Goal: Task Accomplishment & Management: Manage account settings

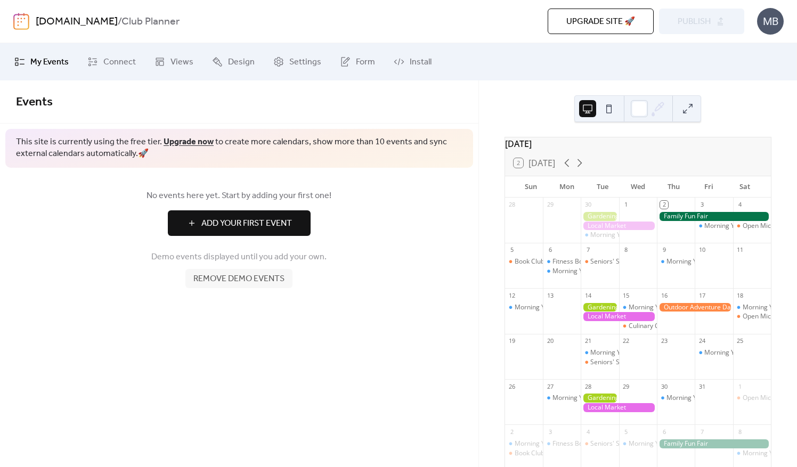
click at [786, 26] on div "[DOMAIN_NAME] / Club Planner Upgrade site 🚀 Preview Publish MB" at bounding box center [398, 21] width 797 height 43
click at [773, 22] on div "MB" at bounding box center [770, 21] width 27 height 27
click at [234, 279] on span "Remove demo events" at bounding box center [238, 279] width 91 height 13
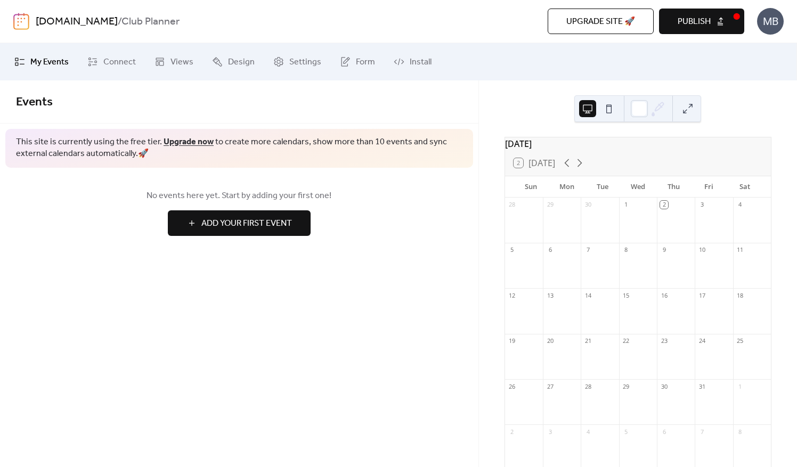
click at [683, 108] on button at bounding box center [687, 108] width 17 height 17
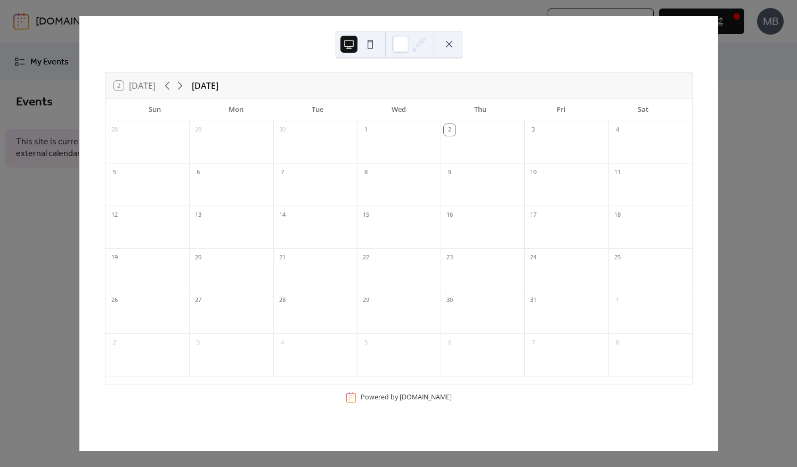
click at [307, 184] on div at bounding box center [315, 191] width 84 height 22
drag, startPoint x: 299, startPoint y: 184, endPoint x: 470, endPoint y: 189, distance: 170.5
click at [470, 189] on div "28 29 30 1 2 3 4 5 6 7 8 9 10 11 12 13 14 15 16 17 18 19 20 21 22 23 24 25 26 2…" at bounding box center [398, 252] width 586 height 264
drag, startPoint x: 470, startPoint y: 189, endPoint x: 633, endPoint y: 181, distance: 163.7
click at [633, 181] on div at bounding box center [650, 191] width 84 height 22
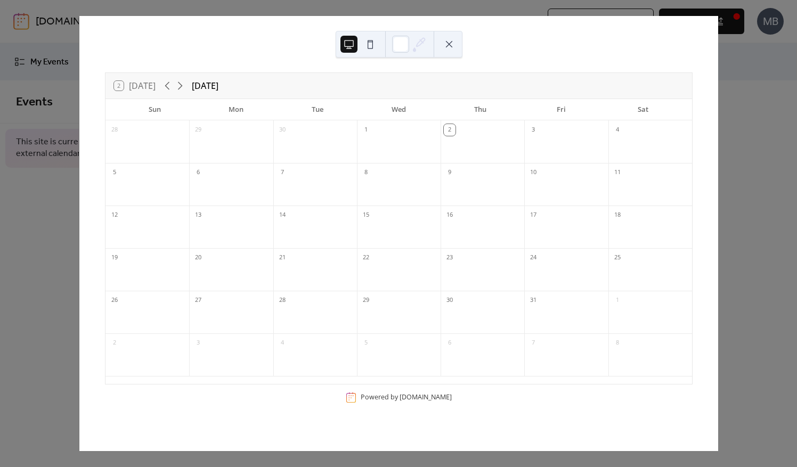
click at [454, 46] on button at bounding box center [448, 44] width 17 height 17
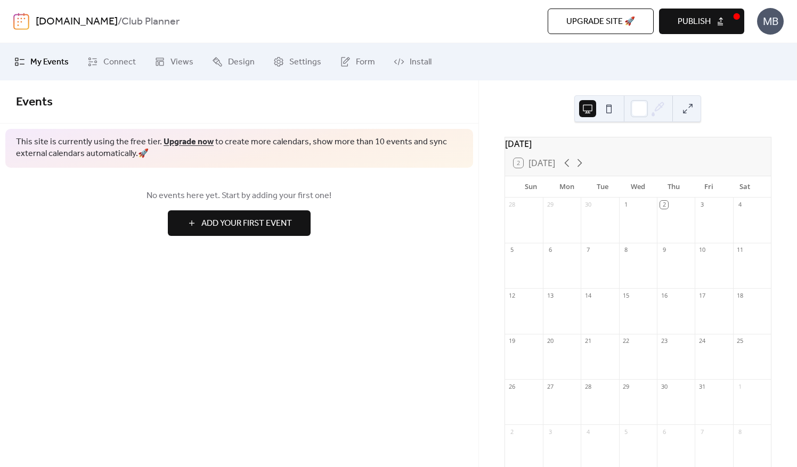
click at [734, 16] on button "Publish" at bounding box center [701, 22] width 85 height 26
click at [702, 20] on div "Upgrade site 🚀 Preview Publish" at bounding box center [555, 22] width 378 height 26
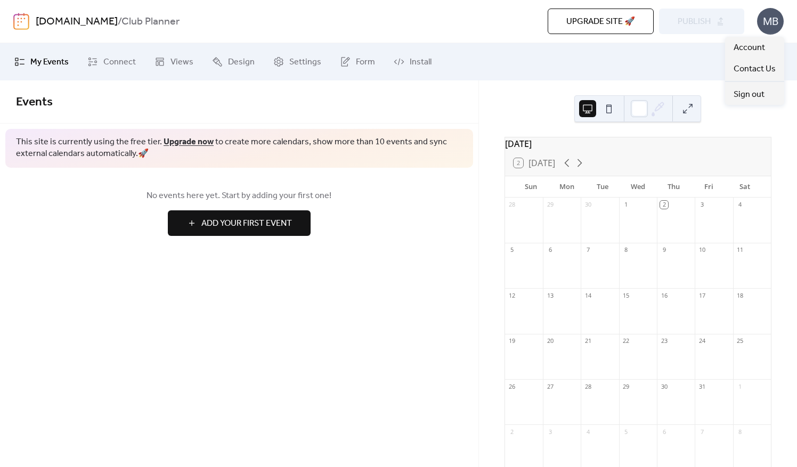
click at [767, 21] on div "MB" at bounding box center [770, 21] width 27 height 27
click at [757, 98] on span "Sign out" at bounding box center [748, 94] width 31 height 13
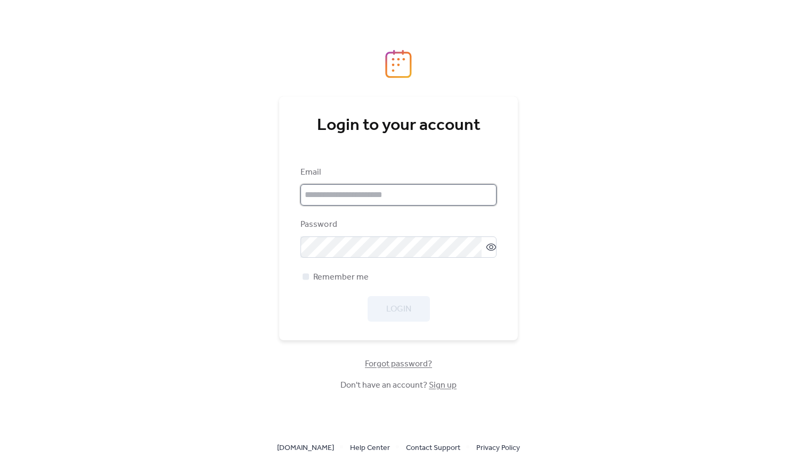
click at [339, 201] on input "email" at bounding box center [398, 194] width 196 height 21
type input "**********"
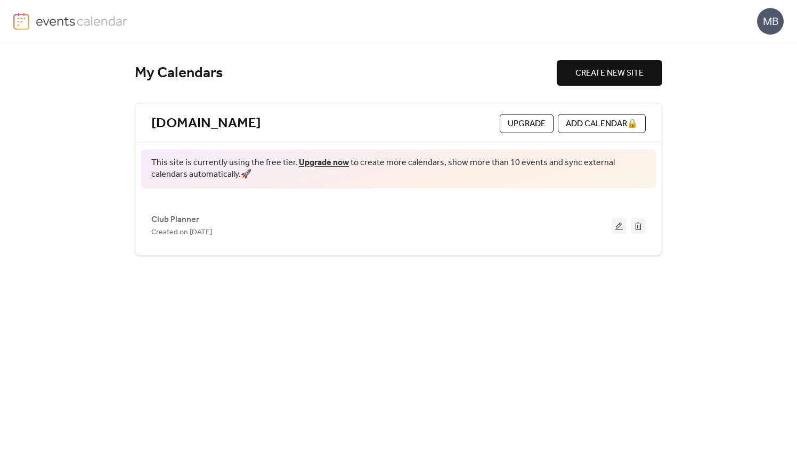
click at [314, 162] on link "Upgrade now" at bounding box center [324, 162] width 50 height 17
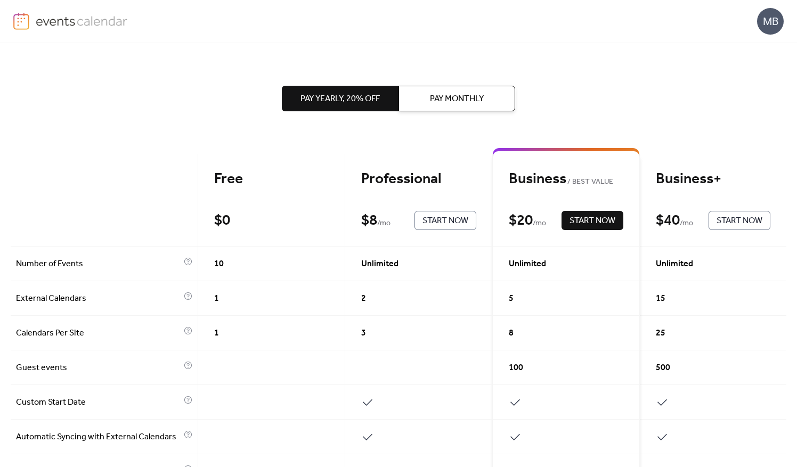
click at [439, 218] on span "Start Now" at bounding box center [445, 221] width 46 height 13
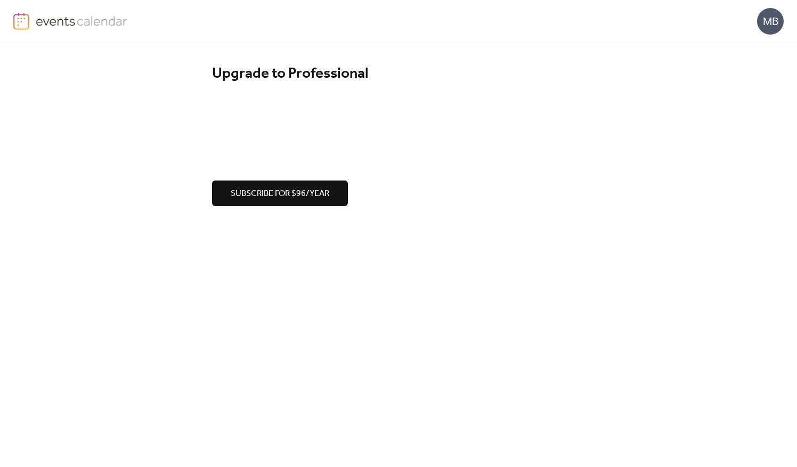
click at [316, 190] on span "Subscribe for $96/year" at bounding box center [280, 193] width 99 height 13
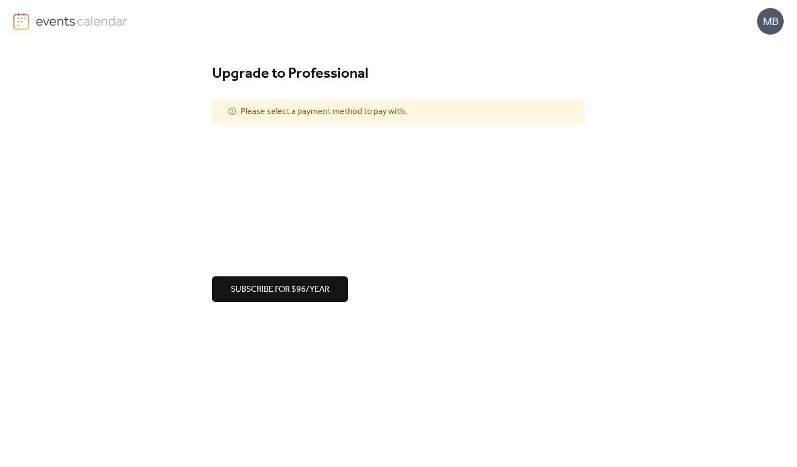
click at [275, 288] on span "Subscribe for $96/year" at bounding box center [280, 289] width 99 height 13
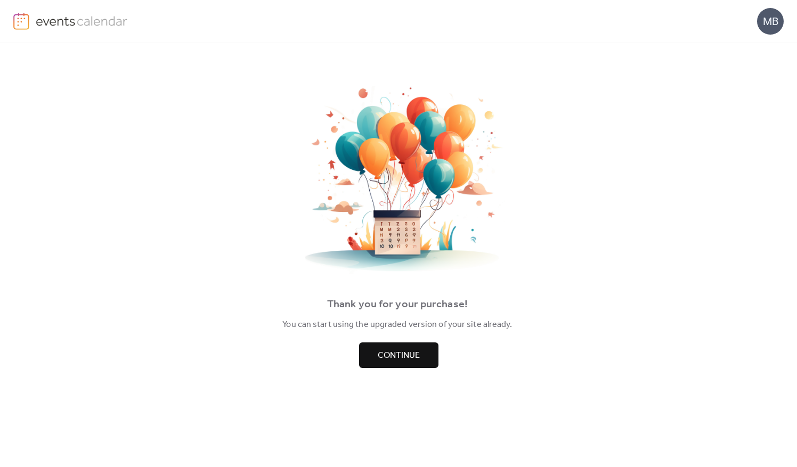
click at [400, 356] on span "Continue" at bounding box center [399, 355] width 42 height 13
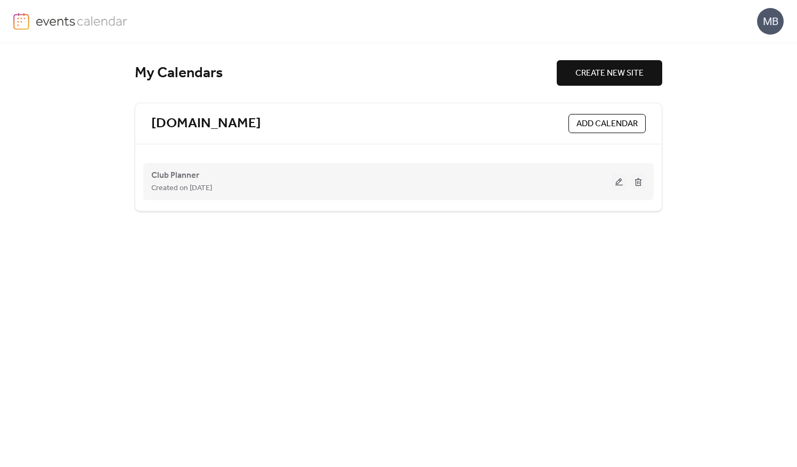
click at [619, 181] on button at bounding box center [618, 182] width 15 height 16
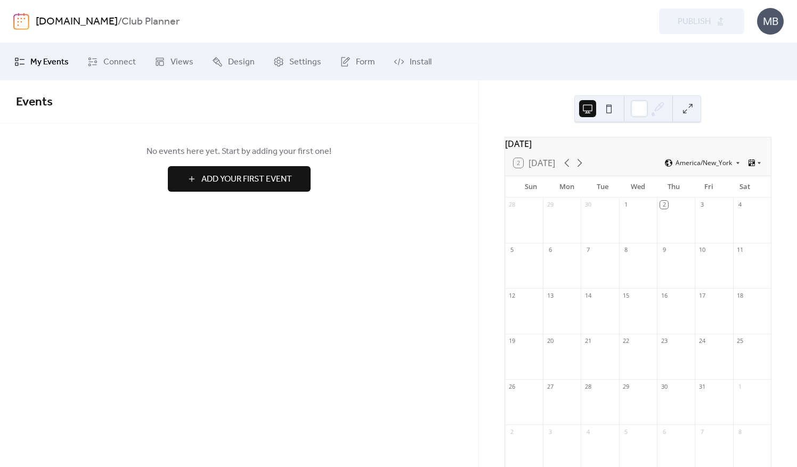
click at [187, 185] on button "Add Your First Event" at bounding box center [239, 179] width 143 height 26
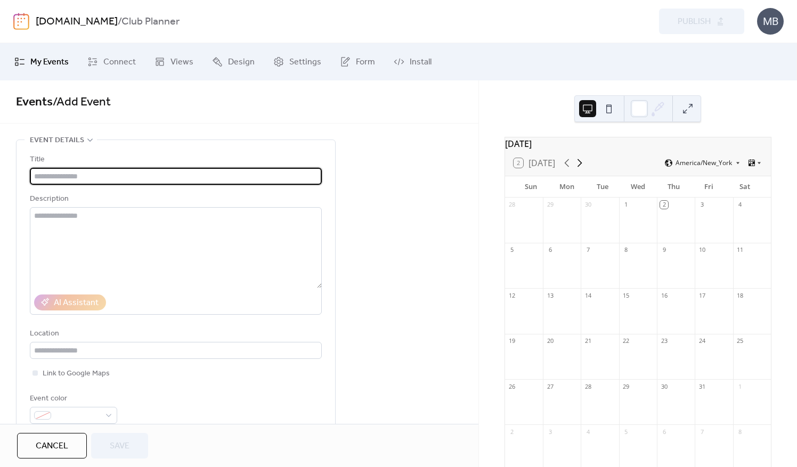
click at [582, 166] on icon at bounding box center [579, 163] width 13 height 13
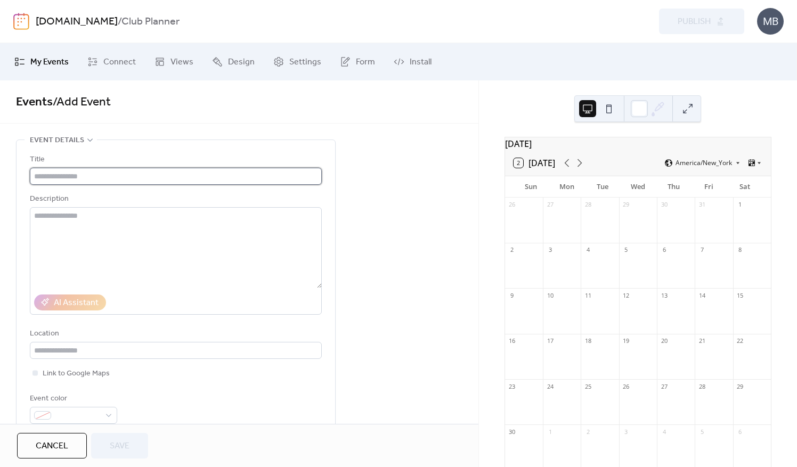
click at [87, 174] on input "text" at bounding box center [176, 176] width 292 height 17
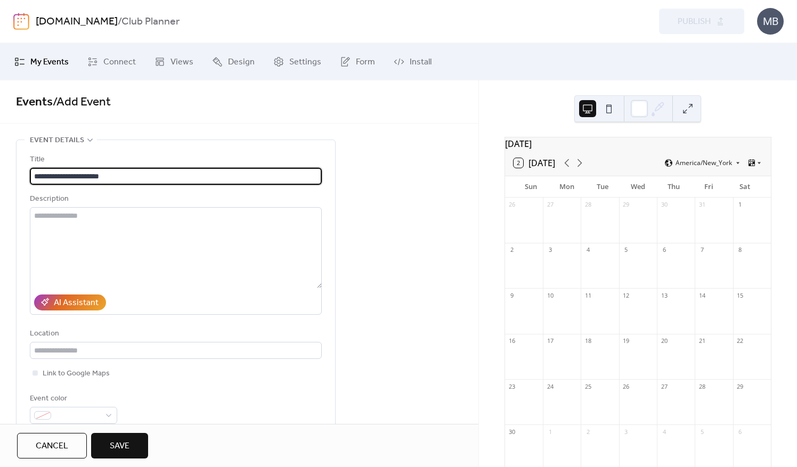
drag, startPoint x: 83, startPoint y: 174, endPoint x: 55, endPoint y: 175, distance: 27.7
click at [55, 175] on input "**********" at bounding box center [176, 176] width 292 height 17
click at [69, 304] on div "AI Assistant" at bounding box center [70, 303] width 72 height 16
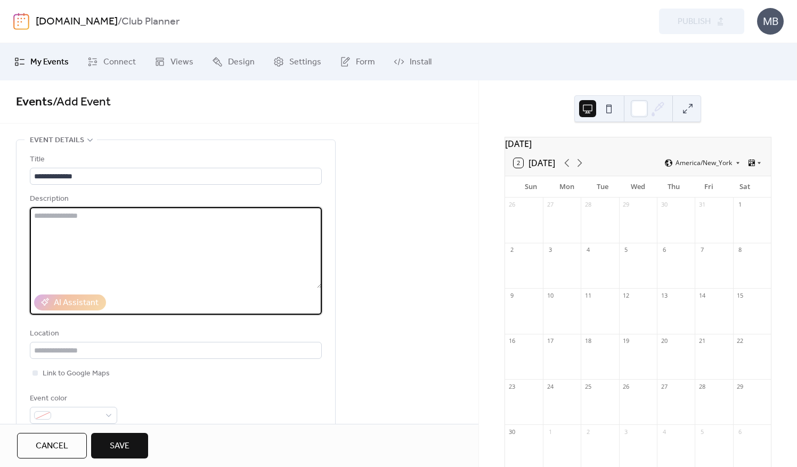
click at [62, 226] on textarea at bounding box center [176, 247] width 292 height 81
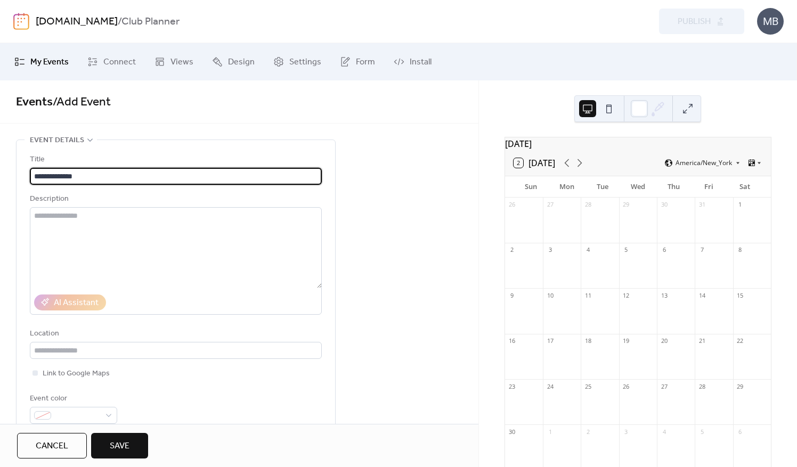
click at [56, 176] on input "**********" at bounding box center [176, 176] width 292 height 17
type input "**********"
click at [87, 176] on input "**********" at bounding box center [176, 176] width 292 height 17
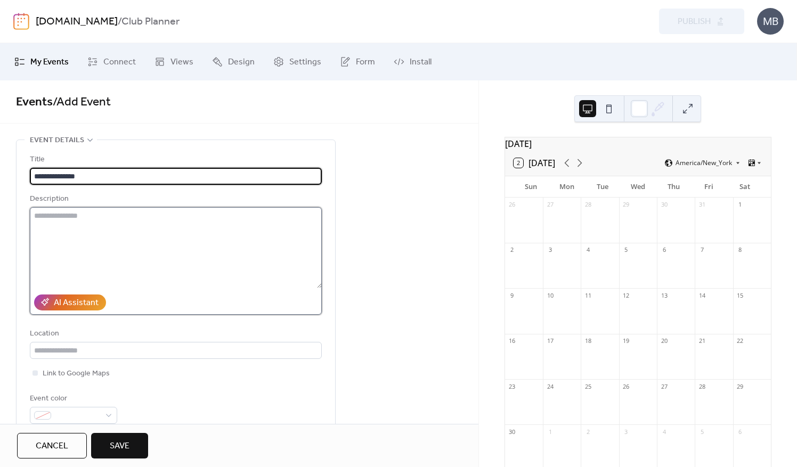
click at [67, 224] on textarea at bounding box center [176, 247] width 292 height 81
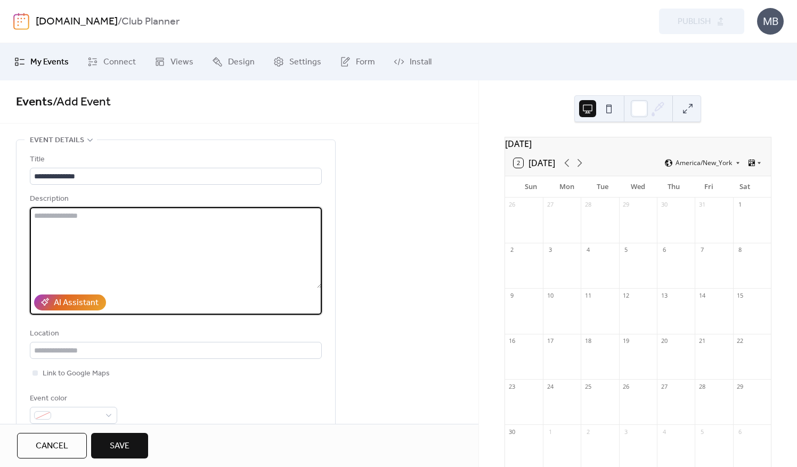
click at [64, 222] on textarea at bounding box center [176, 247] width 292 height 81
type textarea "**********"
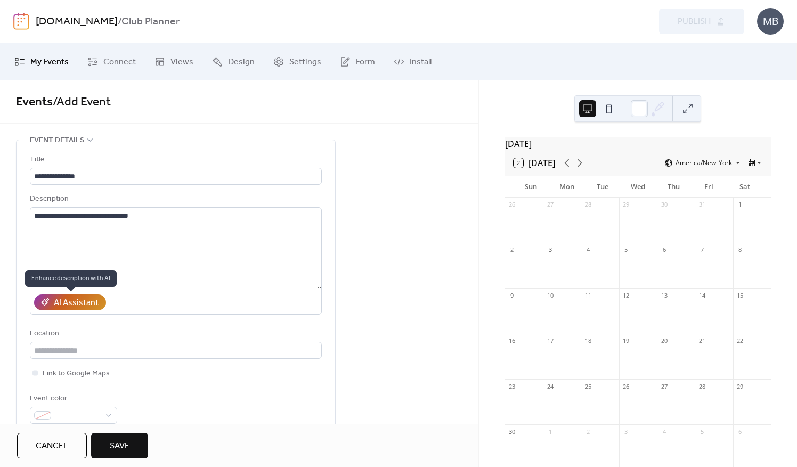
click at [65, 298] on div "AI Assistant" at bounding box center [76, 303] width 45 height 13
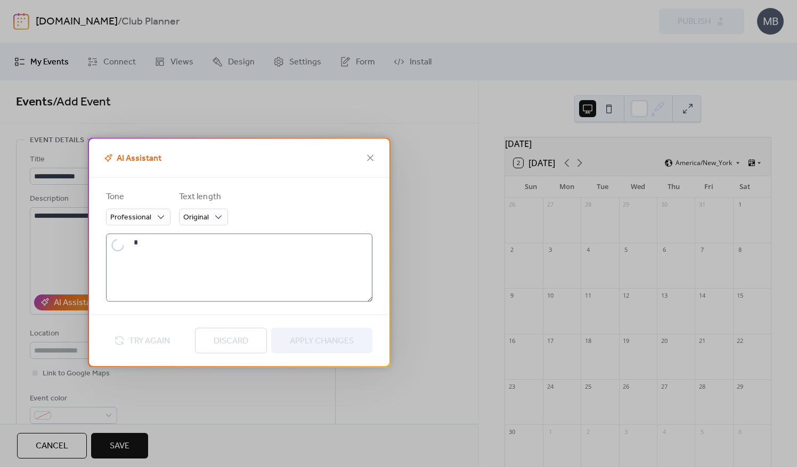
type textarea "**********"
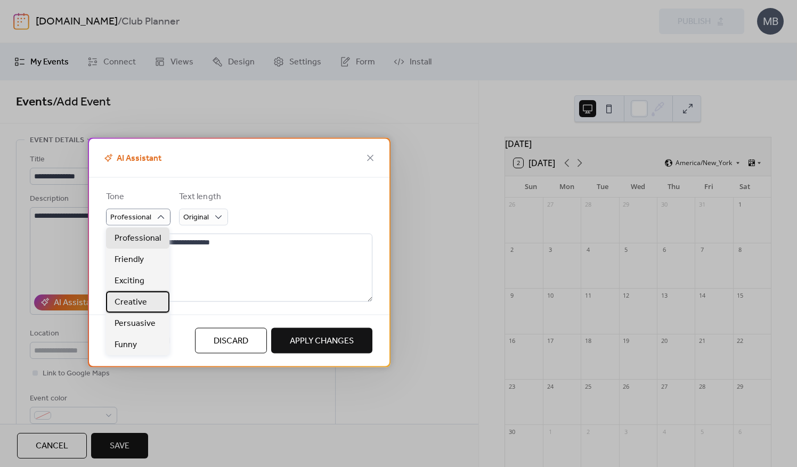
click at [143, 308] on span "Creative" at bounding box center [130, 302] width 32 height 13
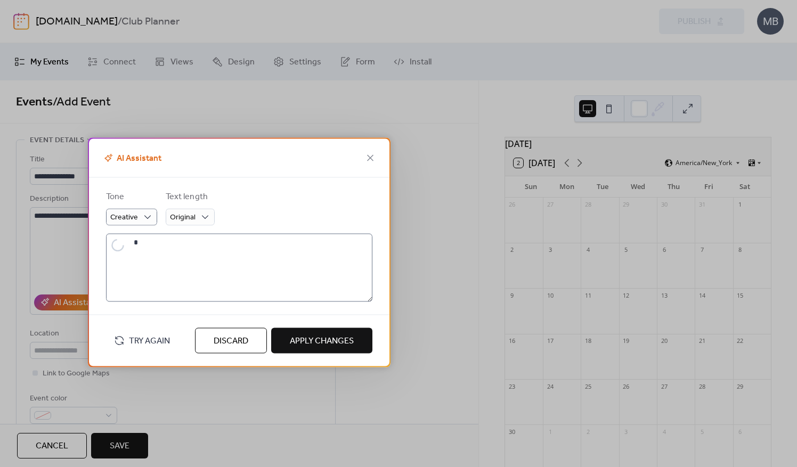
type textarea "**********"
click at [302, 342] on span "Apply Changes" at bounding box center [322, 340] width 64 height 13
type textarea "**********"
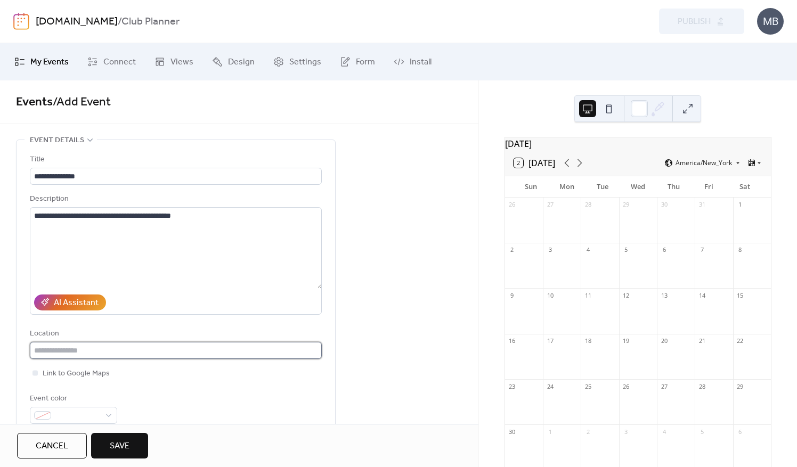
click at [104, 348] on input "text" at bounding box center [176, 350] width 292 height 17
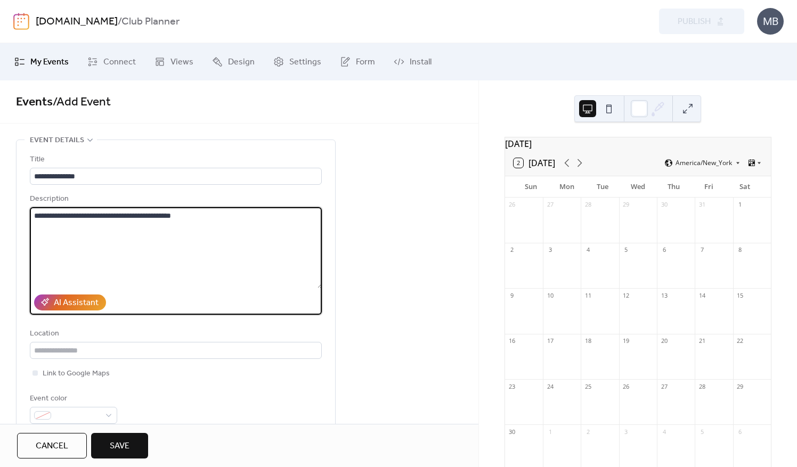
drag, startPoint x: 216, startPoint y: 215, endPoint x: 114, endPoint y: 229, distance: 102.7
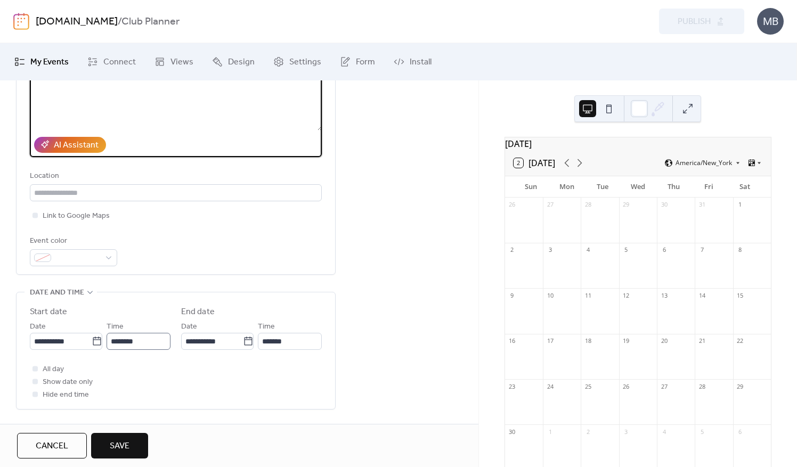
scroll to position [160, 0]
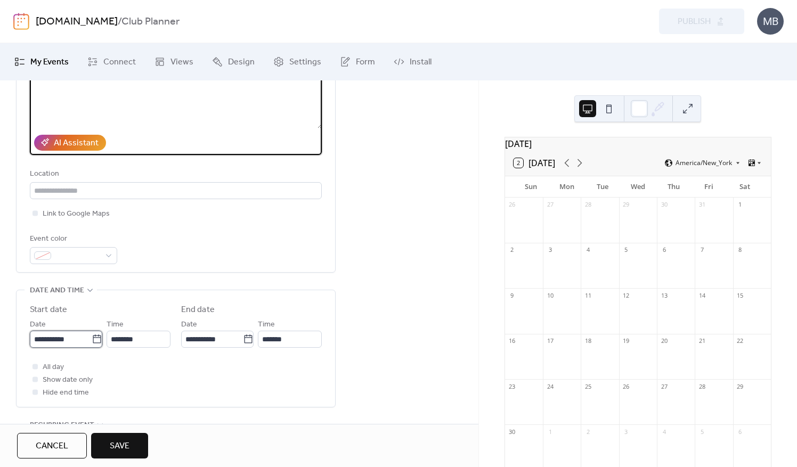
click at [62, 343] on input "**********" at bounding box center [61, 339] width 62 height 17
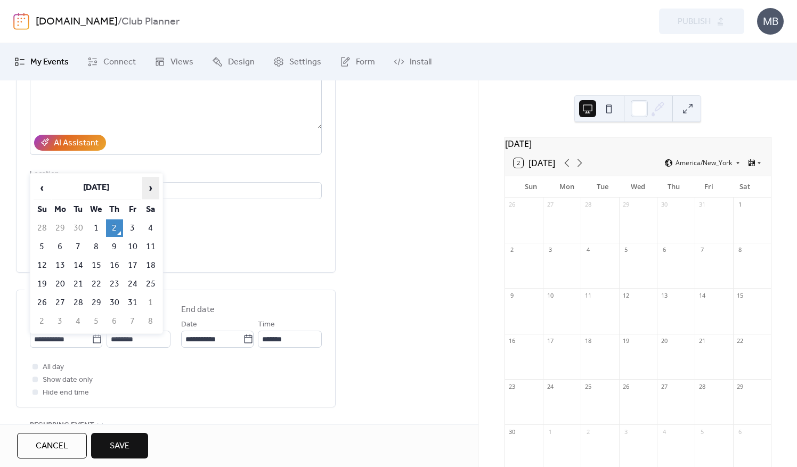
click at [151, 187] on span "›" at bounding box center [151, 187] width 16 height 21
click at [59, 247] on td "5" at bounding box center [60, 247] width 17 height 18
type input "**********"
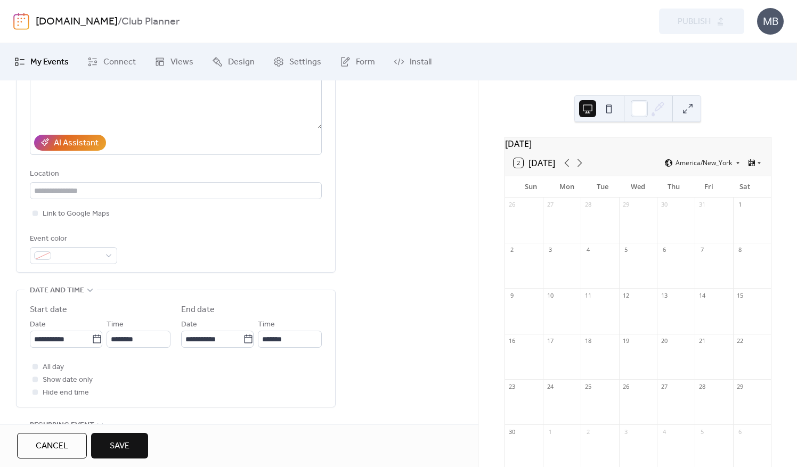
scroll to position [266, 0]
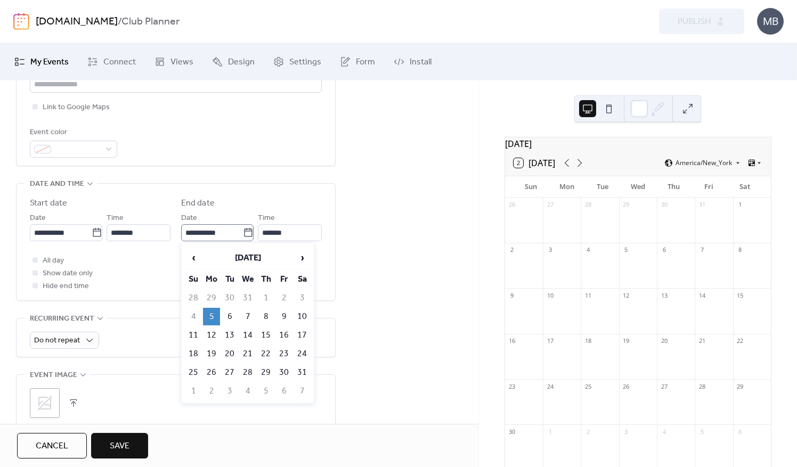
click at [243, 232] on icon at bounding box center [248, 232] width 11 height 11
click at [242, 232] on input "**********" at bounding box center [212, 232] width 62 height 17
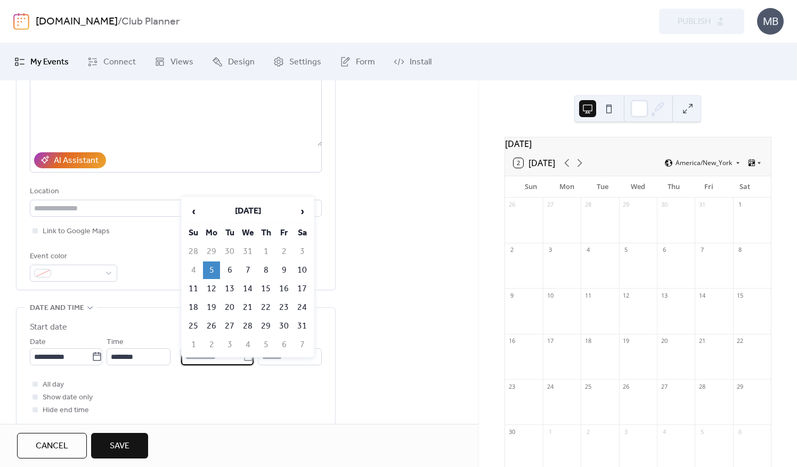
scroll to position [135, 0]
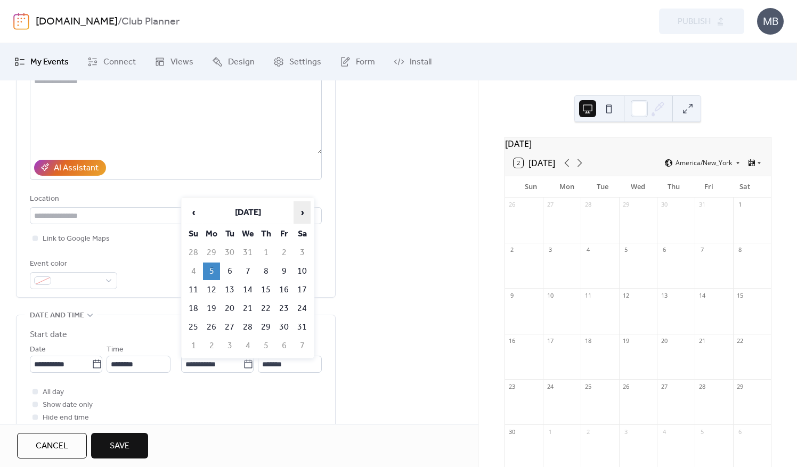
click at [300, 215] on span "›" at bounding box center [302, 212] width 16 height 21
click at [302, 290] on td "18" at bounding box center [301, 290] width 17 height 18
type input "**********"
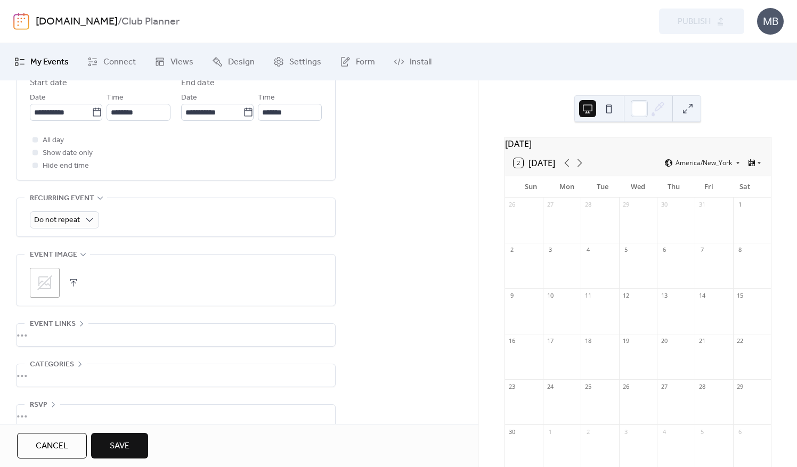
scroll to position [401, 0]
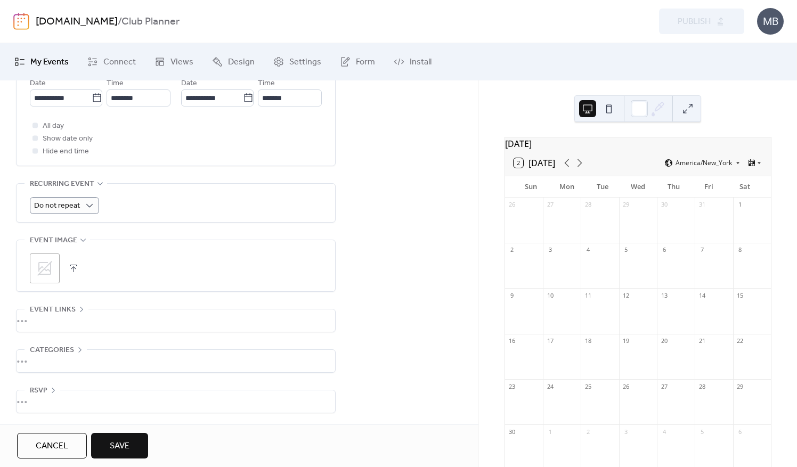
click at [376, 112] on div "**********" at bounding box center [239, 82] width 478 height 686
click at [209, 97] on input "**********" at bounding box center [212, 97] width 62 height 17
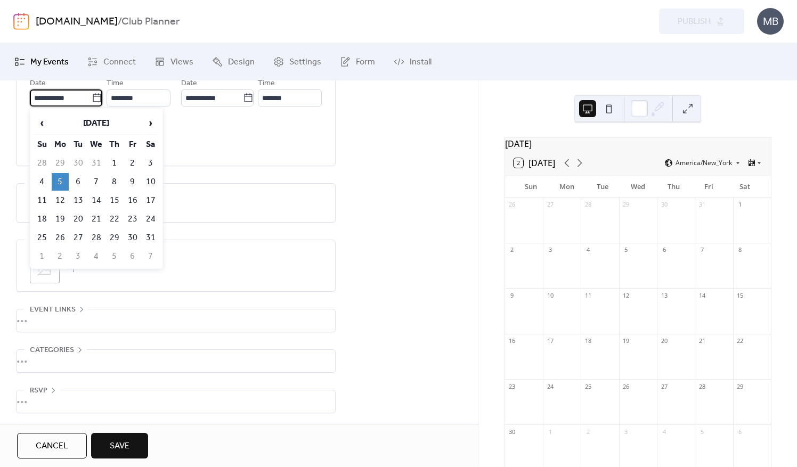
click at [67, 105] on input "**********" at bounding box center [61, 97] width 62 height 17
click at [149, 178] on td "10" at bounding box center [150, 182] width 17 height 18
type input "**********"
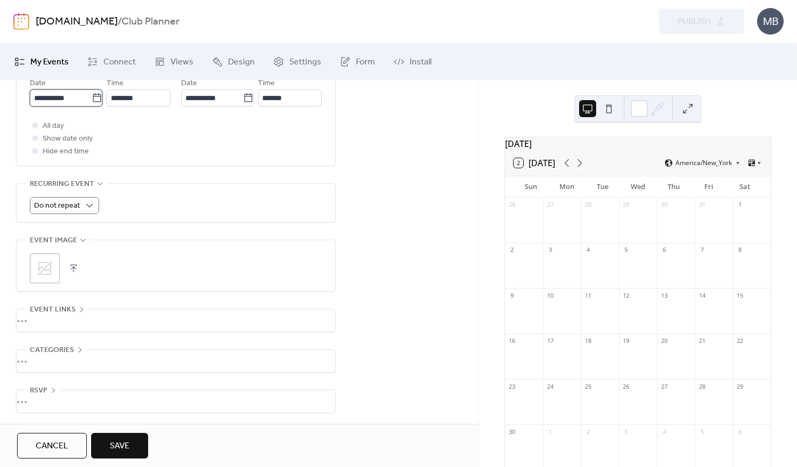
click at [71, 97] on input "**********" at bounding box center [61, 97] width 62 height 17
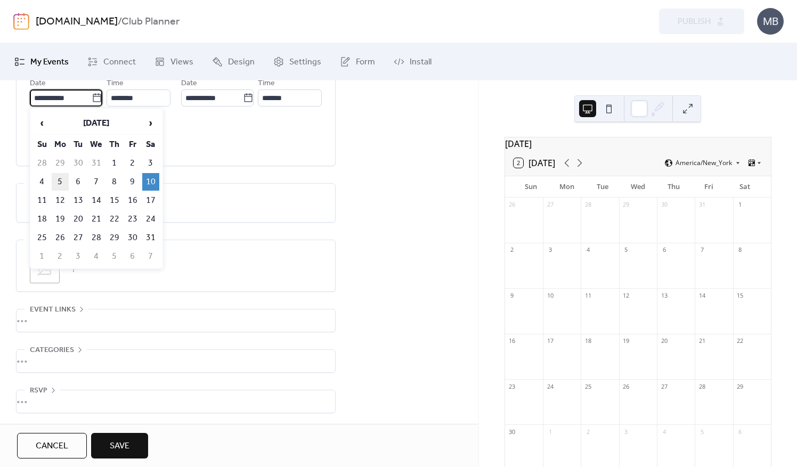
click at [64, 179] on td "5" at bounding box center [60, 182] width 17 height 18
type input "**********"
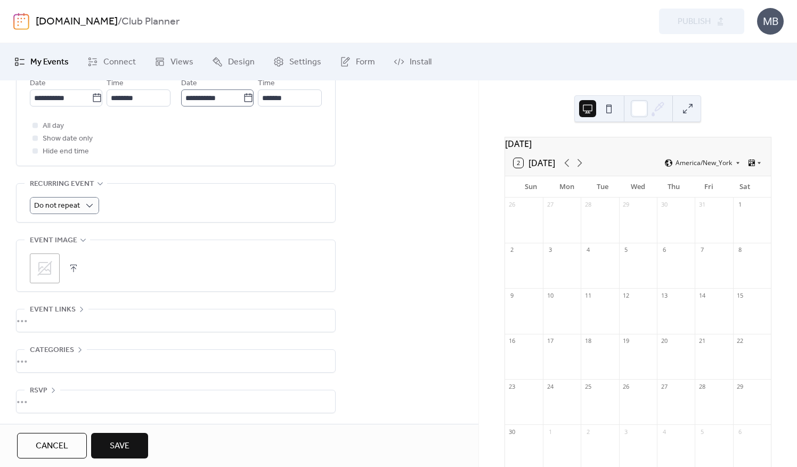
click at [244, 98] on icon at bounding box center [248, 98] width 11 height 11
click at [243, 98] on input "**********" at bounding box center [212, 97] width 62 height 17
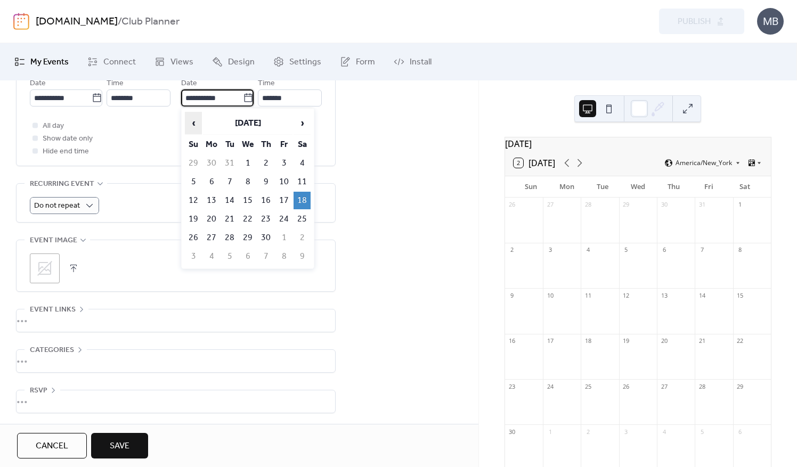
click at [197, 124] on span "‹" at bounding box center [193, 122] width 16 height 21
click at [306, 179] on td "10" at bounding box center [301, 182] width 17 height 18
type input "**********"
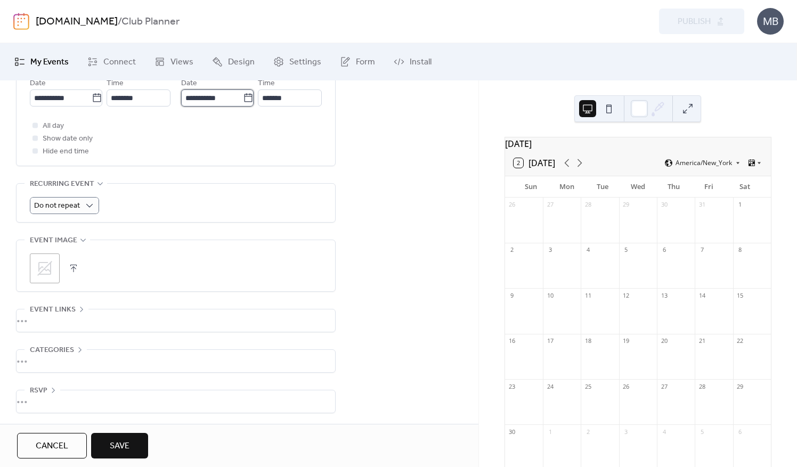
click at [216, 95] on input "**********" at bounding box center [212, 97] width 62 height 17
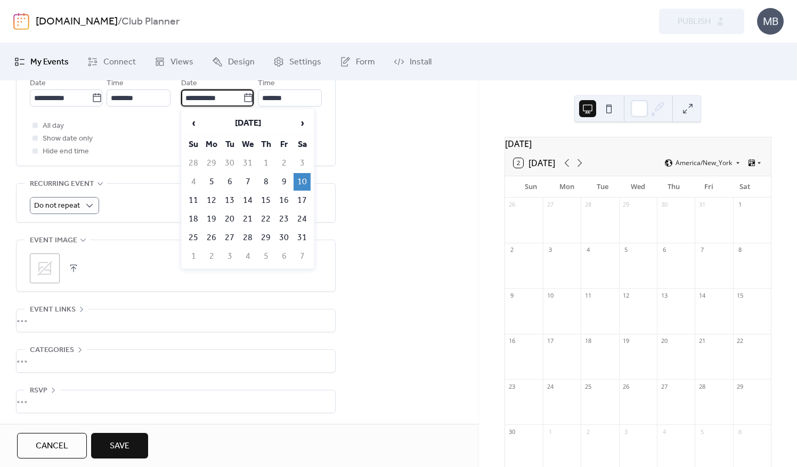
click at [302, 178] on td "10" at bounding box center [301, 182] width 17 height 18
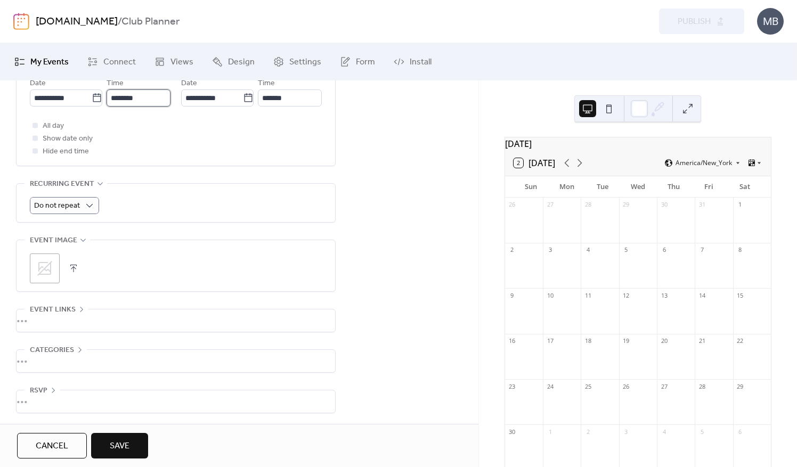
click at [135, 96] on input "********" at bounding box center [139, 97] width 64 height 17
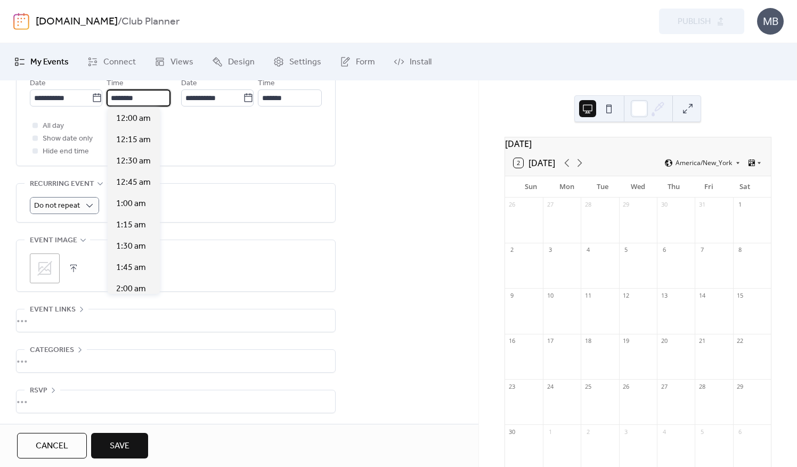
scroll to position [1023, 0]
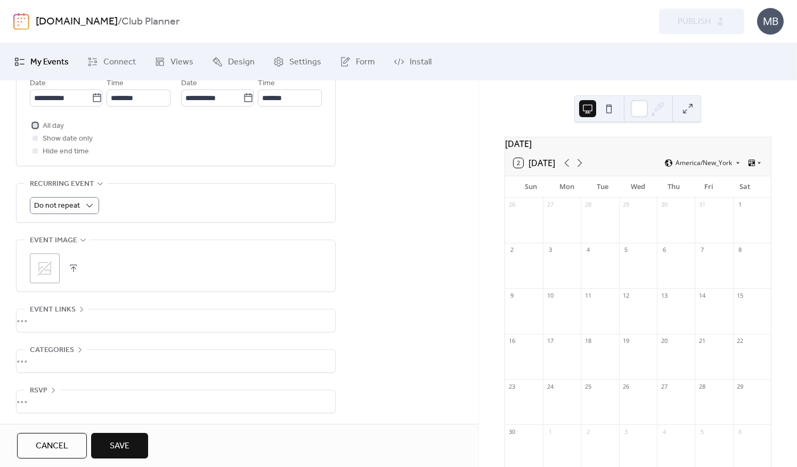
click at [35, 126] on div at bounding box center [34, 124] width 5 height 5
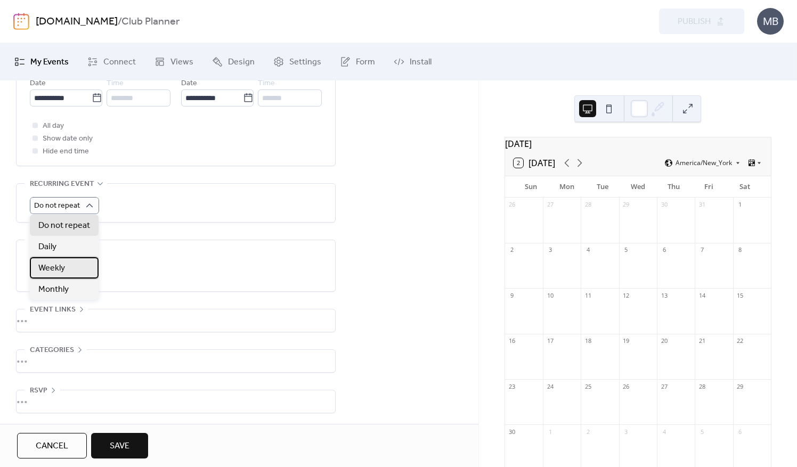
click at [64, 267] on span "Weekly" at bounding box center [51, 268] width 27 height 13
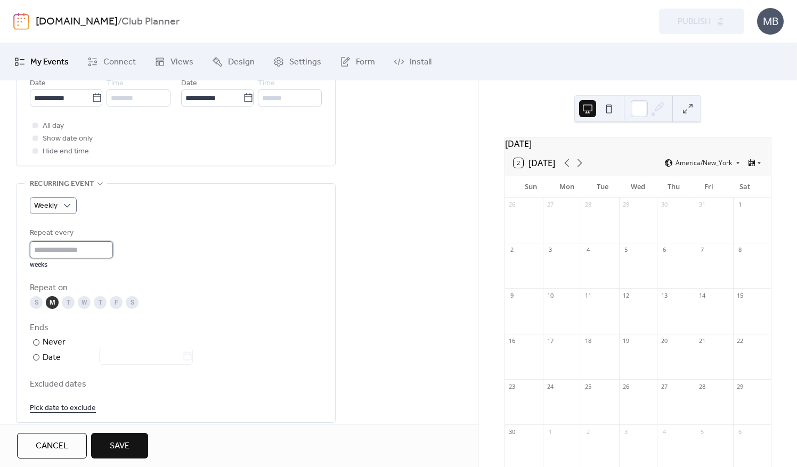
click at [71, 248] on input "*" at bounding box center [71, 249] width 83 height 17
click at [214, 249] on div "Repeat every * weeks" at bounding box center [176, 248] width 292 height 42
click at [69, 302] on div "T" at bounding box center [68, 302] width 13 height 13
click at [83, 301] on div "W" at bounding box center [84, 302] width 13 height 13
click at [96, 300] on div "T" at bounding box center [100, 302] width 13 height 13
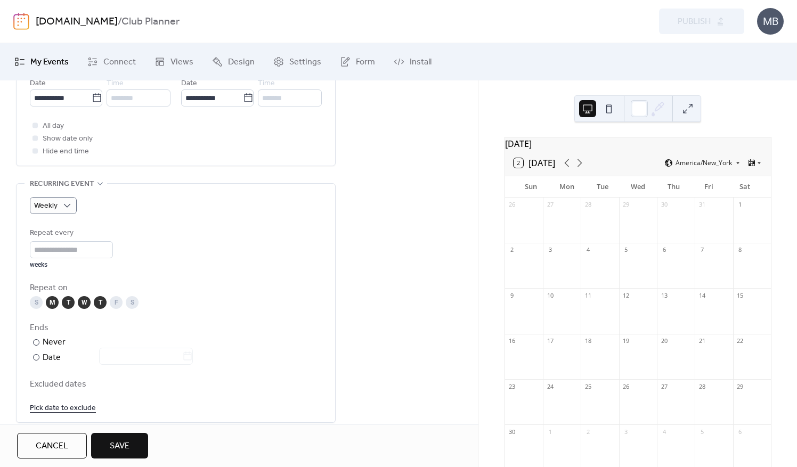
click at [117, 301] on div "F" at bounding box center [116, 302] width 13 height 13
click at [134, 298] on div "S" at bounding box center [132, 302] width 13 height 13
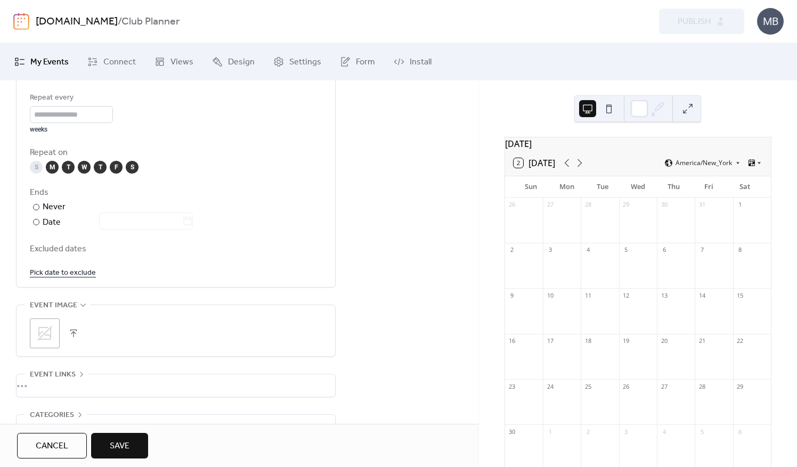
scroll to position [561, 0]
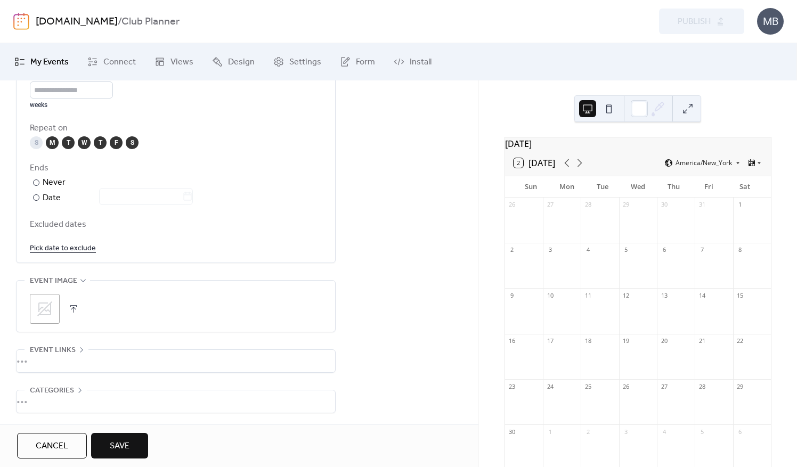
click at [76, 246] on link "Pick date to exclude" at bounding box center [63, 247] width 66 height 13
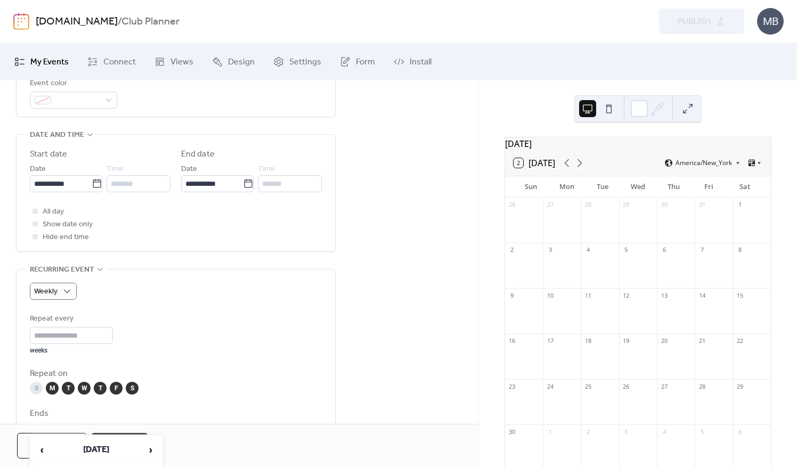
scroll to position [295, 0]
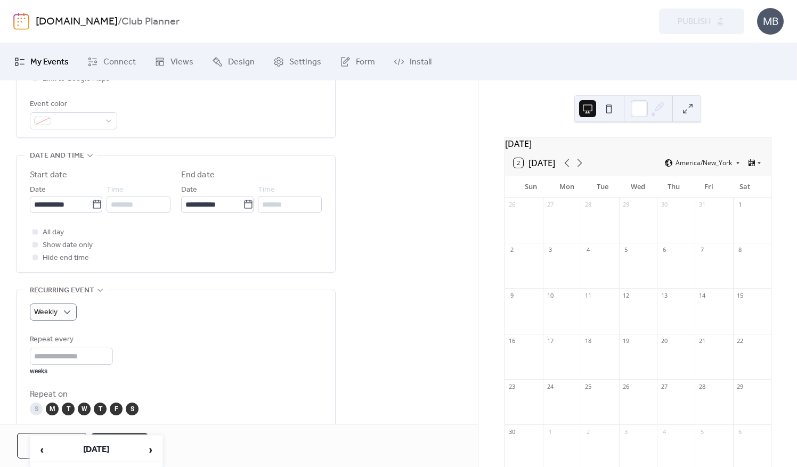
click at [398, 226] on div "**********" at bounding box center [239, 290] width 478 height 890
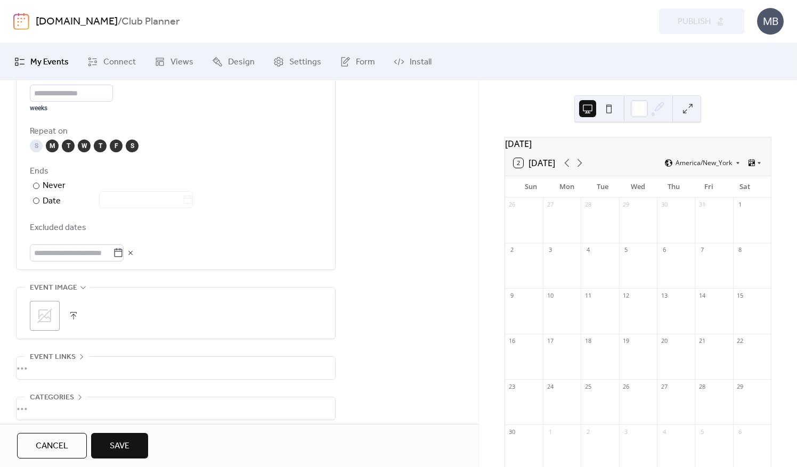
scroll to position [605, 0]
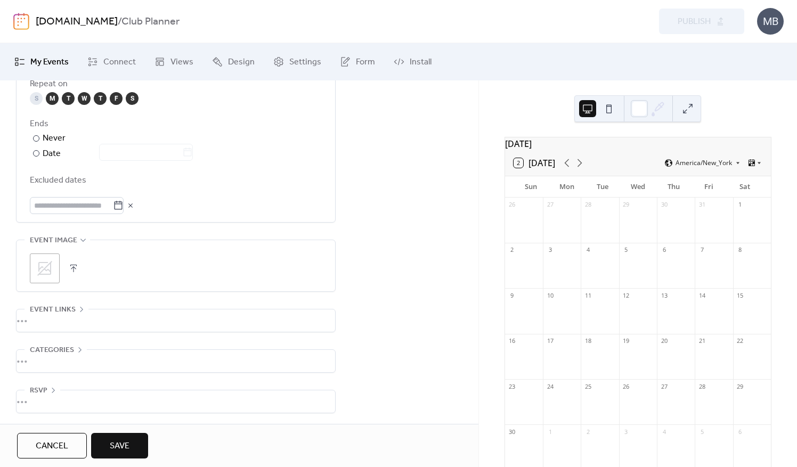
click at [78, 309] on div "•••" at bounding box center [176, 320] width 318 height 22
click at [78, 309] on icon at bounding box center [81, 309] width 9 height 9
click at [76, 350] on div "•••" at bounding box center [176, 361] width 318 height 22
click at [76, 350] on icon at bounding box center [80, 350] width 9 height 9
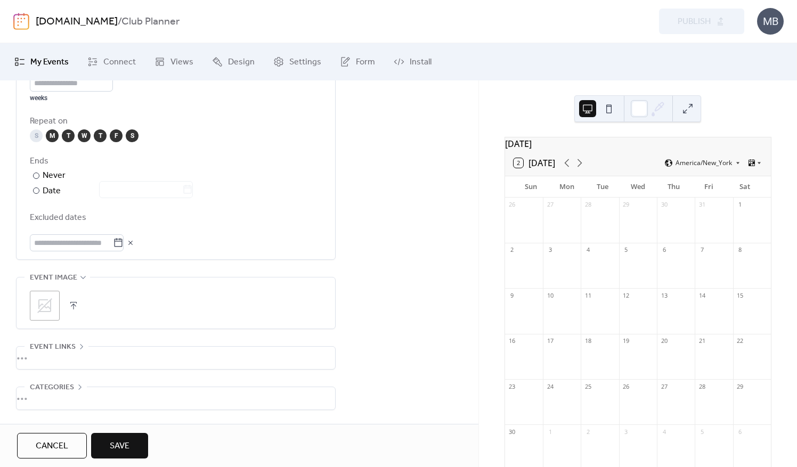
scroll to position [552, 0]
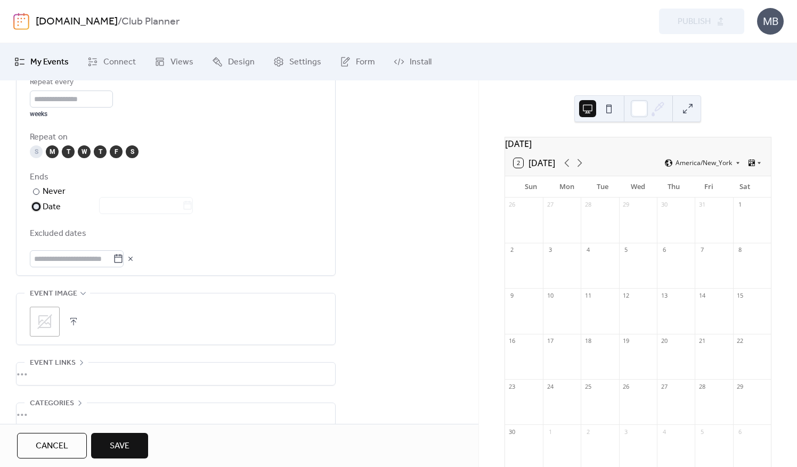
click at [35, 207] on div at bounding box center [36, 206] width 6 height 6
click at [190, 206] on icon at bounding box center [187, 205] width 11 height 11
click at [182, 206] on input "text" at bounding box center [140, 205] width 83 height 17
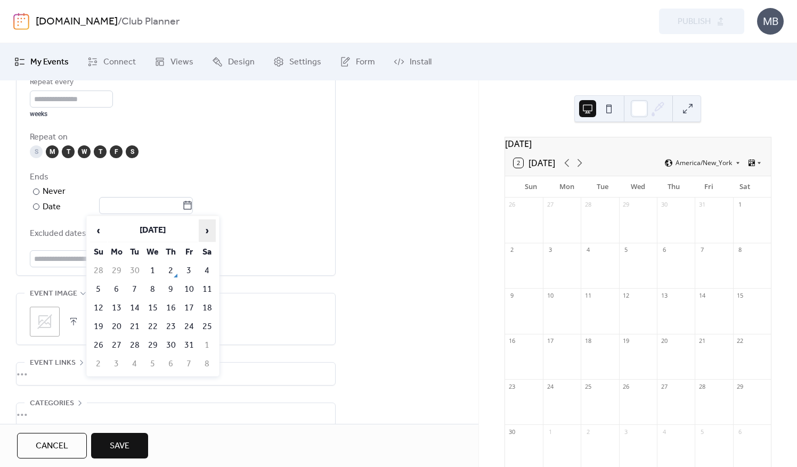
click at [207, 229] on span "›" at bounding box center [207, 230] width 16 height 21
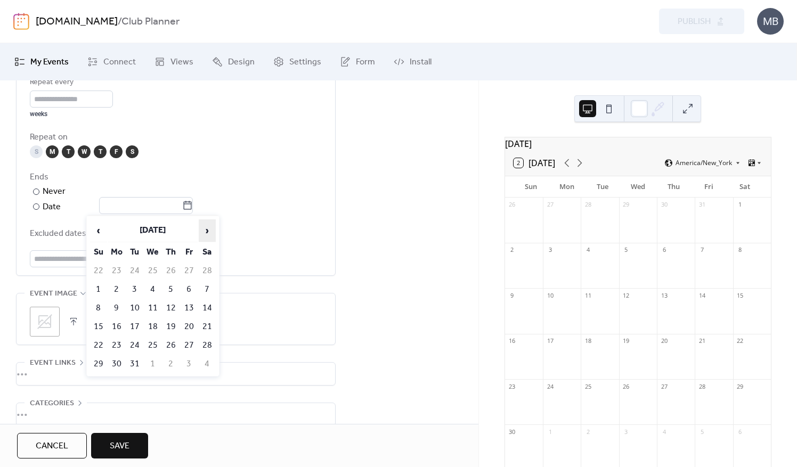
click at [207, 229] on span "›" at bounding box center [207, 230] width 16 height 21
click at [107, 234] on th "‹" at bounding box center [98, 230] width 17 height 23
click at [208, 306] on td "18" at bounding box center [207, 308] width 17 height 18
type input "**********"
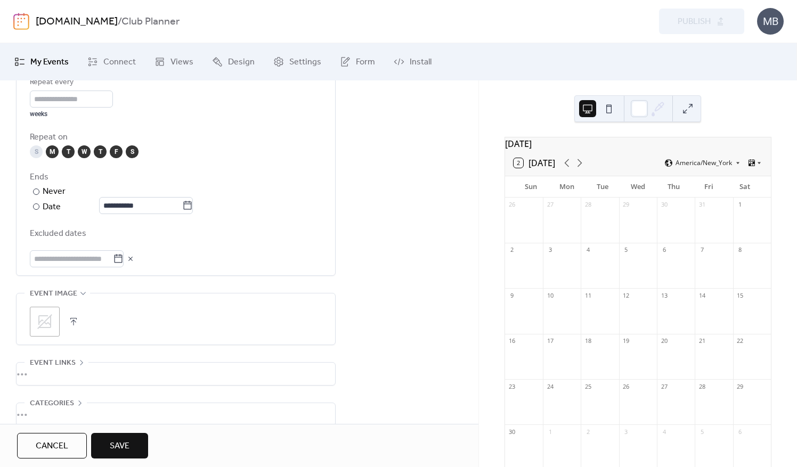
click at [394, 249] on div "**********" at bounding box center [239, 33] width 478 height 890
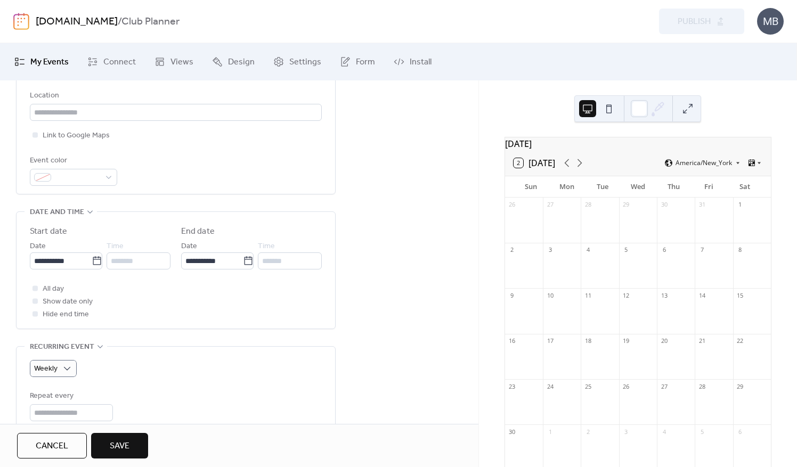
scroll to position [285, 0]
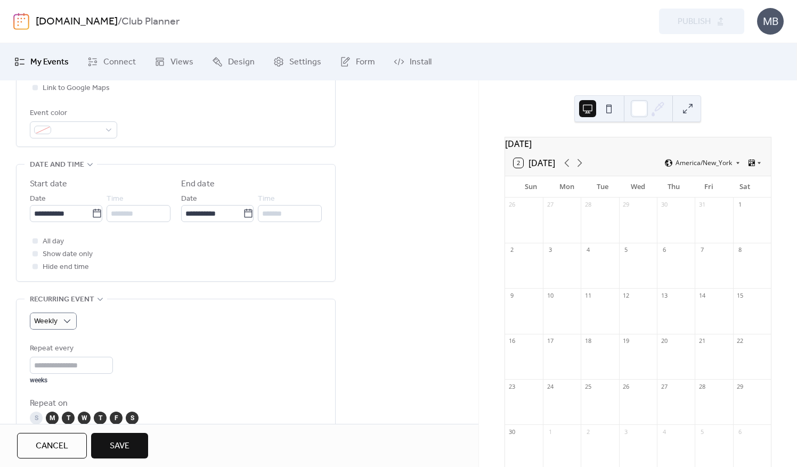
click at [116, 447] on span "Save" at bounding box center [120, 446] width 20 height 13
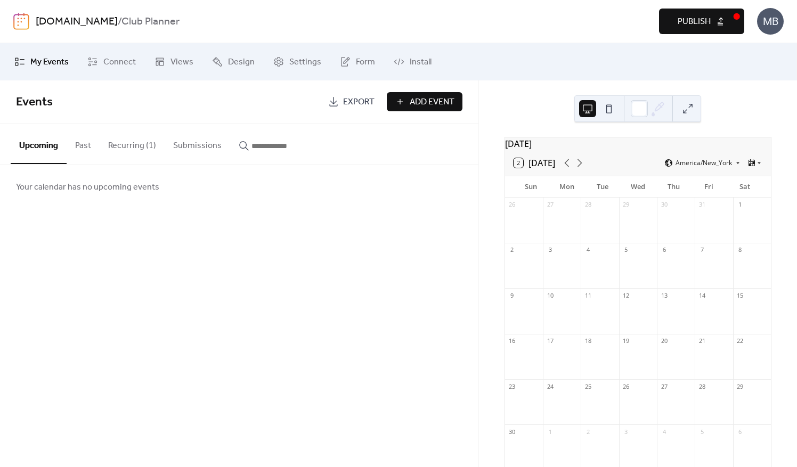
click at [137, 146] on button "Recurring (1)" at bounding box center [132, 143] width 65 height 39
click at [137, 146] on button "Recurring (1)" at bounding box center [132, 144] width 65 height 40
click at [581, 167] on icon at bounding box center [579, 163] width 13 height 13
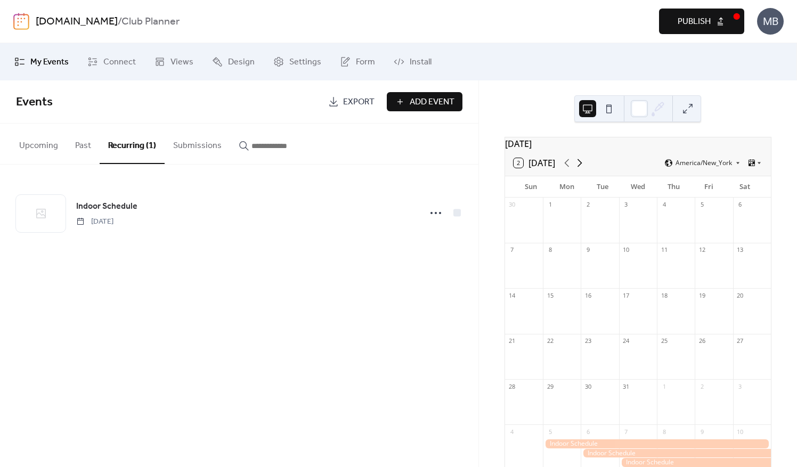
click at [581, 167] on icon at bounding box center [579, 163] width 13 height 13
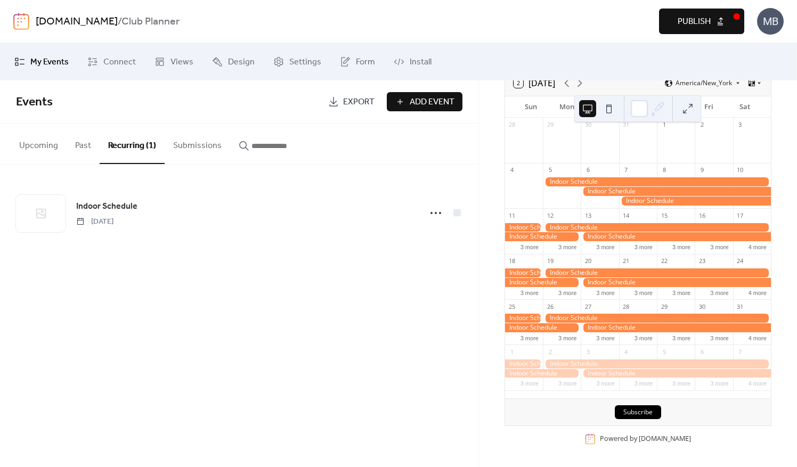
scroll to position [85, 0]
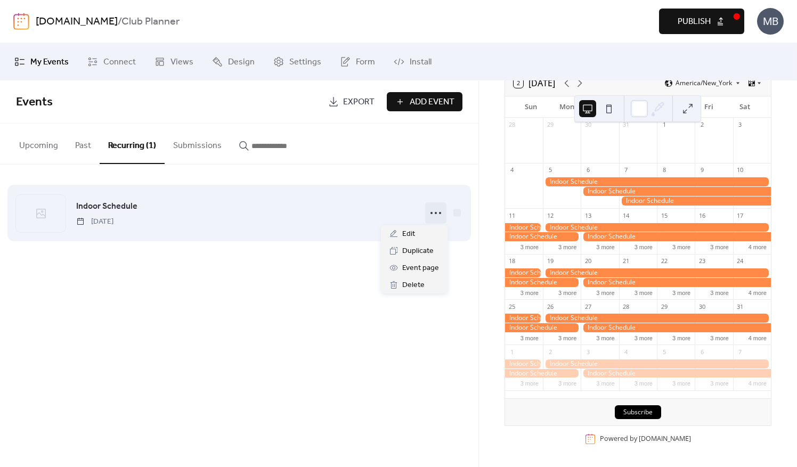
click at [431, 215] on icon at bounding box center [435, 213] width 17 height 17
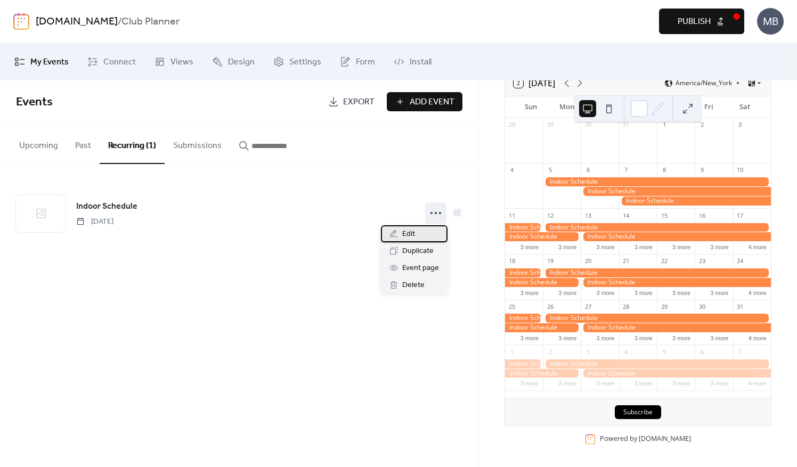
click at [413, 232] on span "Edit" at bounding box center [408, 234] width 13 height 13
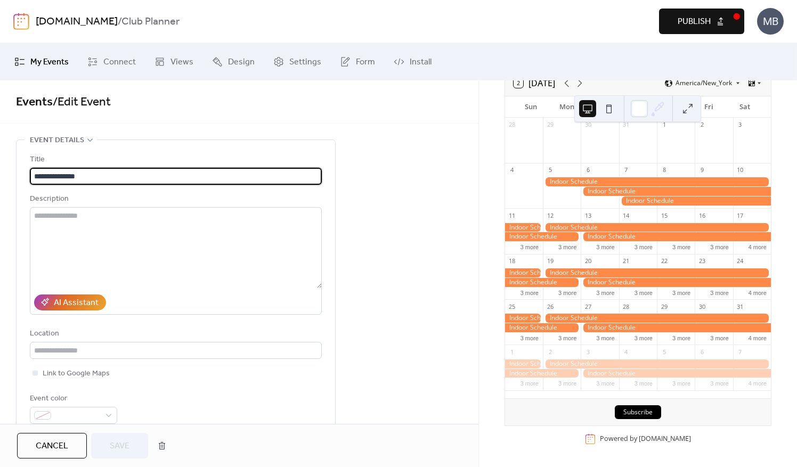
type input "**********"
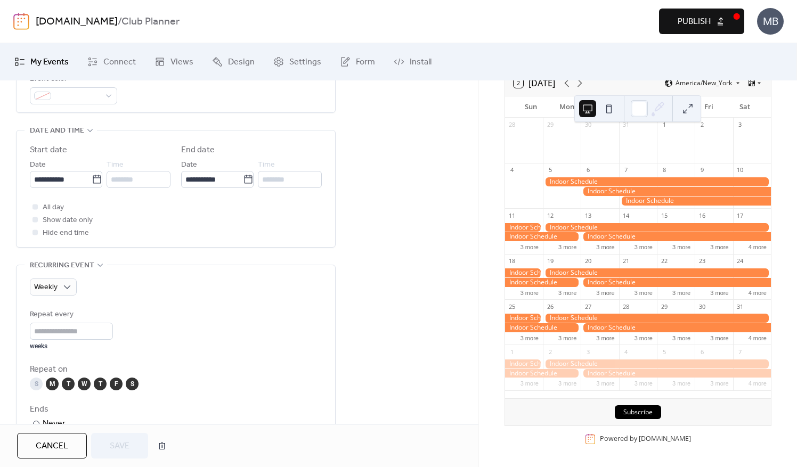
click at [49, 386] on div "M" at bounding box center [52, 384] width 13 height 13
click at [71, 383] on div "T" at bounding box center [68, 384] width 13 height 13
click at [85, 381] on div "W" at bounding box center [84, 384] width 13 height 13
click at [96, 382] on div "T" at bounding box center [100, 384] width 13 height 13
click at [118, 379] on div "F" at bounding box center [116, 384] width 13 height 13
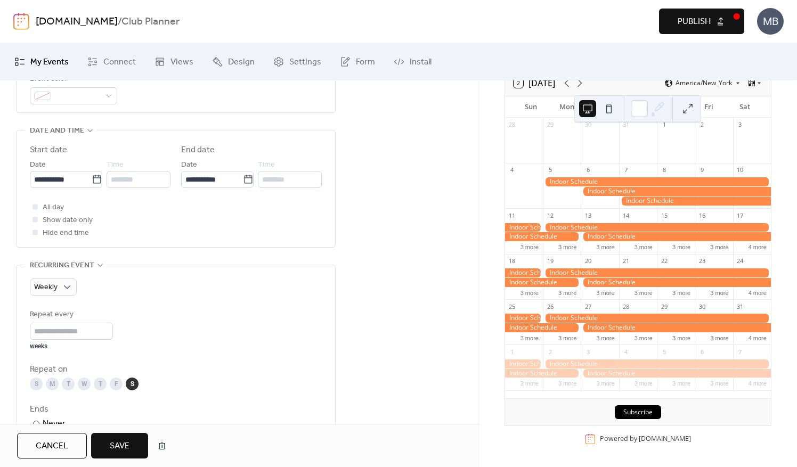
click at [136, 378] on div "S" at bounding box center [132, 384] width 13 height 13
click at [217, 349] on div "Repeat every * weeks" at bounding box center [176, 329] width 292 height 42
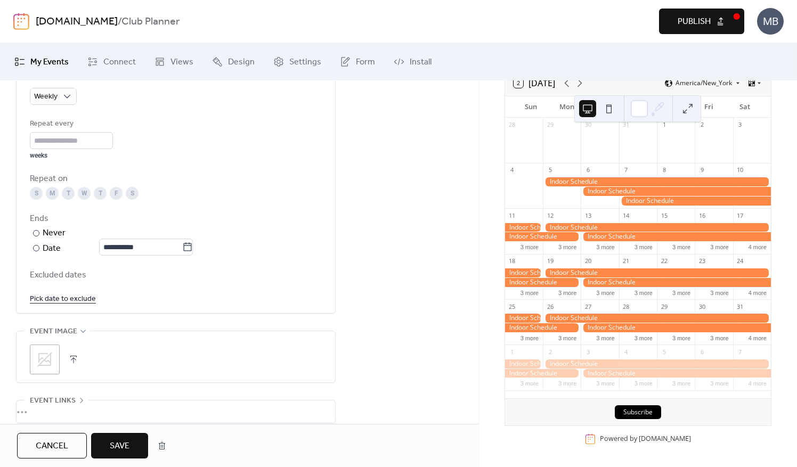
scroll to position [533, 0]
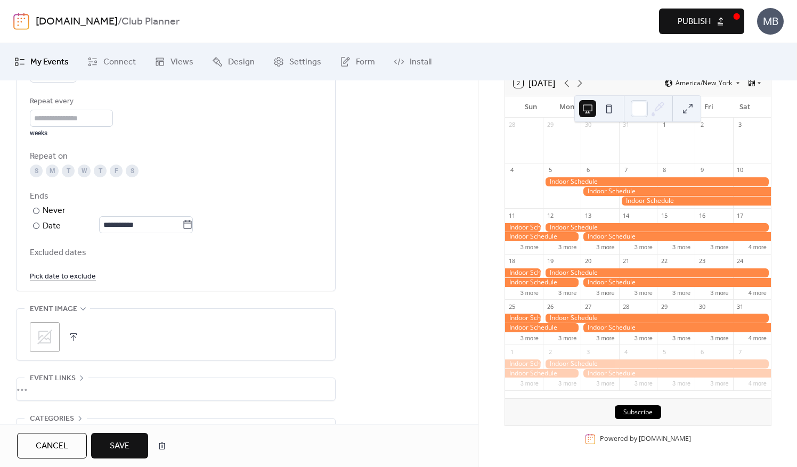
click at [123, 447] on span "Save" at bounding box center [120, 446] width 20 height 13
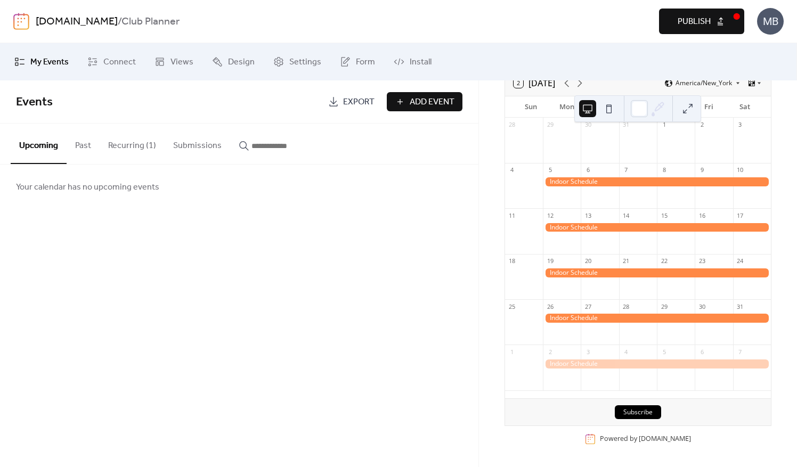
click at [129, 144] on button "Recurring (1)" at bounding box center [132, 143] width 65 height 39
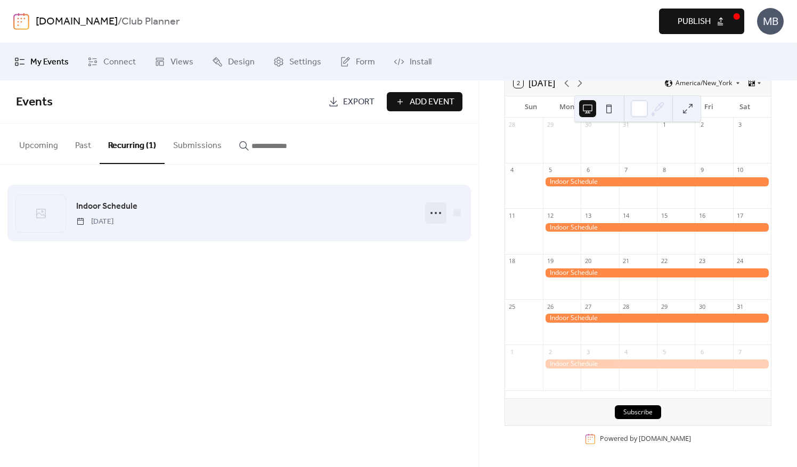
click at [436, 210] on icon at bounding box center [435, 213] width 17 height 17
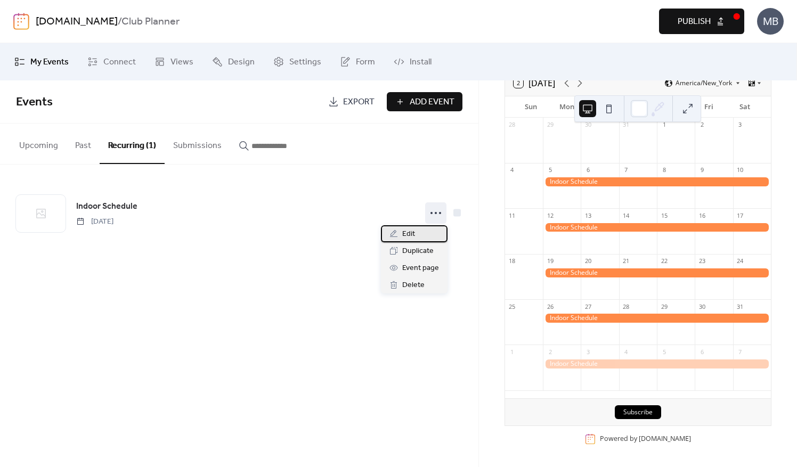
click at [416, 233] on div "Edit" at bounding box center [414, 233] width 67 height 17
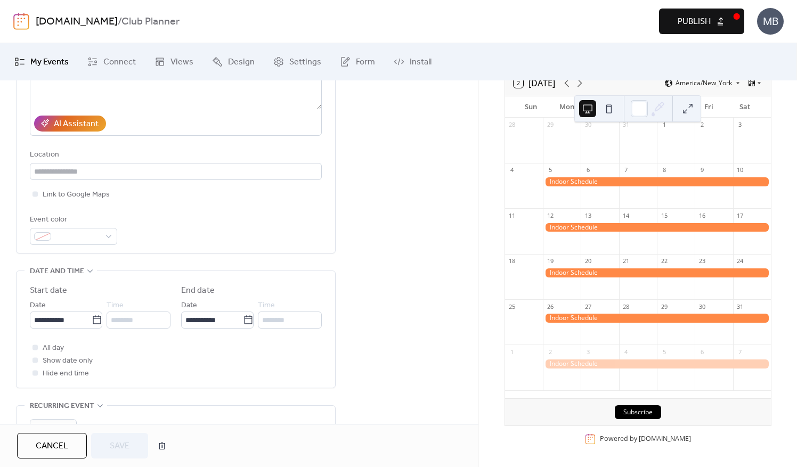
scroll to position [160, 0]
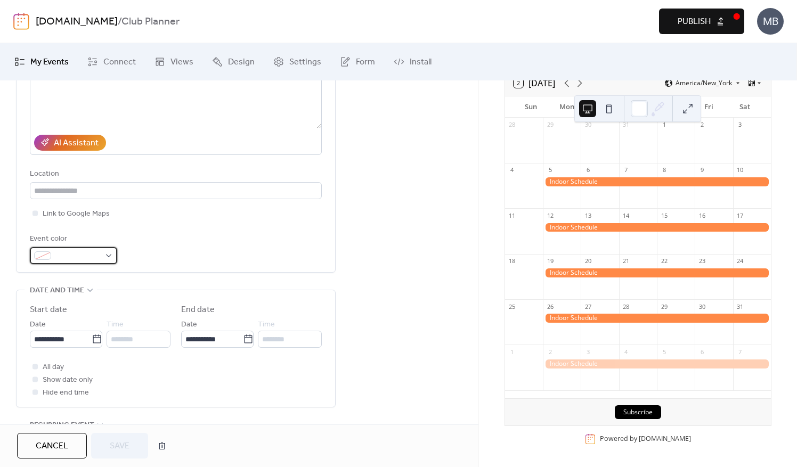
click at [109, 256] on div at bounding box center [73, 255] width 87 height 17
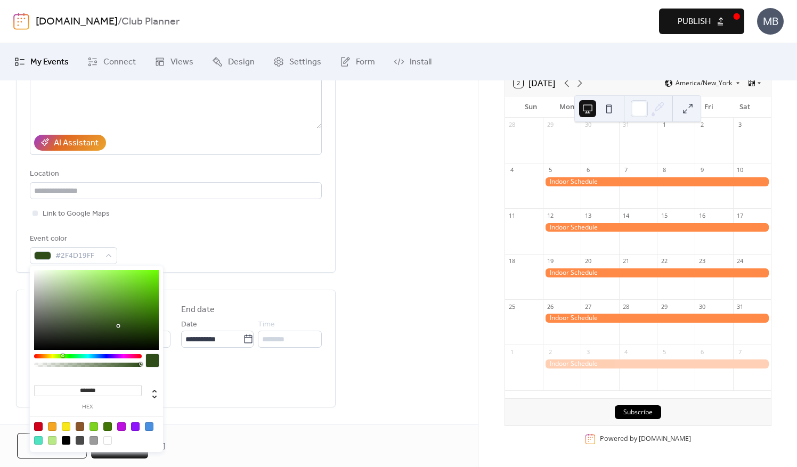
drag, startPoint x: 110, startPoint y: 357, endPoint x: 62, endPoint y: 360, distance: 47.5
click at [62, 360] on div at bounding box center [88, 363] width 108 height 19
drag, startPoint x: 117, startPoint y: 325, endPoint x: 70, endPoint y: 287, distance: 60.9
click at [70, 287] on div at bounding box center [70, 286] width 2 height 2
click at [61, 359] on div at bounding box center [88, 363] width 108 height 19
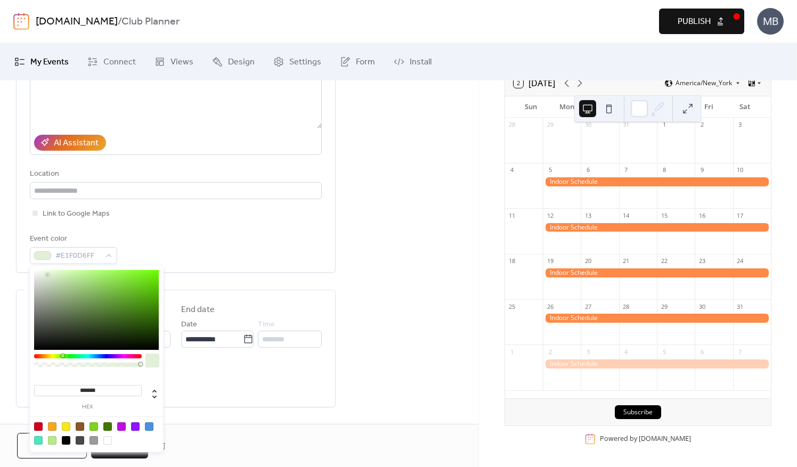
type input "*******"
drag, startPoint x: 71, startPoint y: 289, endPoint x: 47, endPoint y: 275, distance: 27.7
click at [47, 275] on div at bounding box center [96, 310] width 125 height 80
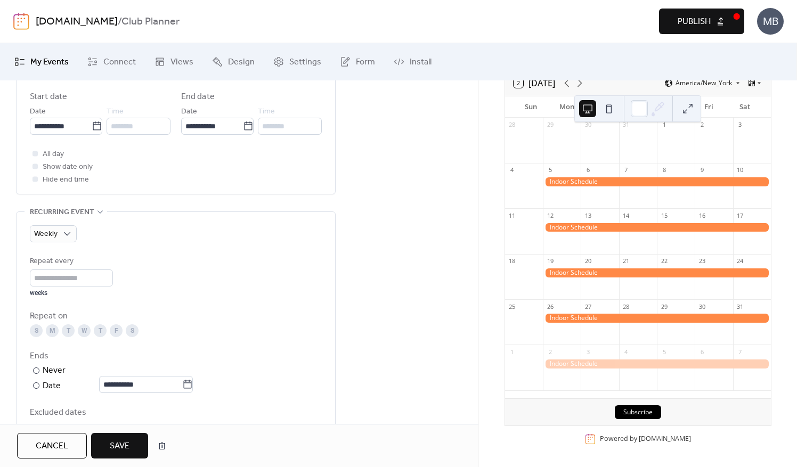
click at [125, 451] on span "Save" at bounding box center [120, 446] width 20 height 13
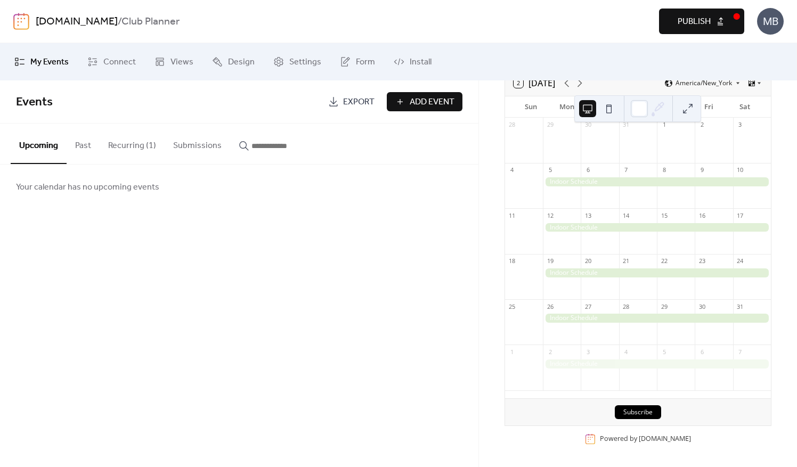
click at [121, 141] on button "Recurring (1)" at bounding box center [132, 143] width 65 height 39
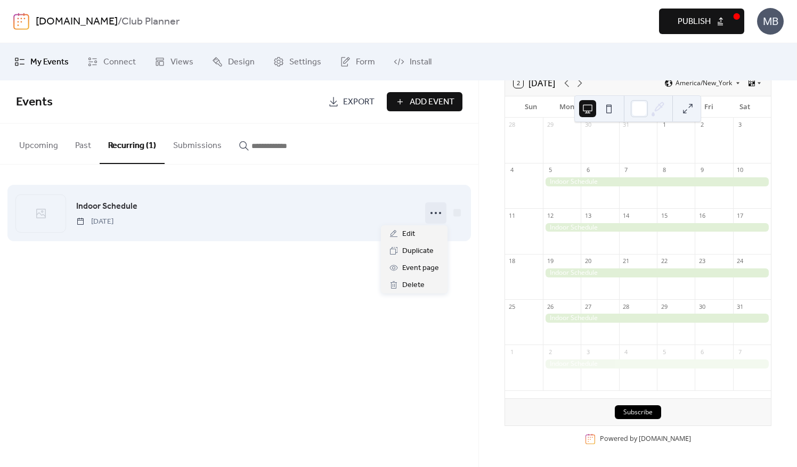
click at [438, 210] on icon at bounding box center [435, 213] width 17 height 17
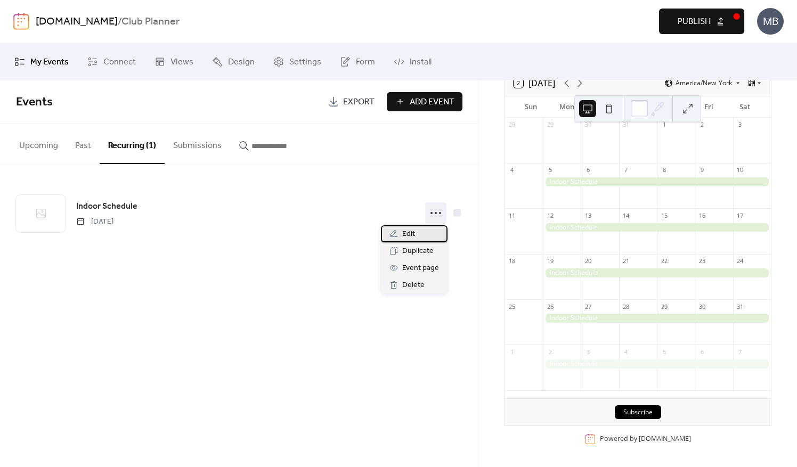
click at [422, 238] on div "Edit" at bounding box center [414, 233] width 67 height 17
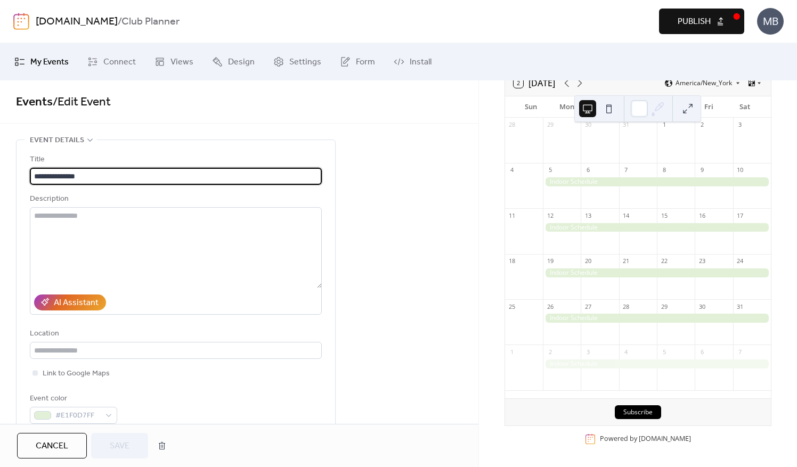
type input "**********"
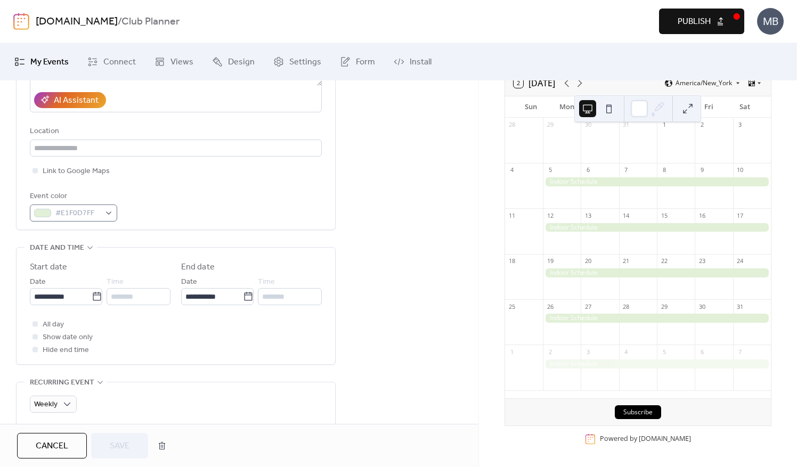
scroll to position [160, 0]
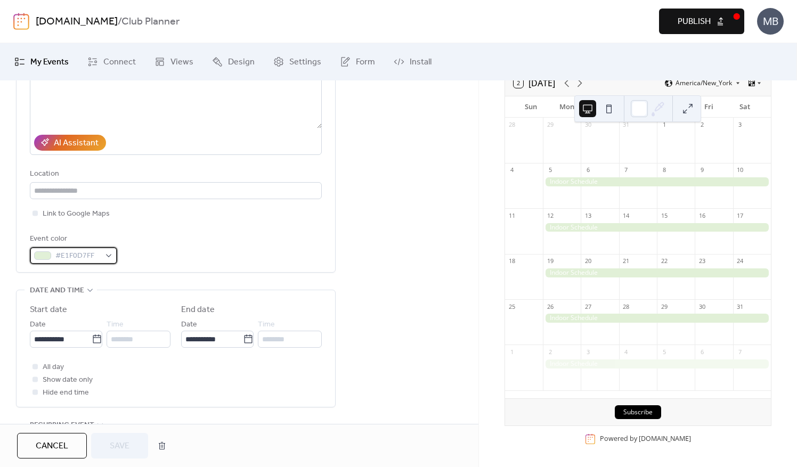
click at [108, 251] on div "#E1F0D7FF" at bounding box center [73, 255] width 87 height 17
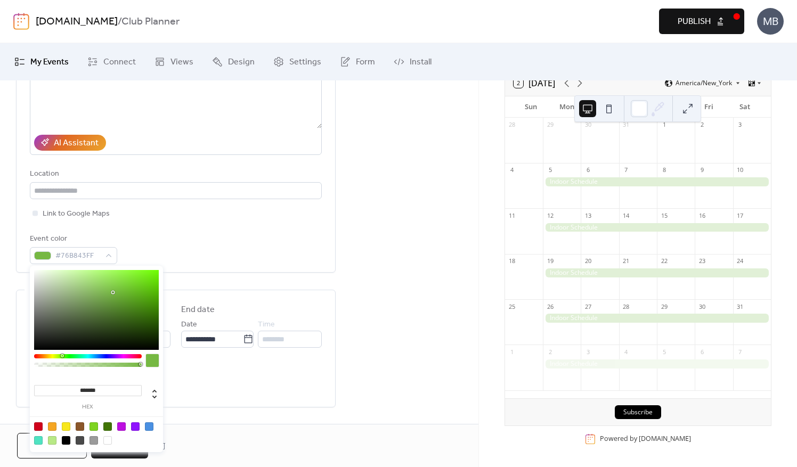
type input "*******"
drag, startPoint x: 47, startPoint y: 274, endPoint x: 115, endPoint y: 291, distance: 70.1
click at [115, 291] on div at bounding box center [115, 291] width 2 height 2
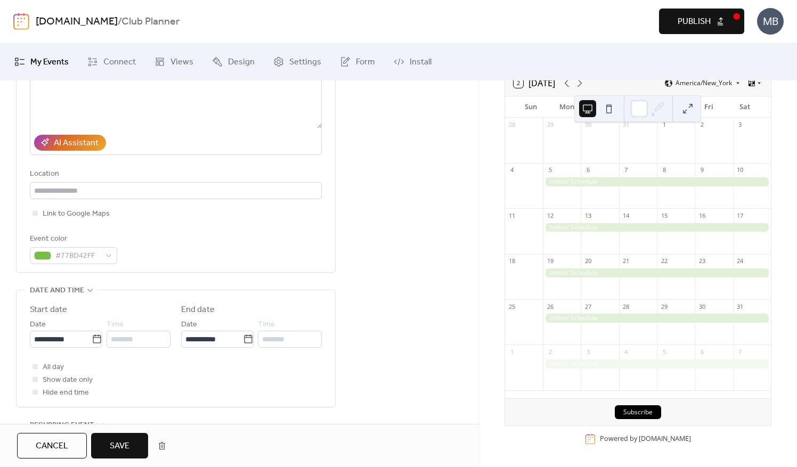
click at [420, 322] on div "**********" at bounding box center [239, 423] width 478 height 887
click at [117, 448] on span "Save" at bounding box center [120, 446] width 20 height 13
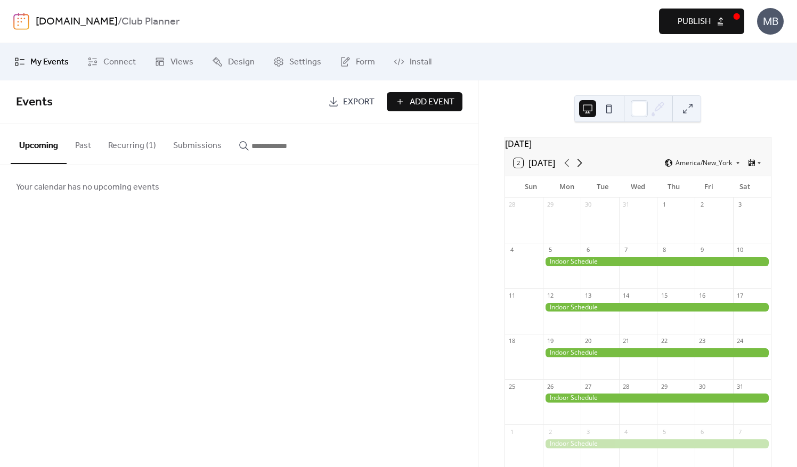
click at [578, 168] on icon at bounding box center [579, 163] width 13 height 13
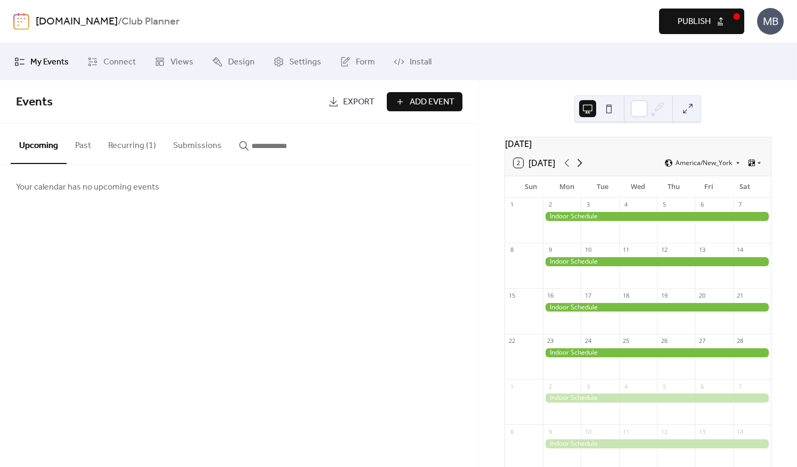
click at [578, 168] on icon at bounding box center [579, 163] width 13 height 13
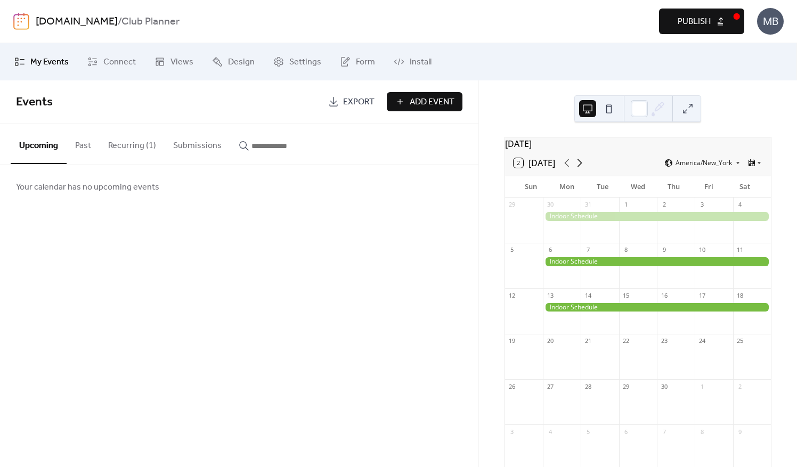
click at [578, 168] on icon at bounding box center [579, 163] width 13 height 13
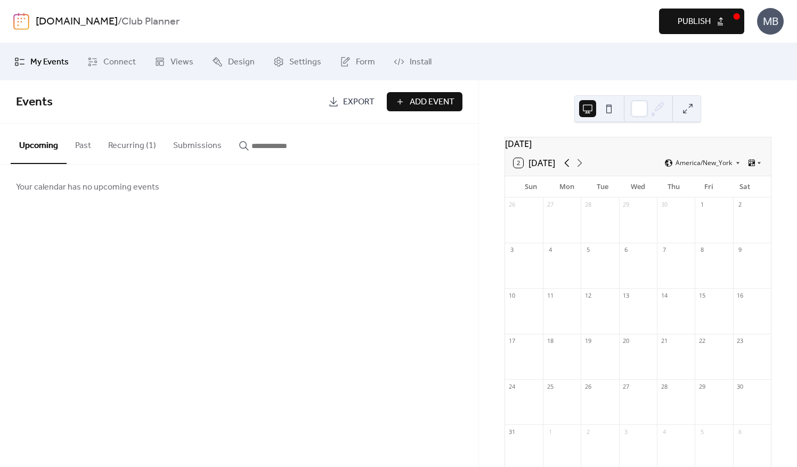
click at [568, 166] on icon at bounding box center [566, 163] width 13 height 13
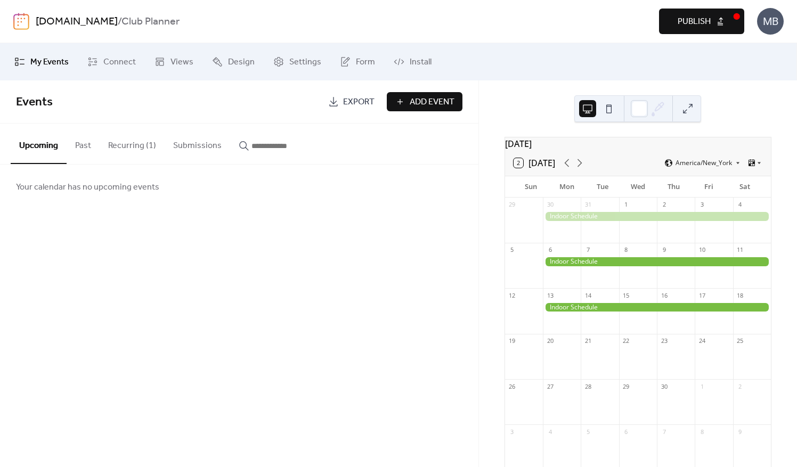
click at [691, 110] on button at bounding box center [687, 108] width 17 height 17
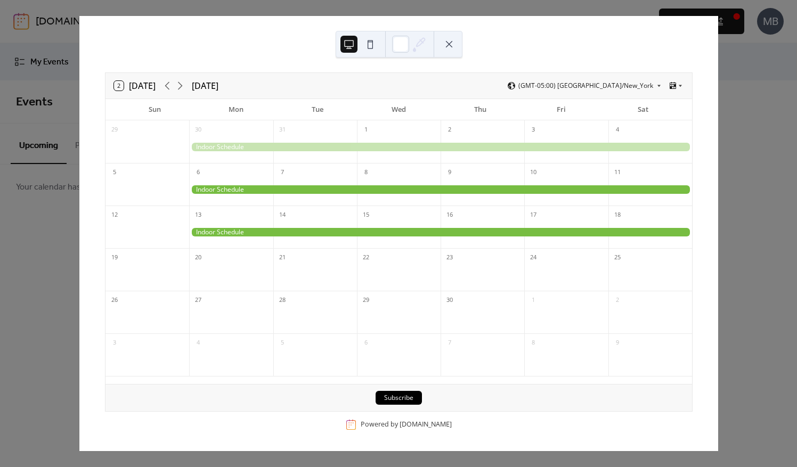
click at [133, 85] on button "2 [DATE]" at bounding box center [134, 85] width 49 height 15
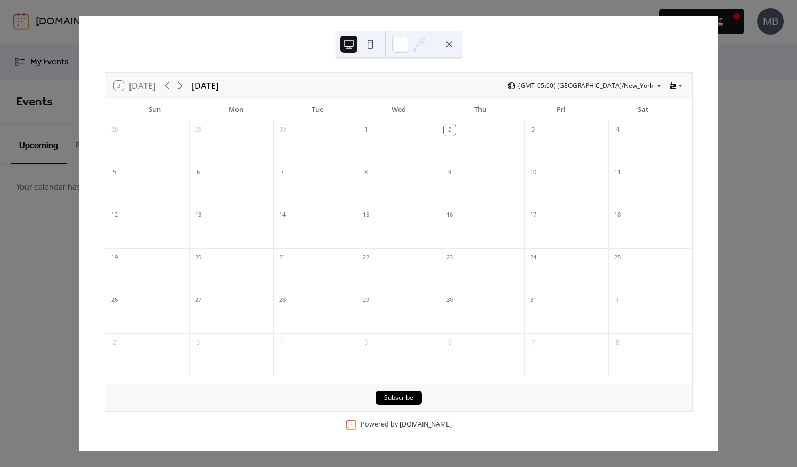
click at [718, 154] on div "2 [DATE] [DATE] (GMT-05:00) [GEOGRAPHIC_DATA]/New_York Sun Mon Tue Wed Thu Fri …" at bounding box center [398, 233] width 639 height 435
click at [449, 42] on button at bounding box center [448, 44] width 17 height 17
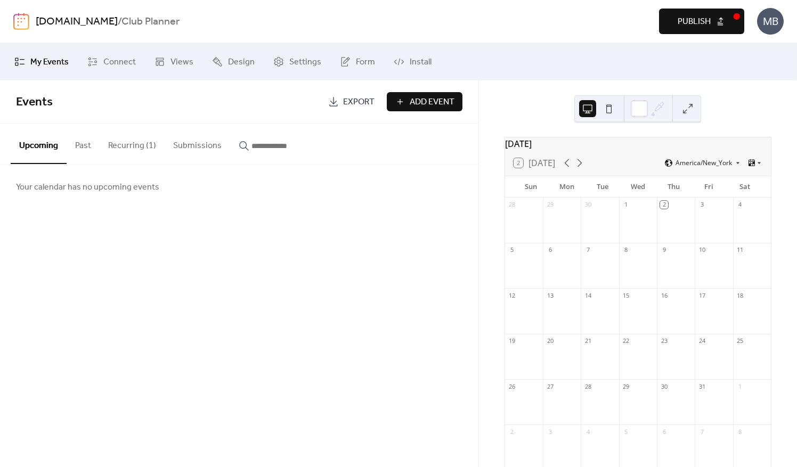
click at [407, 97] on button "Add Event" at bounding box center [425, 101] width 76 height 19
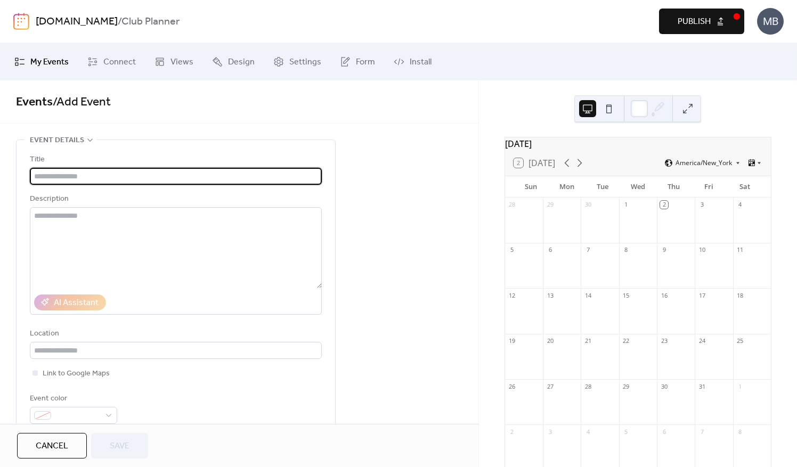
click at [59, 177] on input "text" at bounding box center [176, 176] width 292 height 17
type input "*"
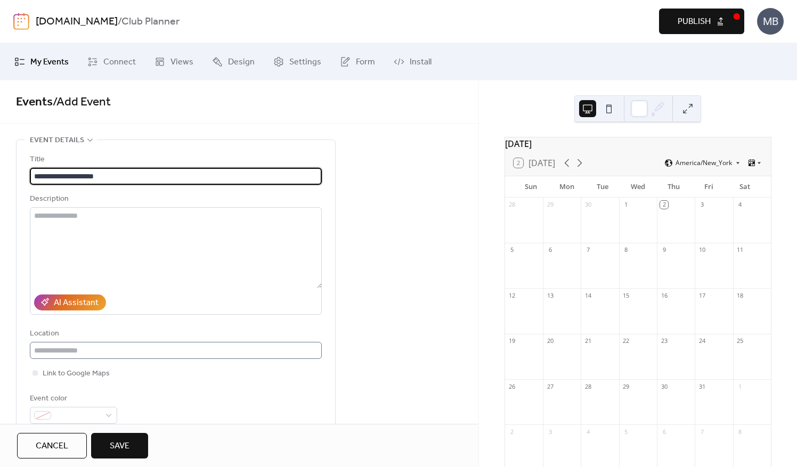
type input "**********"
click at [110, 351] on input "text" at bounding box center [176, 350] width 292 height 17
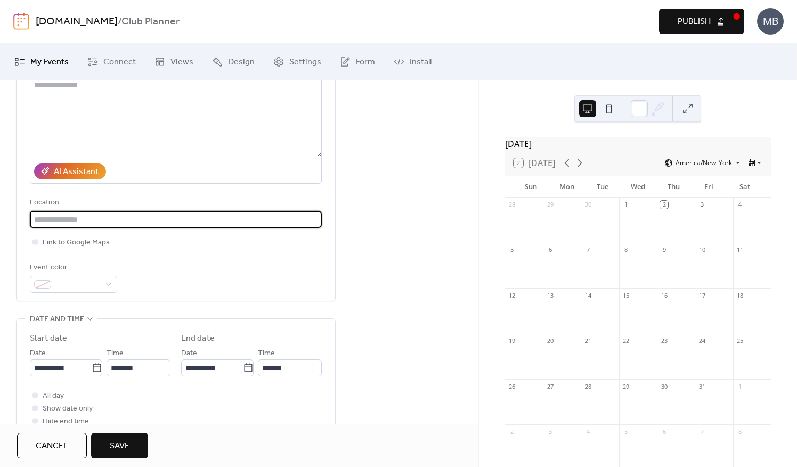
scroll to position [160, 0]
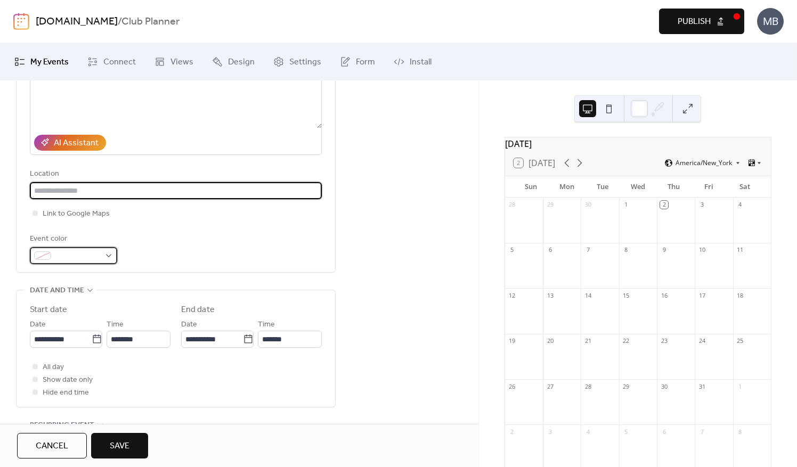
click at [108, 256] on div at bounding box center [73, 255] width 87 height 17
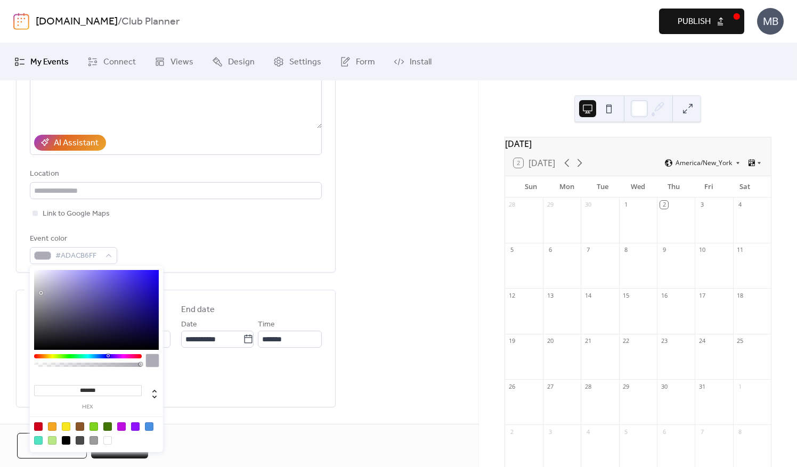
type input "*******"
drag, startPoint x: 62, startPoint y: 282, endPoint x: 38, endPoint y: 293, distance: 25.7
click at [38, 293] on div at bounding box center [96, 310] width 125 height 80
click at [399, 278] on div "**********" at bounding box center [239, 323] width 478 height 686
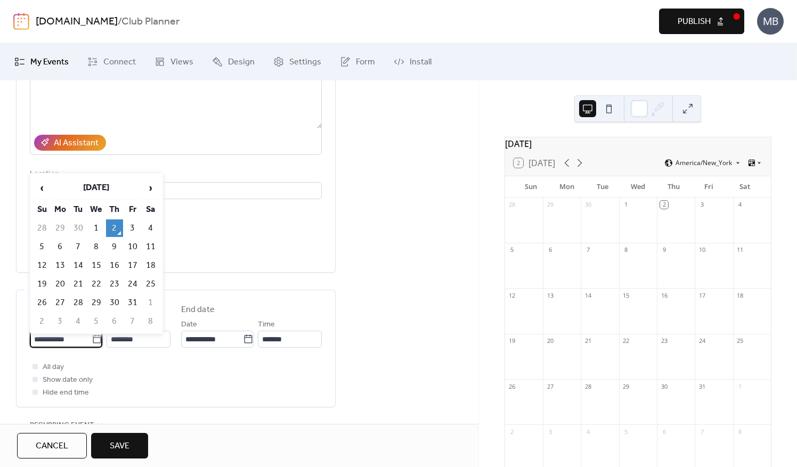
click at [65, 342] on input "**********" at bounding box center [61, 339] width 62 height 17
click at [150, 190] on span "›" at bounding box center [151, 187] width 16 height 21
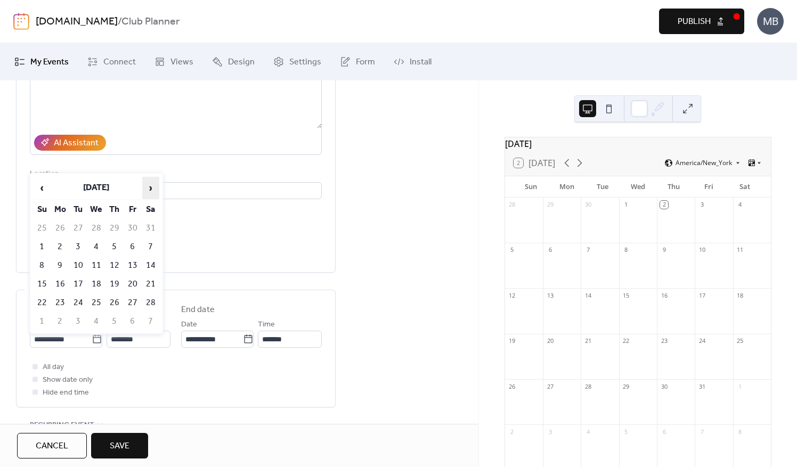
click at [150, 190] on span "›" at bounding box center [151, 187] width 16 height 21
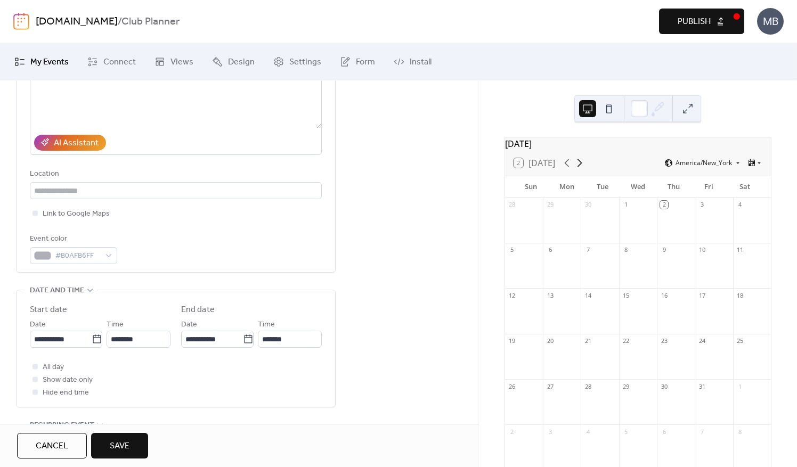
click at [583, 169] on icon at bounding box center [579, 163] width 13 height 13
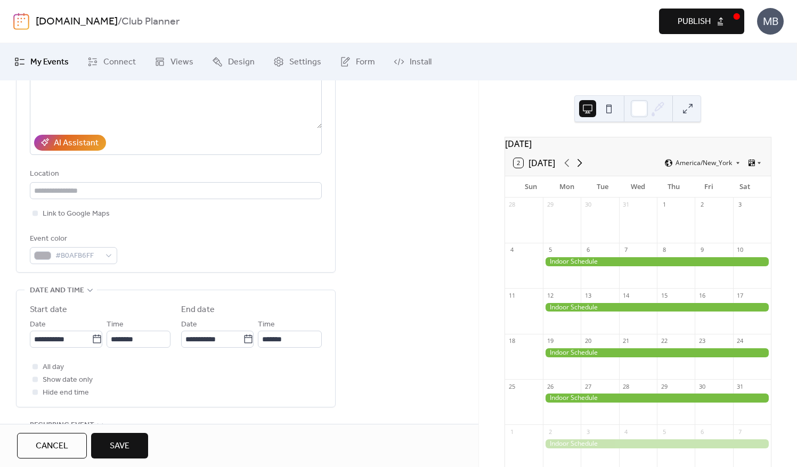
click at [583, 169] on icon at bounding box center [579, 163] width 13 height 13
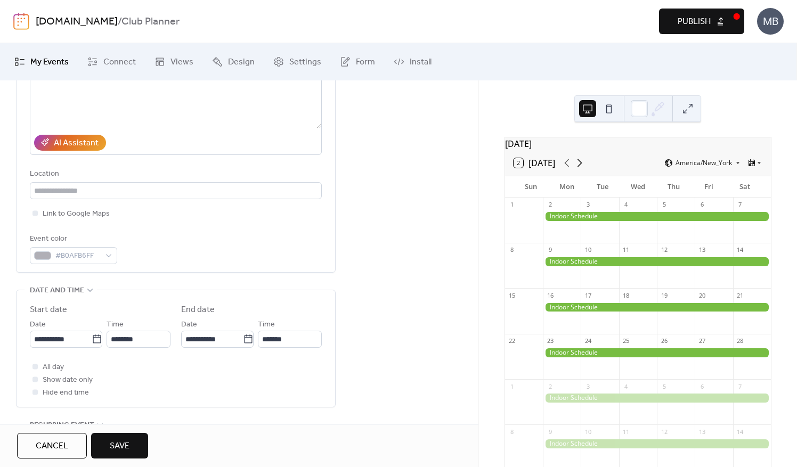
click at [583, 169] on icon at bounding box center [579, 163] width 13 height 13
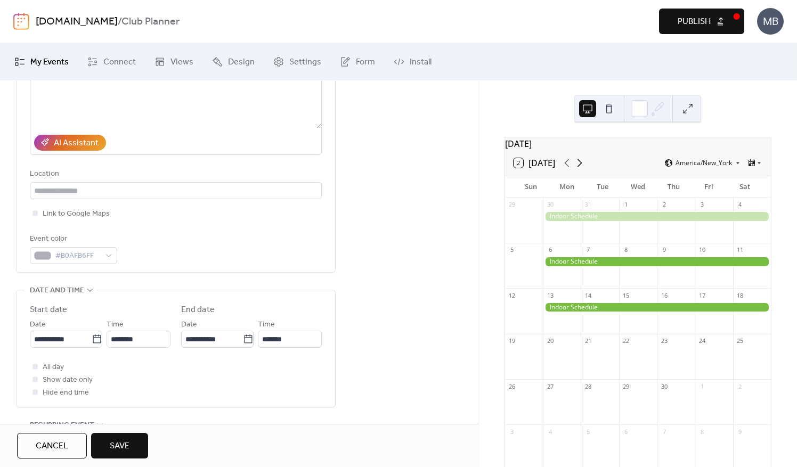
click at [583, 169] on icon at bounding box center [579, 163] width 13 height 13
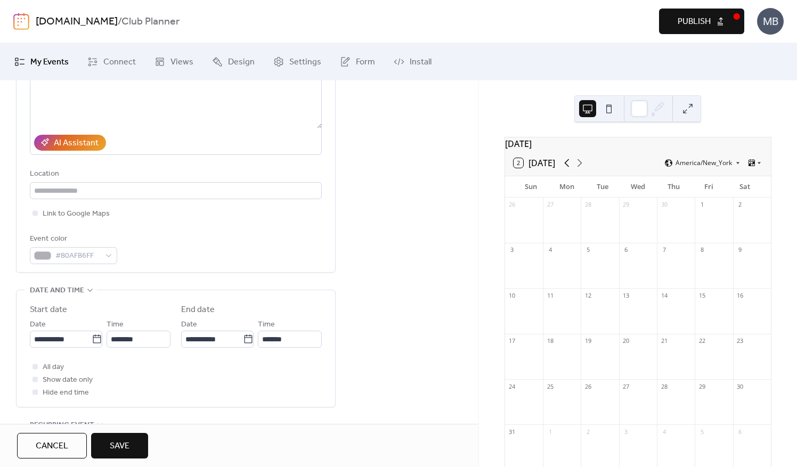
click at [569, 168] on icon at bounding box center [566, 163] width 13 height 13
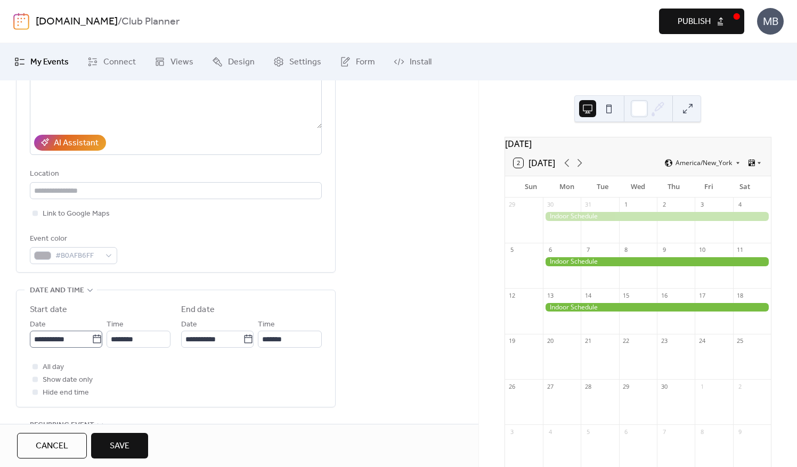
click at [92, 339] on icon at bounding box center [97, 339] width 11 height 11
click at [91, 339] on input "**********" at bounding box center [61, 339] width 62 height 17
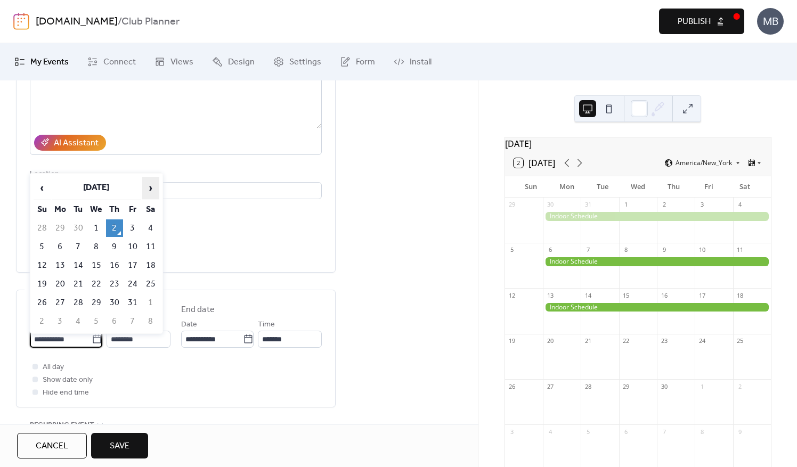
click at [152, 190] on span "›" at bounding box center [151, 187] width 16 height 21
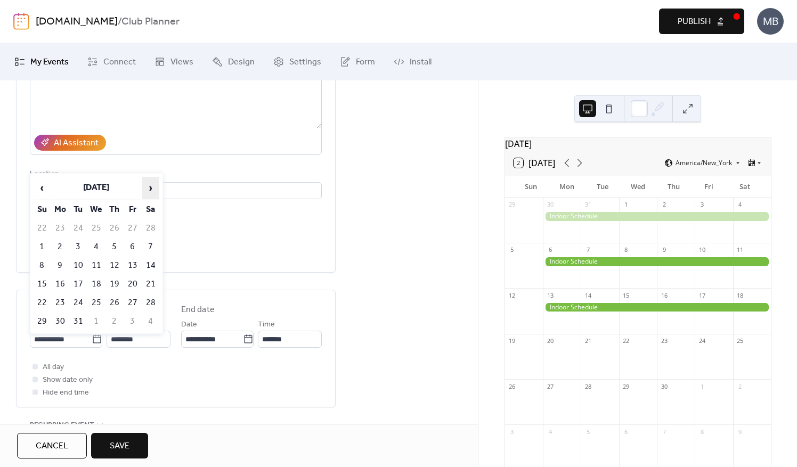
click at [152, 190] on span "›" at bounding box center [151, 187] width 16 height 21
click at [63, 280] on td "20" at bounding box center [60, 284] width 17 height 18
type input "**********"
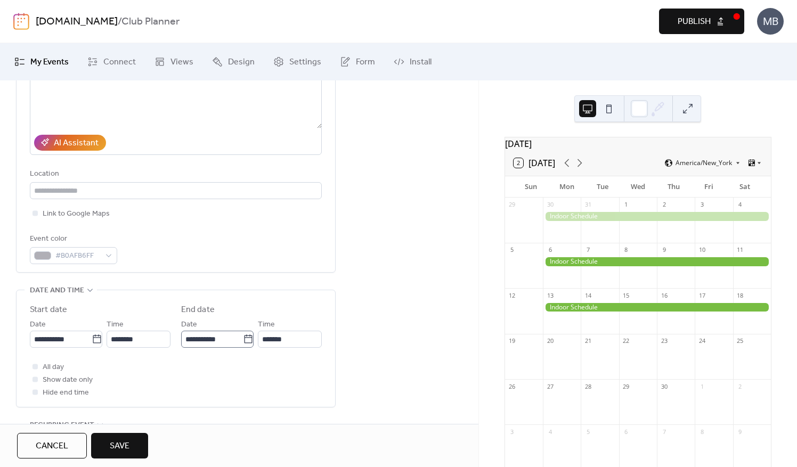
click at [243, 339] on icon at bounding box center [248, 339] width 11 height 11
click at [243, 339] on input "**********" at bounding box center [212, 339] width 62 height 17
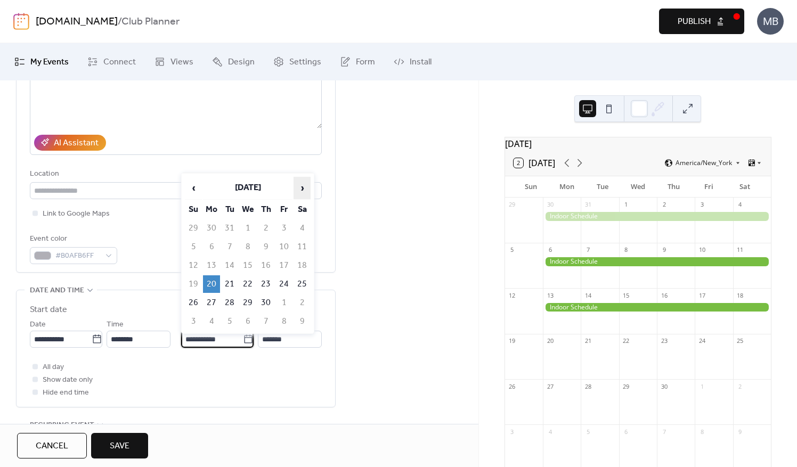
click at [306, 189] on span "›" at bounding box center [302, 187] width 16 height 21
click at [298, 263] on td "16" at bounding box center [301, 266] width 17 height 18
type input "**********"
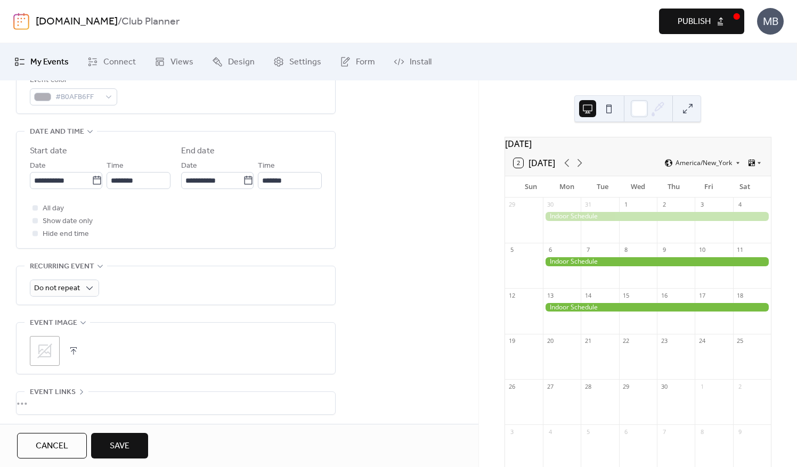
scroll to position [320, 0]
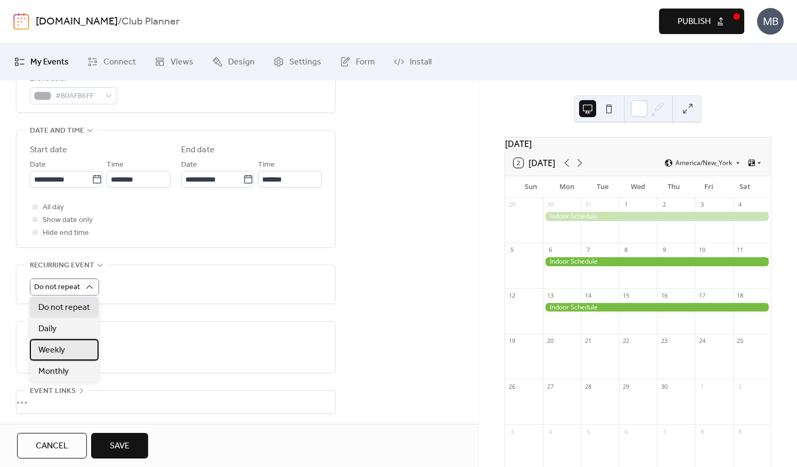
click at [67, 347] on div "Weekly" at bounding box center [64, 349] width 69 height 21
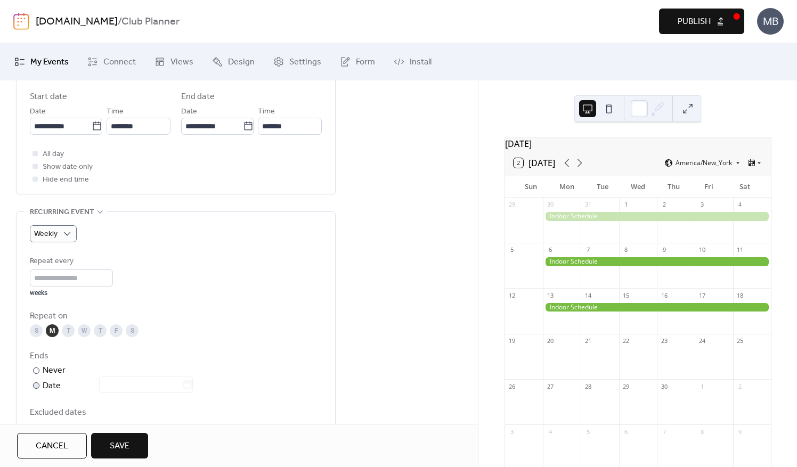
scroll to position [426, 0]
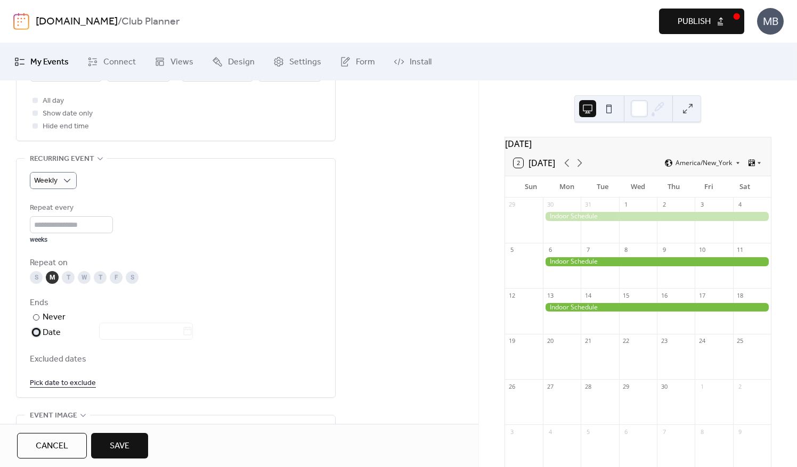
click at [37, 332] on div at bounding box center [36, 332] width 6 height 6
click at [581, 167] on icon at bounding box center [579, 163] width 5 height 8
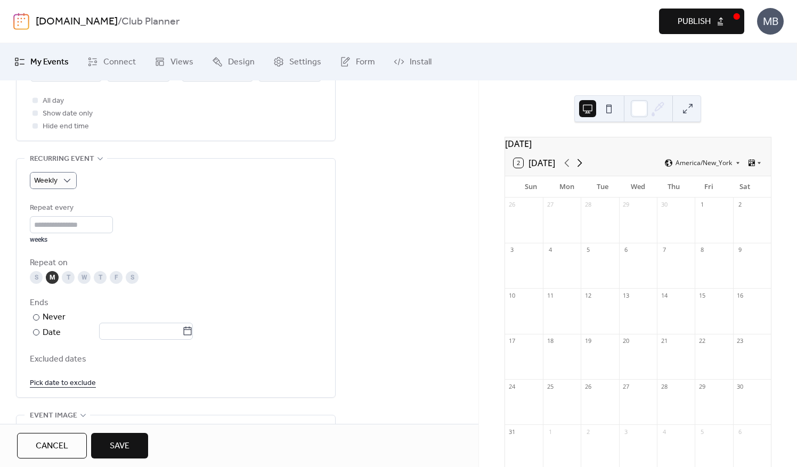
click at [581, 167] on icon at bounding box center [579, 163] width 5 height 8
click at [570, 166] on icon at bounding box center [566, 163] width 13 height 13
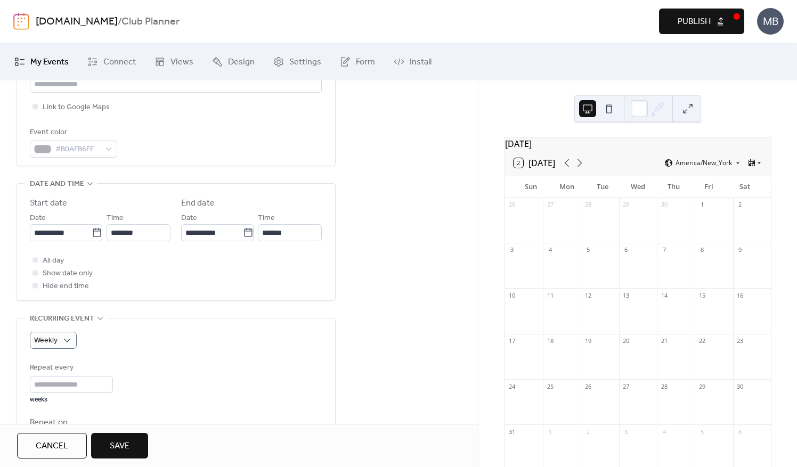
scroll to position [320, 0]
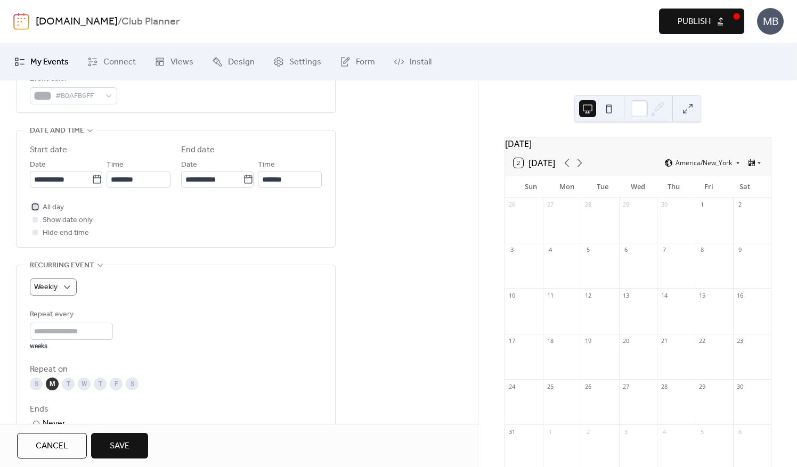
click at [33, 207] on div at bounding box center [34, 206] width 5 height 5
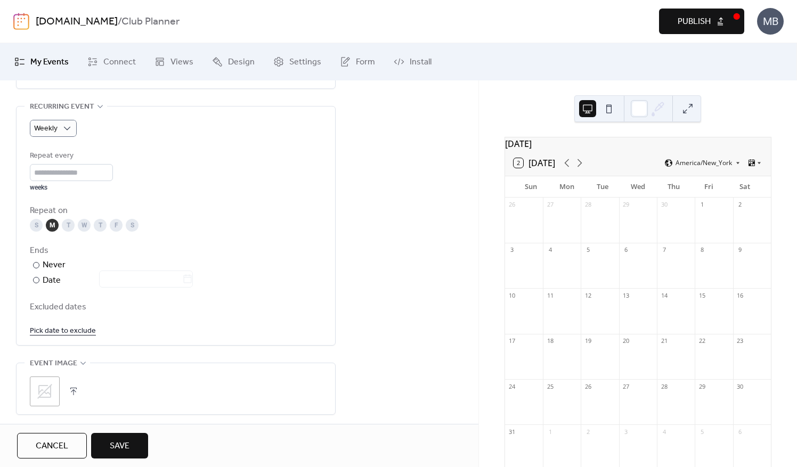
scroll to position [547, 0]
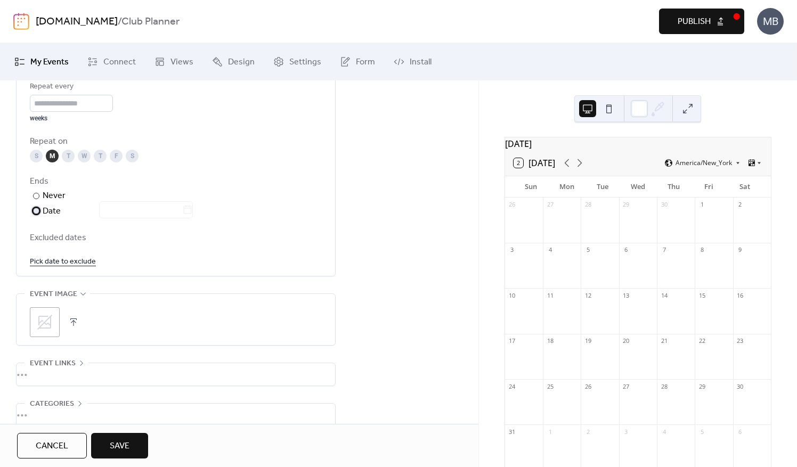
click at [36, 210] on div at bounding box center [36, 211] width 6 height 6
click at [113, 208] on input "text" at bounding box center [140, 209] width 83 height 17
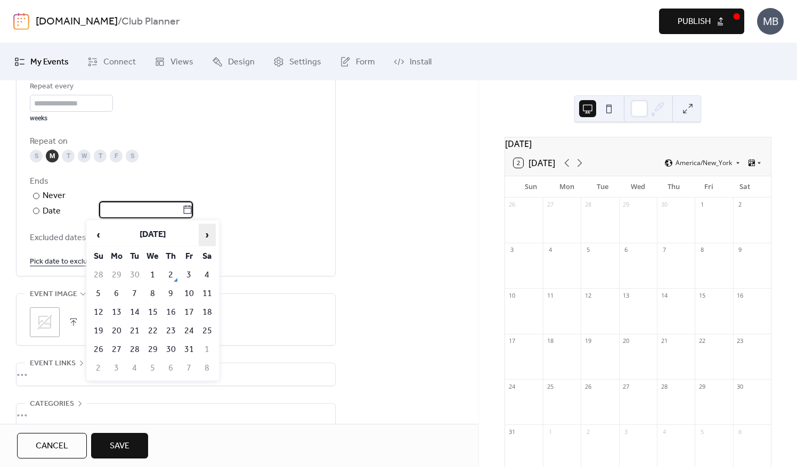
click at [208, 231] on span "›" at bounding box center [207, 234] width 16 height 21
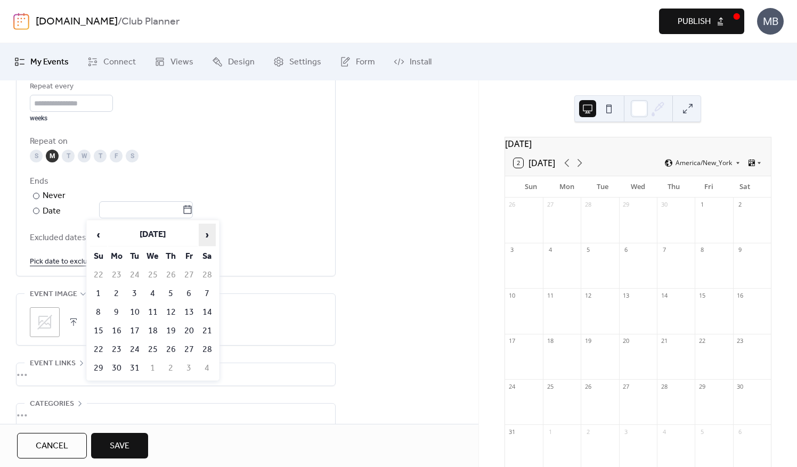
click at [208, 231] on span "›" at bounding box center [207, 234] width 16 height 21
drag, startPoint x: 101, startPoint y: 235, endPoint x: 125, endPoint y: 239, distance: 24.3
click at [101, 235] on span "‹" at bounding box center [99, 234] width 16 height 21
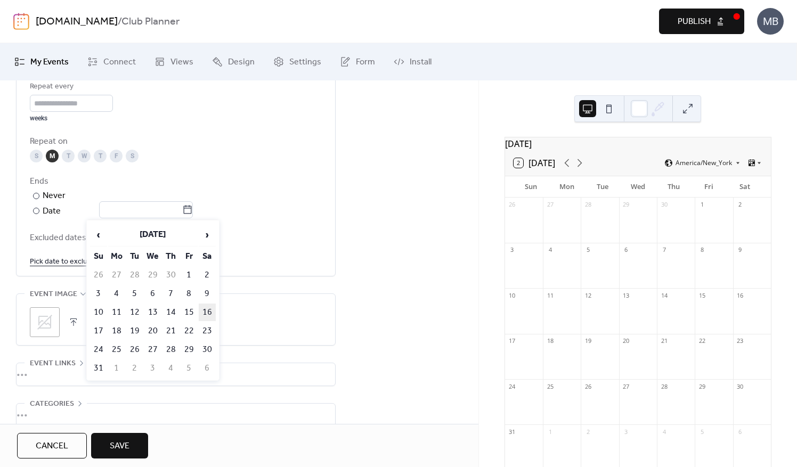
click at [209, 307] on td "16" at bounding box center [207, 313] width 17 height 18
type input "**********"
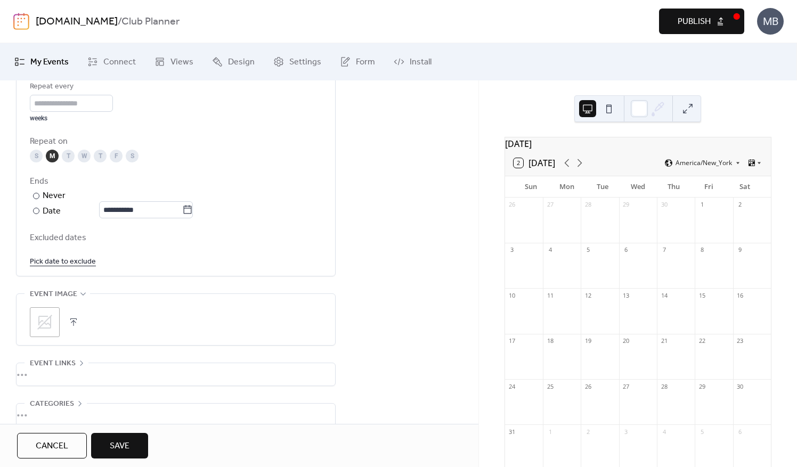
click at [472, 271] on div "**********" at bounding box center [239, 35] width 478 height 887
click at [125, 440] on span "Save" at bounding box center [120, 446] width 20 height 13
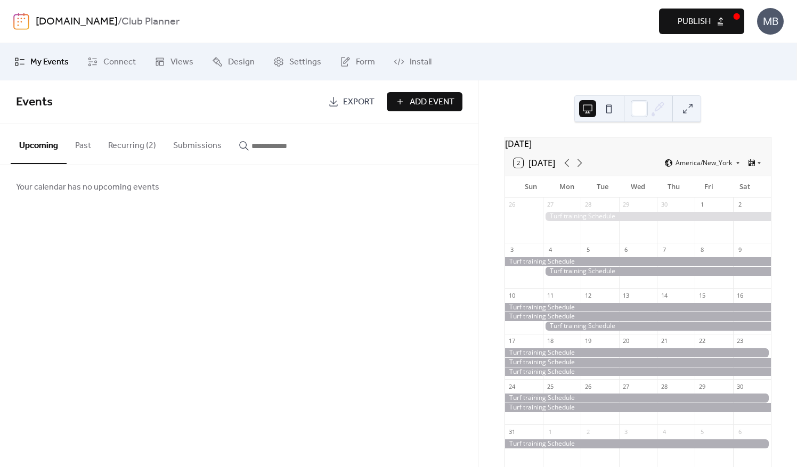
click at [134, 143] on button "Recurring (2)" at bounding box center [132, 143] width 65 height 39
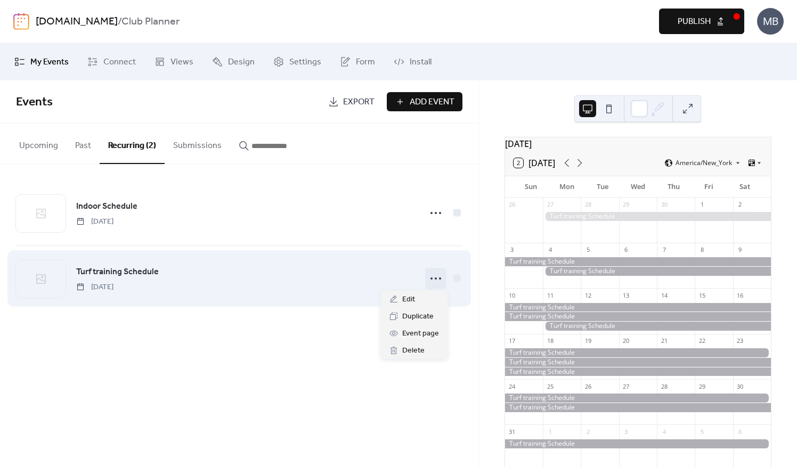
click at [440, 273] on icon at bounding box center [435, 278] width 17 height 17
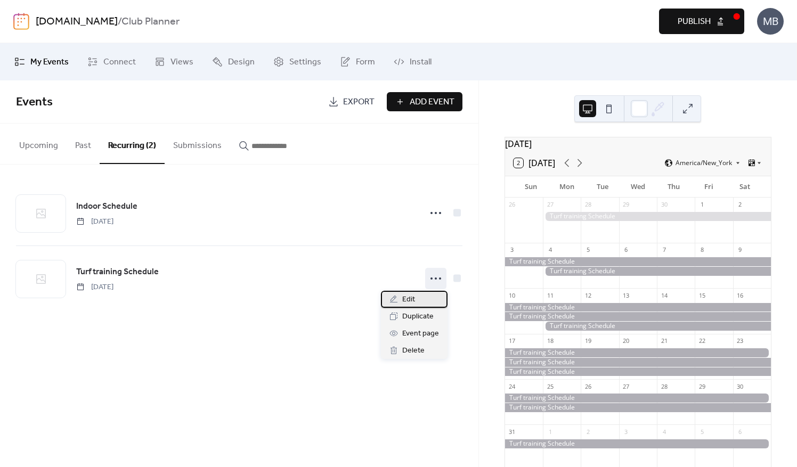
click at [411, 300] on span "Edit" at bounding box center [408, 299] width 13 height 13
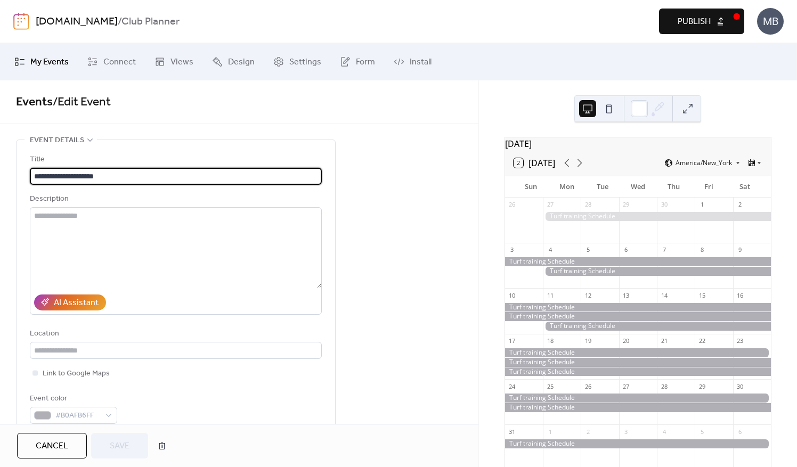
type input "**********"
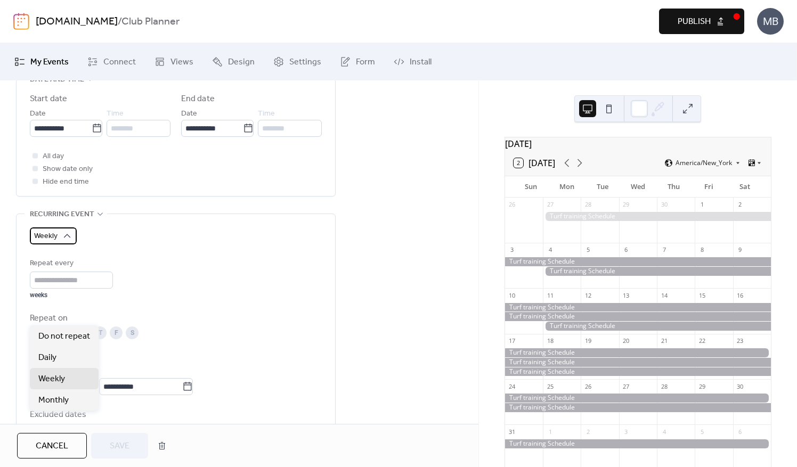
scroll to position [373, 0]
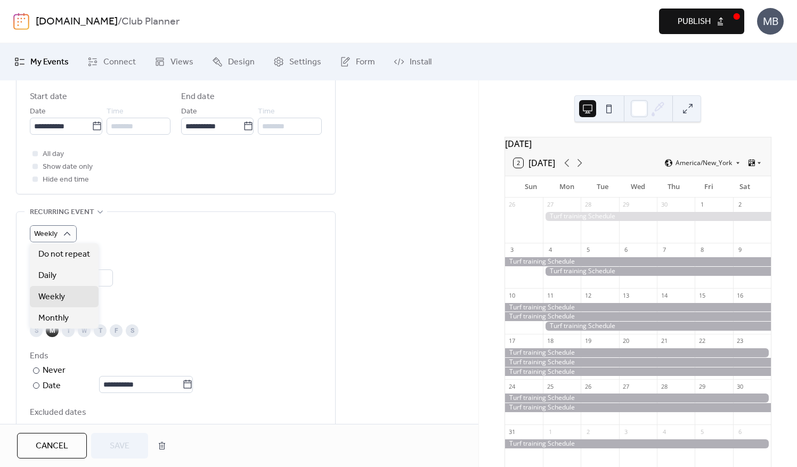
click at [439, 296] on div "**********" at bounding box center [239, 210] width 478 height 887
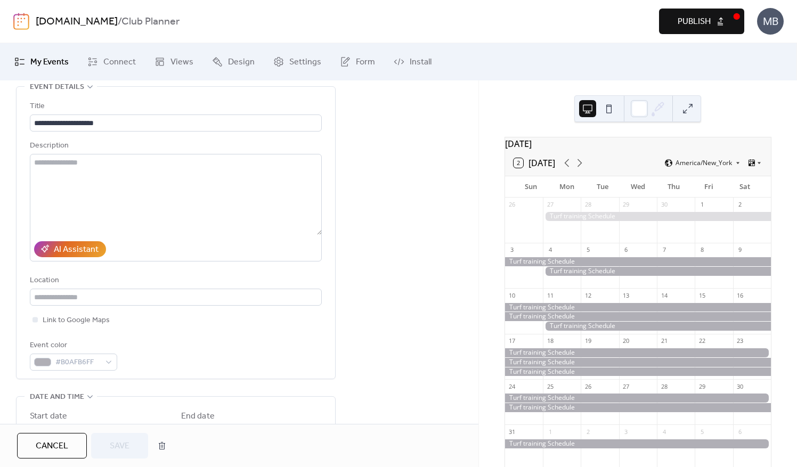
scroll to position [0, 0]
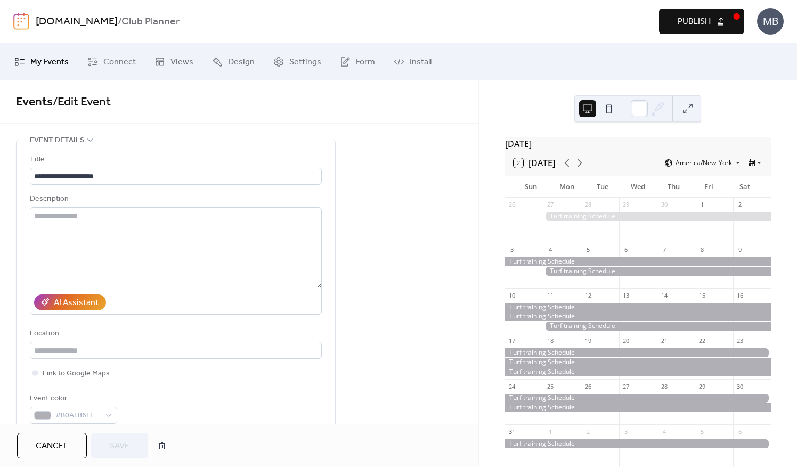
click at [54, 453] on span "Cancel" at bounding box center [52, 446] width 32 height 13
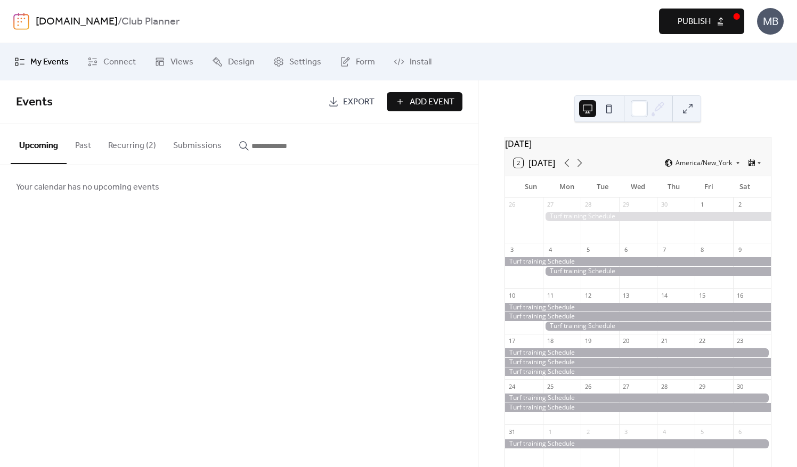
click at [137, 150] on button "Recurring (2)" at bounding box center [132, 143] width 65 height 39
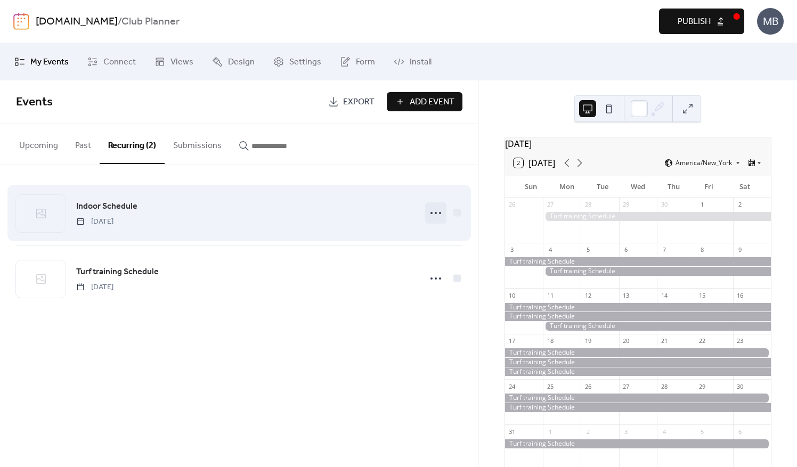
click at [429, 212] on icon at bounding box center [435, 213] width 17 height 17
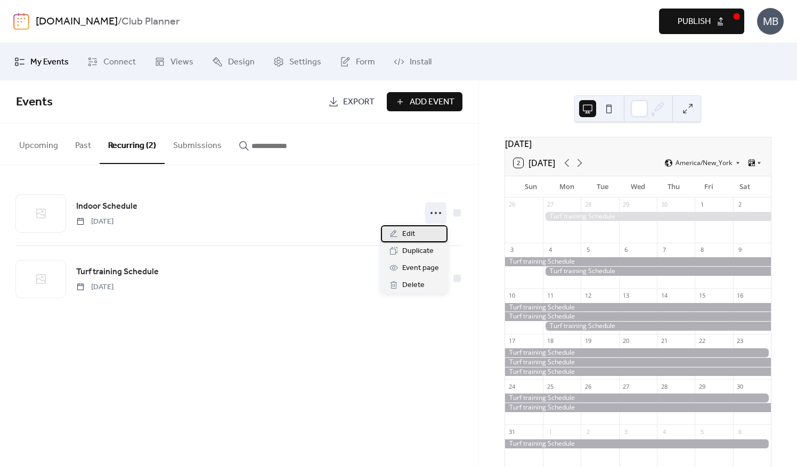
click at [415, 234] on div "Edit" at bounding box center [414, 233] width 67 height 17
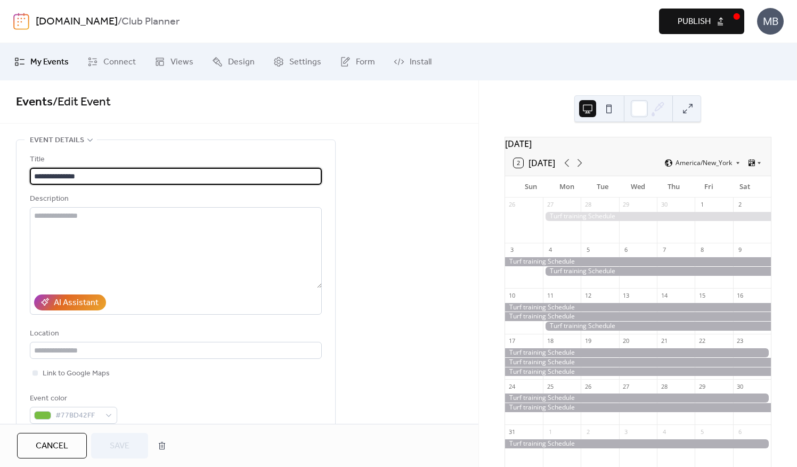
click at [46, 437] on button "Cancel" at bounding box center [52, 446] width 70 height 26
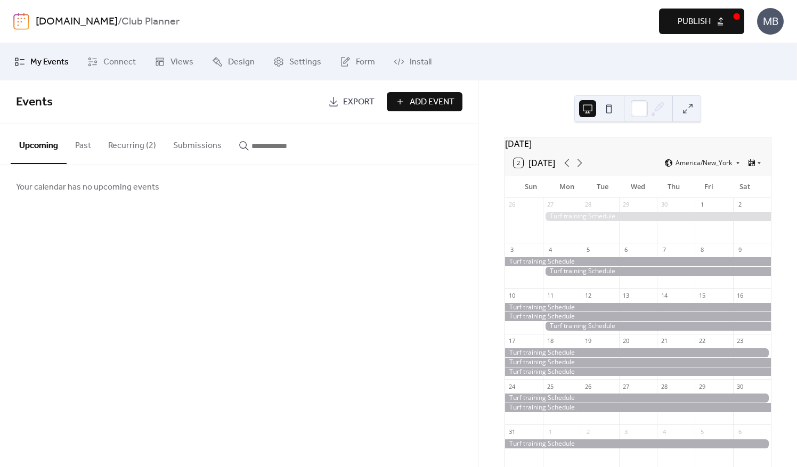
click at [134, 140] on button "Recurring (2)" at bounding box center [132, 143] width 65 height 39
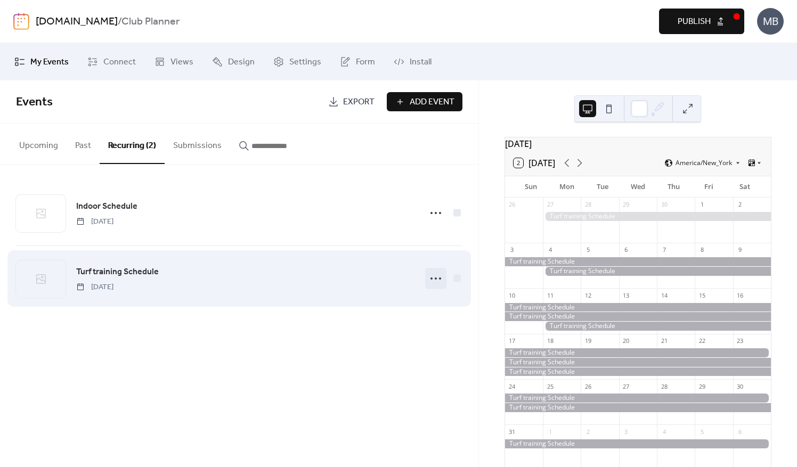
click at [437, 278] on icon at bounding box center [435, 278] width 17 height 17
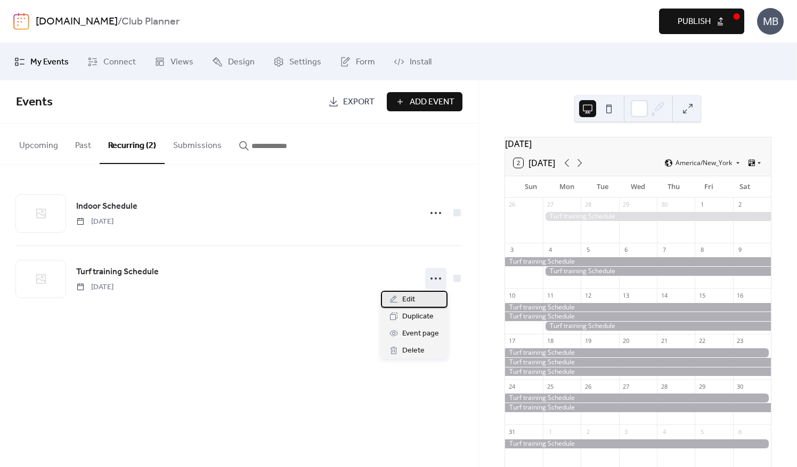
click at [416, 302] on div "Edit" at bounding box center [414, 299] width 67 height 17
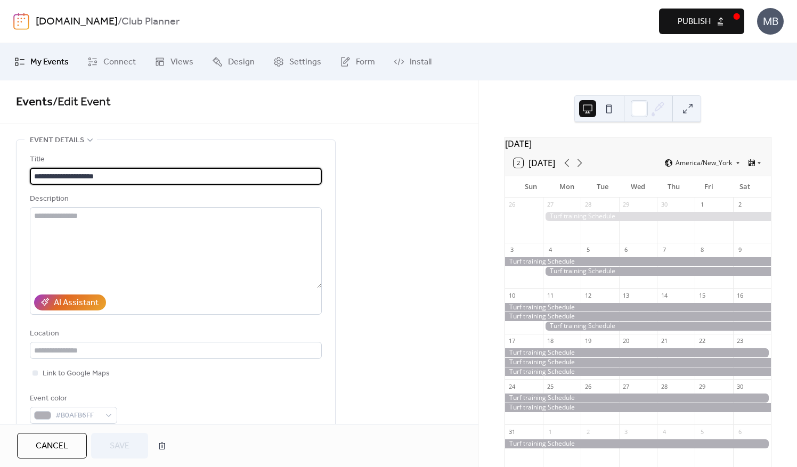
click at [51, 174] on input "**********" at bounding box center [176, 176] width 292 height 17
type input "**********"
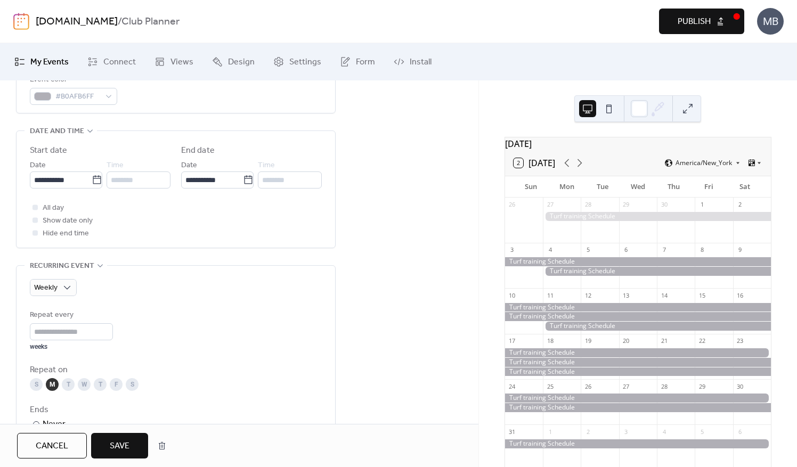
scroll to position [320, 0]
click at [54, 386] on div "M" at bounding box center [52, 384] width 13 height 13
click at [122, 452] on span "Save" at bounding box center [120, 446] width 20 height 13
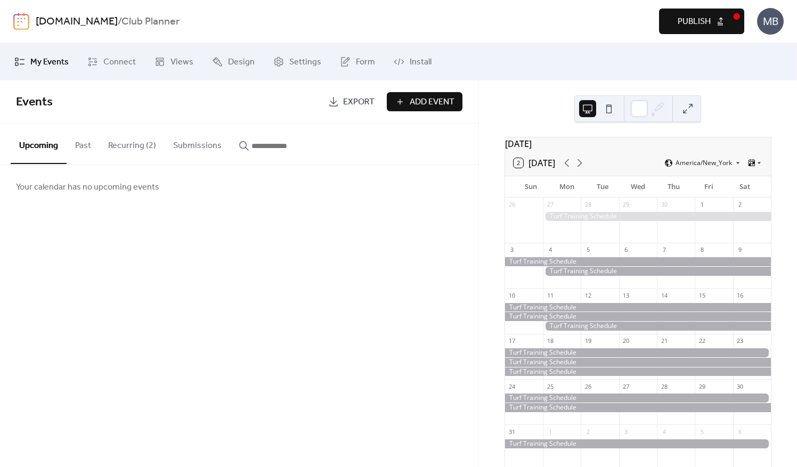
click at [130, 146] on button "Recurring (2)" at bounding box center [132, 143] width 65 height 39
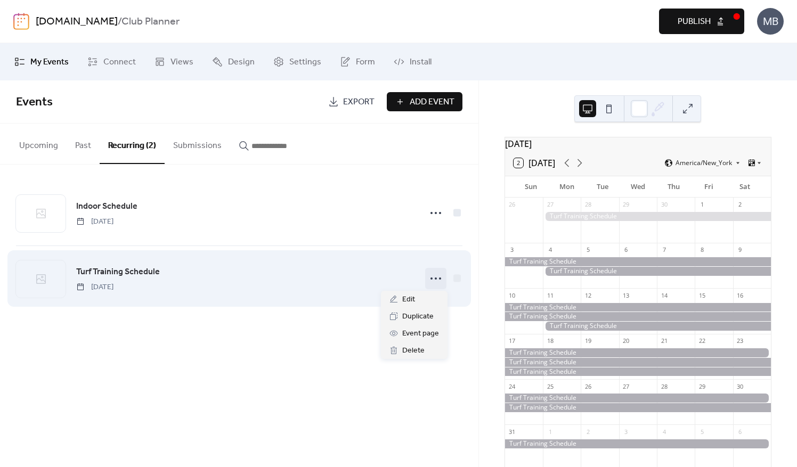
click at [432, 275] on icon at bounding box center [435, 278] width 17 height 17
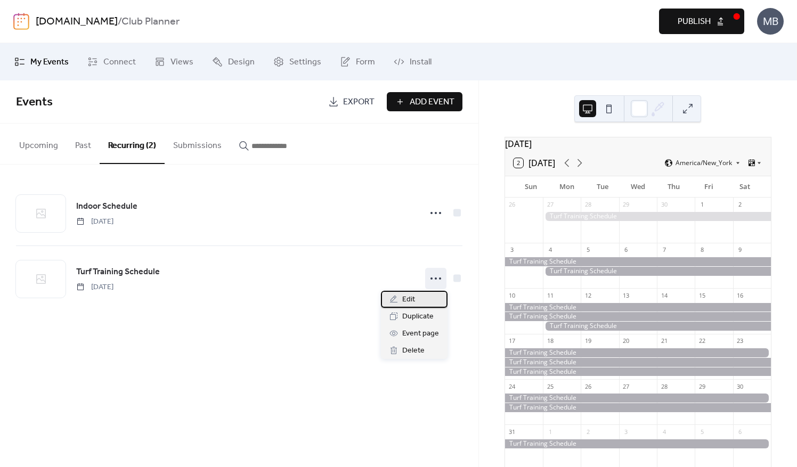
click at [414, 300] on div "Edit" at bounding box center [414, 299] width 67 height 17
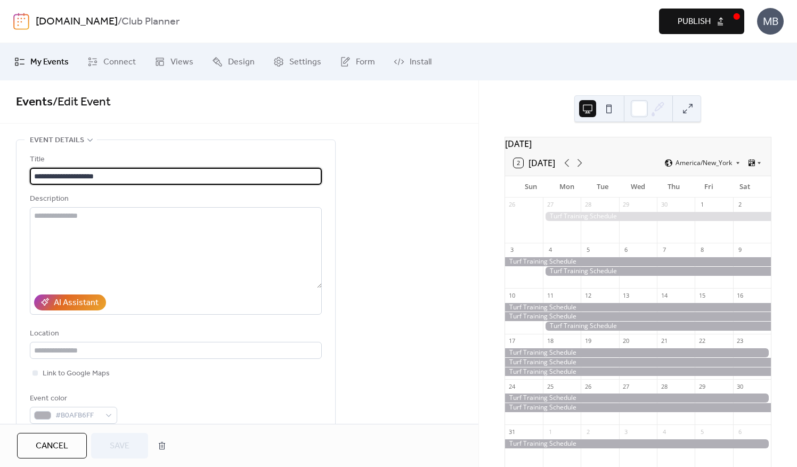
type input "**********"
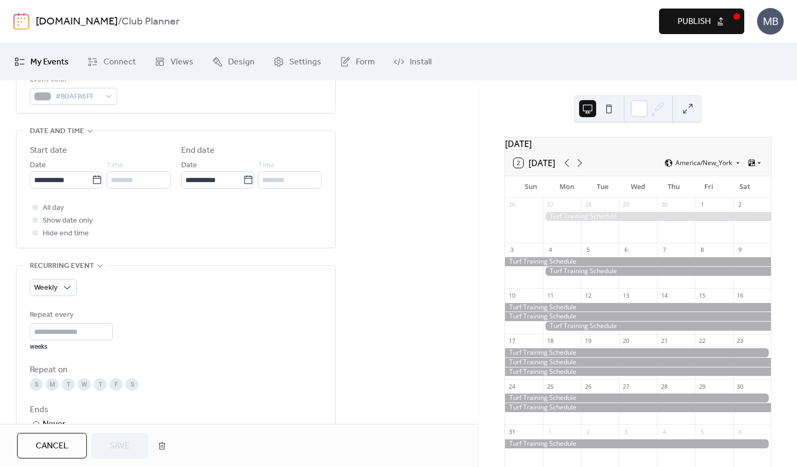
scroll to position [320, 0]
click at [41, 327] on input "*" at bounding box center [71, 331] width 83 height 17
click at [56, 346] on span "Weekly" at bounding box center [51, 350] width 27 height 13
click at [193, 313] on div "Repeat every * weeks" at bounding box center [176, 329] width 292 height 42
click at [43, 328] on input "*" at bounding box center [71, 331] width 83 height 17
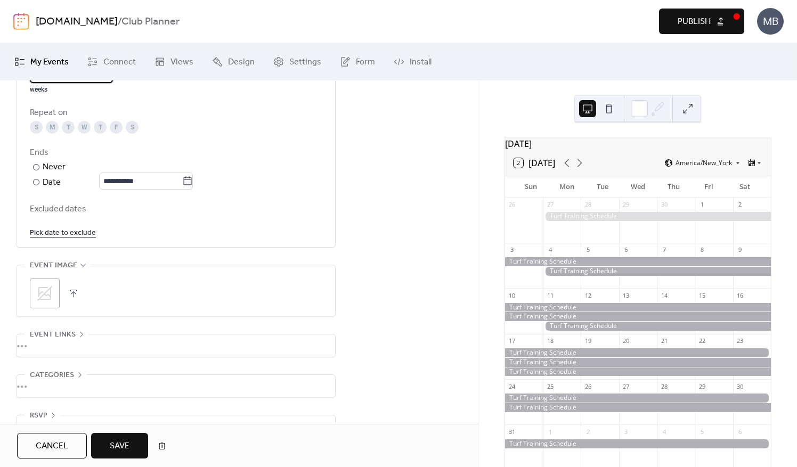
scroll to position [601, 0]
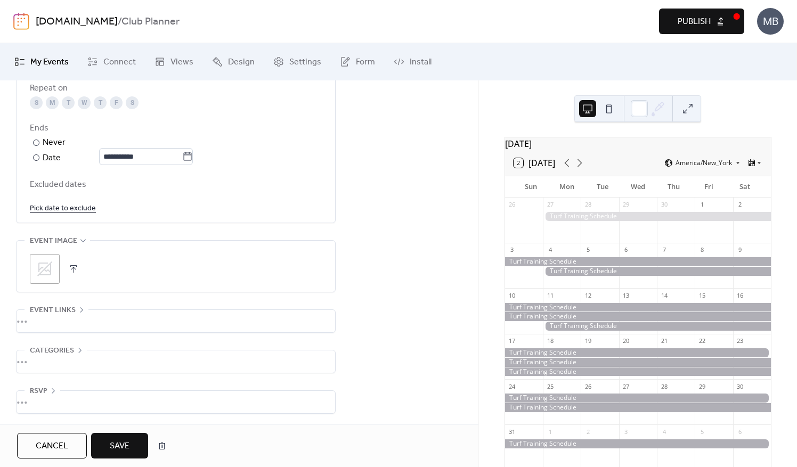
click at [133, 444] on button "Save" at bounding box center [119, 446] width 57 height 26
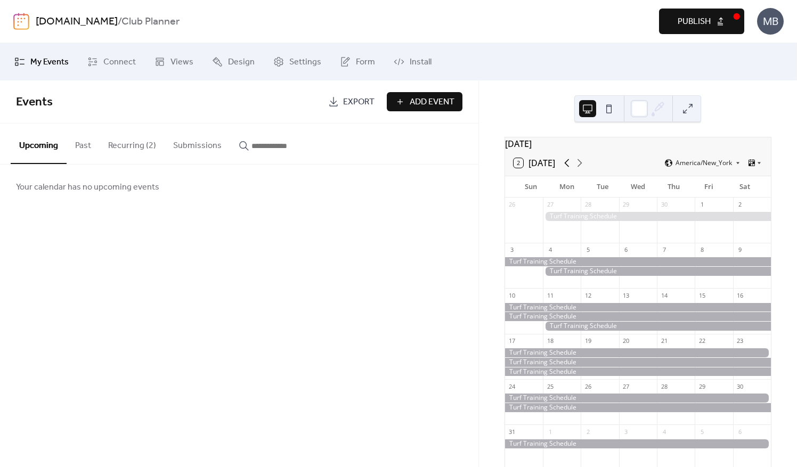
click at [566, 169] on icon at bounding box center [566, 163] width 13 height 13
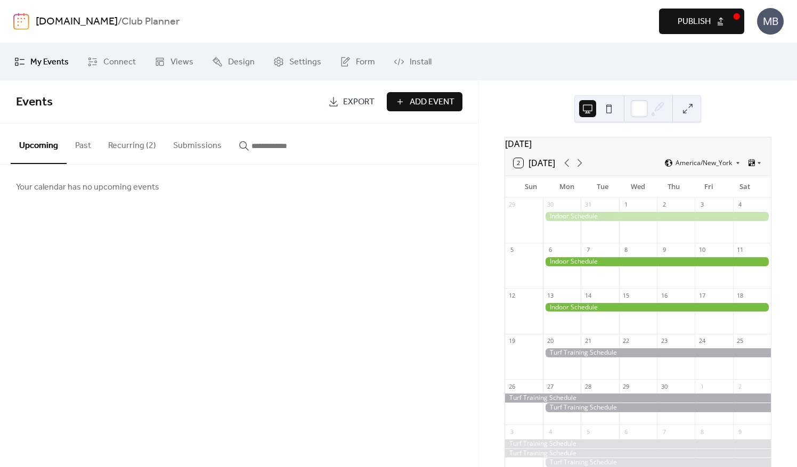
click at [130, 138] on button "Recurring (2)" at bounding box center [132, 143] width 65 height 39
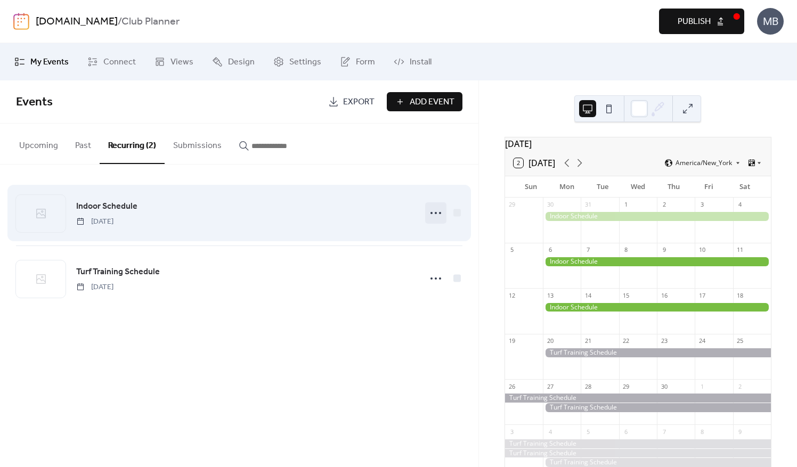
click at [441, 210] on icon at bounding box center [435, 213] width 17 height 17
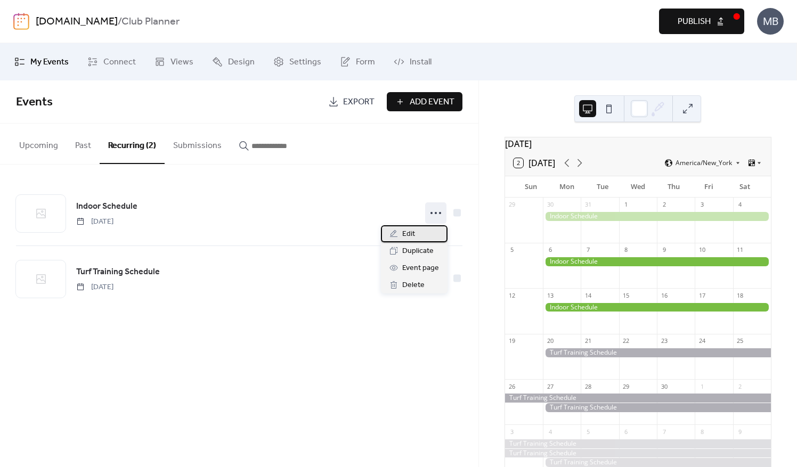
click at [417, 240] on div "Edit" at bounding box center [414, 233] width 67 height 17
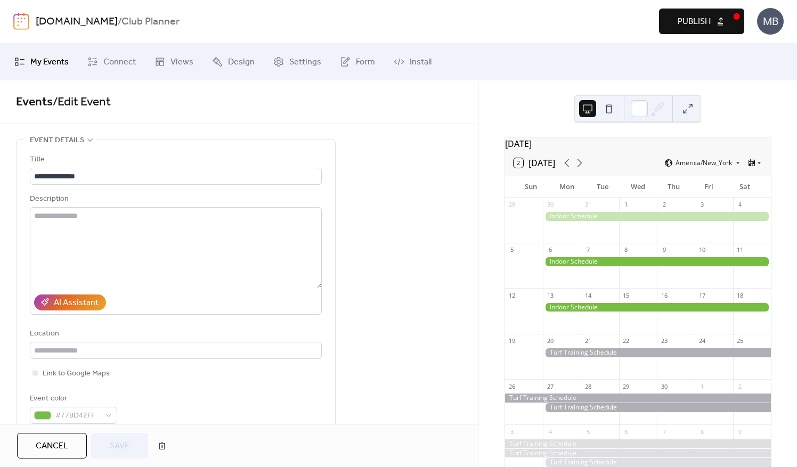
click at [45, 446] on span "Cancel" at bounding box center [52, 446] width 32 height 13
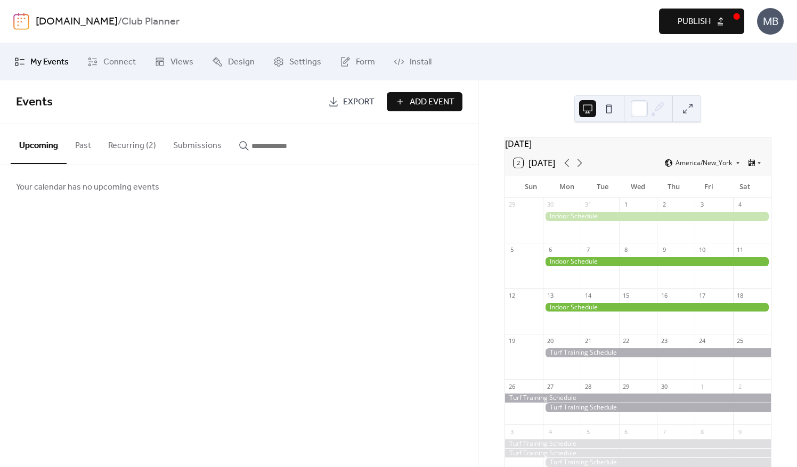
click at [142, 143] on button "Recurring (2)" at bounding box center [132, 143] width 65 height 39
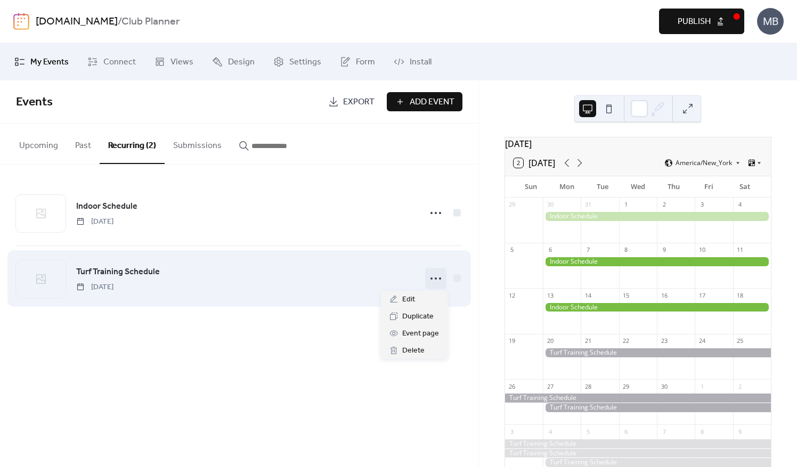
click at [437, 275] on icon at bounding box center [435, 278] width 17 height 17
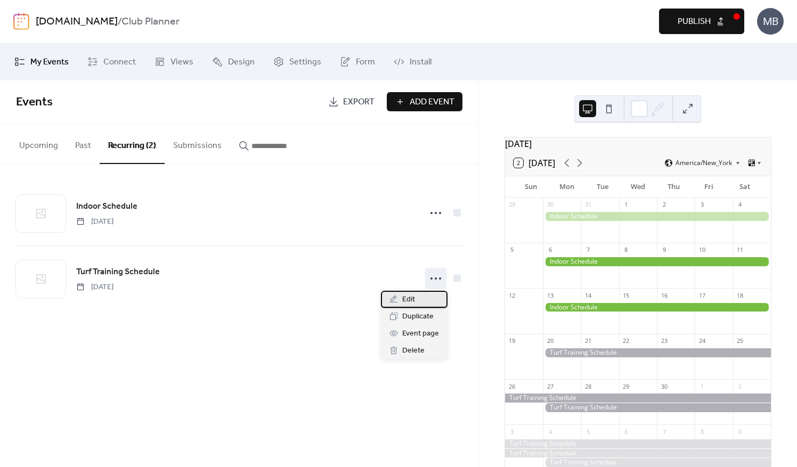
click at [415, 300] on div "Edit" at bounding box center [414, 299] width 67 height 17
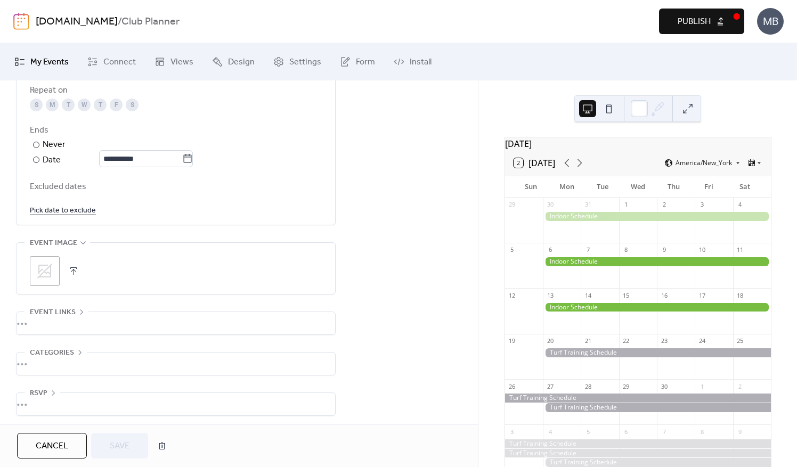
scroll to position [601, 0]
click at [34, 141] on div at bounding box center [36, 143] width 6 height 6
drag, startPoint x: 33, startPoint y: 158, endPoint x: 52, endPoint y: 167, distance: 21.2
click at [34, 158] on div at bounding box center [36, 157] width 6 height 6
click at [192, 153] on icon at bounding box center [188, 156] width 8 height 9
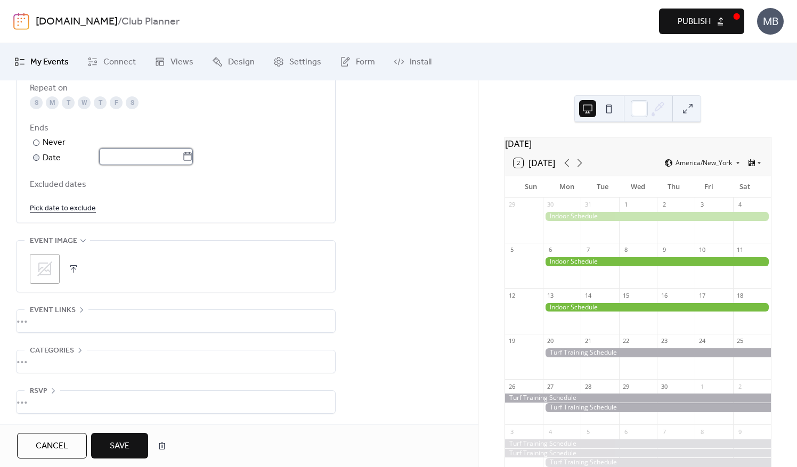
click at [182, 153] on input "text" at bounding box center [140, 156] width 83 height 17
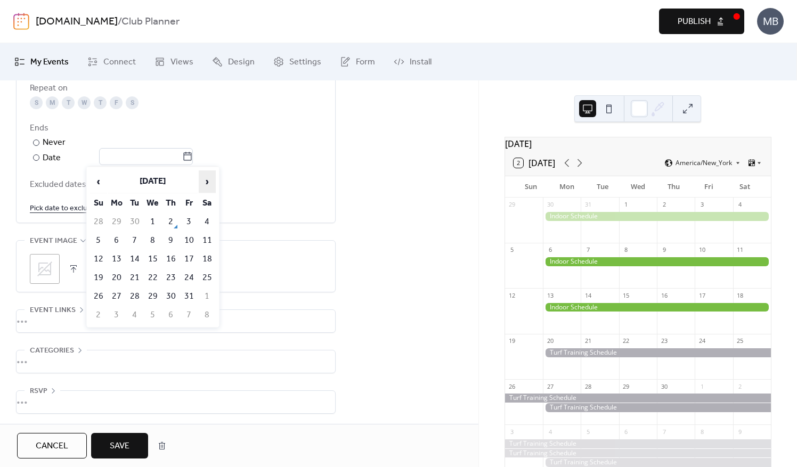
click at [211, 180] on span "›" at bounding box center [207, 181] width 16 height 21
click at [212, 180] on span "›" at bounding box center [207, 181] width 16 height 21
click at [214, 180] on span "›" at bounding box center [207, 181] width 16 height 21
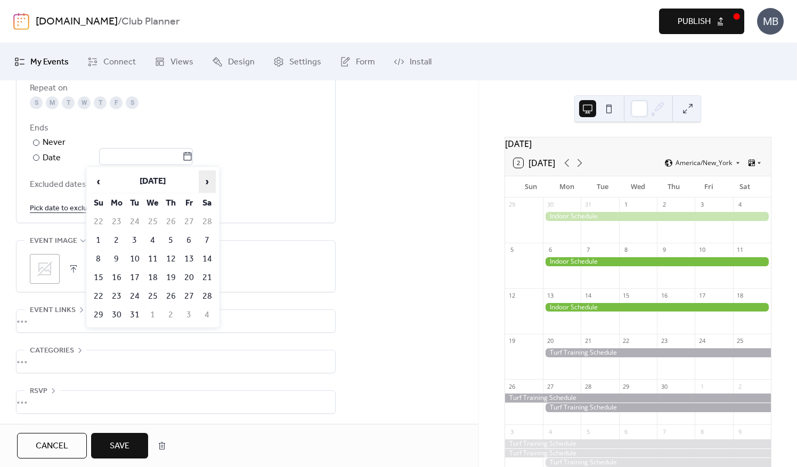
click at [214, 180] on span "›" at bounding box center [207, 181] width 16 height 21
click at [202, 179] on span "›" at bounding box center [207, 181] width 16 height 21
click at [208, 258] on td "16" at bounding box center [207, 259] width 17 height 18
type input "**********"
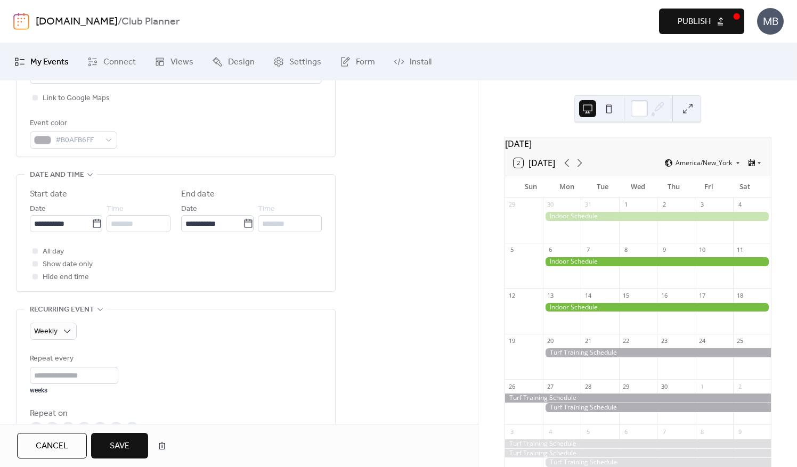
scroll to position [175, 0]
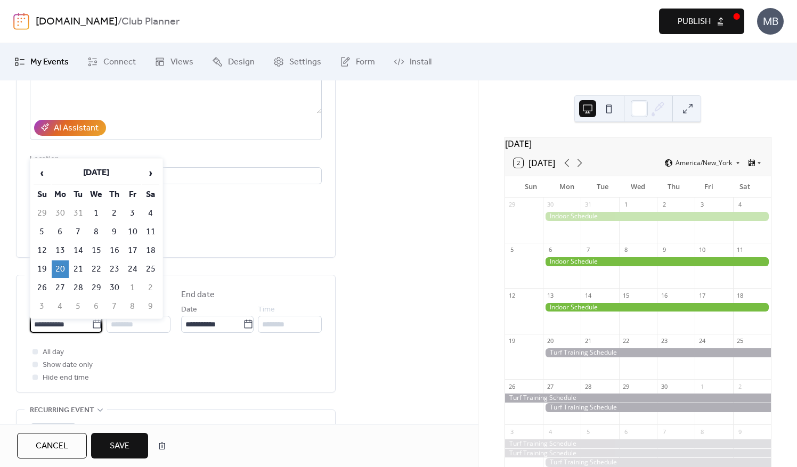
click at [51, 323] on input "**********" at bounding box center [61, 324] width 62 height 17
click at [125, 447] on span "Save" at bounding box center [120, 446] width 20 height 13
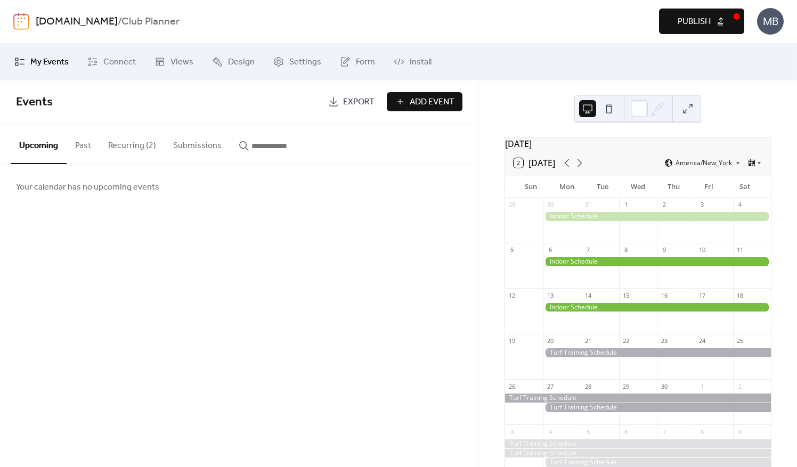
click at [572, 412] on div at bounding box center [657, 407] width 228 height 9
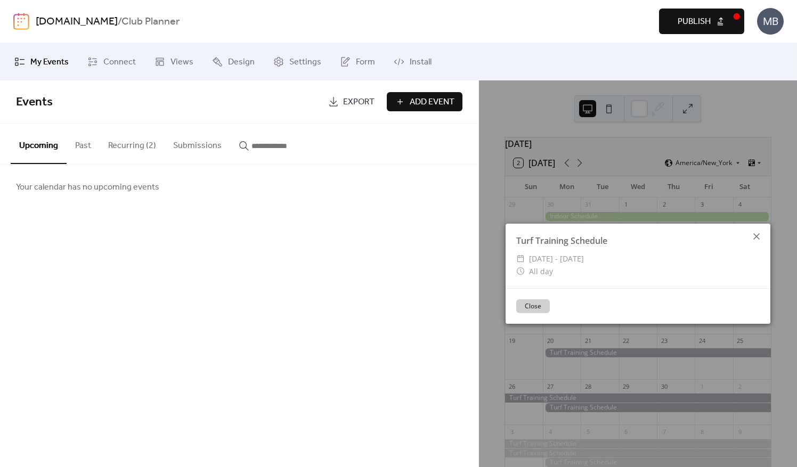
click at [756, 238] on icon at bounding box center [756, 236] width 13 height 13
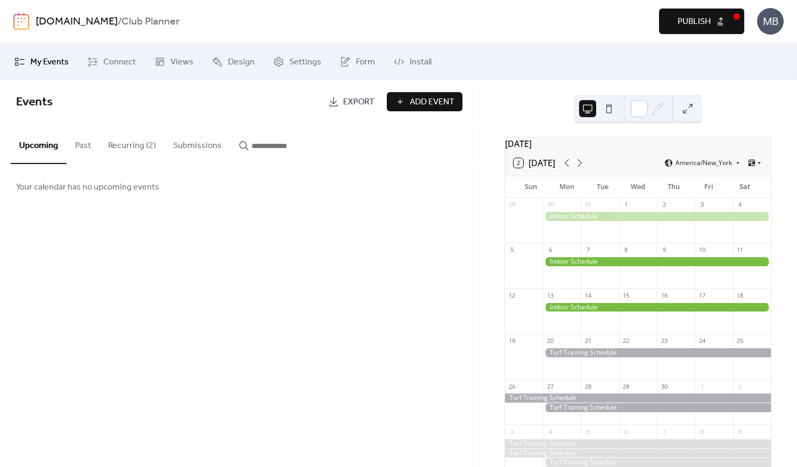
click at [115, 144] on button "Recurring (2)" at bounding box center [132, 143] width 65 height 39
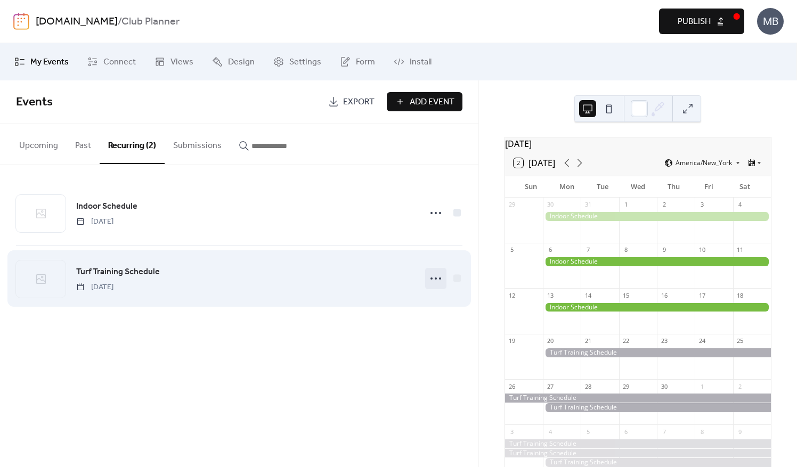
click at [437, 279] on icon at bounding box center [435, 278] width 17 height 17
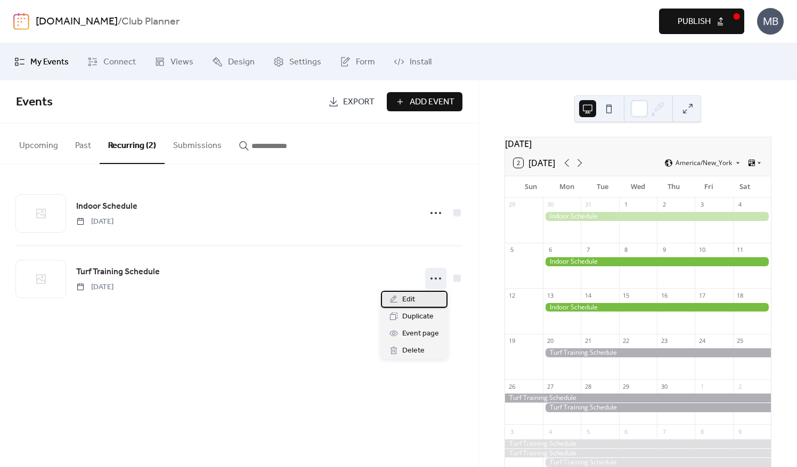
click at [414, 304] on span "Edit" at bounding box center [408, 299] width 13 height 13
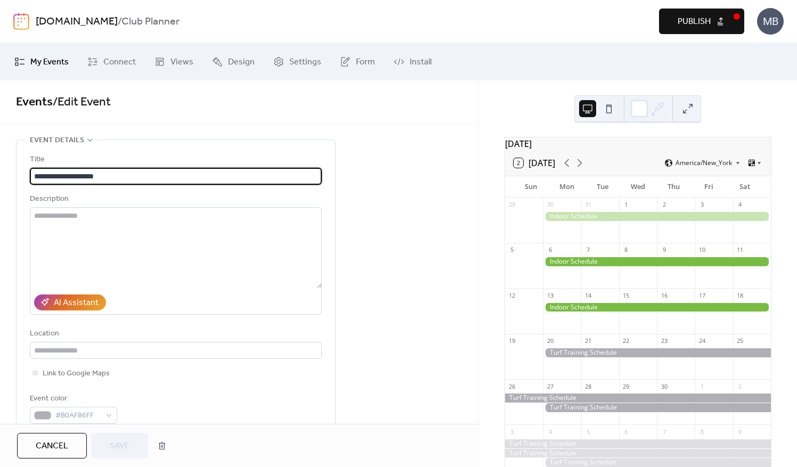
type input "**********"
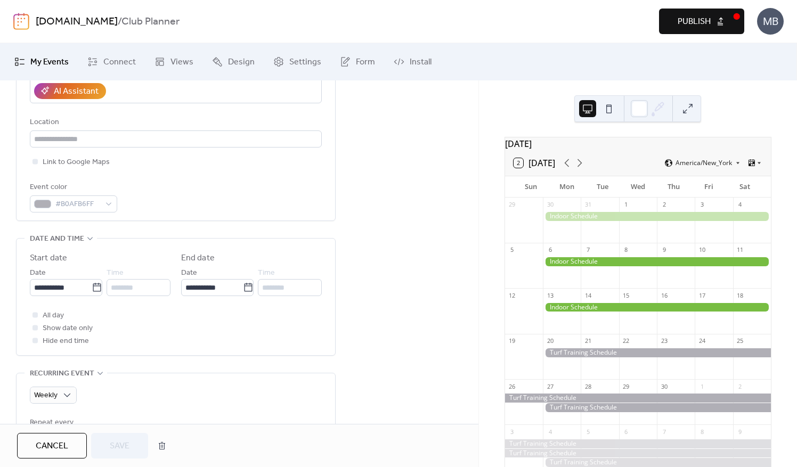
scroll to position [213, 0]
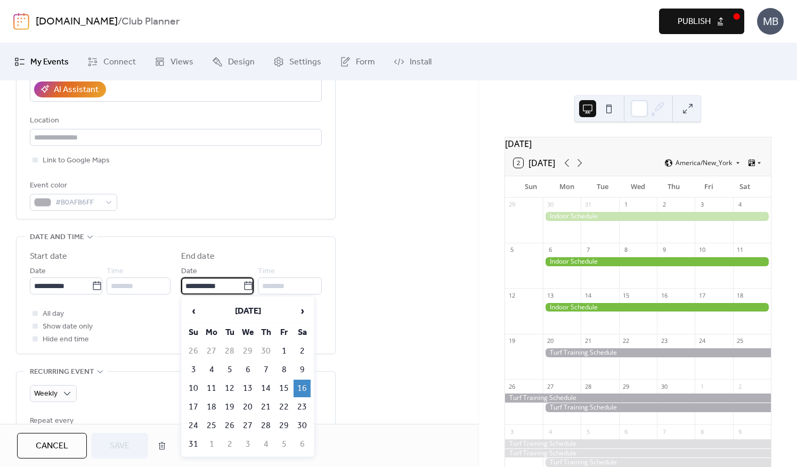
click at [212, 287] on input "**********" at bounding box center [212, 285] width 62 height 17
click at [192, 312] on span "‹" at bounding box center [193, 310] width 16 height 21
click at [298, 404] on td "25" at bounding box center [301, 407] width 17 height 18
type input "**********"
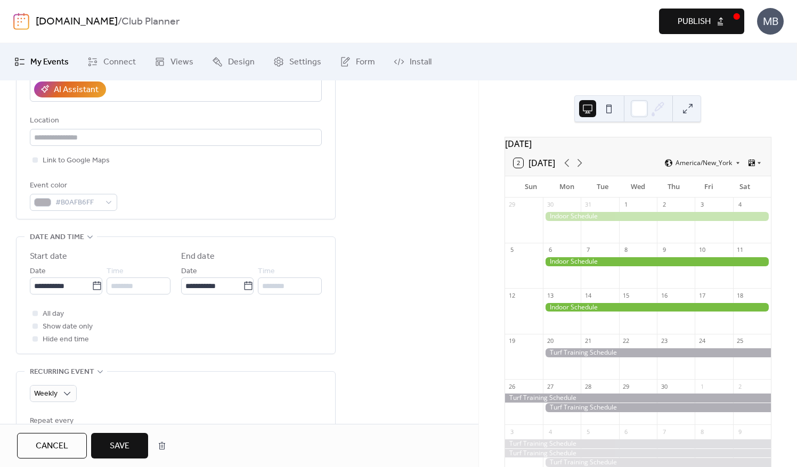
click at [128, 452] on span "Save" at bounding box center [120, 446] width 20 height 13
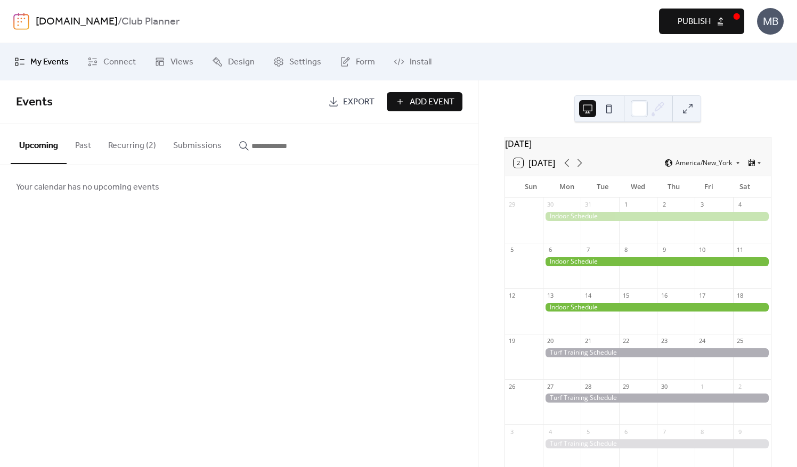
scroll to position [85, 0]
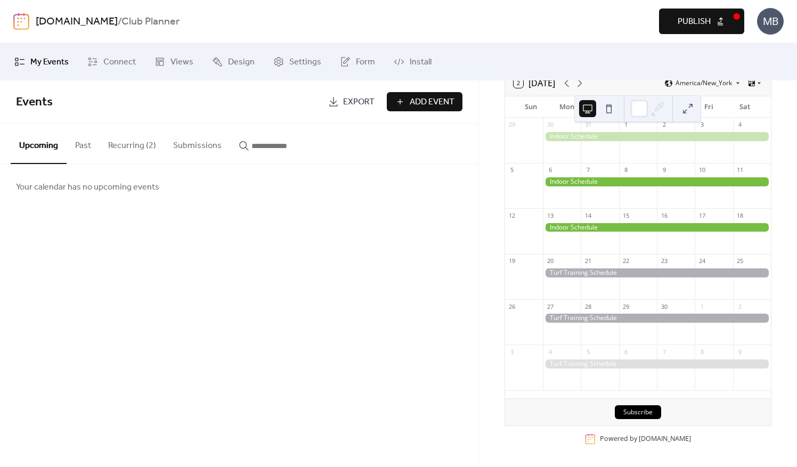
click at [403, 99] on button "Add Event" at bounding box center [425, 101] width 76 height 19
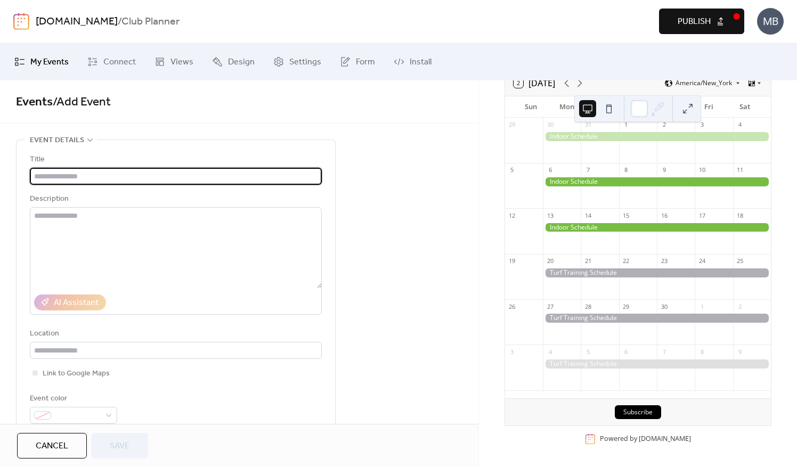
click at [81, 178] on input "text" at bounding box center [176, 176] width 292 height 17
type input "*"
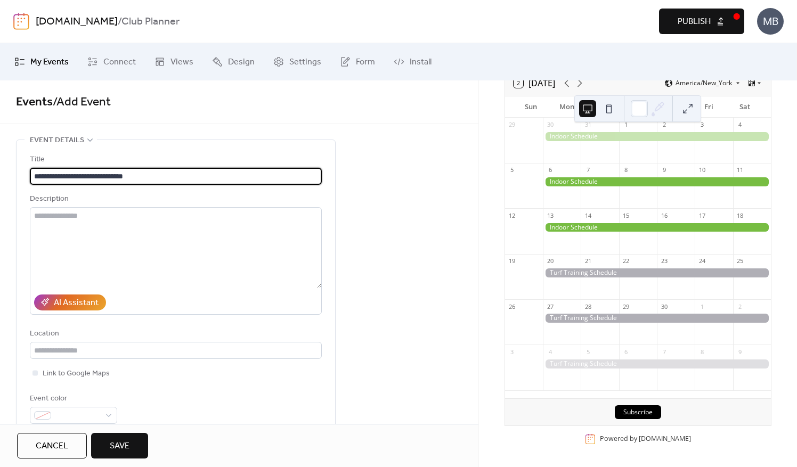
type input "**********"
drag, startPoint x: 148, startPoint y: 174, endPoint x: 27, endPoint y: 176, distance: 120.9
click at [27, 176] on div "**********" at bounding box center [176, 286] width 318 height 292
type input "*"
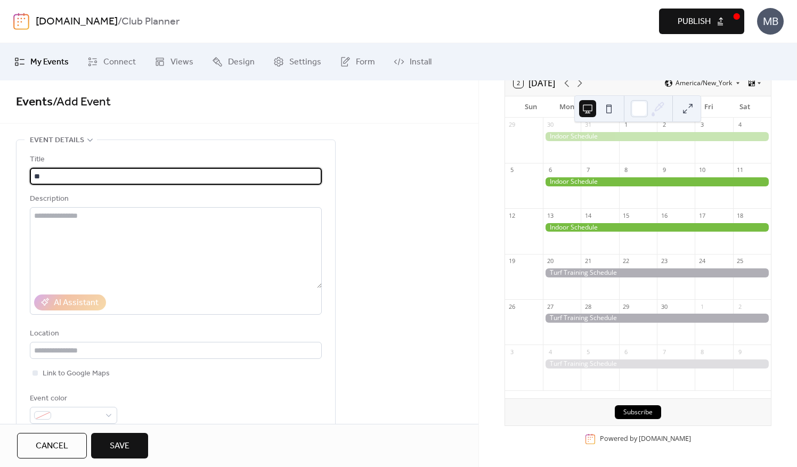
type input "*"
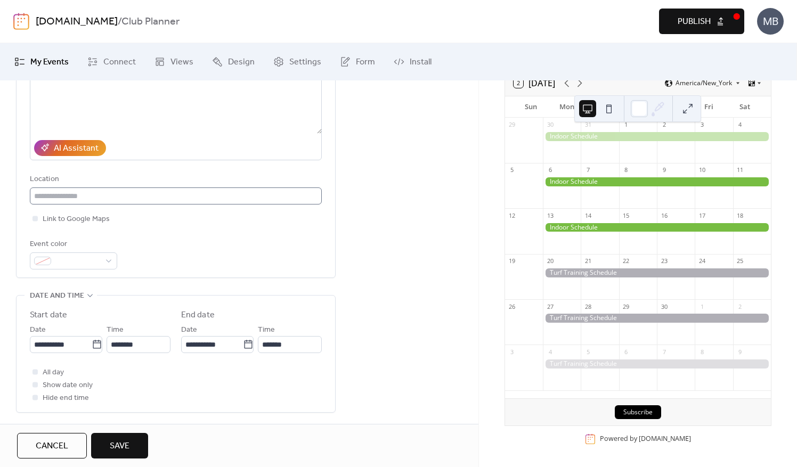
scroll to position [160, 0]
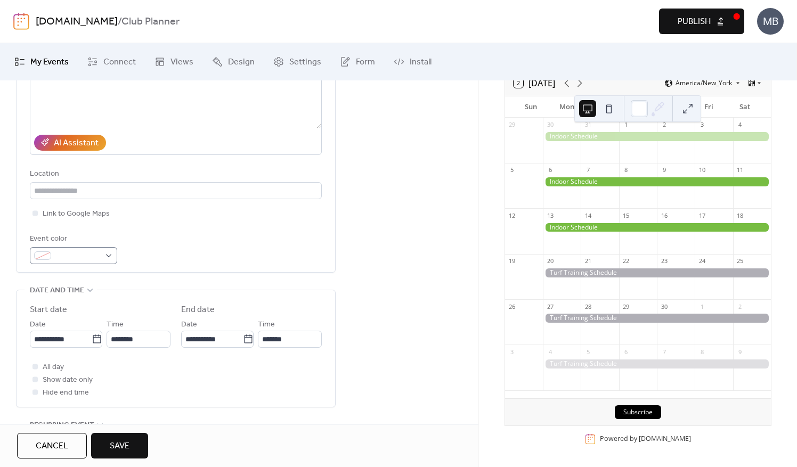
type input "**********"
click at [105, 256] on div at bounding box center [73, 255] width 87 height 17
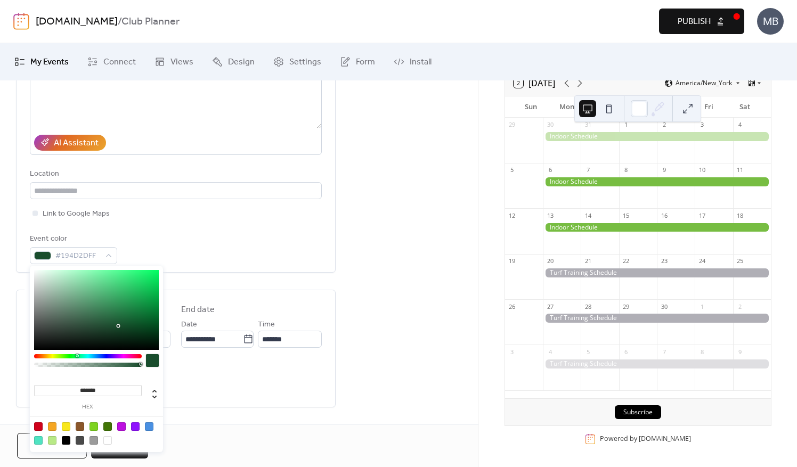
drag, startPoint x: 108, startPoint y: 355, endPoint x: 77, endPoint y: 360, distance: 31.3
click at [77, 360] on div at bounding box center [88, 363] width 108 height 19
type input "*******"
drag, startPoint x: 117, startPoint y: 326, endPoint x: 80, endPoint y: 312, distance: 39.5
click at [80, 312] on div at bounding box center [80, 312] width 2 height 2
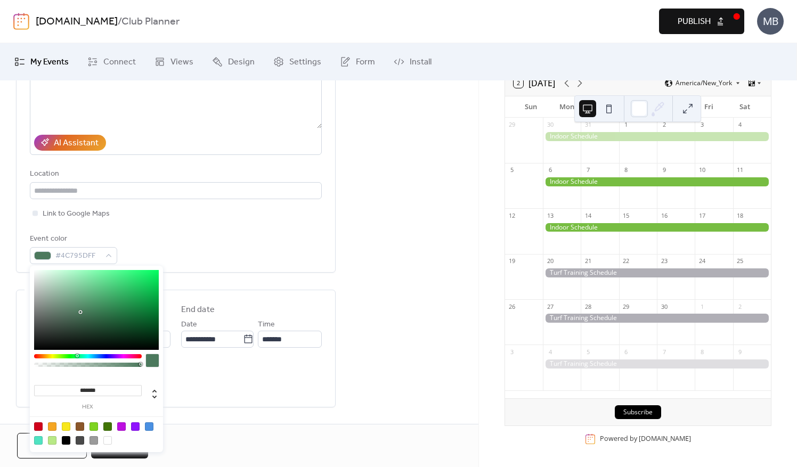
click at [362, 368] on div "**********" at bounding box center [239, 323] width 478 height 686
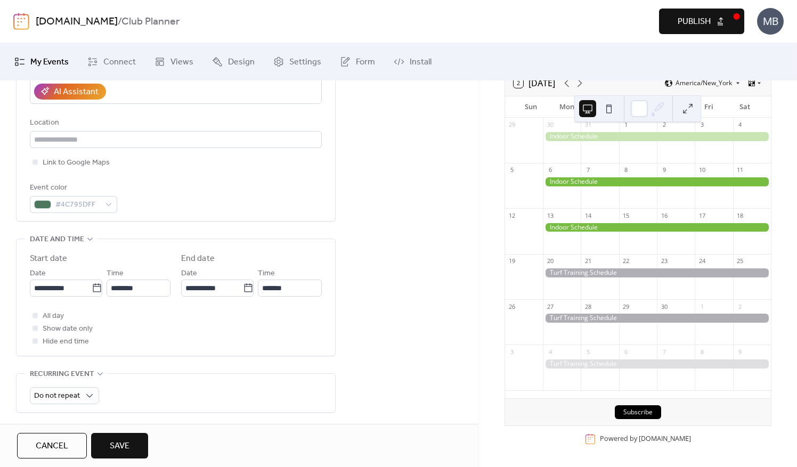
scroll to position [320, 0]
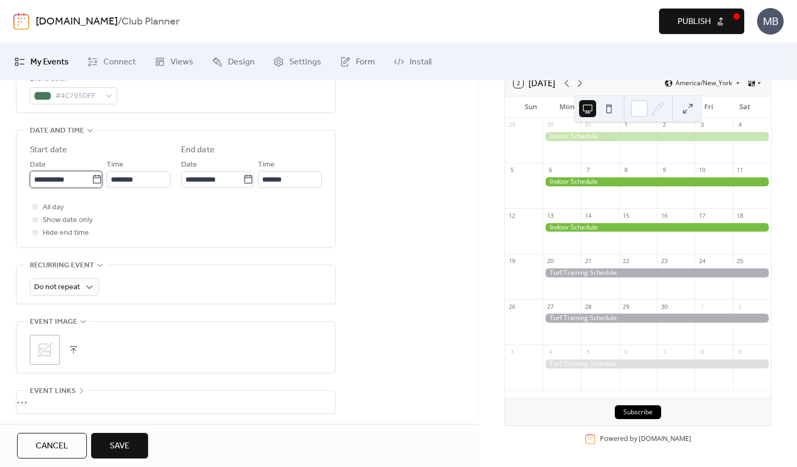
click at [70, 182] on input "**********" at bounding box center [61, 179] width 62 height 17
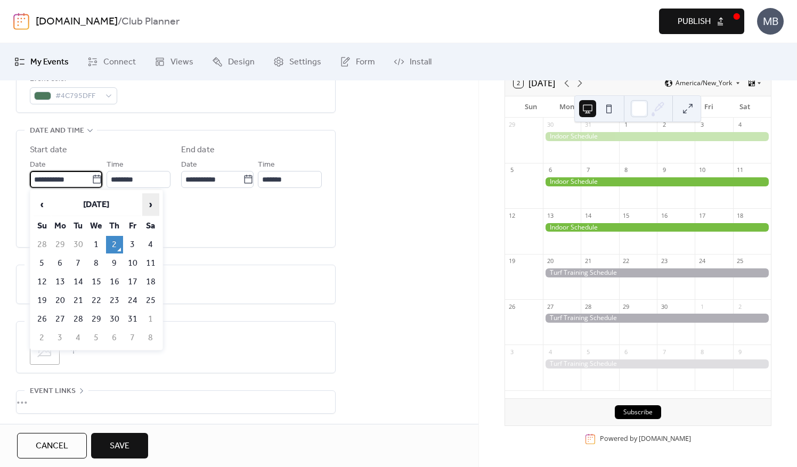
click at [151, 207] on span "›" at bounding box center [151, 204] width 16 height 21
click at [146, 201] on span "›" at bounding box center [151, 204] width 16 height 21
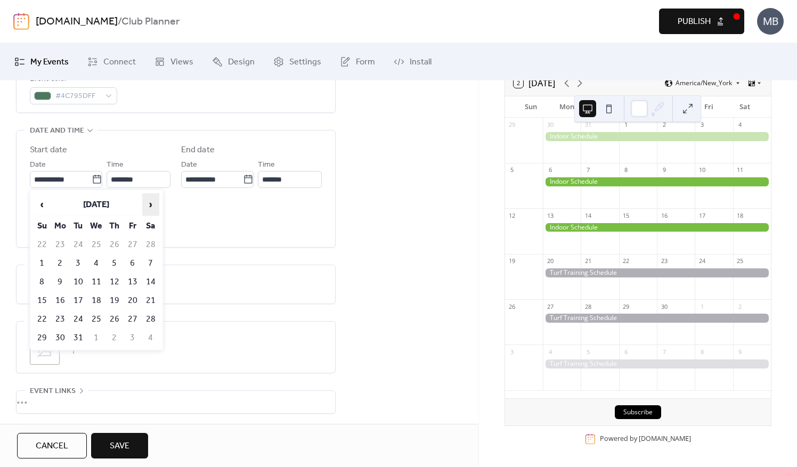
click at [146, 201] on span "›" at bounding box center [151, 204] width 16 height 21
click at [44, 206] on span "‹" at bounding box center [42, 204] width 16 height 21
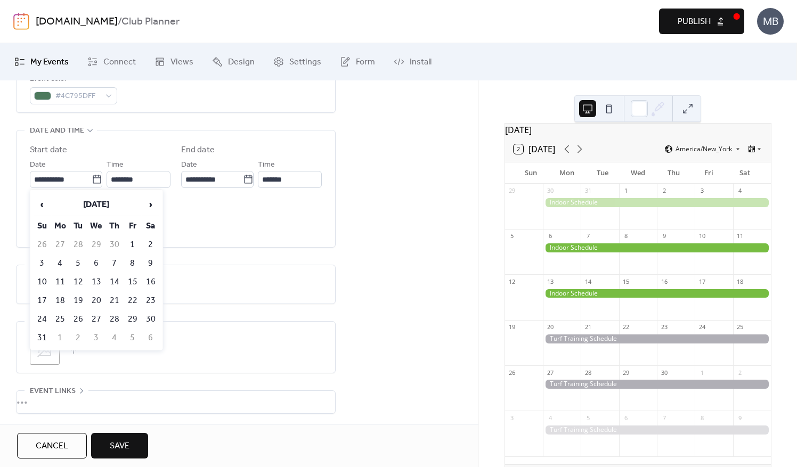
scroll to position [0, 0]
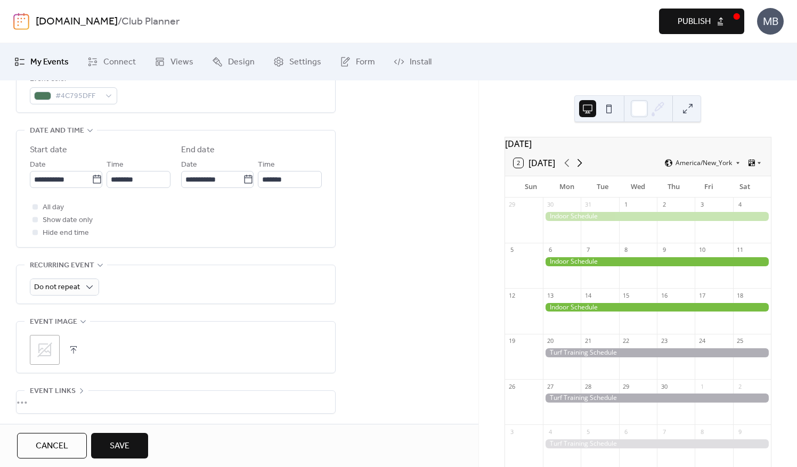
click at [583, 168] on icon at bounding box center [579, 163] width 13 height 13
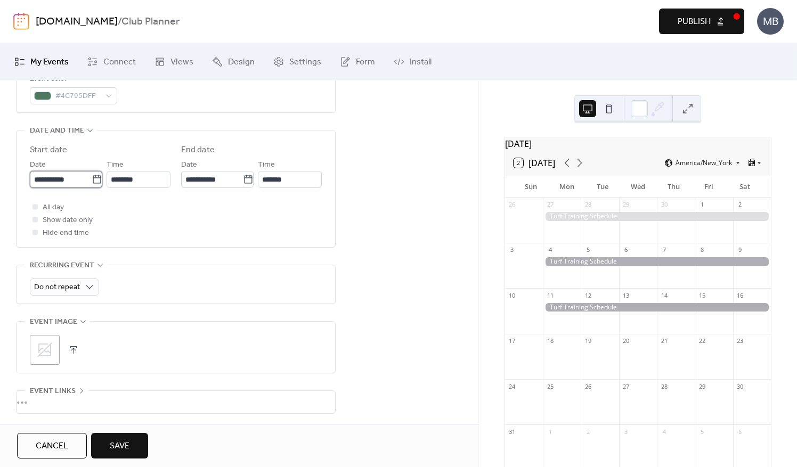
click at [78, 182] on input "**********" at bounding box center [61, 179] width 62 height 17
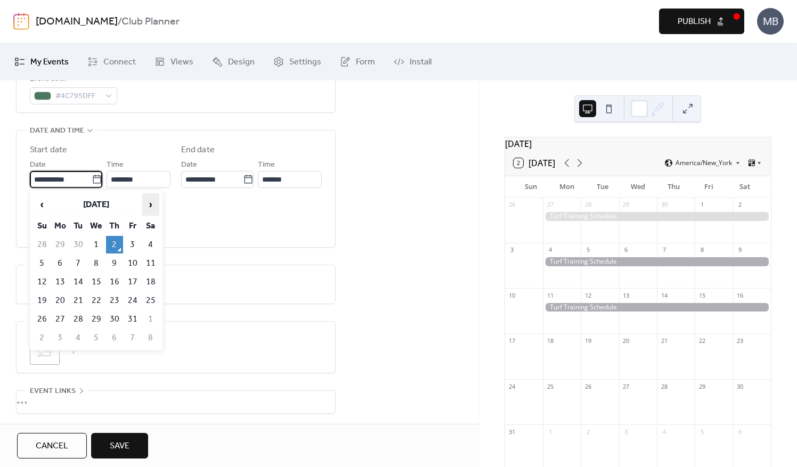
click at [157, 206] on span "›" at bounding box center [151, 204] width 16 height 21
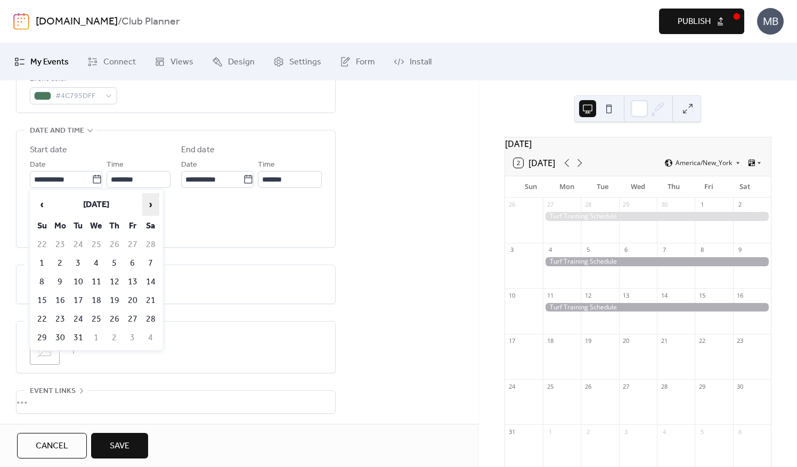
click at [157, 206] on span "›" at bounding box center [151, 204] width 16 height 21
click at [65, 297] on td "18" at bounding box center [60, 301] width 17 height 18
type input "**********"
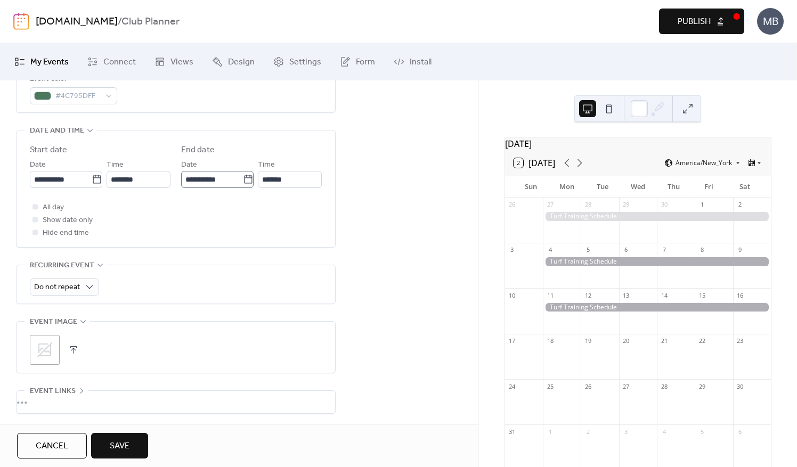
click at [245, 180] on icon at bounding box center [248, 179] width 11 height 11
click at [243, 180] on input "**********" at bounding box center [212, 179] width 62 height 17
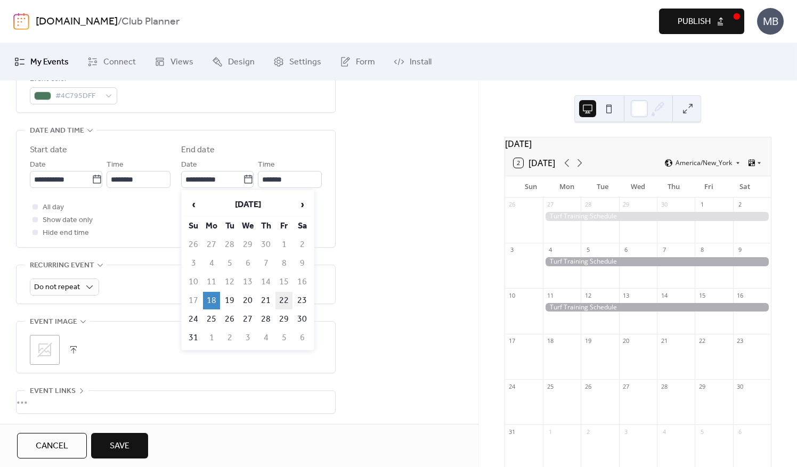
click at [283, 298] on td "22" at bounding box center [283, 301] width 17 height 18
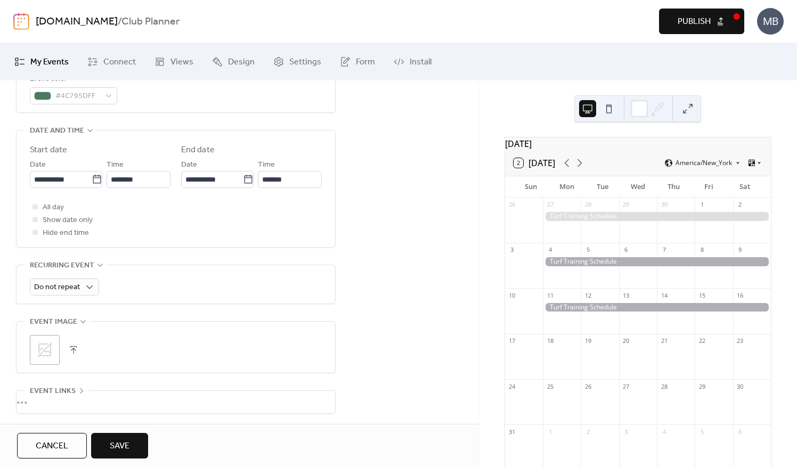
click at [386, 270] on div "**********" at bounding box center [239, 163] width 478 height 686
click at [35, 206] on div at bounding box center [34, 206] width 5 height 5
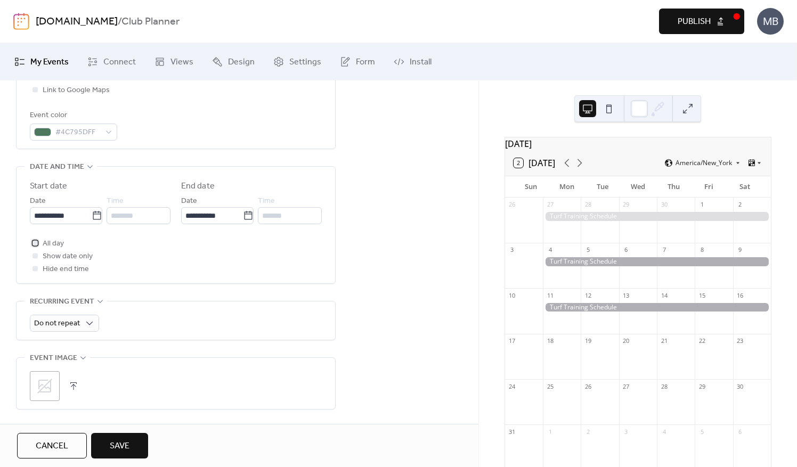
scroll to position [295, 0]
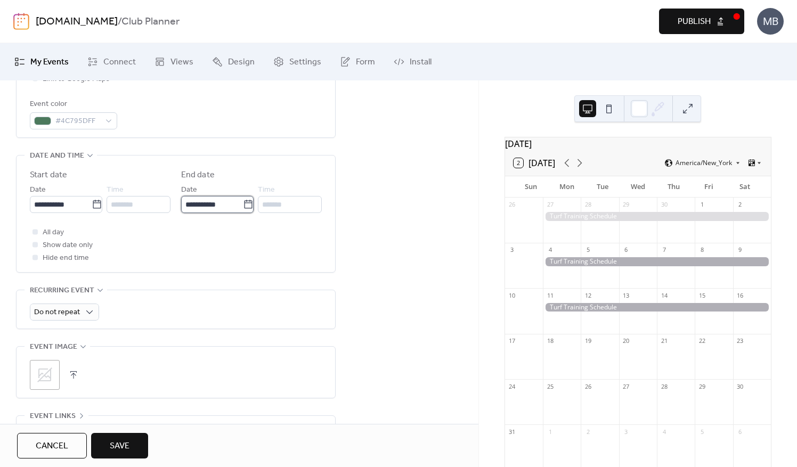
click at [231, 205] on input "**********" at bounding box center [212, 204] width 62 height 17
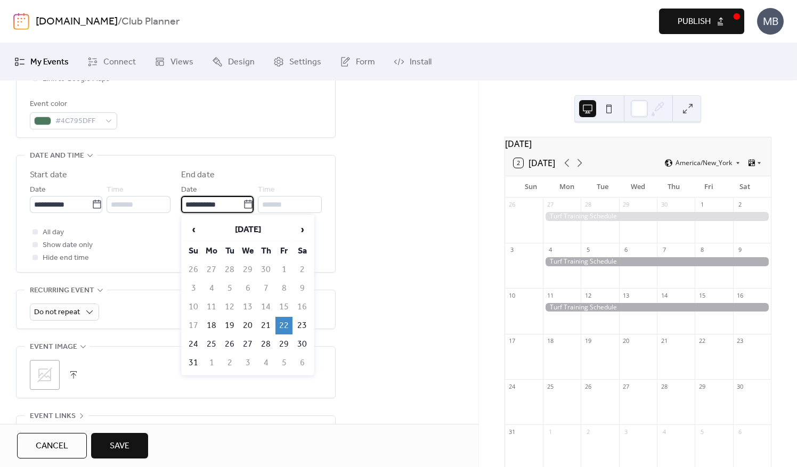
click at [287, 323] on td "22" at bounding box center [283, 326] width 17 height 18
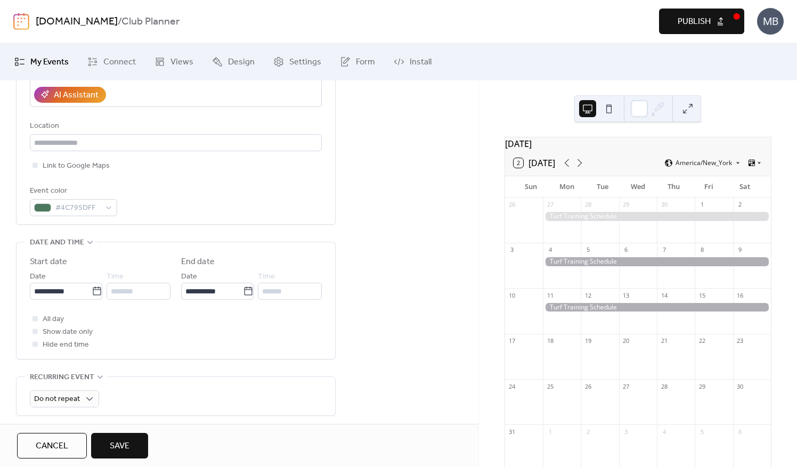
scroll to position [188, 0]
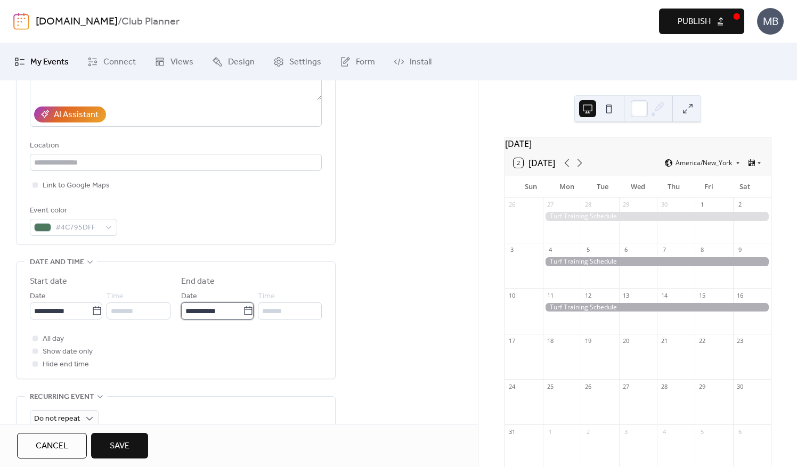
click at [226, 307] on input "**********" at bounding box center [212, 310] width 62 height 17
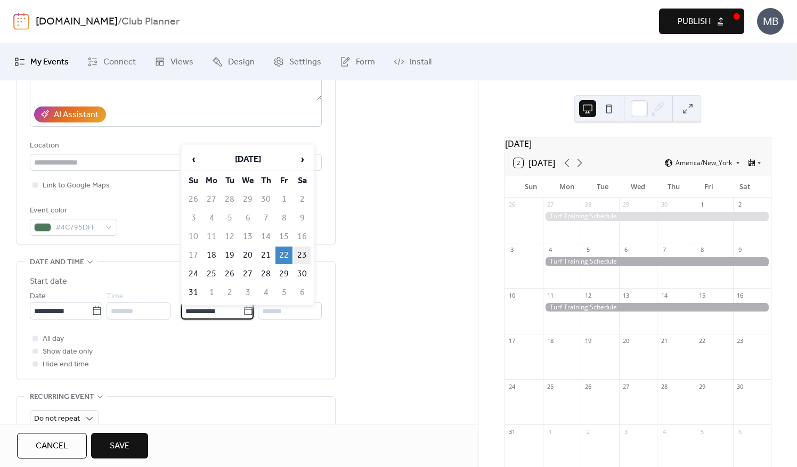
click at [301, 249] on td "23" at bounding box center [301, 256] width 17 height 18
type input "**********"
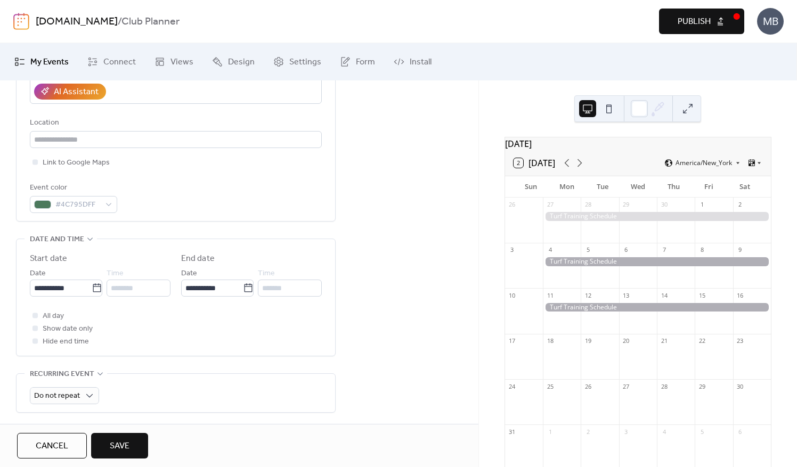
scroll to position [295, 0]
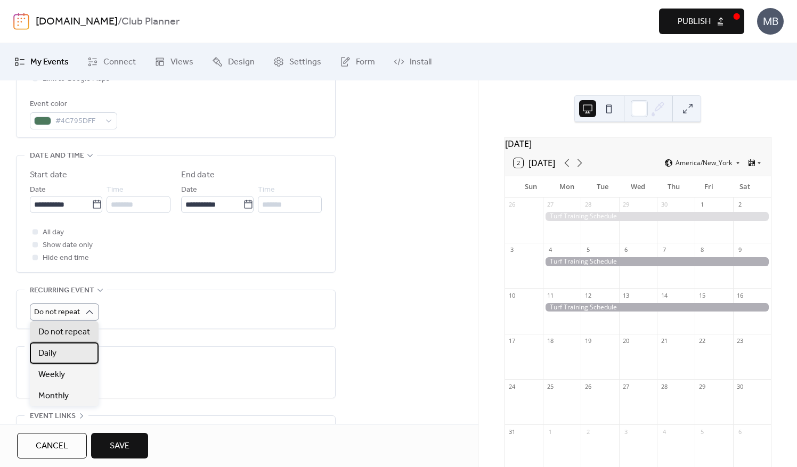
click at [68, 354] on div "Daily" at bounding box center [64, 352] width 69 height 21
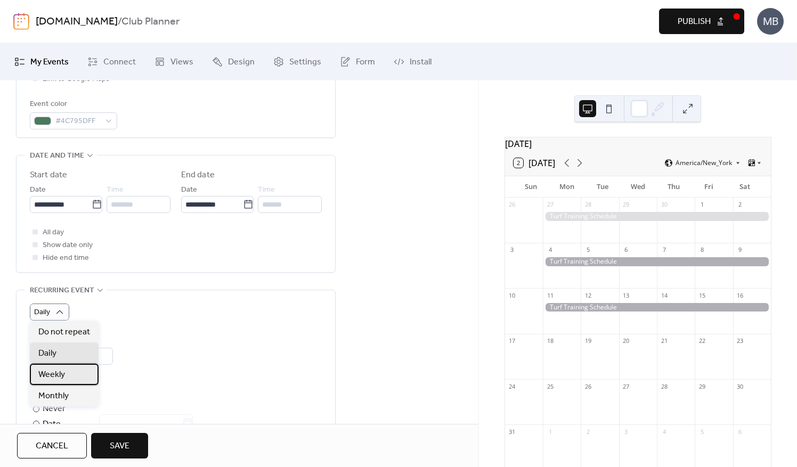
click at [46, 370] on span "Weekly" at bounding box center [51, 375] width 27 height 13
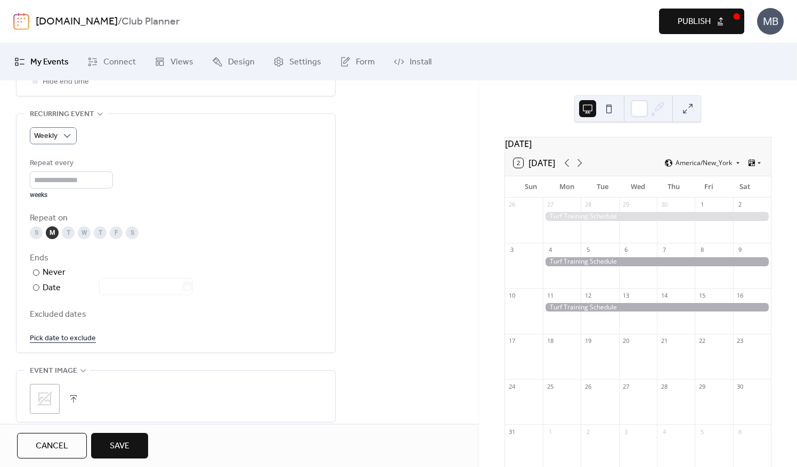
scroll to position [508, 0]
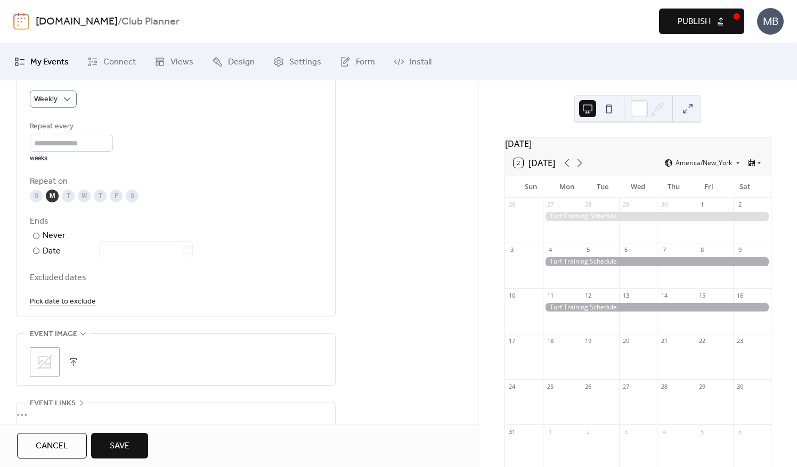
click at [48, 192] on div "M" at bounding box center [52, 196] width 13 height 13
click at [51, 199] on div "M" at bounding box center [52, 196] width 13 height 13
click at [56, 197] on div "M" at bounding box center [52, 196] width 13 height 13
click at [33, 248] on div at bounding box center [36, 251] width 6 height 6
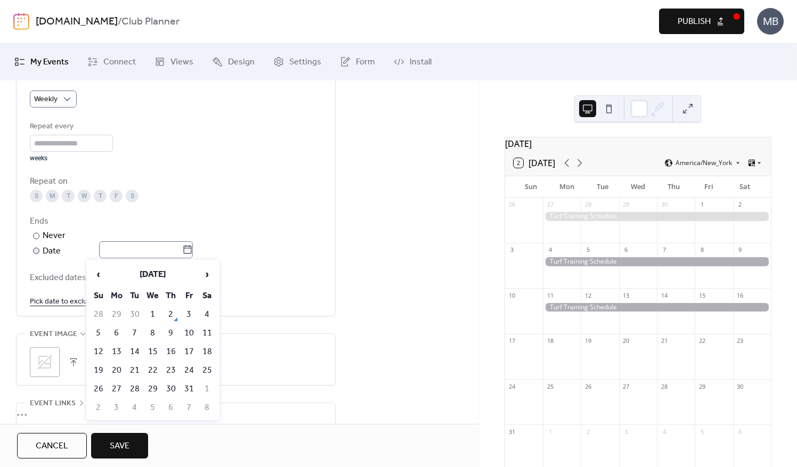
click at [189, 252] on icon at bounding box center [187, 249] width 11 height 11
click at [182, 252] on input "text" at bounding box center [140, 249] width 83 height 17
click at [209, 272] on span "›" at bounding box center [207, 274] width 16 height 21
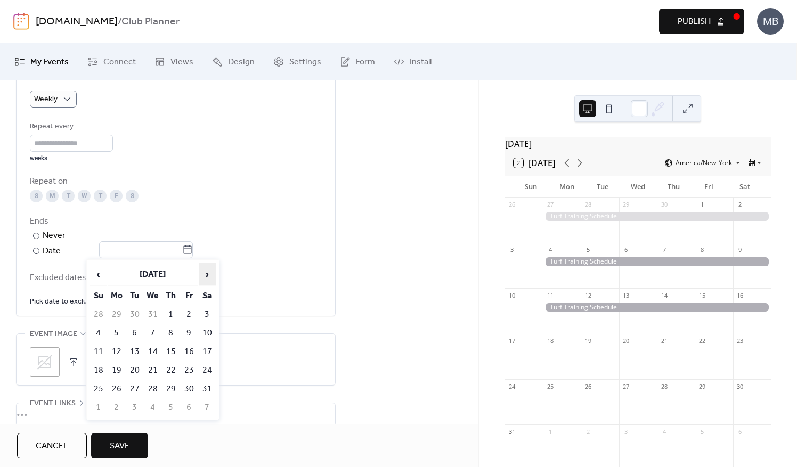
click at [209, 272] on span "›" at bounding box center [207, 274] width 16 height 21
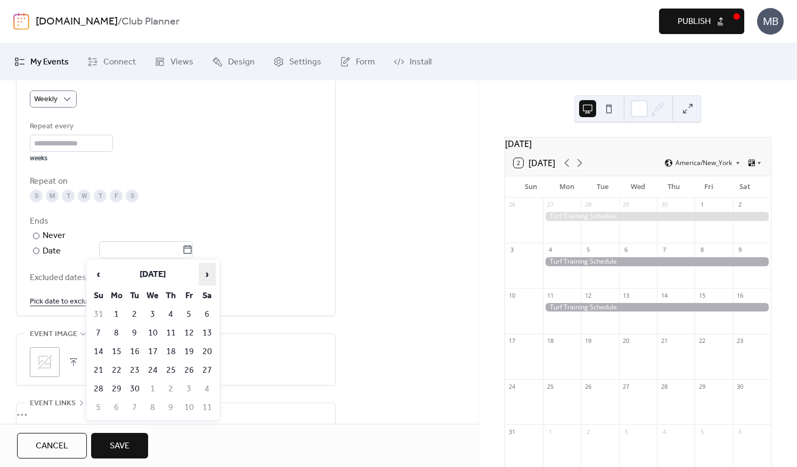
click at [209, 272] on span "›" at bounding box center [207, 274] width 16 height 21
click at [210, 279] on span "›" at bounding box center [207, 274] width 16 height 21
click at [101, 277] on span "‹" at bounding box center [99, 274] width 16 height 21
click at [207, 276] on span "›" at bounding box center [207, 274] width 16 height 21
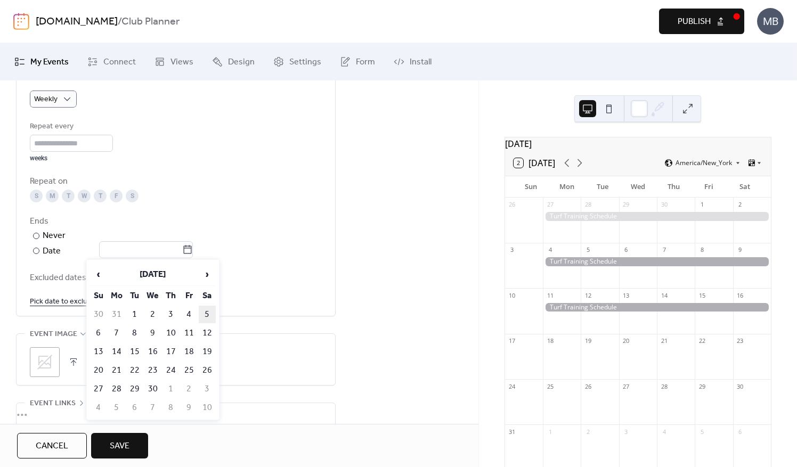
click at [209, 314] on td "5" at bounding box center [207, 315] width 17 height 18
type input "**********"
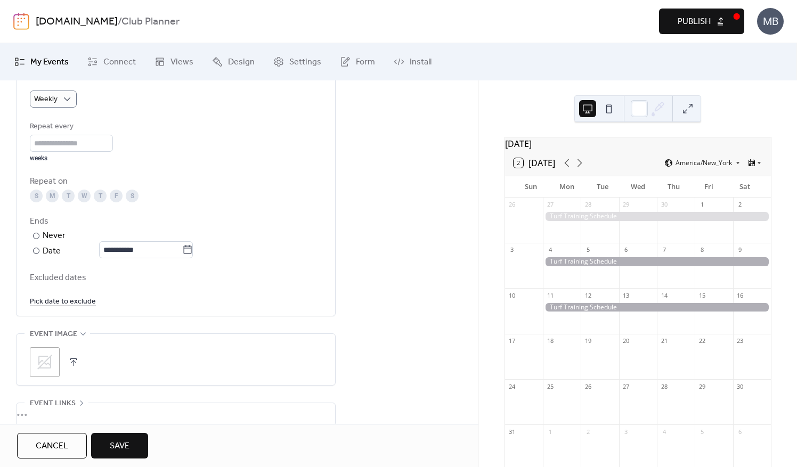
click at [145, 446] on button "Save" at bounding box center [119, 446] width 57 height 26
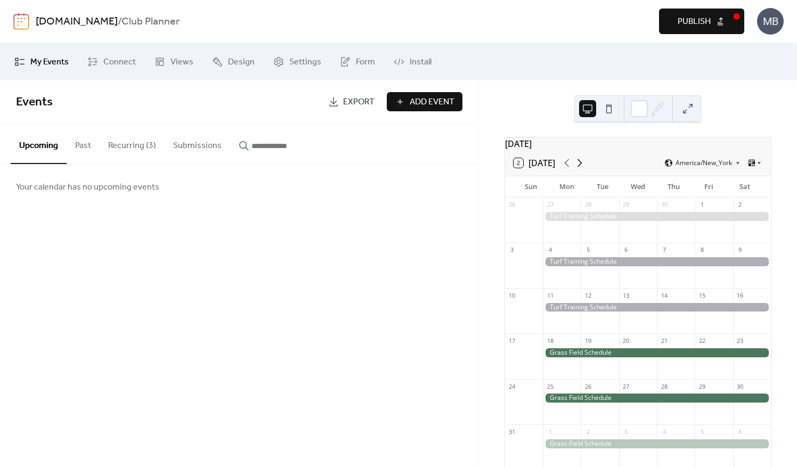
click at [579, 165] on icon at bounding box center [579, 163] width 5 height 8
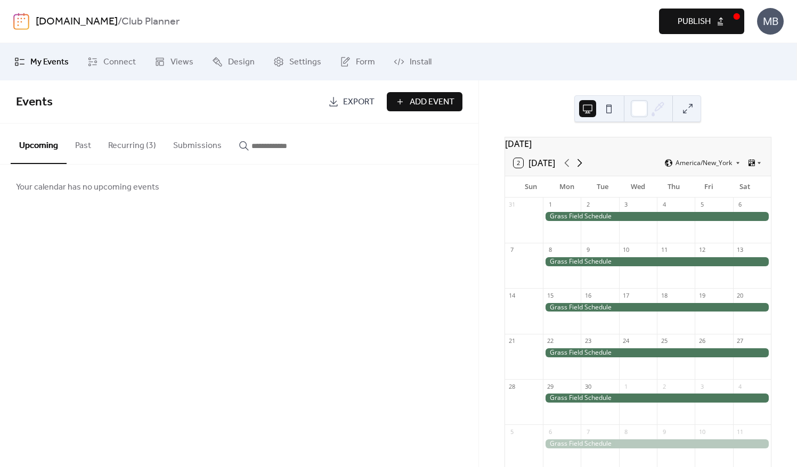
click at [579, 165] on icon at bounding box center [579, 163] width 5 height 8
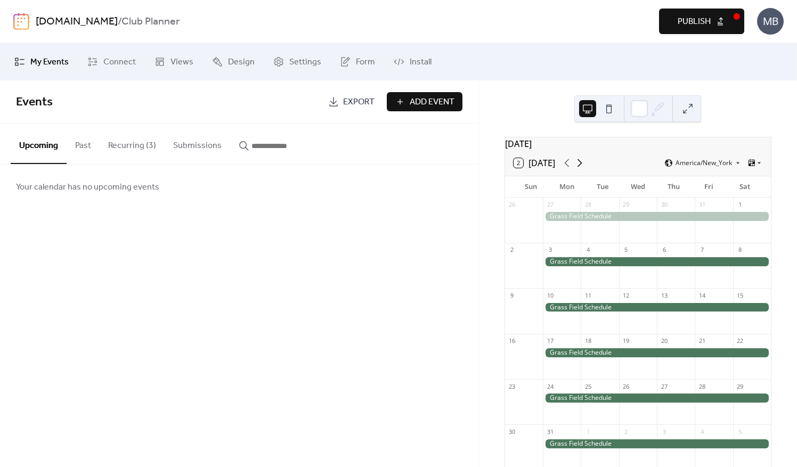
click at [579, 165] on icon at bounding box center [579, 163] width 5 height 8
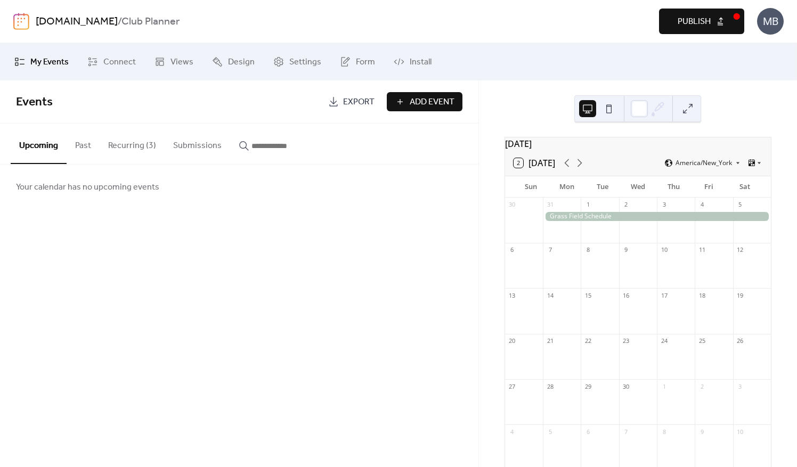
click at [691, 101] on button at bounding box center [687, 108] width 17 height 17
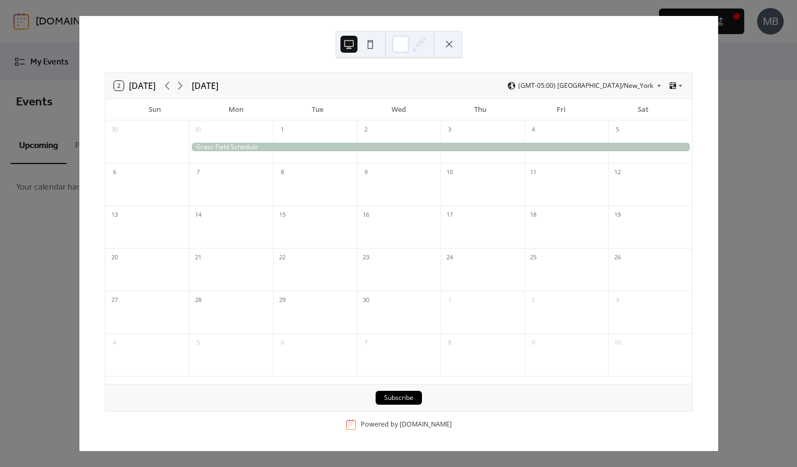
click at [138, 84] on button "2 [DATE]" at bounding box center [134, 85] width 49 height 15
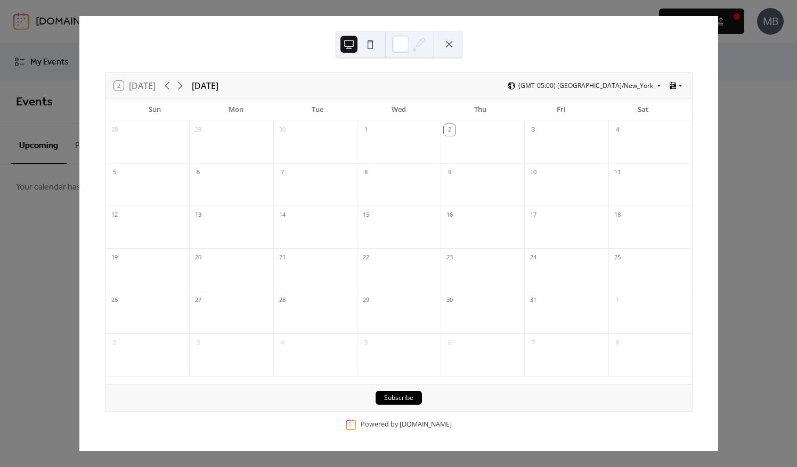
click at [369, 43] on button at bounding box center [370, 44] width 17 height 17
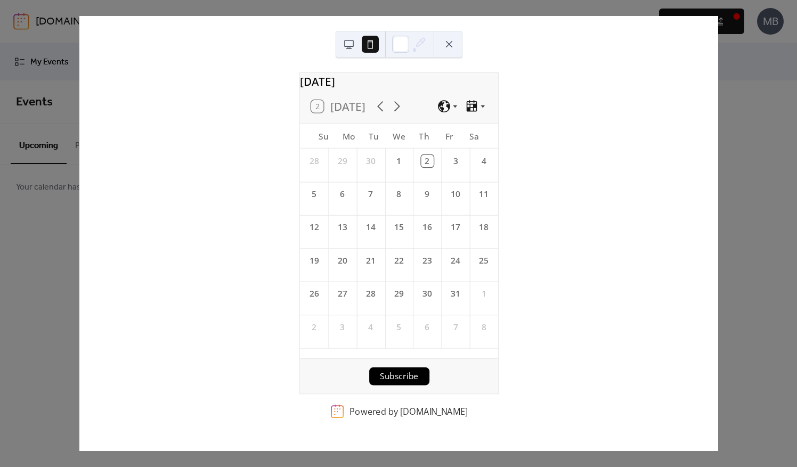
click at [346, 46] on button at bounding box center [348, 44] width 17 height 17
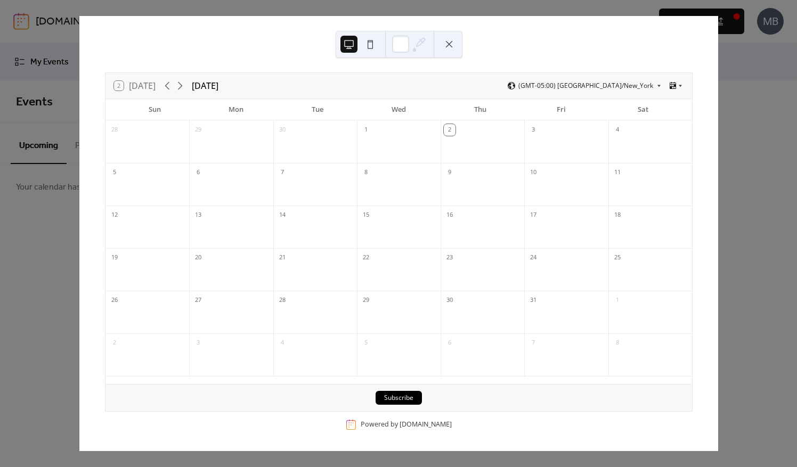
click at [423, 45] on icon at bounding box center [419, 44] width 16 height 16
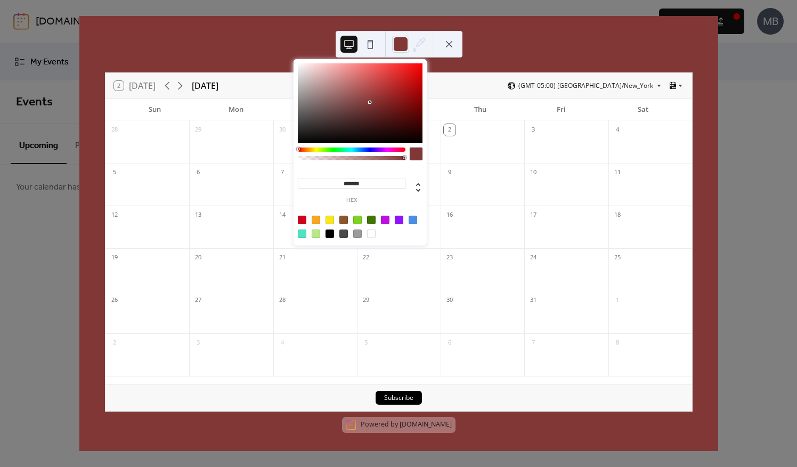
drag, startPoint x: 349, startPoint y: 102, endPoint x: 371, endPoint y: 102, distance: 21.8
click at [371, 102] on div at bounding box center [360, 103] width 125 height 80
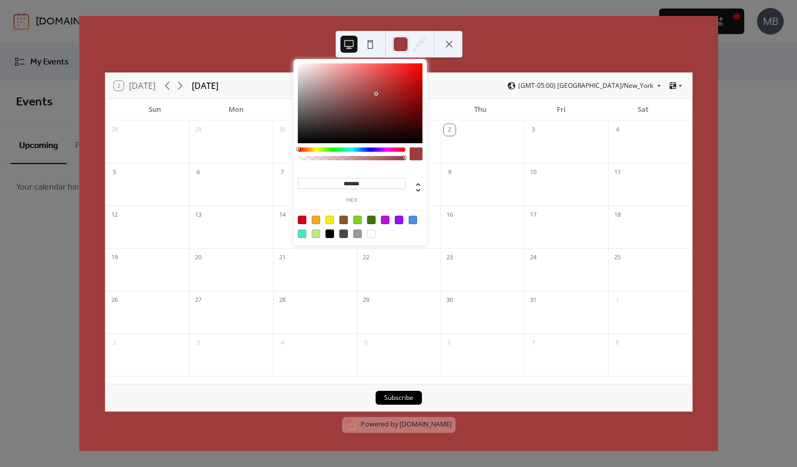
type input "*******"
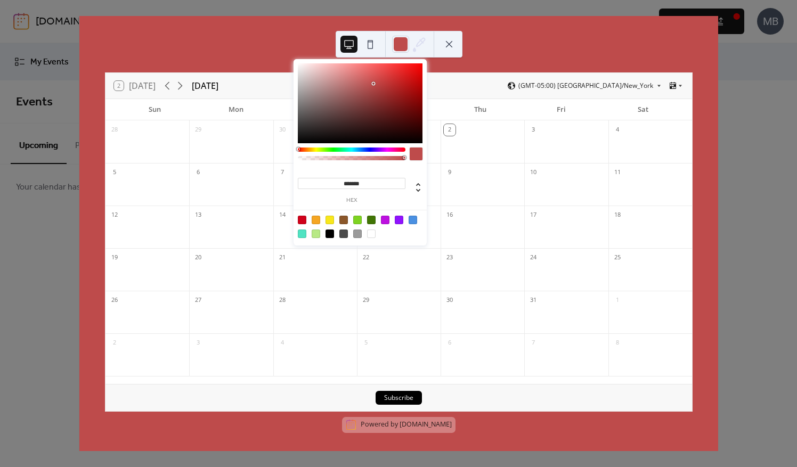
drag, startPoint x: 370, startPoint y: 100, endPoint x: 373, endPoint y: 84, distance: 16.9
click at [373, 84] on div at bounding box center [360, 103] width 125 height 80
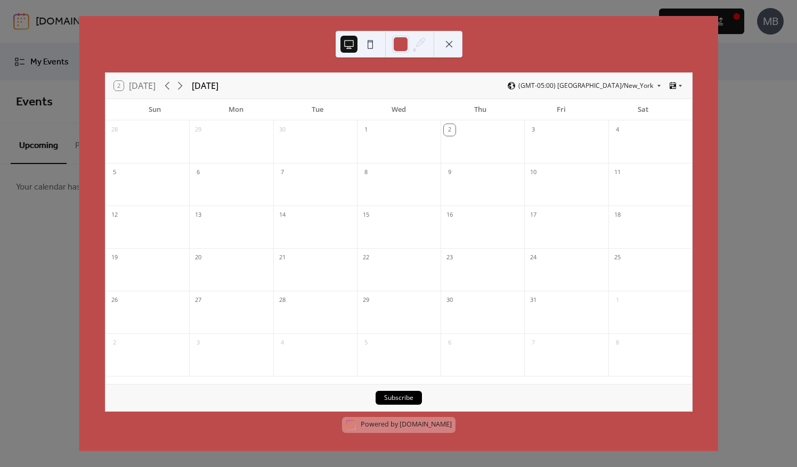
click at [497, 46] on div "2 [DATE] [DATE] (GMT-05:00) [GEOGRAPHIC_DATA]/New_York Sun Mon Tue Wed Thu Fri …" at bounding box center [398, 233] width 639 height 435
click at [450, 45] on button at bounding box center [448, 44] width 17 height 17
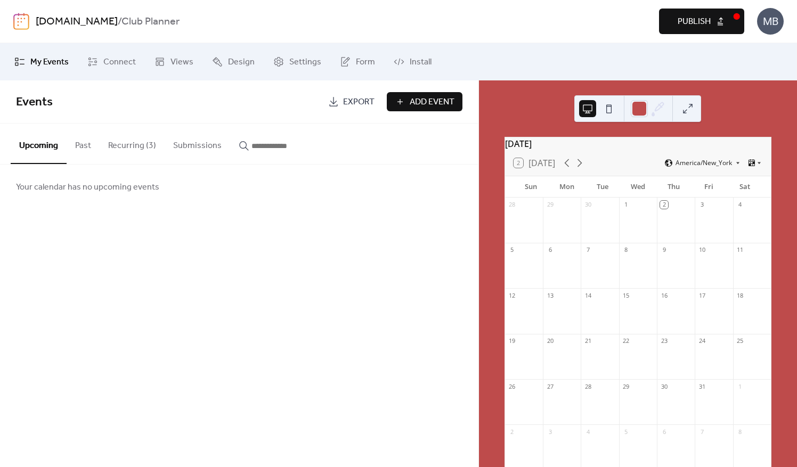
click at [687, 105] on button at bounding box center [687, 108] width 17 height 17
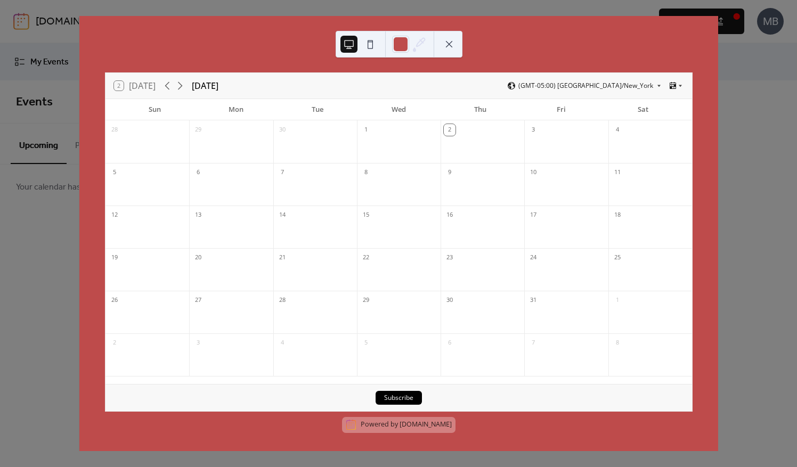
click at [370, 41] on button at bounding box center [370, 44] width 17 height 17
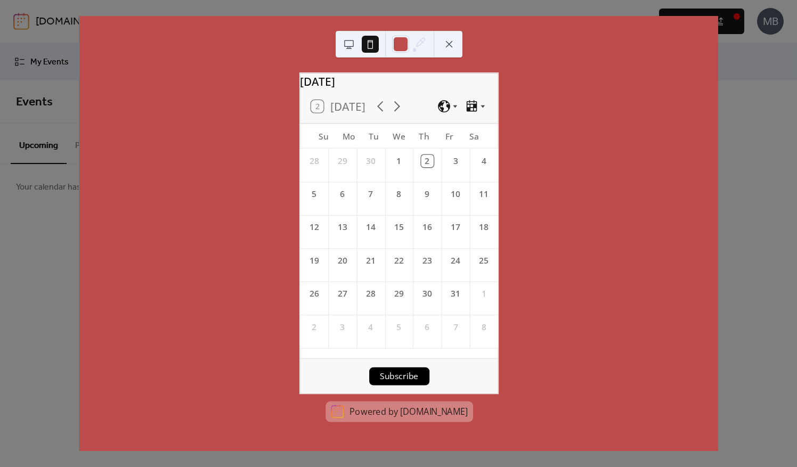
click at [345, 39] on button at bounding box center [348, 44] width 17 height 17
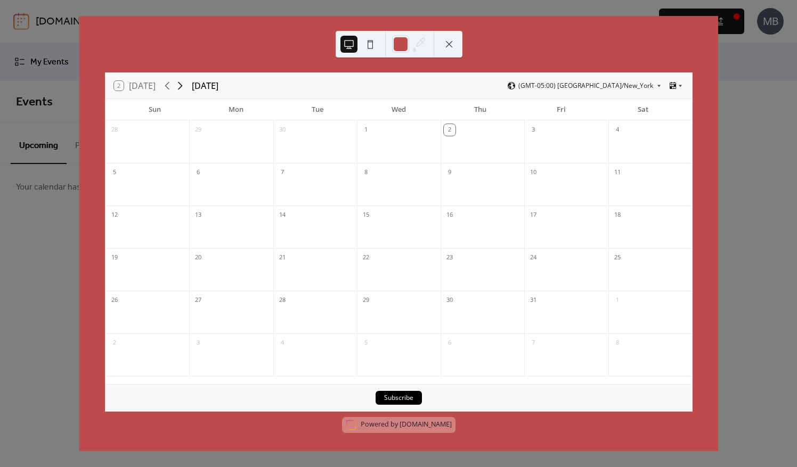
click at [184, 88] on icon at bounding box center [180, 85] width 13 height 13
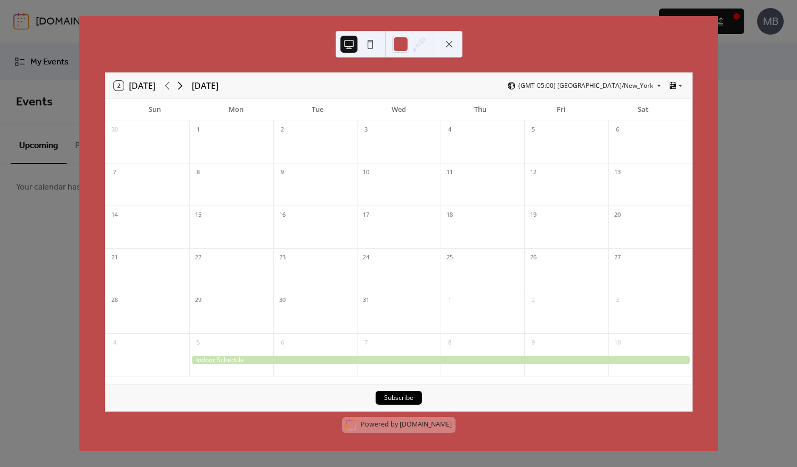
click at [184, 88] on icon at bounding box center [180, 85] width 13 height 13
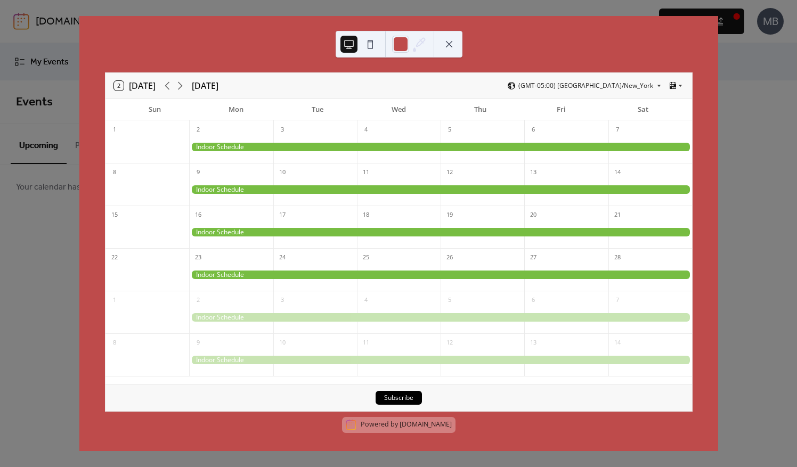
click at [373, 41] on button at bounding box center [370, 44] width 17 height 17
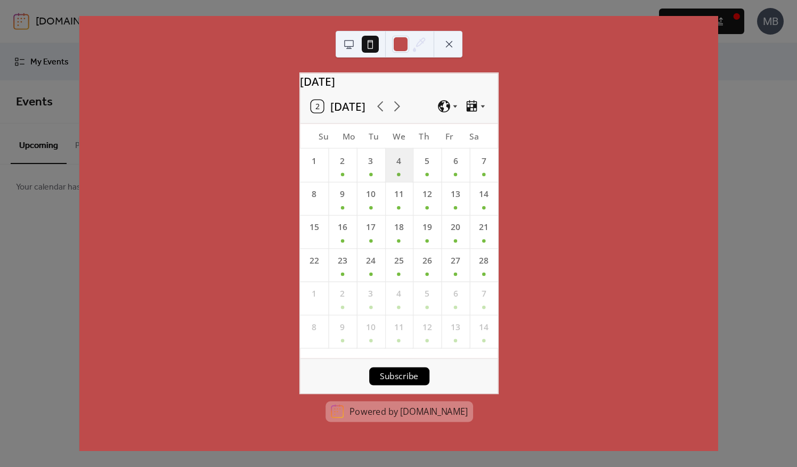
click at [402, 176] on div "4" at bounding box center [399, 165] width 28 height 33
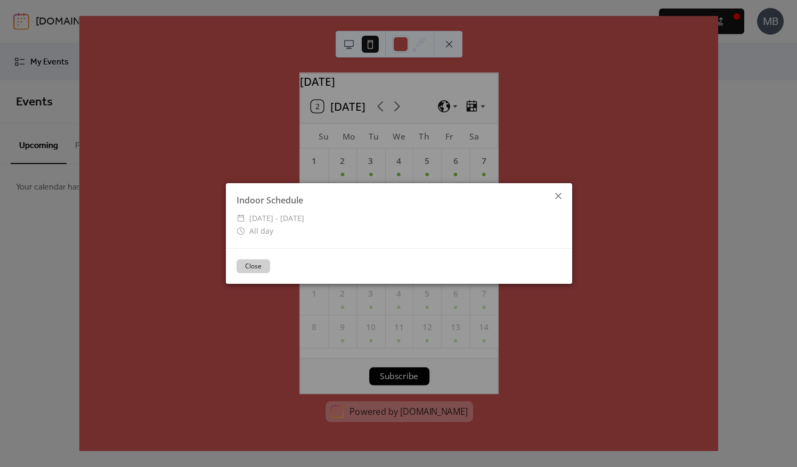
click at [554, 196] on icon at bounding box center [558, 196] width 13 height 13
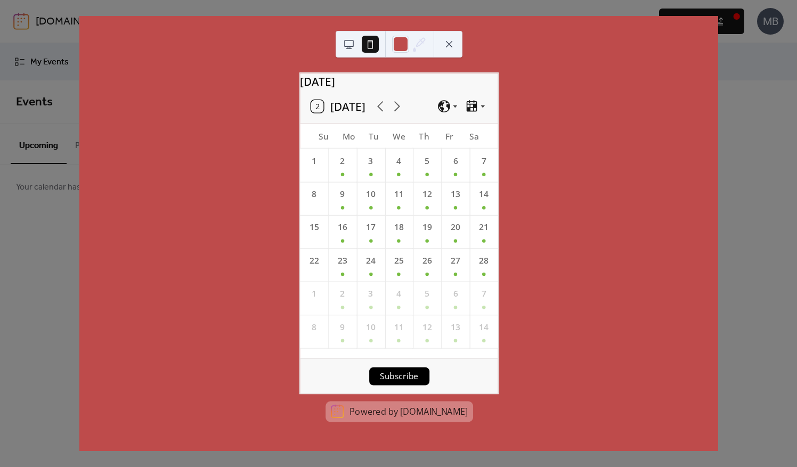
click at [527, 104] on div "[DATE] 2 [DATE] Su Mo Tu We Th Fr Sa 1 2 3 4 5 6 7 8 9 10 11 12 13 14 15 16 17 …" at bounding box center [398, 233] width 639 height 435
click at [449, 47] on button at bounding box center [448, 44] width 17 height 17
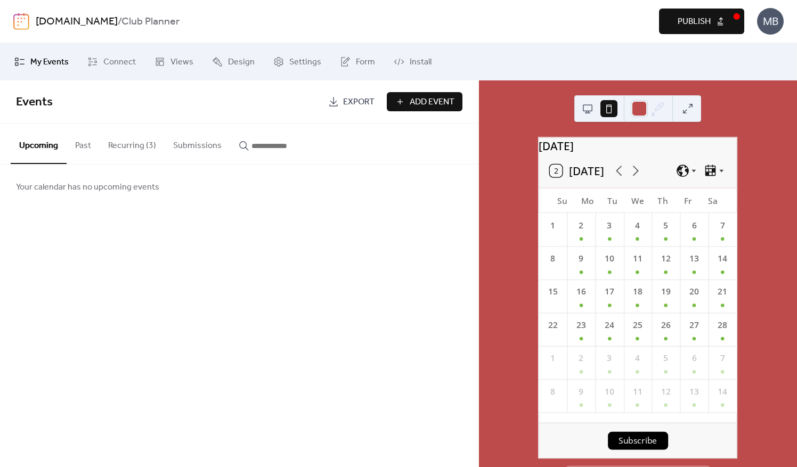
click at [589, 112] on button at bounding box center [587, 108] width 17 height 17
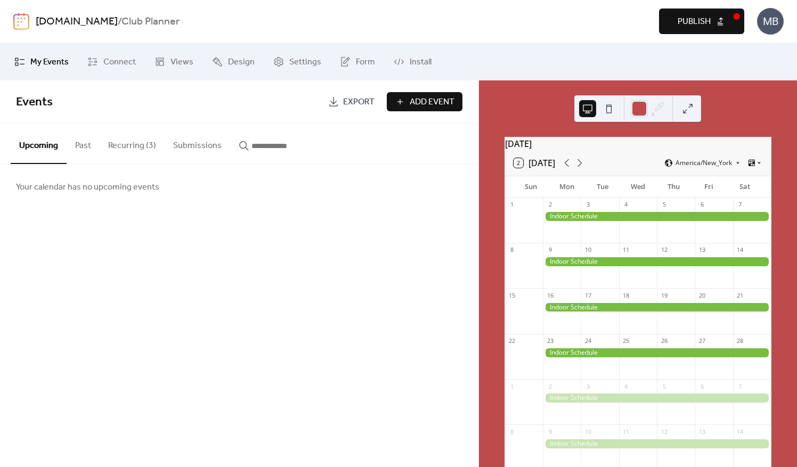
click at [392, 347] on div "Events Export Add Event Upcoming Past Recurring (3) Submissions Your calendar h…" at bounding box center [239, 273] width 478 height 387
click at [19, 20] on img at bounding box center [21, 21] width 16 height 17
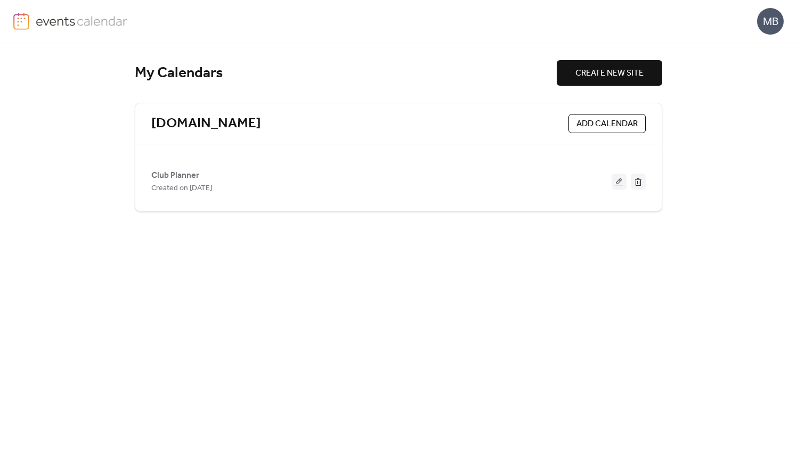
click at [21, 20] on img at bounding box center [21, 21] width 16 height 17
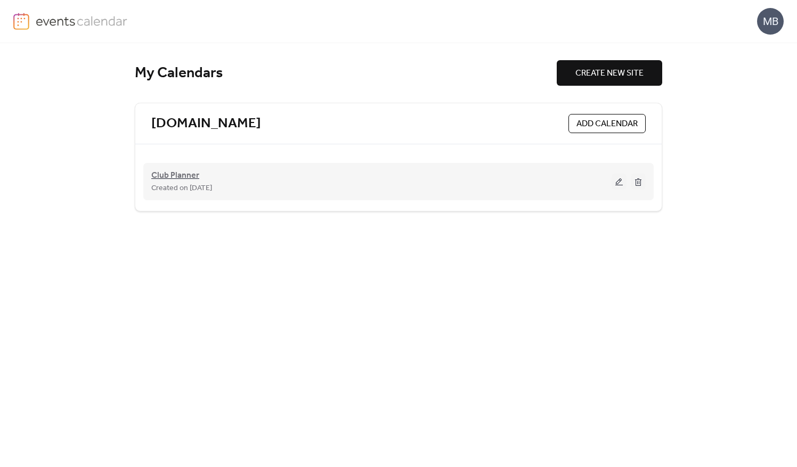
click at [179, 171] on span "Club Planner" at bounding box center [175, 175] width 48 height 13
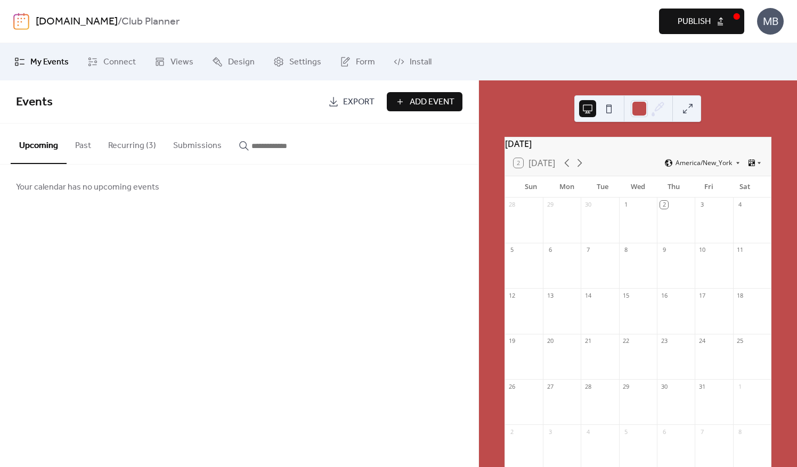
click at [689, 104] on button at bounding box center [687, 108] width 17 height 17
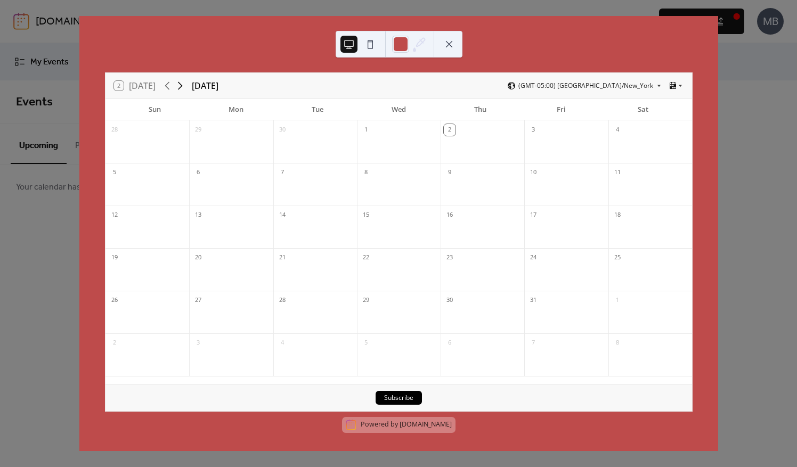
click at [183, 85] on icon at bounding box center [180, 85] width 13 height 13
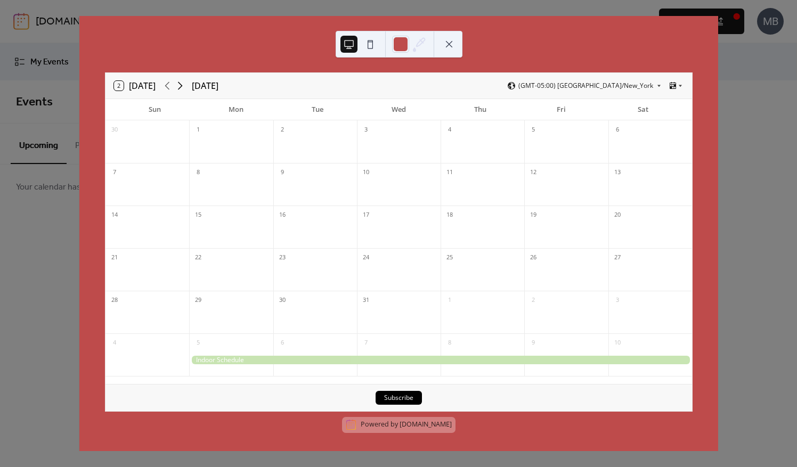
click at [183, 85] on icon at bounding box center [180, 85] width 13 height 13
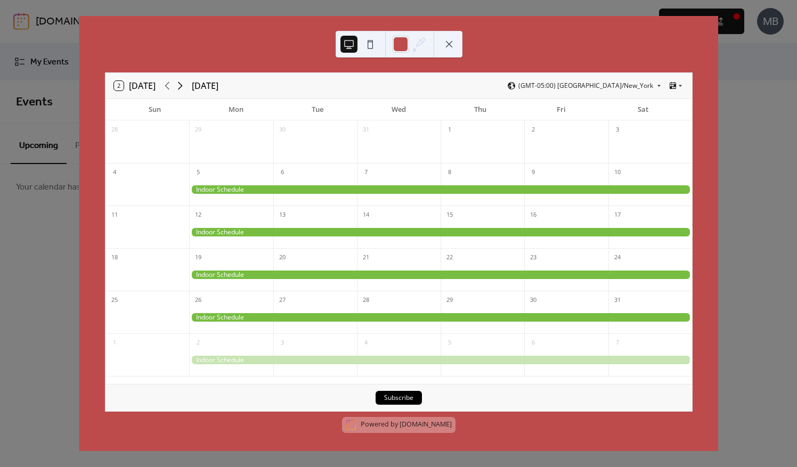
click at [183, 85] on icon at bounding box center [180, 85] width 13 height 13
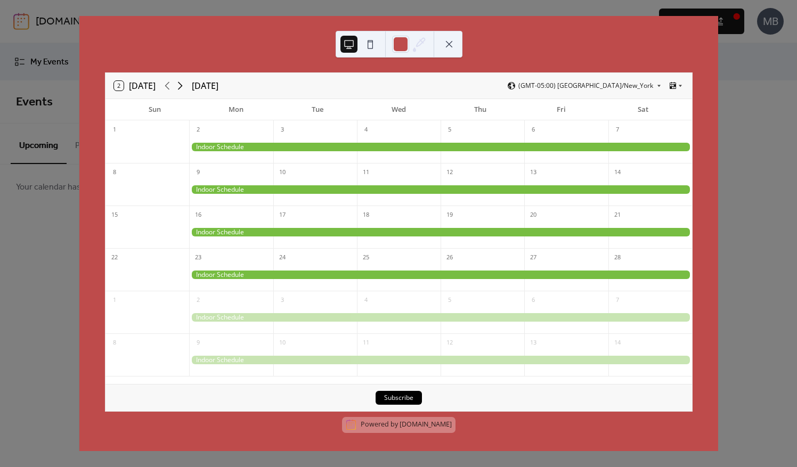
click at [183, 85] on icon at bounding box center [180, 85] width 13 height 13
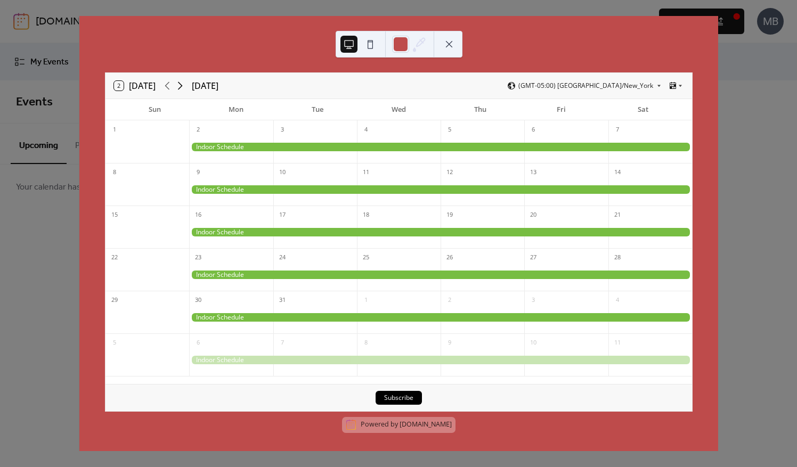
click at [183, 85] on icon at bounding box center [180, 85] width 13 height 13
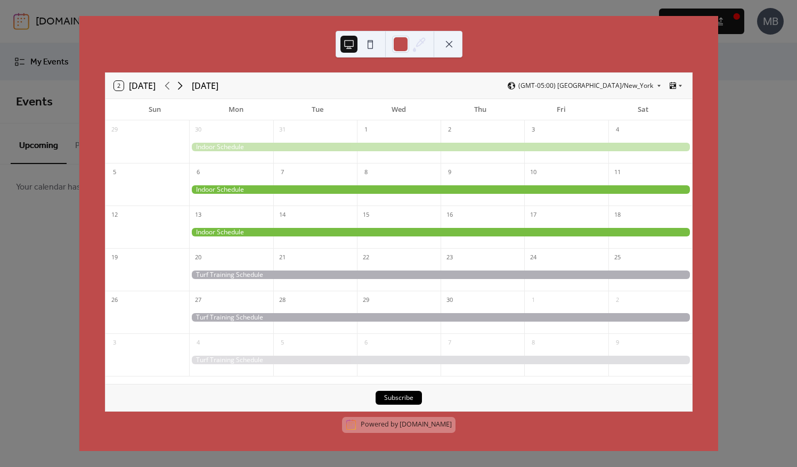
click at [183, 85] on icon at bounding box center [180, 85] width 13 height 13
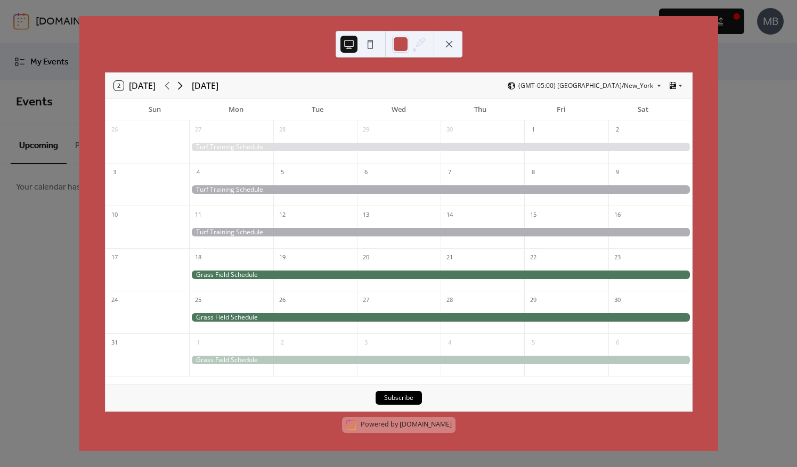
click at [183, 85] on icon at bounding box center [180, 85] width 13 height 13
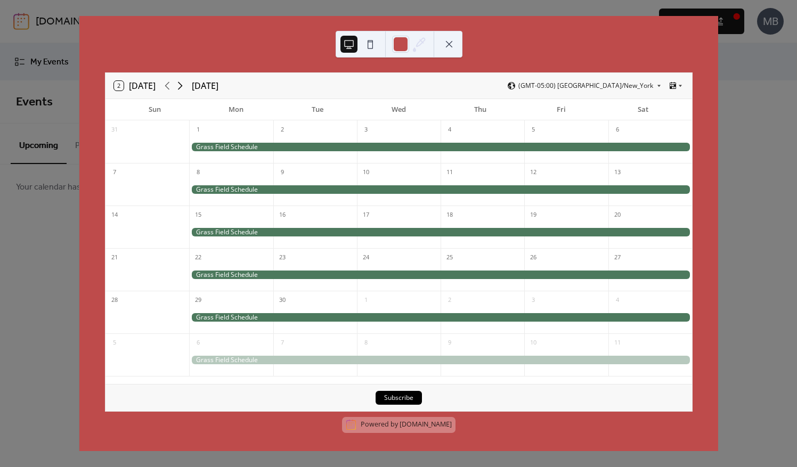
click at [183, 85] on icon at bounding box center [180, 85] width 13 height 13
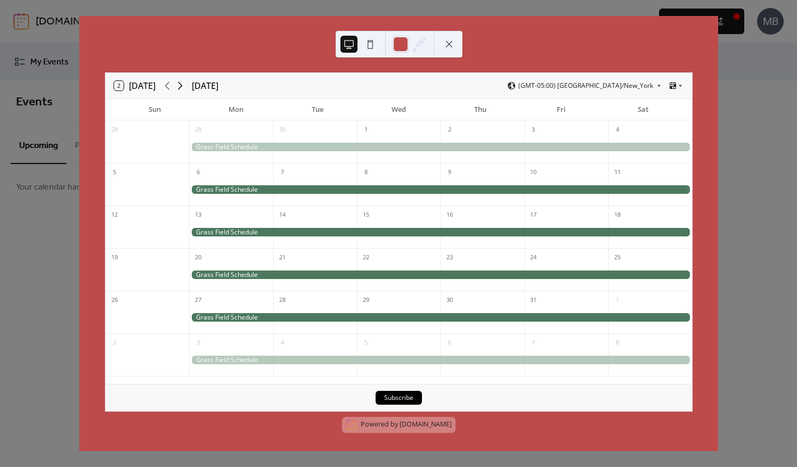
click at [183, 85] on icon at bounding box center [180, 85] width 13 height 13
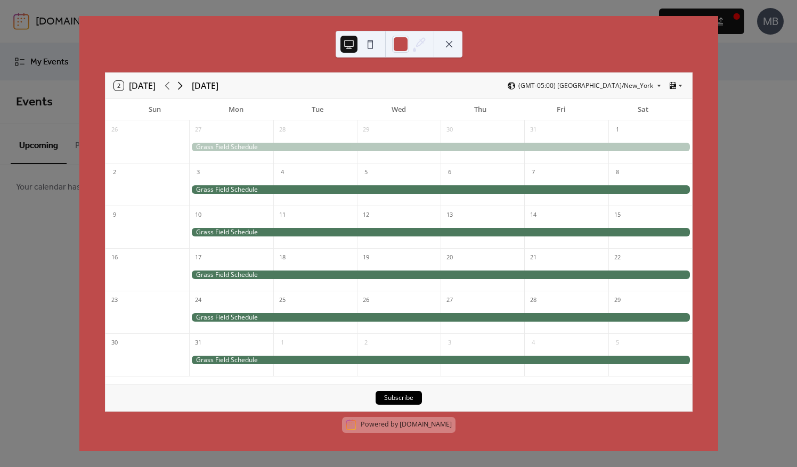
click at [183, 85] on icon at bounding box center [180, 85] width 13 height 13
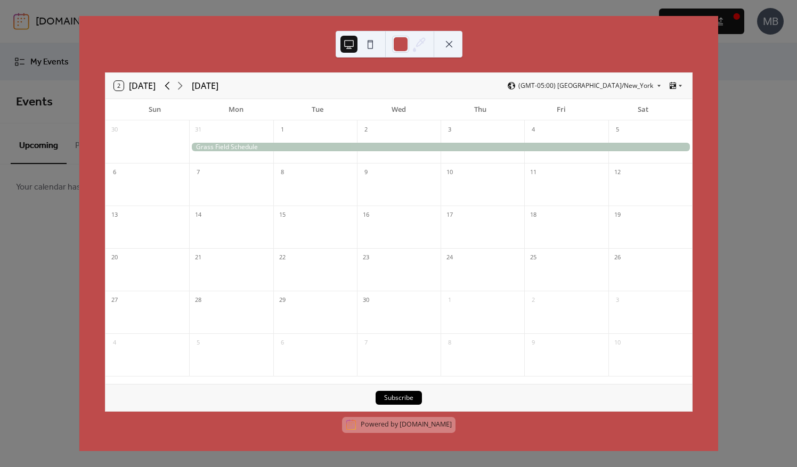
click at [169, 85] on icon at bounding box center [167, 85] width 13 height 13
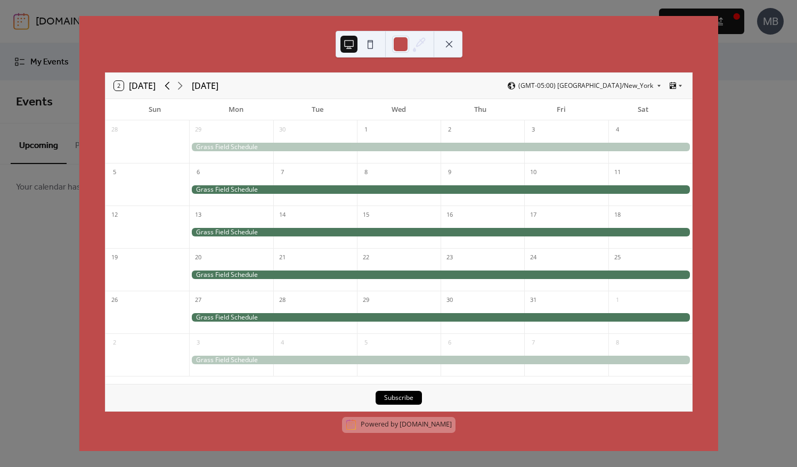
click at [169, 85] on icon at bounding box center [167, 85] width 13 height 13
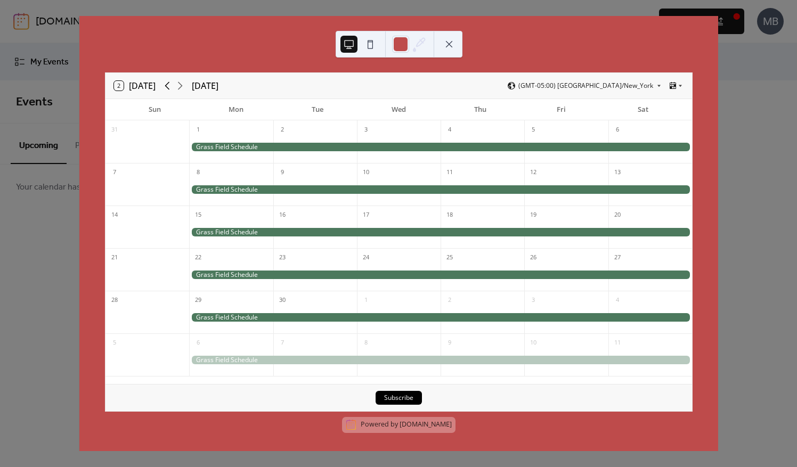
click at [169, 85] on icon at bounding box center [167, 85] width 13 height 13
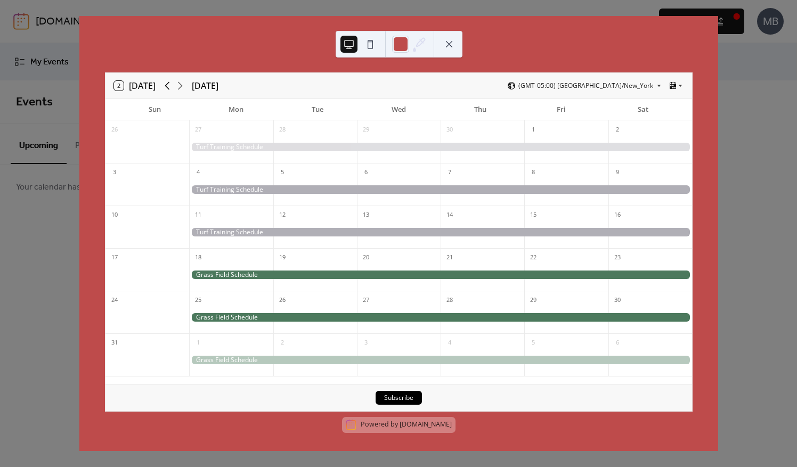
click at [169, 85] on icon at bounding box center [167, 85] width 13 height 13
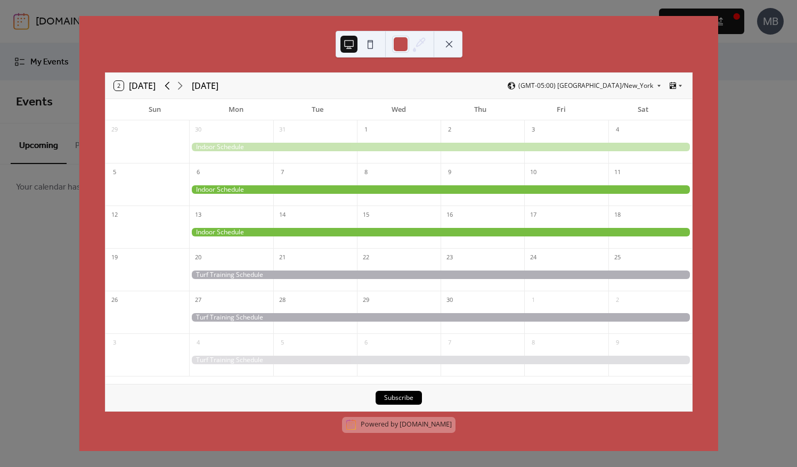
click at [169, 85] on icon at bounding box center [167, 85] width 13 height 13
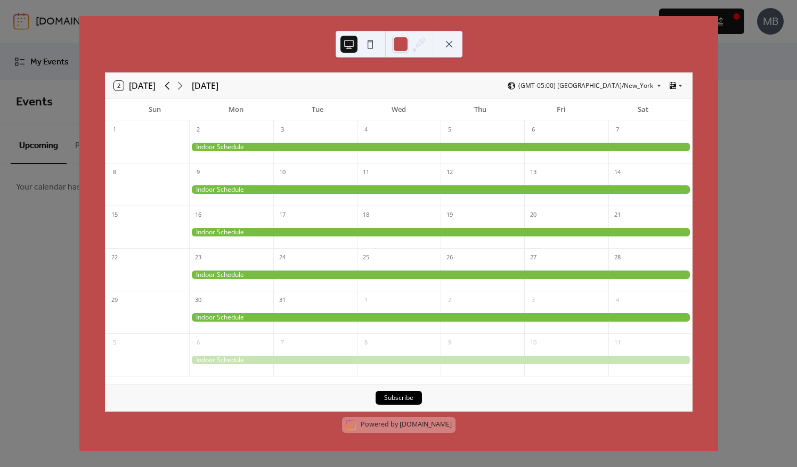
click at [169, 85] on icon at bounding box center [167, 85] width 13 height 13
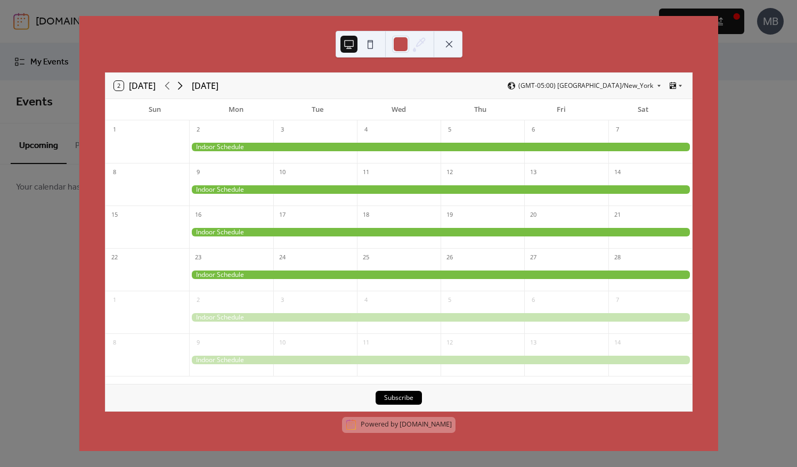
click at [182, 85] on icon at bounding box center [180, 86] width 5 height 8
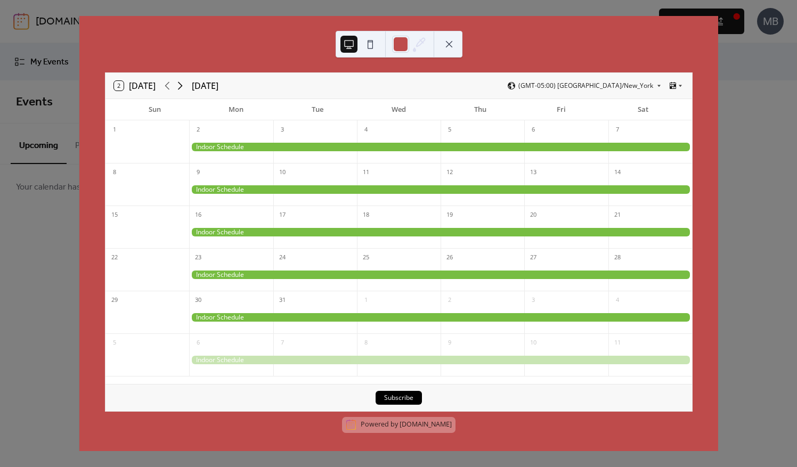
click at [182, 85] on icon at bounding box center [180, 86] width 5 height 8
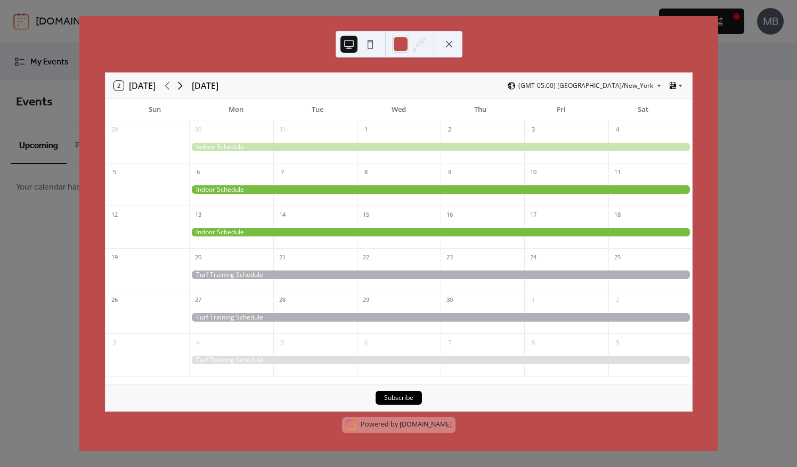
click at [182, 85] on icon at bounding box center [180, 86] width 5 height 8
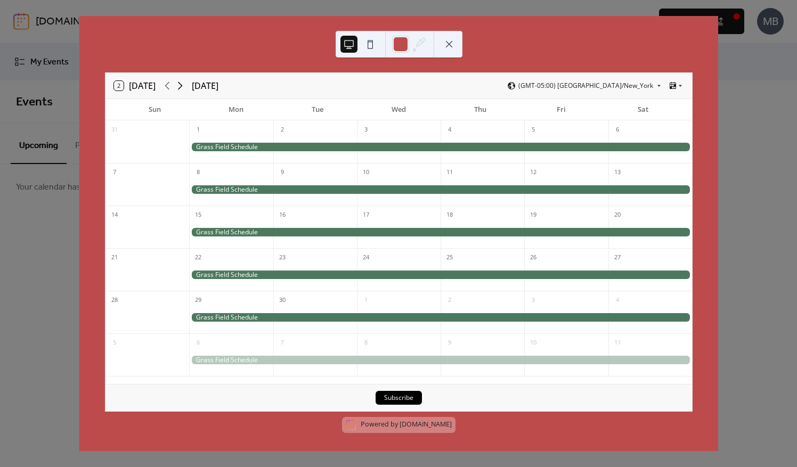
click at [182, 85] on icon at bounding box center [180, 86] width 5 height 8
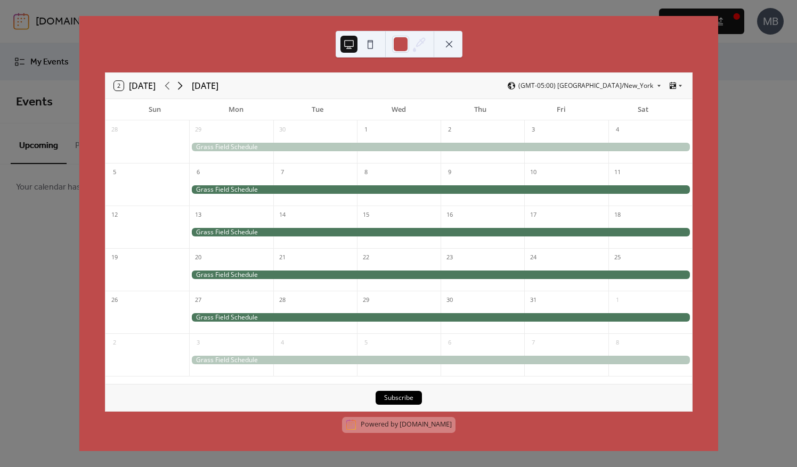
click at [182, 85] on icon at bounding box center [180, 86] width 5 height 8
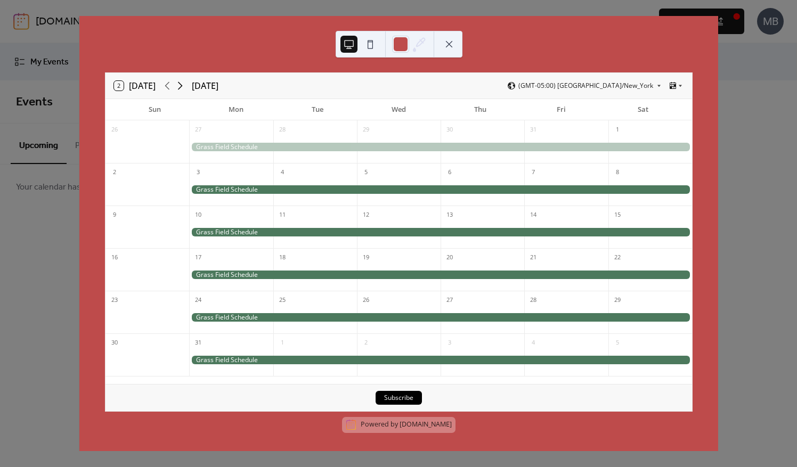
click at [182, 85] on icon at bounding box center [180, 86] width 5 height 8
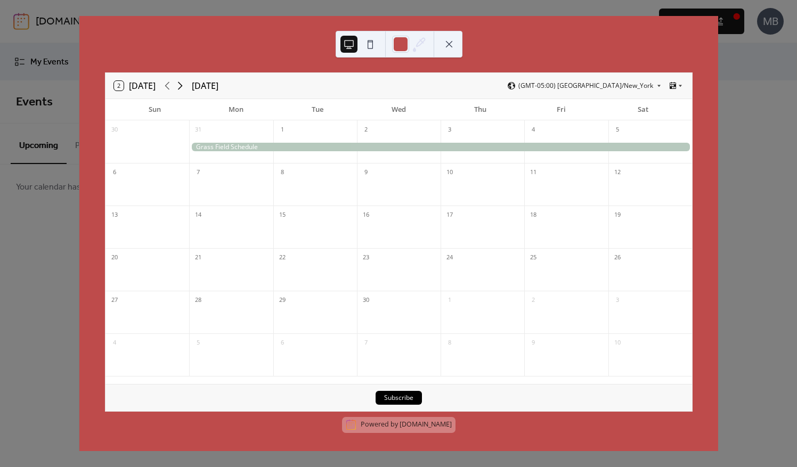
click at [179, 83] on icon at bounding box center [180, 85] width 13 height 13
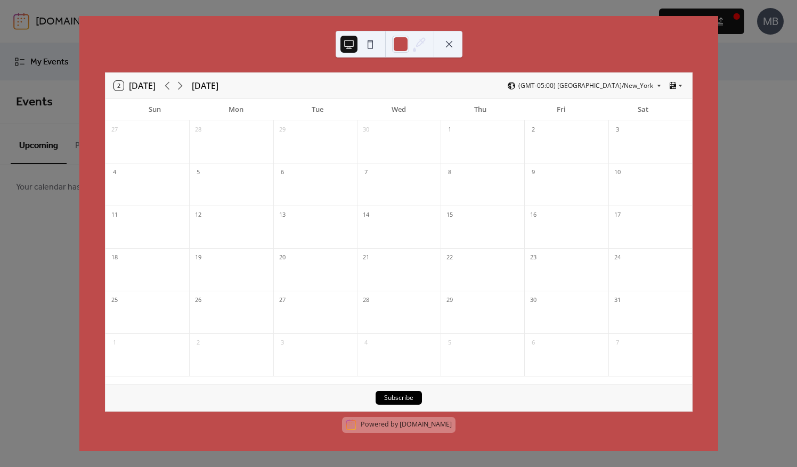
click at [203, 265] on div at bounding box center [231, 276] width 84 height 22
click at [718, 96] on div "2 [DATE] [DATE] (GMT-05:00) America/New_York Sun Mon Tue Wed Thu Fri Sat 27 28 …" at bounding box center [398, 233] width 639 height 435
drag, startPoint x: 183, startPoint y: 59, endPoint x: 231, endPoint y: 47, distance: 49.3
click at [183, 58] on div "2 [DATE] [DATE] (GMT-05:00) America/New_York Sun Mon Tue Wed Thu Fri Sat 27 28 …" at bounding box center [398, 233] width 639 height 435
click at [450, 44] on button at bounding box center [448, 44] width 17 height 17
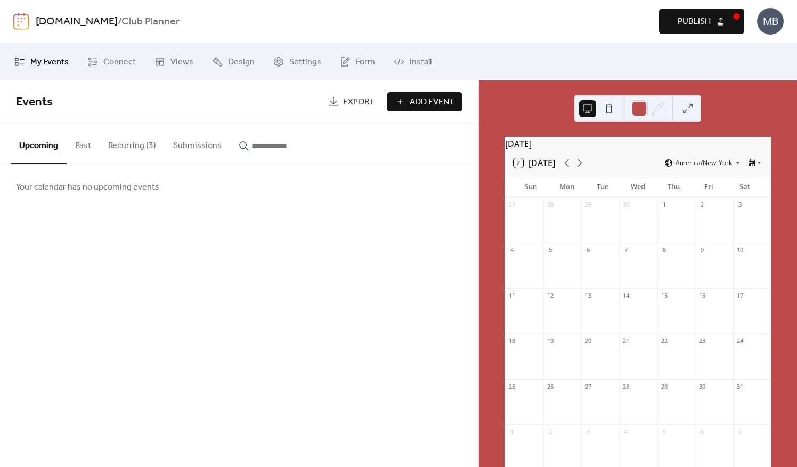
click at [131, 144] on button "Recurring (3)" at bounding box center [132, 143] width 65 height 39
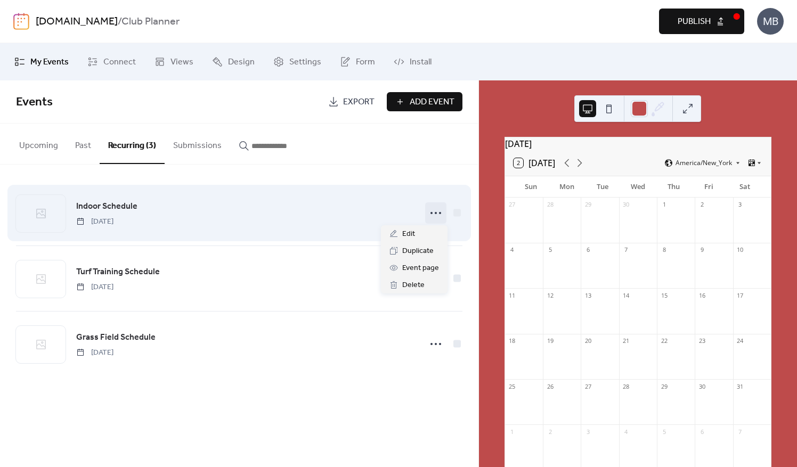
click at [440, 213] on circle at bounding box center [440, 213] width 2 height 2
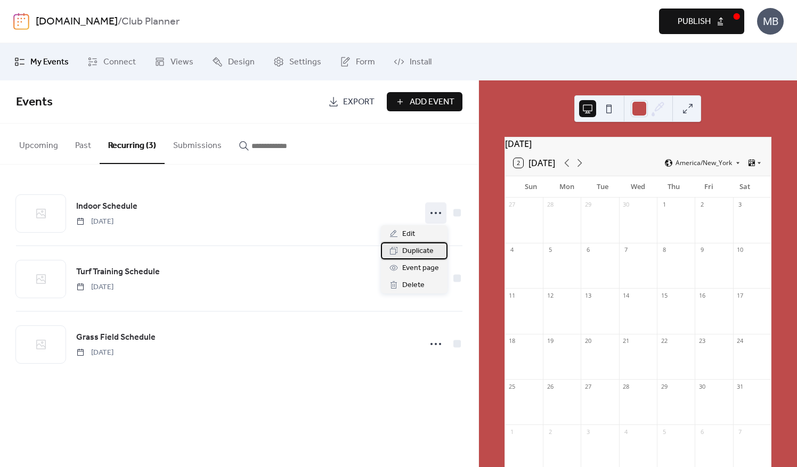
click at [412, 252] on span "Duplicate" at bounding box center [417, 251] width 31 height 13
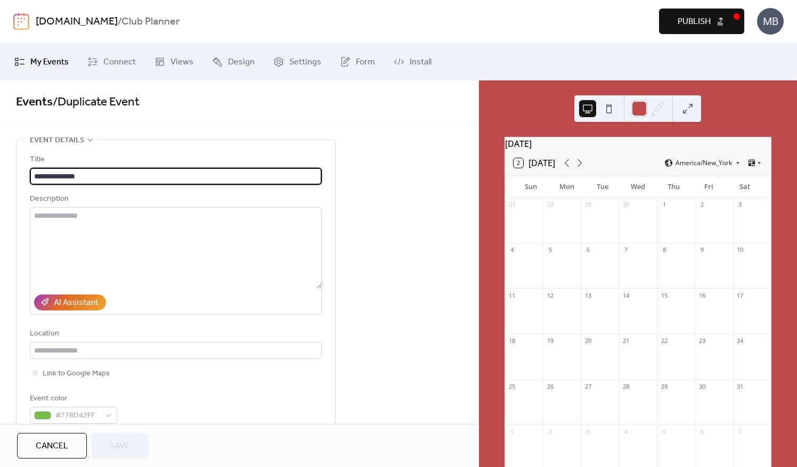
type input "**********"
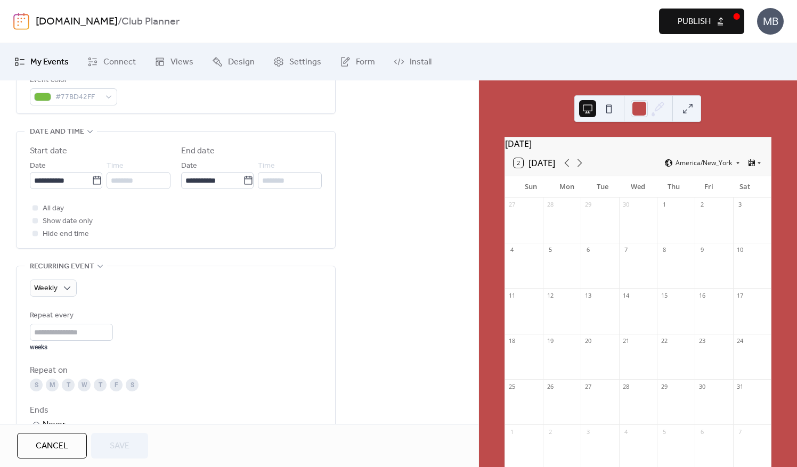
scroll to position [320, 0]
click at [71, 173] on input "**********" at bounding box center [61, 179] width 62 height 17
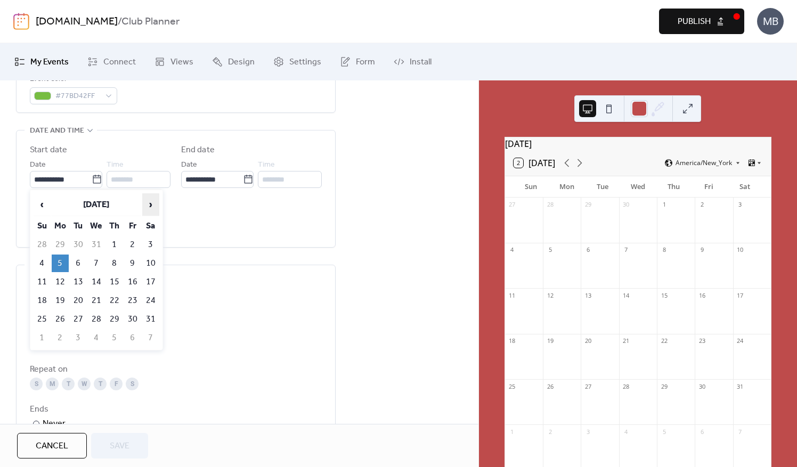
click at [148, 206] on span "›" at bounding box center [151, 204] width 16 height 21
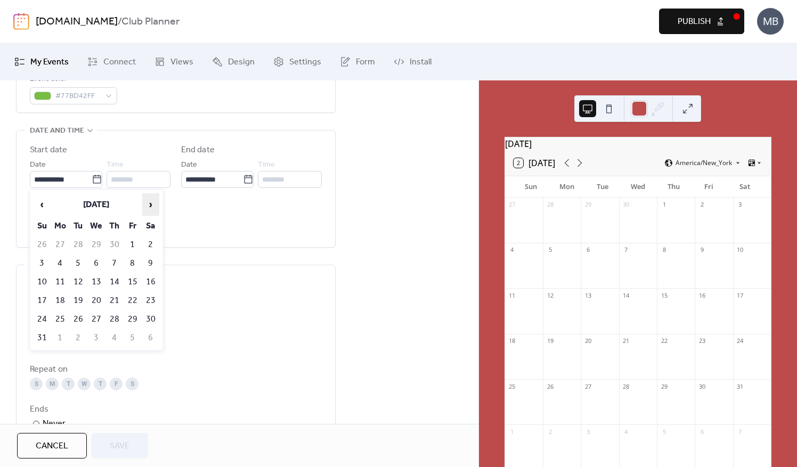
click at [148, 206] on span "›" at bounding box center [151, 204] width 16 height 21
click at [58, 301] on td "19" at bounding box center [60, 301] width 17 height 18
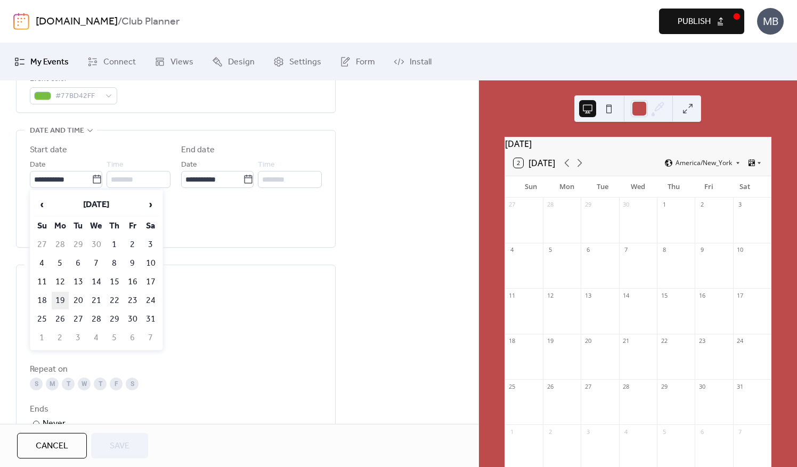
type input "**********"
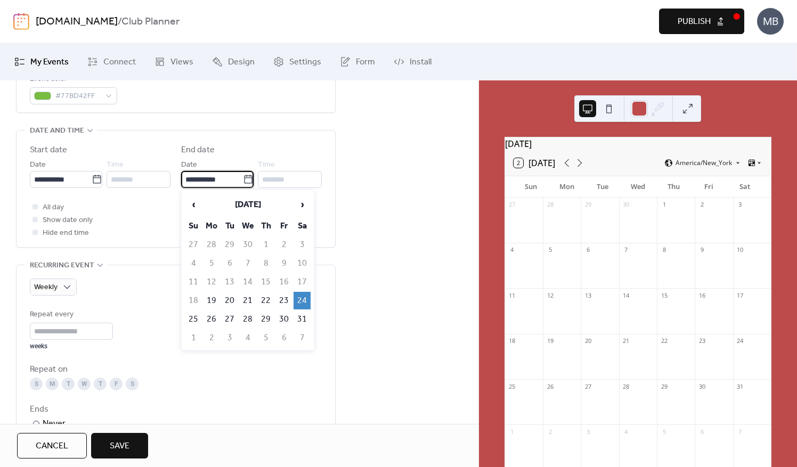
click at [220, 176] on input "**********" at bounding box center [212, 179] width 62 height 17
click at [366, 293] on div "**********" at bounding box center [239, 263] width 478 height 887
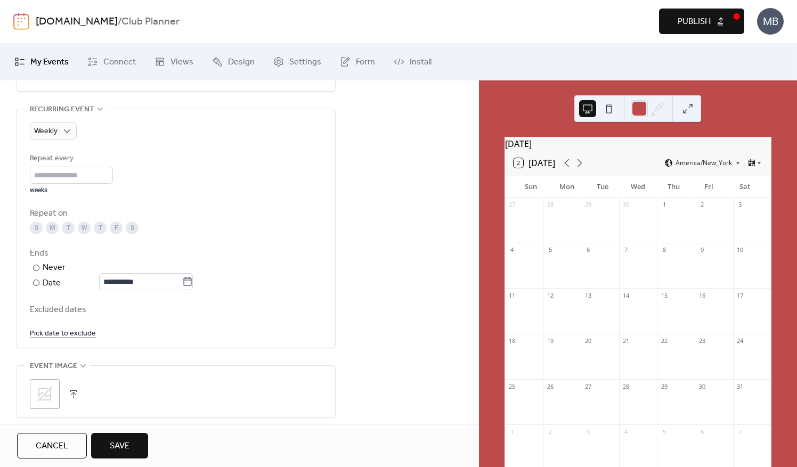
scroll to position [601, 0]
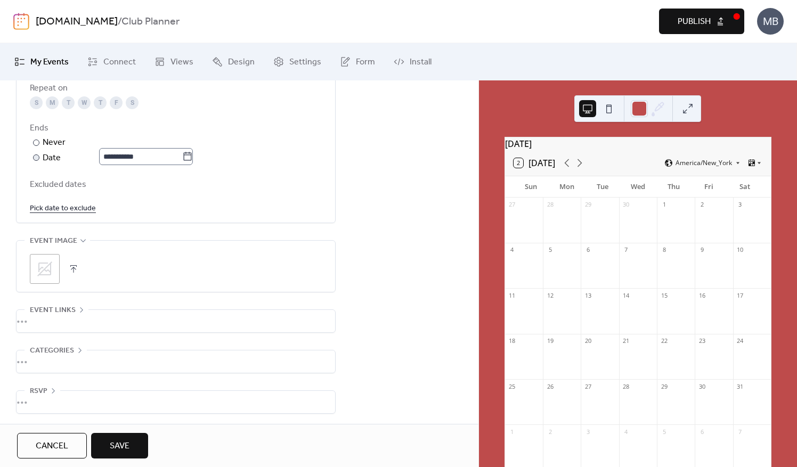
click at [190, 157] on icon at bounding box center [187, 156] width 11 height 11
click at [182, 157] on input "**********" at bounding box center [140, 156] width 83 height 17
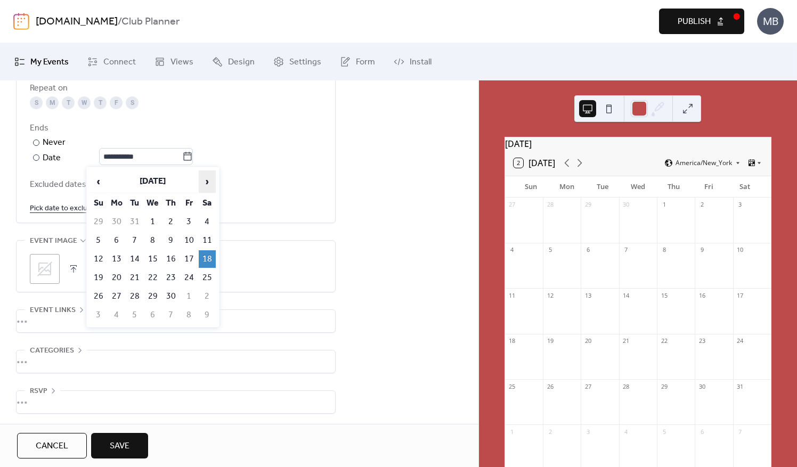
click at [210, 183] on span "›" at bounding box center [207, 181] width 16 height 21
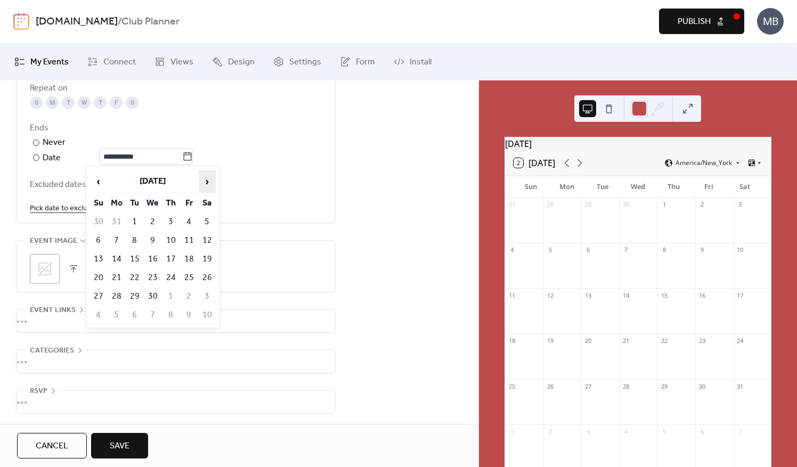
click at [210, 183] on span "›" at bounding box center [207, 181] width 16 height 21
click at [99, 183] on span "‹" at bounding box center [99, 181] width 16 height 21
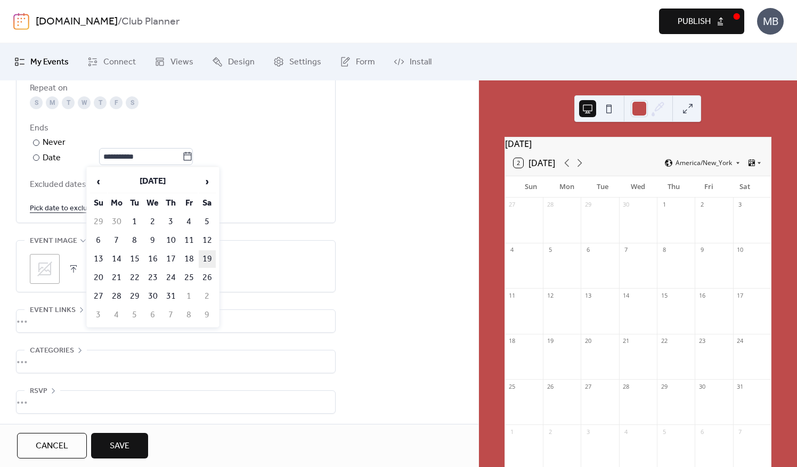
click at [209, 257] on td "19" at bounding box center [207, 259] width 17 height 18
type input "**********"
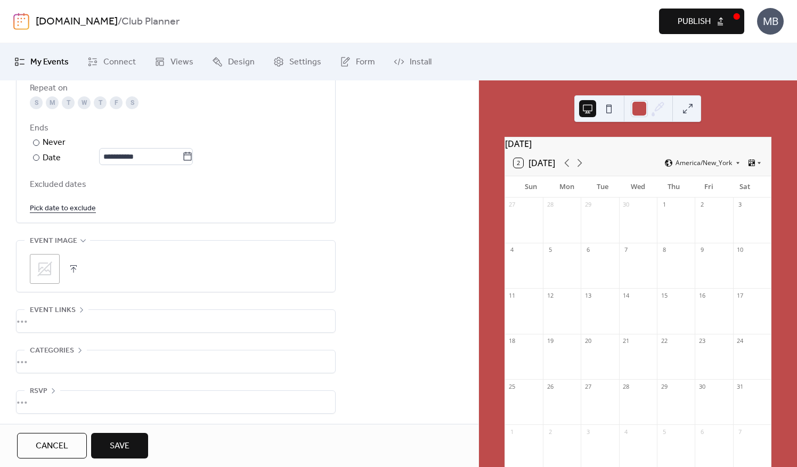
click at [110, 446] on span "Save" at bounding box center [120, 446] width 20 height 13
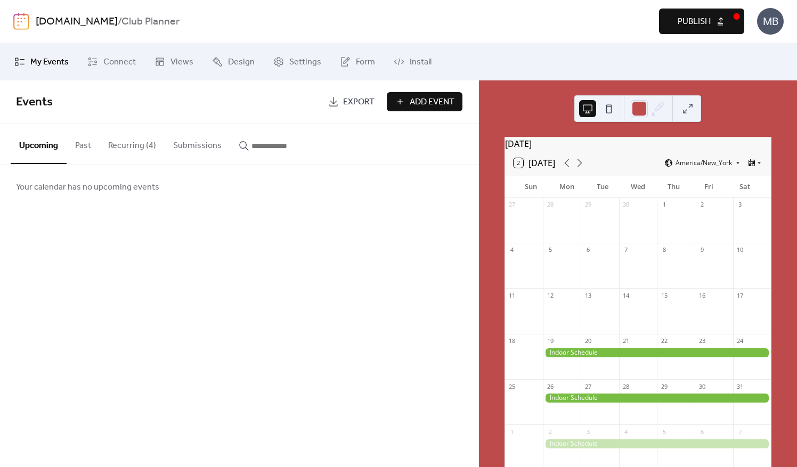
drag, startPoint x: 137, startPoint y: 144, endPoint x: 143, endPoint y: 143, distance: 5.4
click at [137, 144] on button "Recurring (4)" at bounding box center [132, 143] width 65 height 39
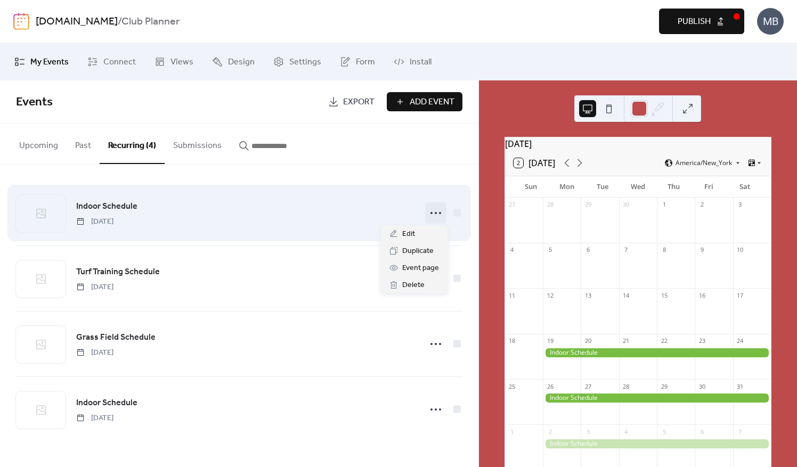
click at [440, 211] on icon at bounding box center [435, 213] width 17 height 17
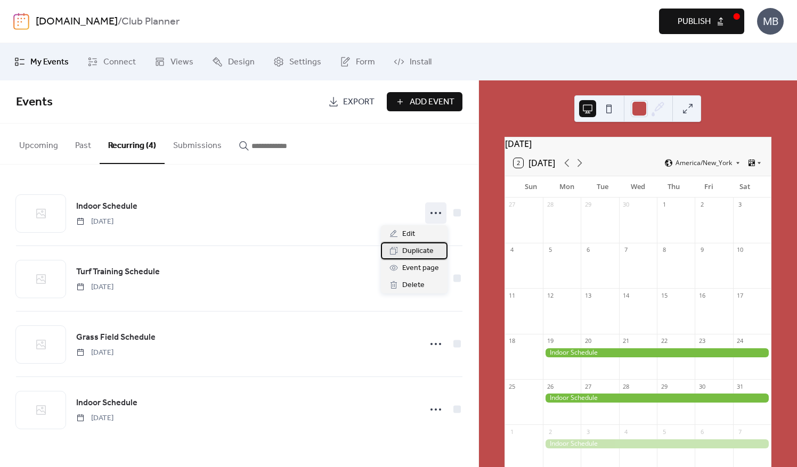
click at [413, 248] on span "Duplicate" at bounding box center [417, 251] width 31 height 13
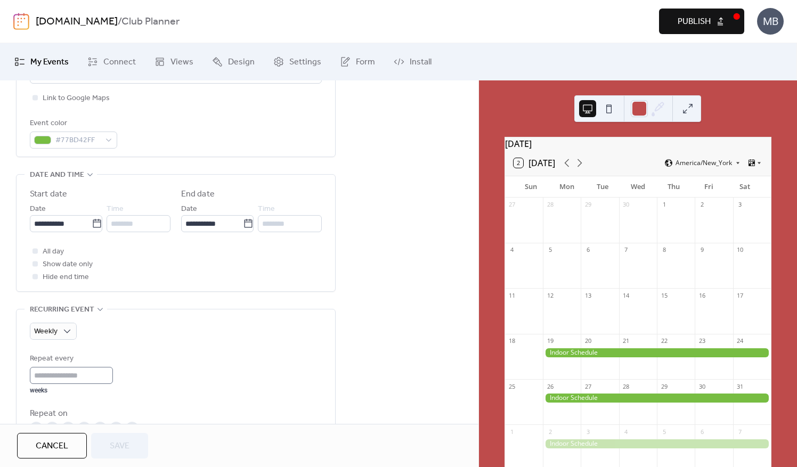
scroll to position [320, 0]
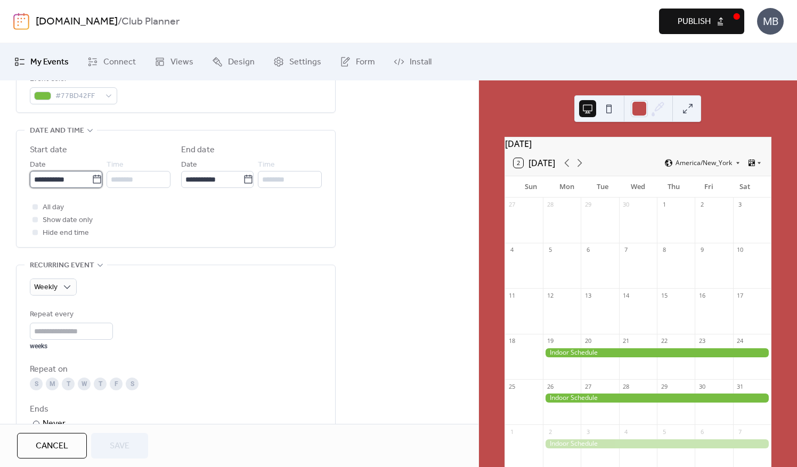
click at [71, 177] on input "**********" at bounding box center [61, 179] width 62 height 17
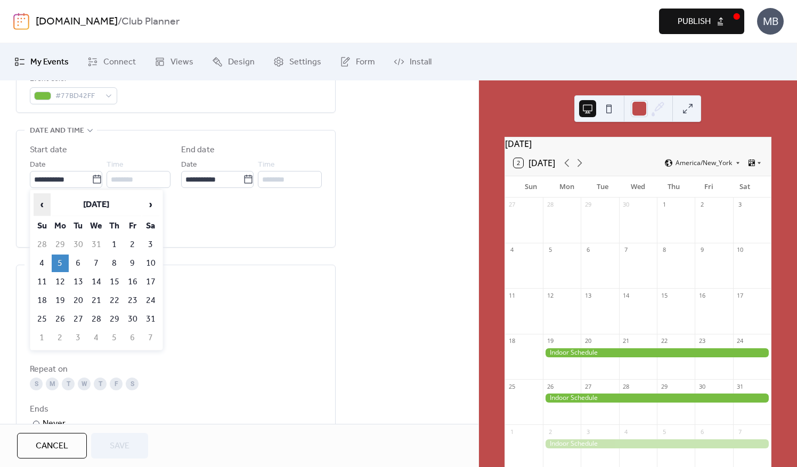
click at [46, 205] on span "‹" at bounding box center [42, 204] width 16 height 21
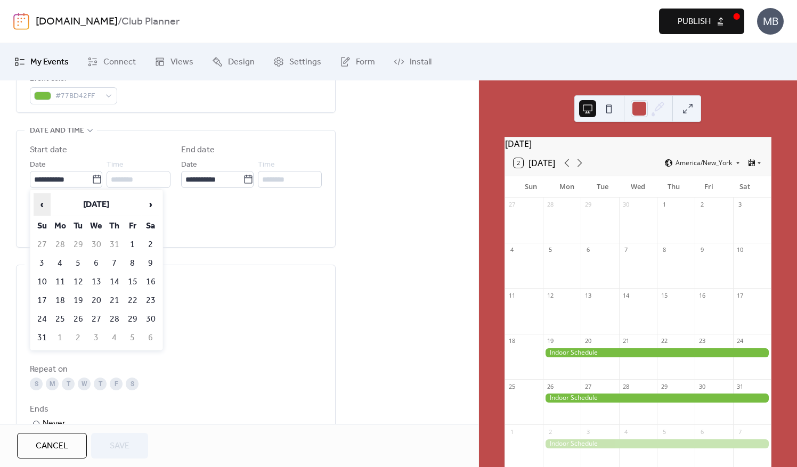
click at [46, 205] on span "‹" at bounding box center [42, 204] width 16 height 21
click at [149, 205] on span "›" at bounding box center [151, 204] width 16 height 21
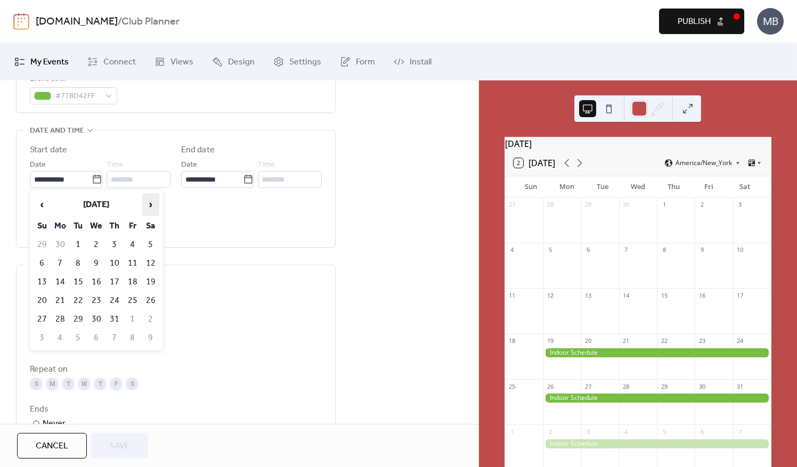
click at [149, 205] on span "›" at bounding box center [151, 204] width 16 height 21
click at [61, 336] on td "3" at bounding box center [60, 338] width 17 height 18
type input "**********"
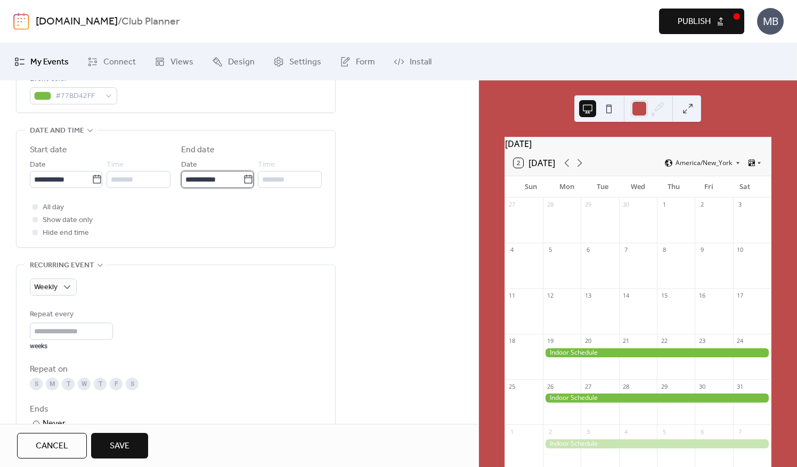
click at [208, 176] on input "**********" at bounding box center [212, 179] width 62 height 17
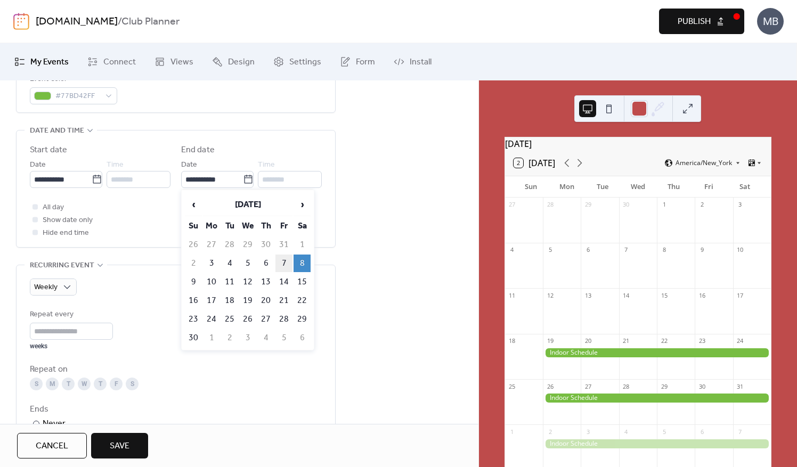
click at [285, 262] on td "7" at bounding box center [283, 264] width 17 height 18
type input "**********"
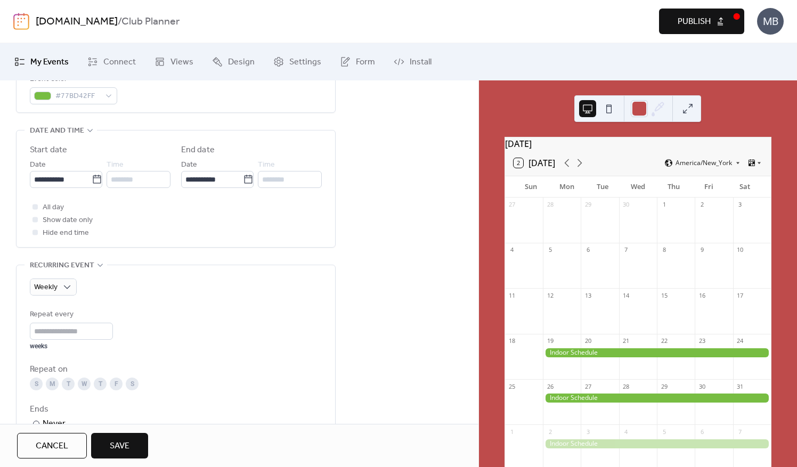
click at [378, 235] on div "**********" at bounding box center [239, 263] width 478 height 887
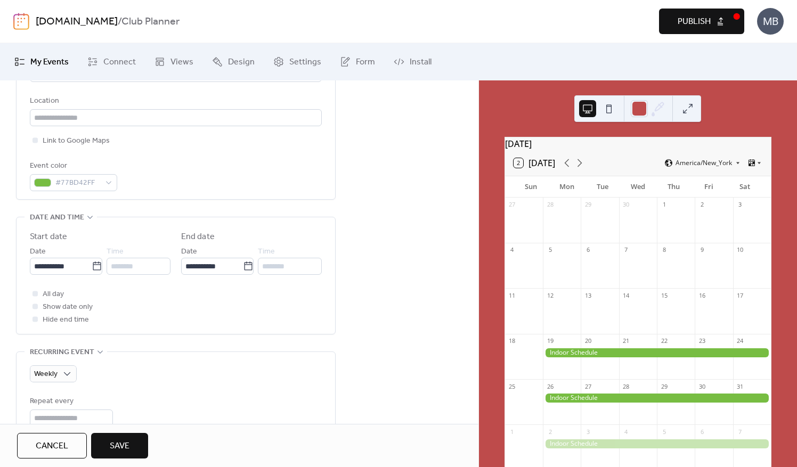
scroll to position [228, 0]
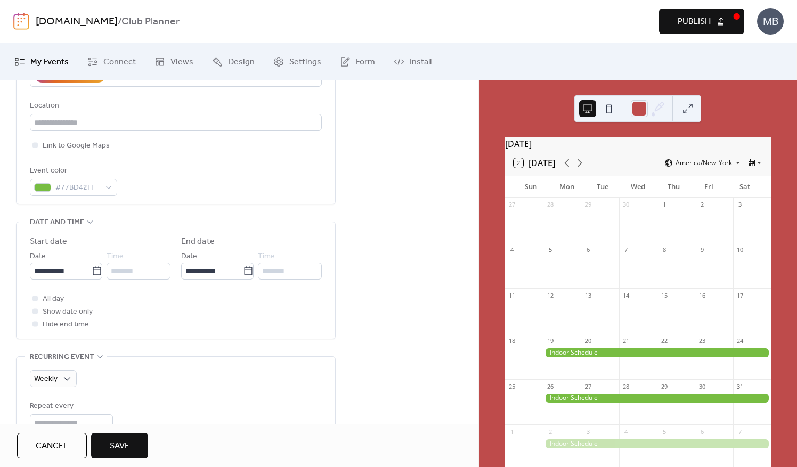
click at [124, 443] on span "Save" at bounding box center [120, 446] width 20 height 13
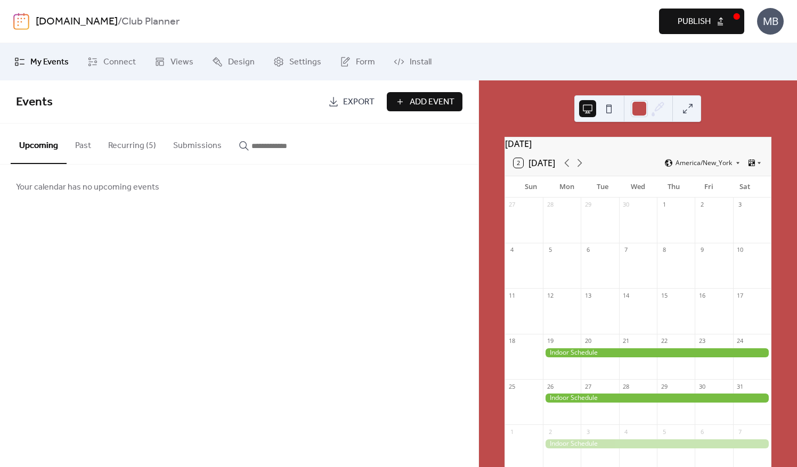
click at [543, 169] on button "2 [DATE]" at bounding box center [534, 163] width 49 height 15
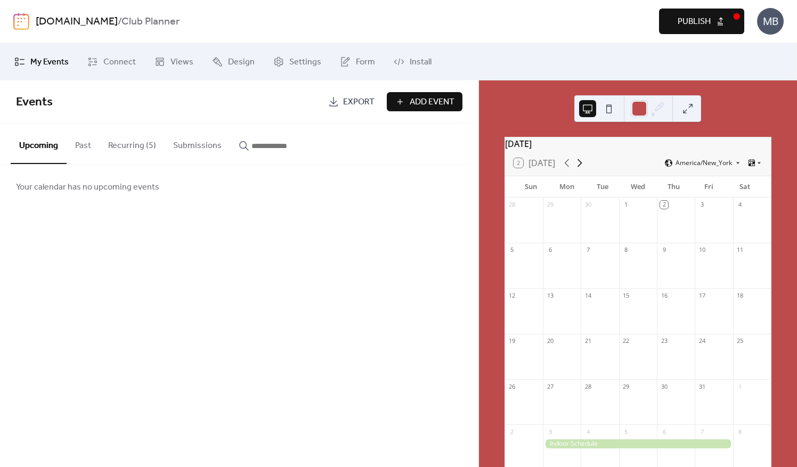
click at [585, 169] on icon at bounding box center [579, 163] width 13 height 13
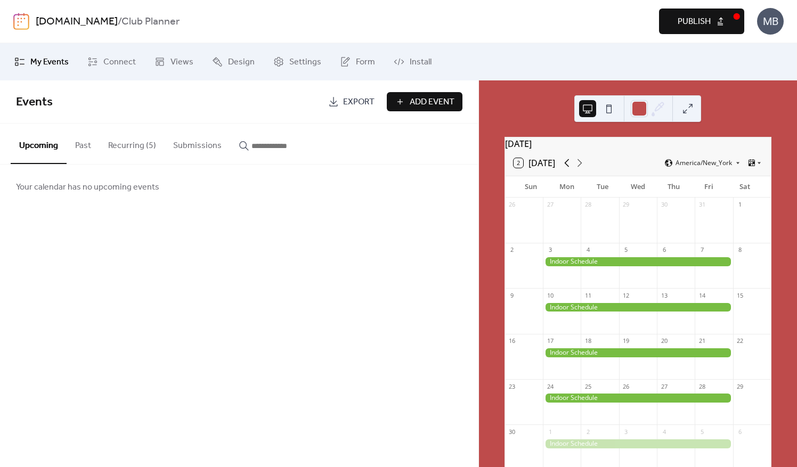
click at [566, 168] on icon at bounding box center [566, 163] width 13 height 13
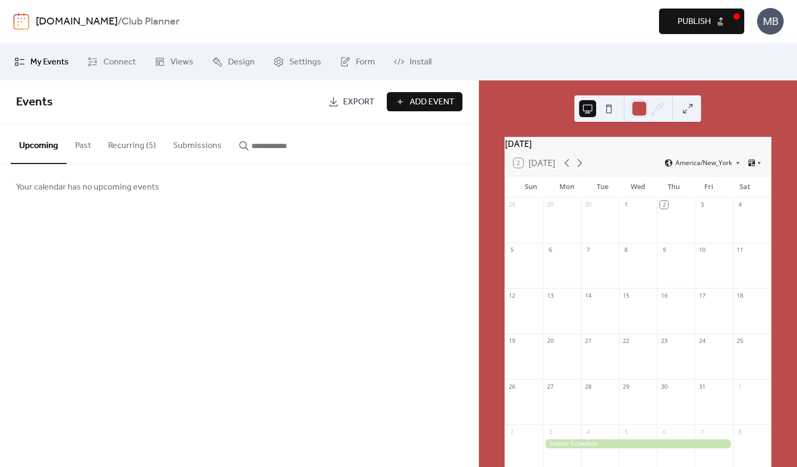
click at [132, 142] on button "Recurring (5)" at bounding box center [132, 143] width 65 height 39
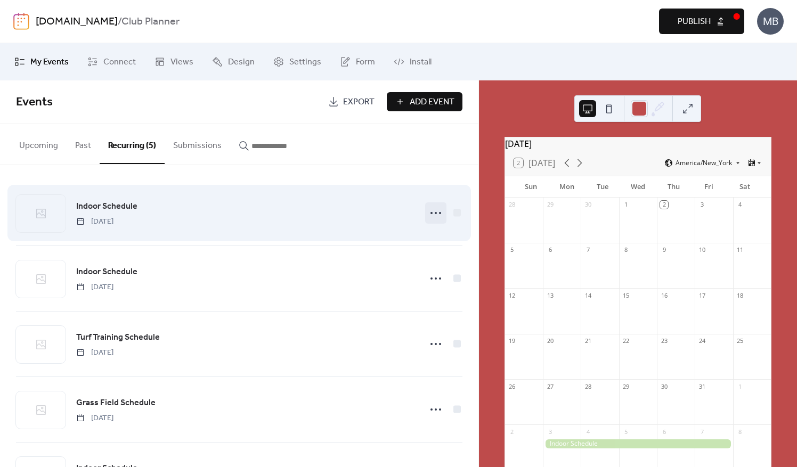
click at [435, 212] on circle at bounding box center [436, 213] width 2 height 2
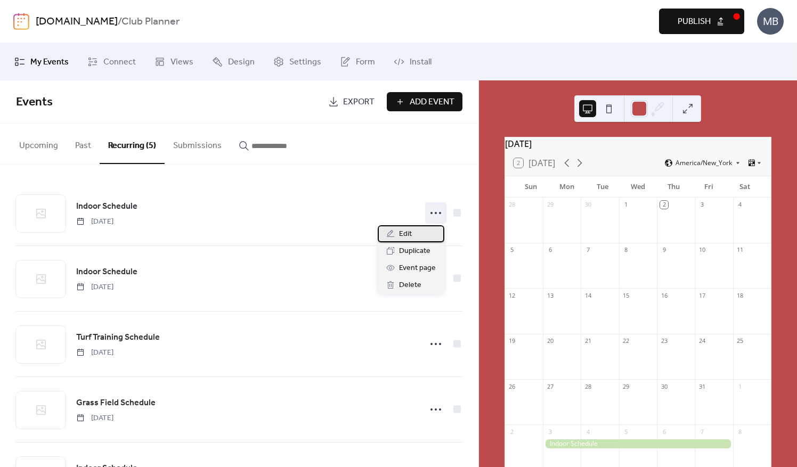
click at [409, 237] on span "Edit" at bounding box center [405, 234] width 13 height 13
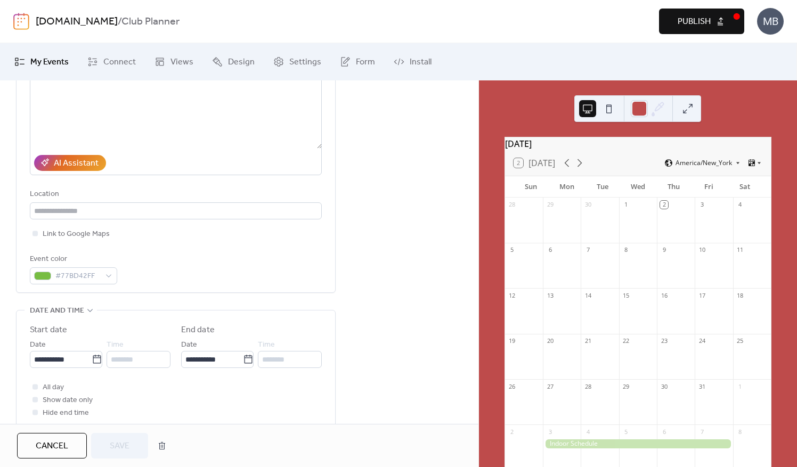
scroll to position [373, 0]
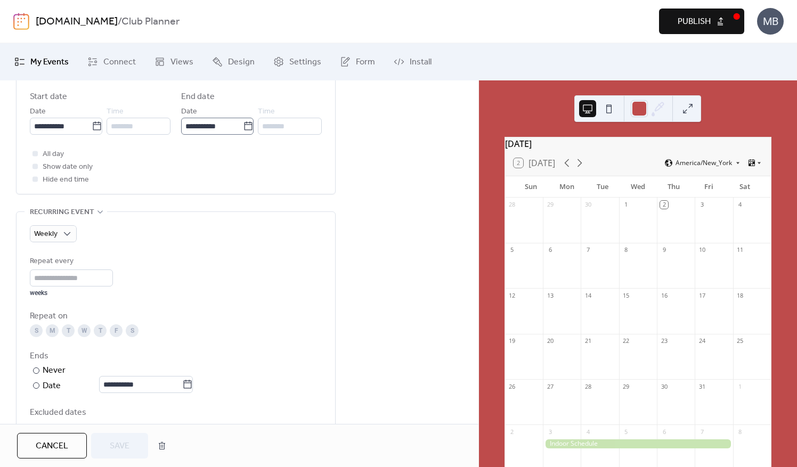
click at [246, 126] on icon at bounding box center [248, 126] width 11 height 11
click at [243, 126] on input "**********" at bounding box center [212, 126] width 62 height 17
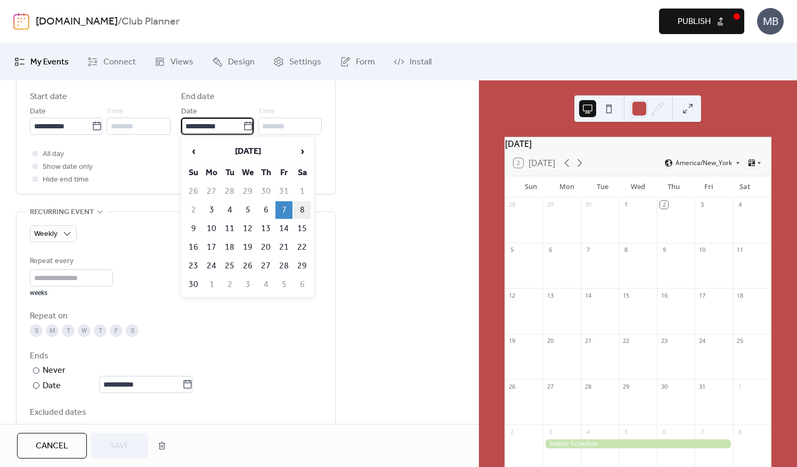
click at [307, 207] on td "8" at bounding box center [301, 210] width 17 height 18
type input "**********"
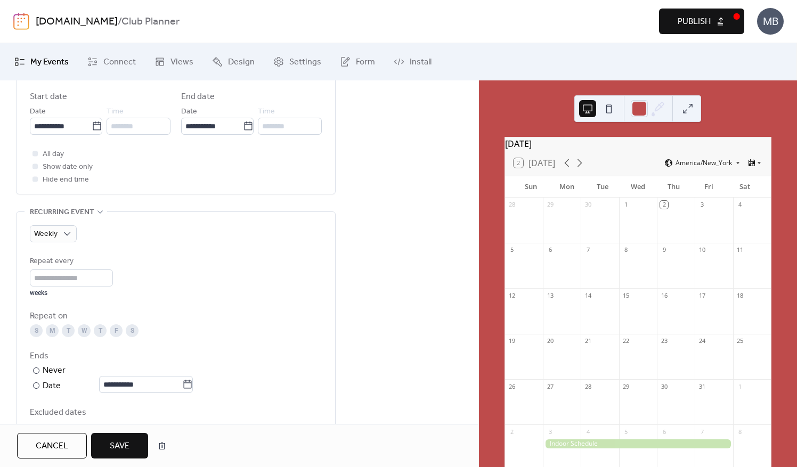
click at [391, 177] on div "**********" at bounding box center [239, 210] width 478 height 887
click at [133, 447] on button "Save" at bounding box center [119, 446] width 57 height 26
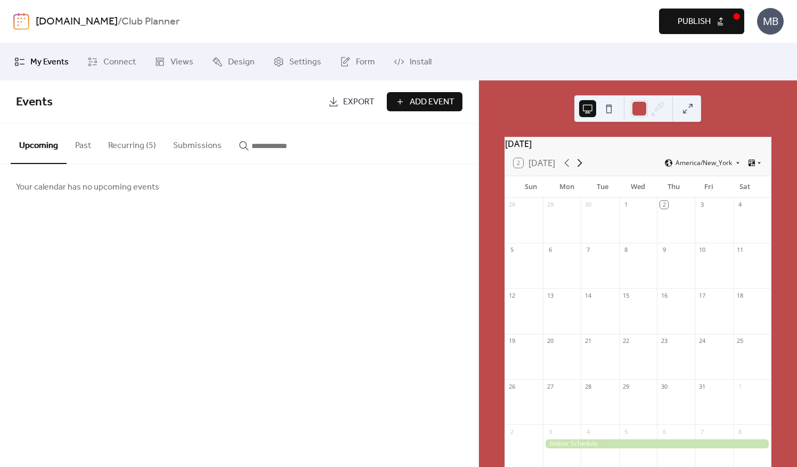
click at [578, 167] on icon at bounding box center [579, 163] width 13 height 13
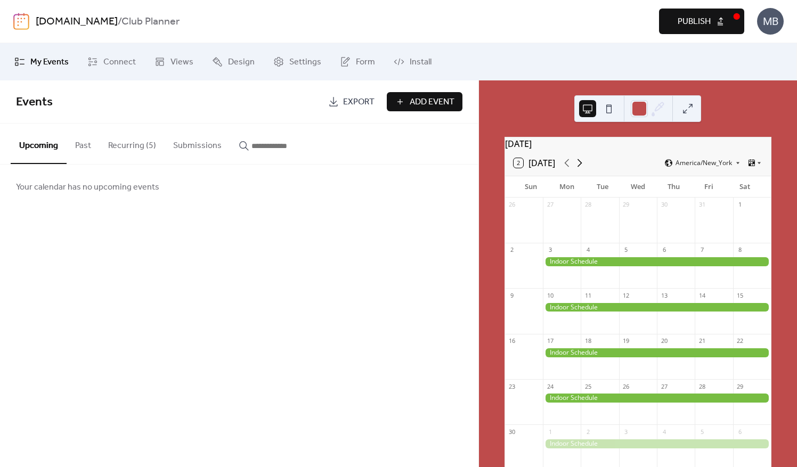
click at [578, 167] on icon at bounding box center [579, 163] width 13 height 13
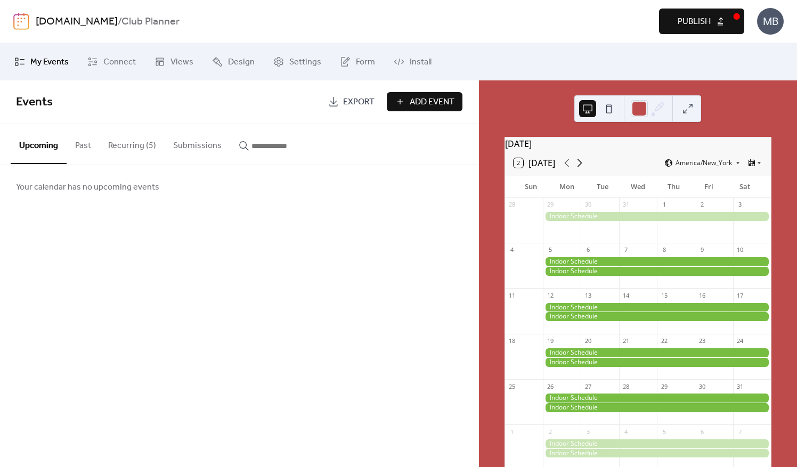
click at [578, 167] on icon at bounding box center [579, 163] width 13 height 13
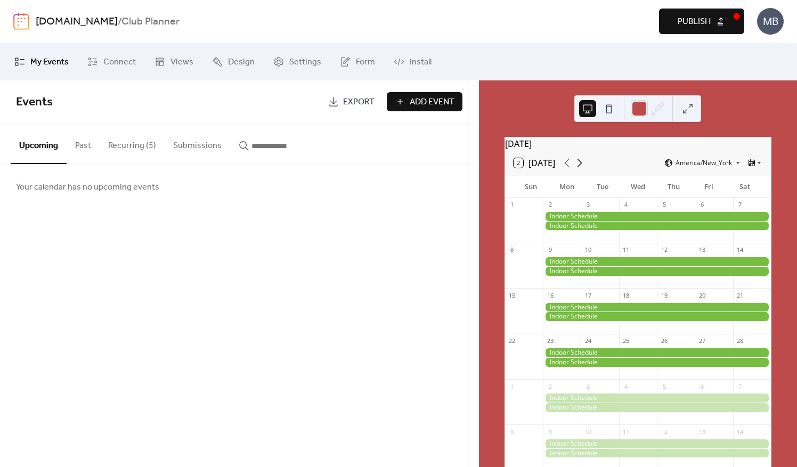
click at [578, 167] on icon at bounding box center [579, 163] width 13 height 13
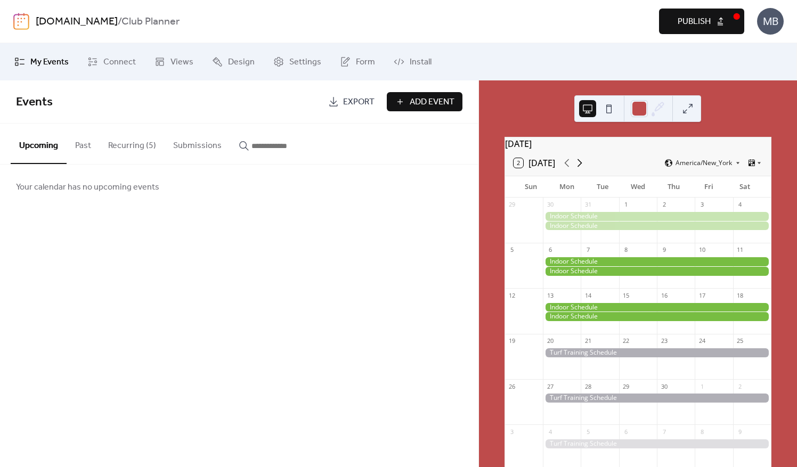
click at [578, 167] on icon at bounding box center [579, 163] width 13 height 13
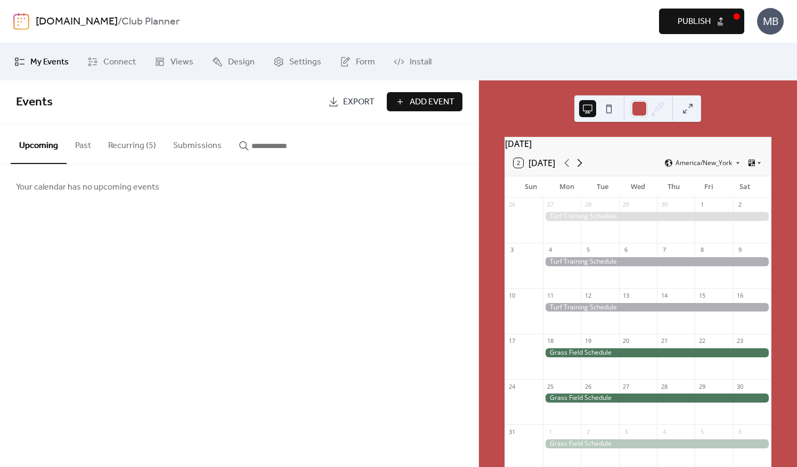
click at [578, 167] on icon at bounding box center [579, 163] width 13 height 13
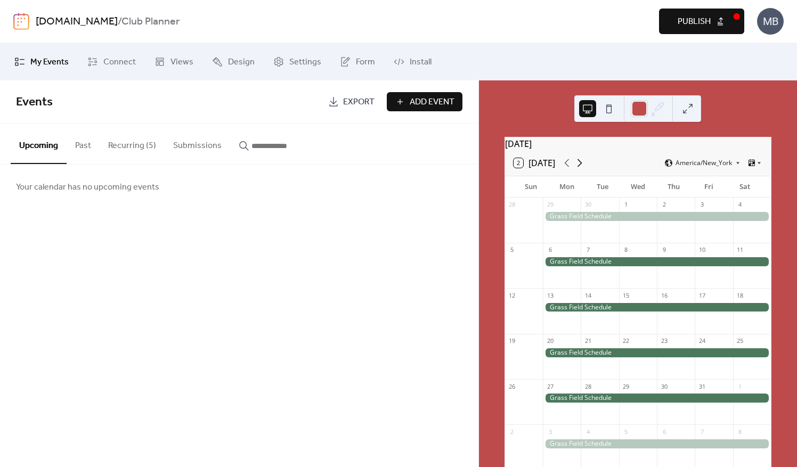
click at [578, 167] on icon at bounding box center [579, 163] width 13 height 13
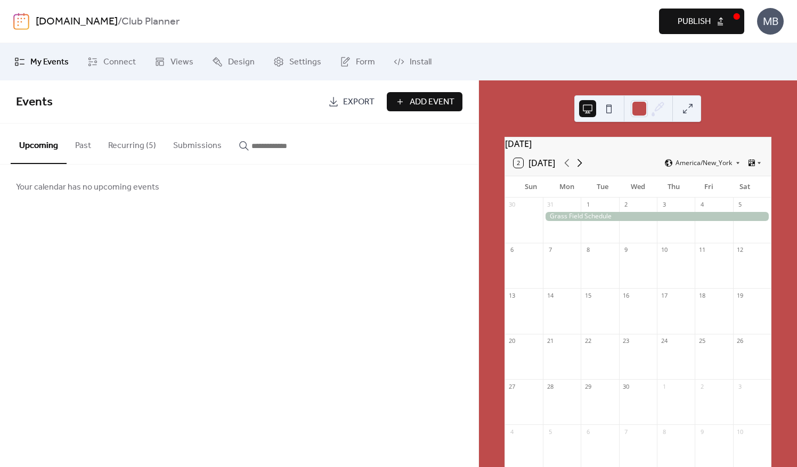
click at [578, 167] on icon at bounding box center [579, 163] width 13 height 13
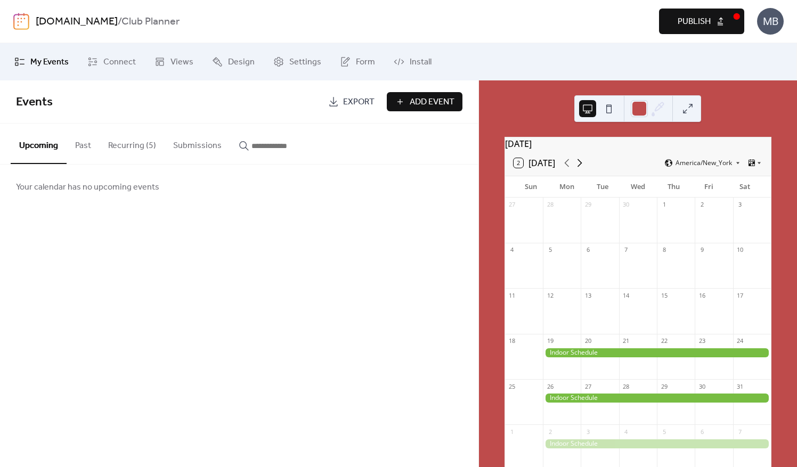
click at [578, 167] on icon at bounding box center [579, 163] width 13 height 13
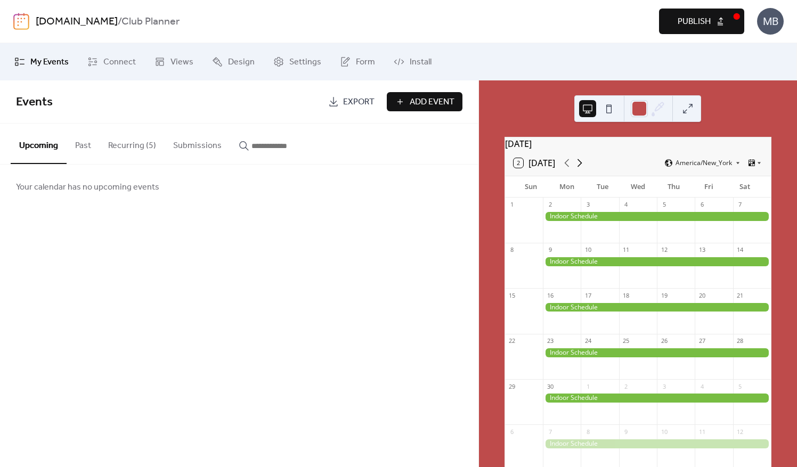
click at [578, 167] on icon at bounding box center [579, 163] width 13 height 13
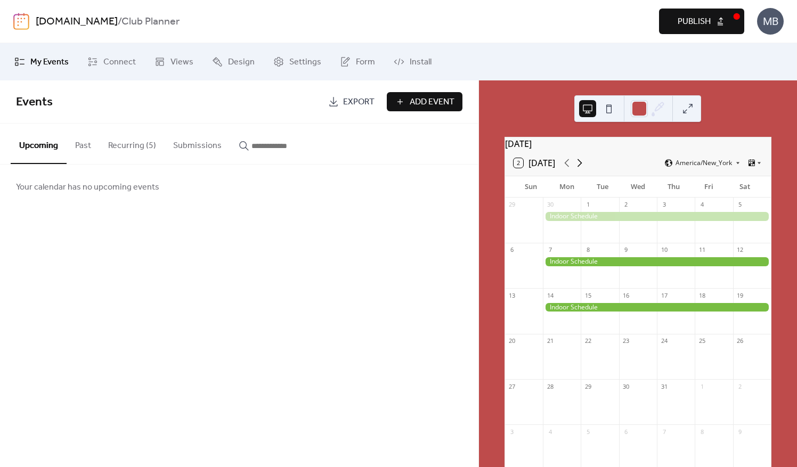
click at [578, 167] on icon at bounding box center [579, 163] width 13 height 13
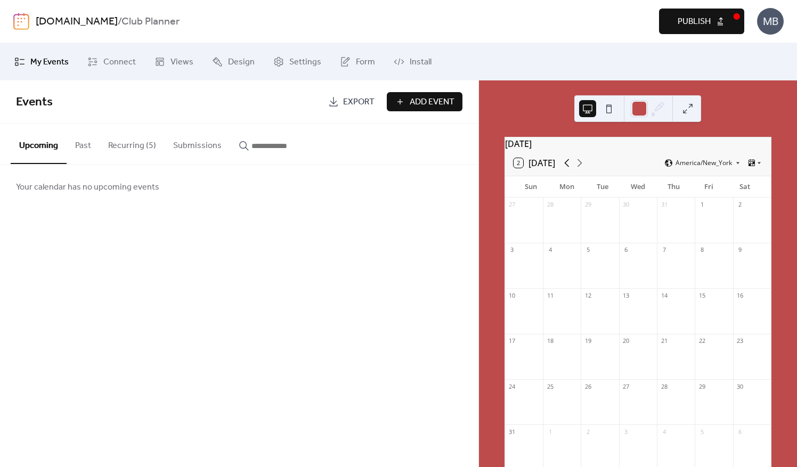
click at [564, 169] on icon at bounding box center [566, 163] width 13 height 13
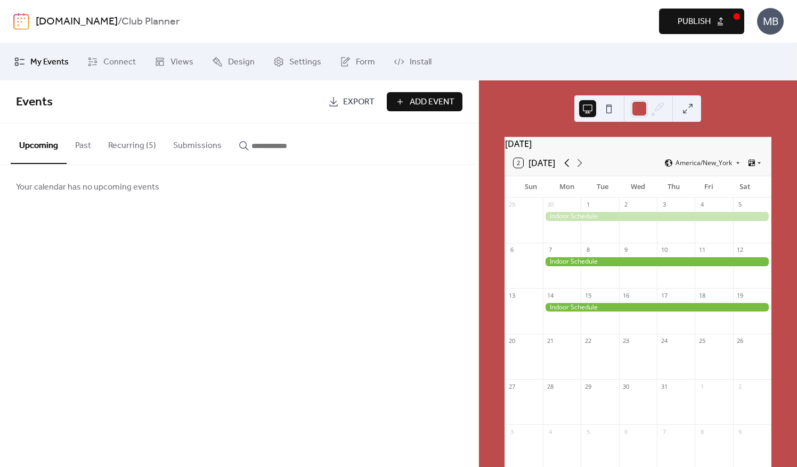
click at [564, 169] on icon at bounding box center [566, 163] width 13 height 13
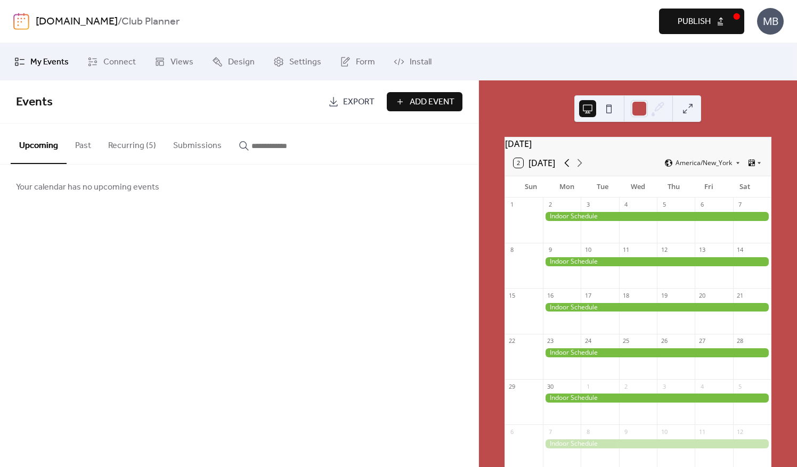
click at [564, 169] on icon at bounding box center [566, 163] width 13 height 13
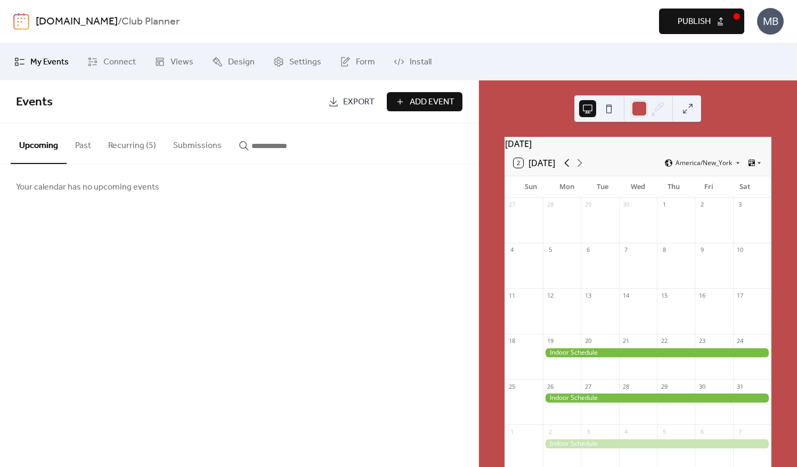
click at [564, 169] on icon at bounding box center [566, 163] width 13 height 13
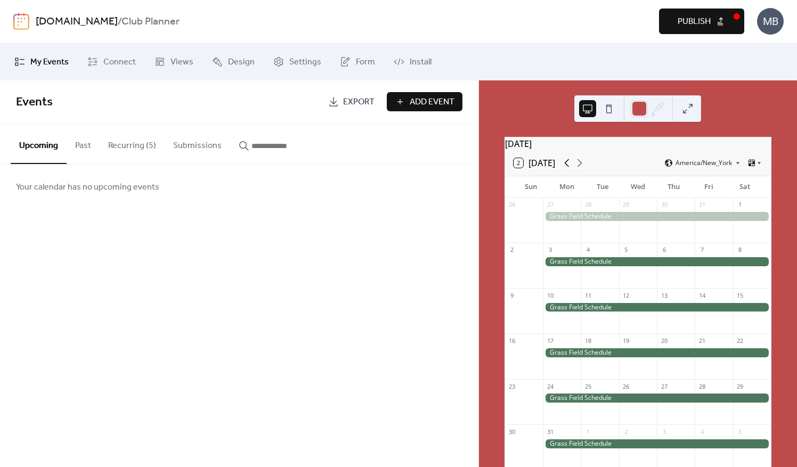
click at [564, 169] on icon at bounding box center [566, 163] width 13 height 13
click at [115, 145] on button "Recurring (5)" at bounding box center [132, 143] width 65 height 39
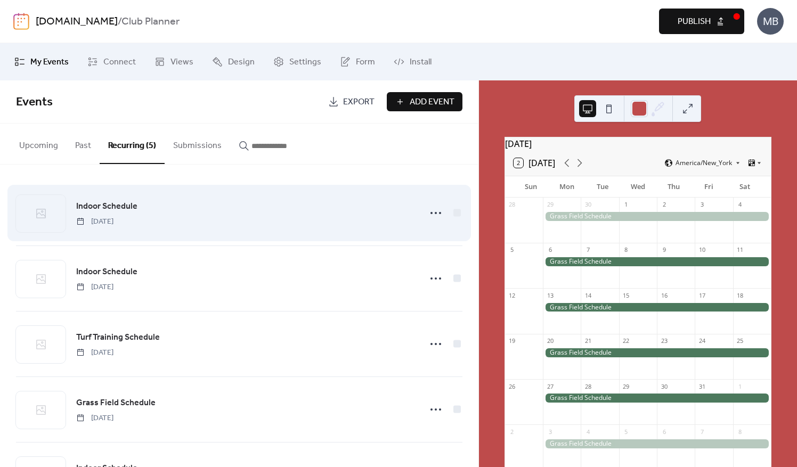
click at [113, 216] on span "[DATE]" at bounding box center [94, 221] width 37 height 11
click at [427, 212] on icon at bounding box center [435, 213] width 17 height 17
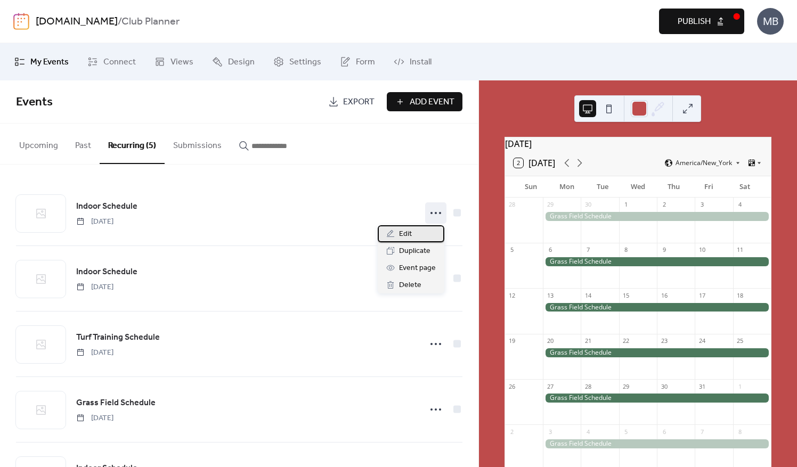
click at [410, 239] on span "Edit" at bounding box center [405, 234] width 13 height 13
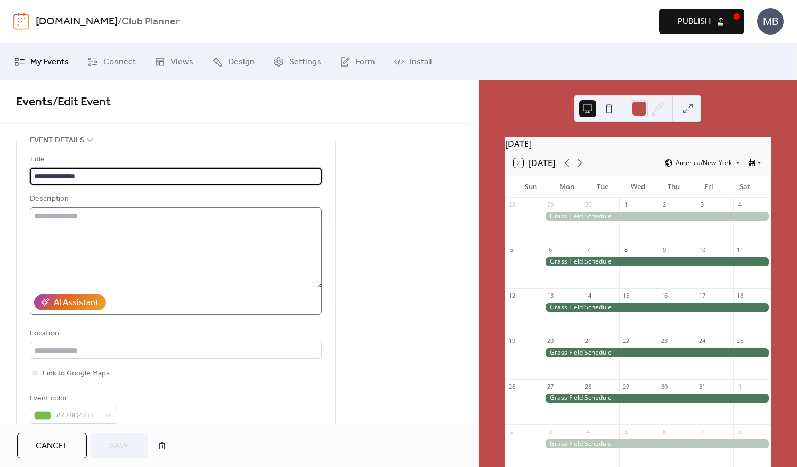
type input "**********"
click at [68, 440] on button "Cancel" at bounding box center [52, 446] width 70 height 26
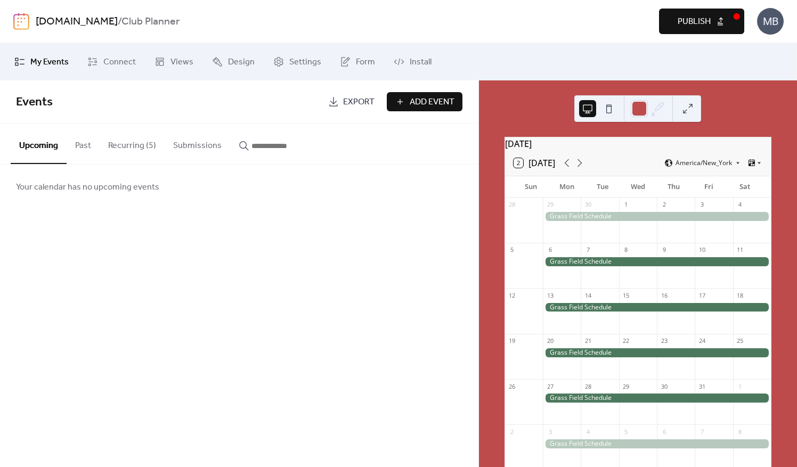
click at [134, 148] on button "Recurring (5)" at bounding box center [132, 143] width 65 height 39
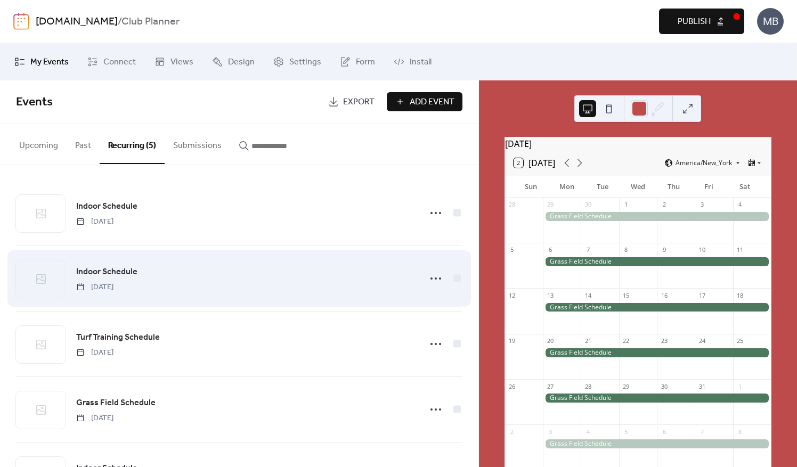
scroll to position [55, 0]
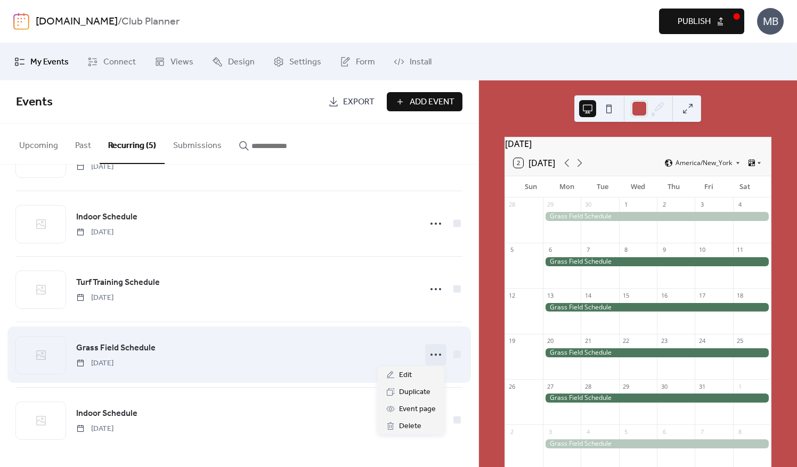
click at [433, 354] on icon at bounding box center [435, 354] width 17 height 17
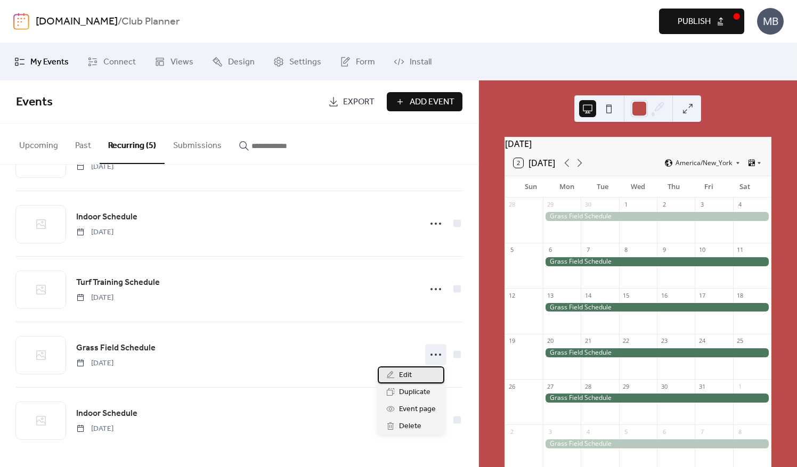
click at [395, 378] on div "Edit" at bounding box center [411, 374] width 67 height 17
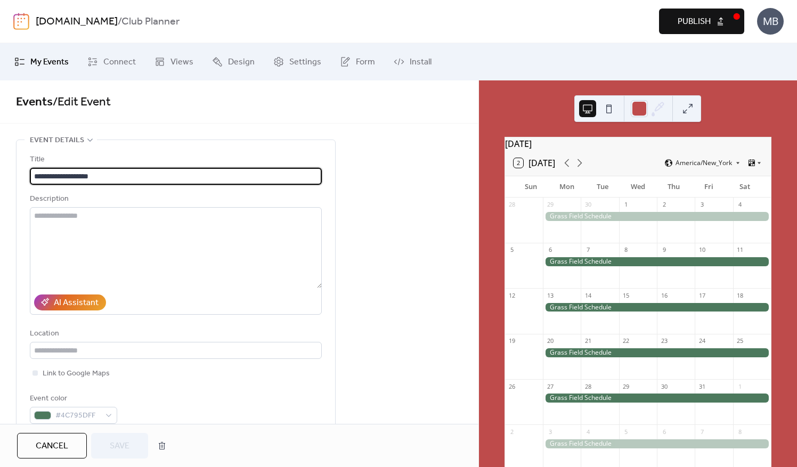
click at [53, 175] on input "**********" at bounding box center [176, 176] width 292 height 17
type input "**********"
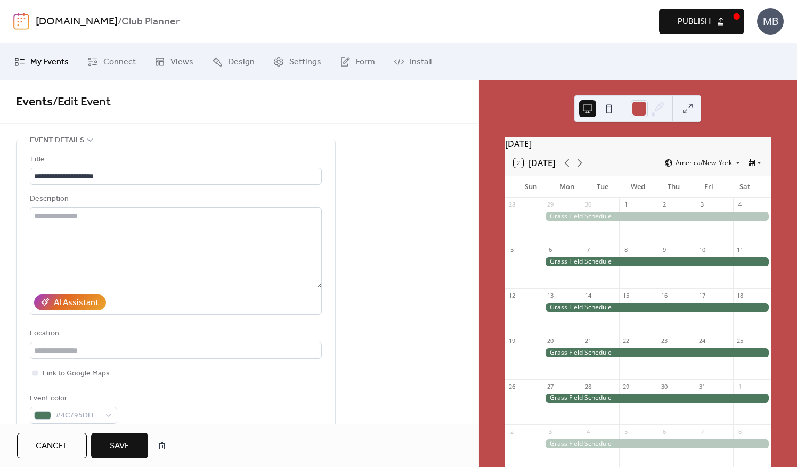
click at [127, 453] on span "Save" at bounding box center [120, 446] width 20 height 13
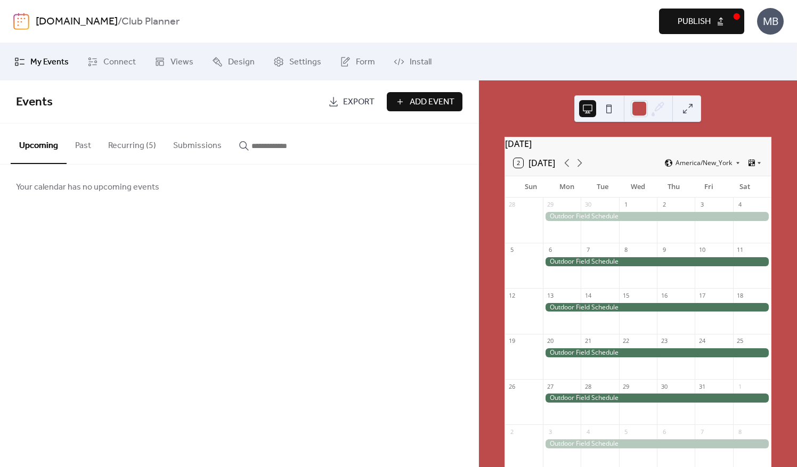
click at [410, 101] on span "Add Event" at bounding box center [432, 102] width 45 height 13
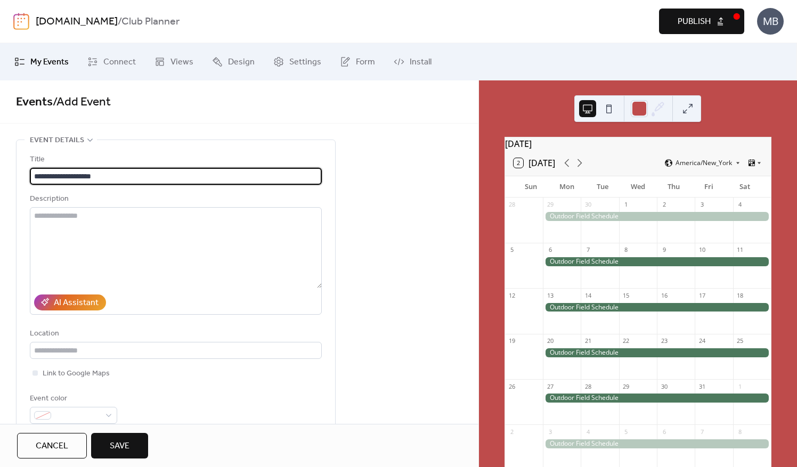
scroll to position [266, 0]
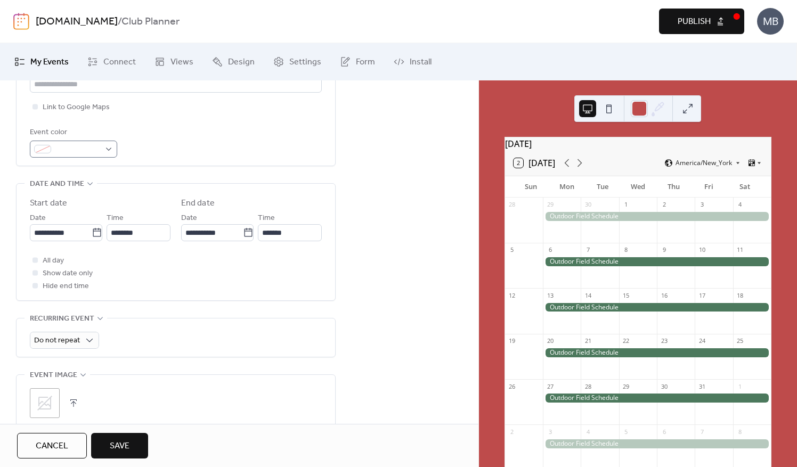
type input "**********"
click at [110, 150] on div at bounding box center [73, 149] width 87 height 17
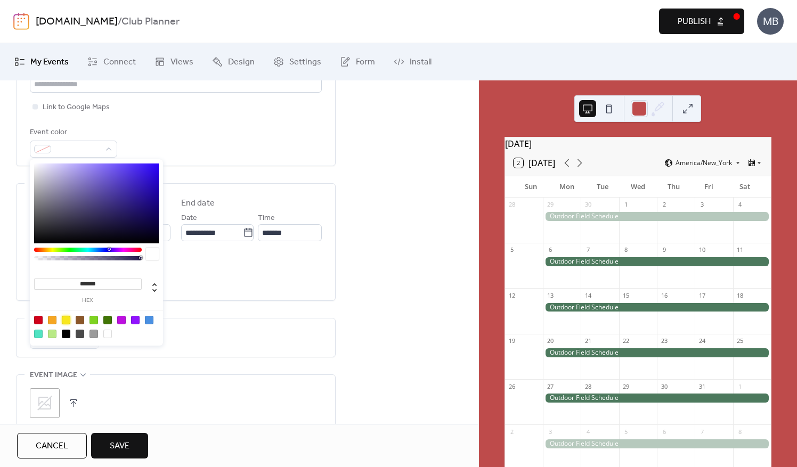
click at [65, 320] on div at bounding box center [66, 320] width 9 height 9
type input "*******"
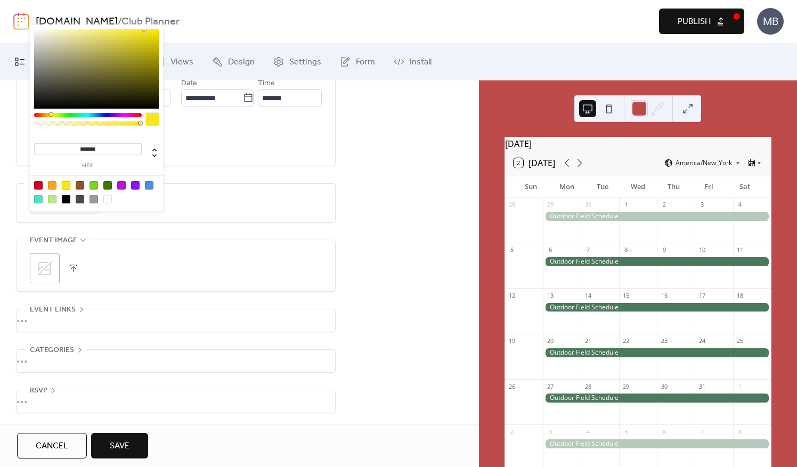
scroll to position [135, 0]
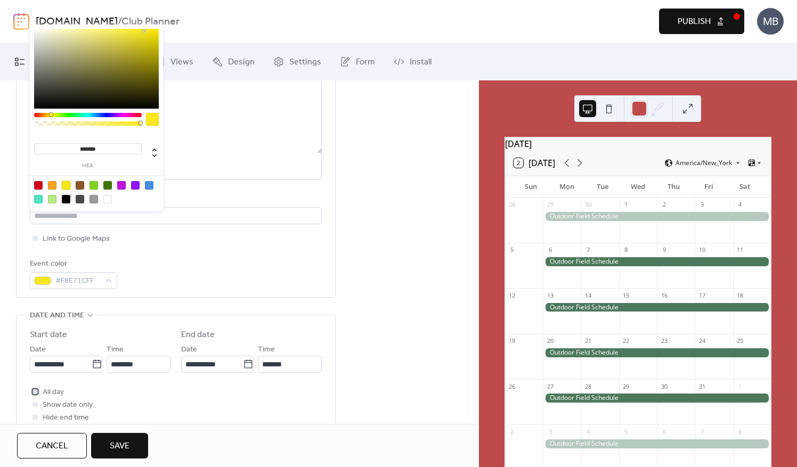
click at [35, 389] on div at bounding box center [34, 391] width 5 height 5
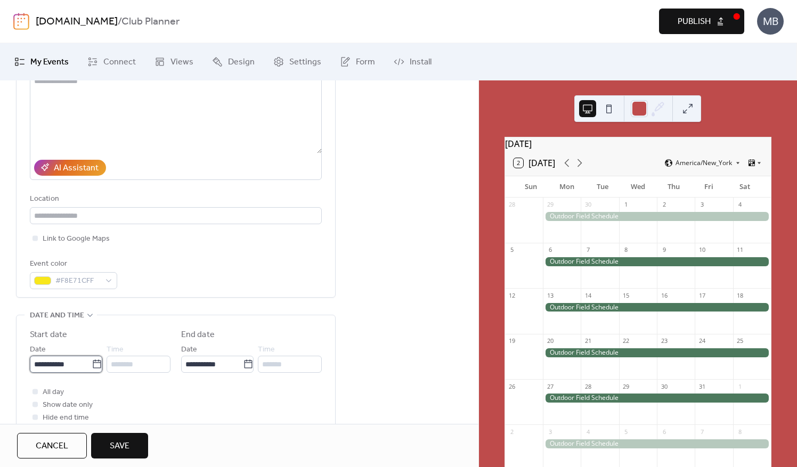
click at [59, 365] on input "**********" at bounding box center [61, 364] width 62 height 17
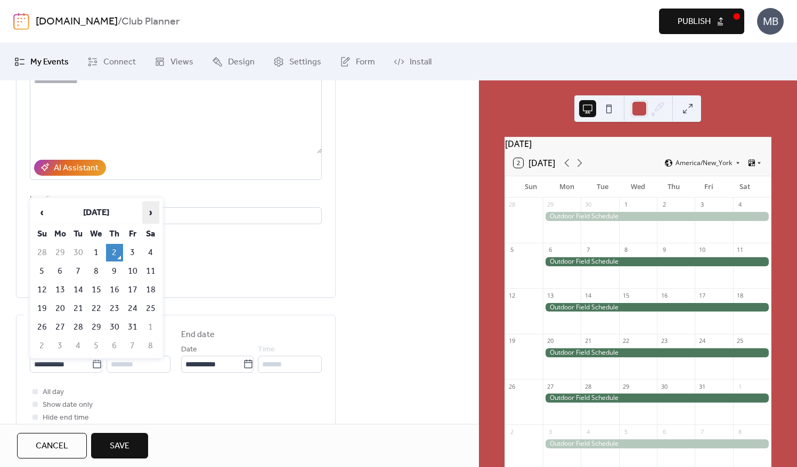
click at [147, 210] on span "›" at bounding box center [151, 212] width 16 height 21
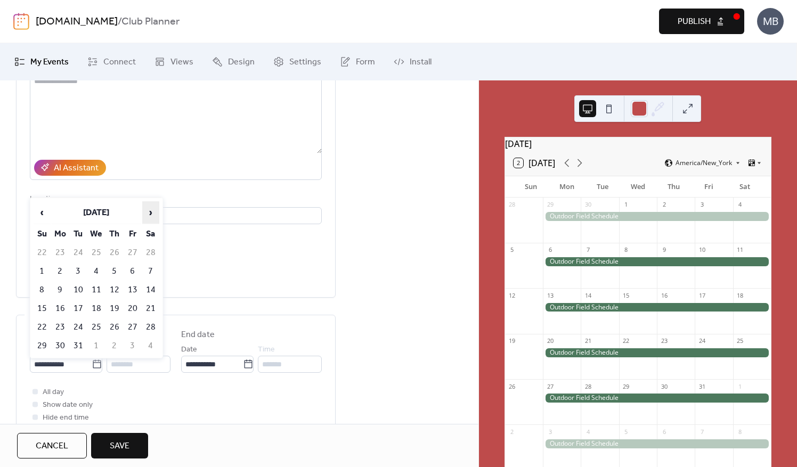
click at [147, 210] on span "›" at bounding box center [151, 212] width 16 height 21
click at [61, 287] on td "11" at bounding box center [60, 290] width 17 height 18
type input "**********"
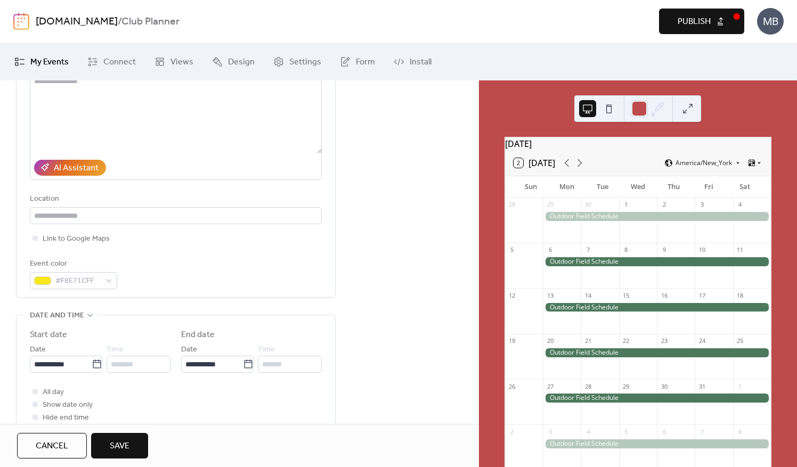
click at [113, 444] on span "Save" at bounding box center [120, 446] width 20 height 13
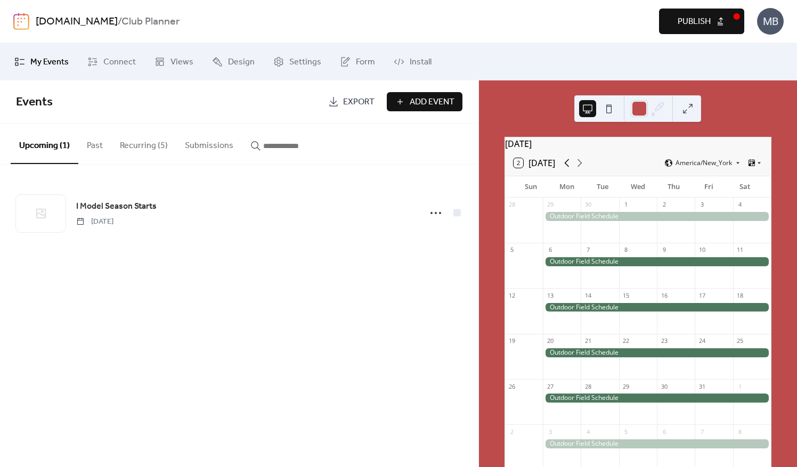
click at [568, 169] on icon at bounding box center [566, 163] width 13 height 13
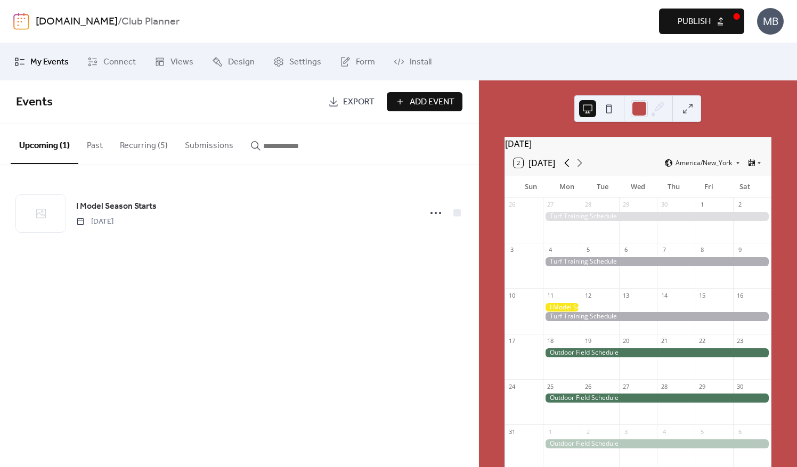
click at [568, 169] on icon at bounding box center [566, 163] width 13 height 13
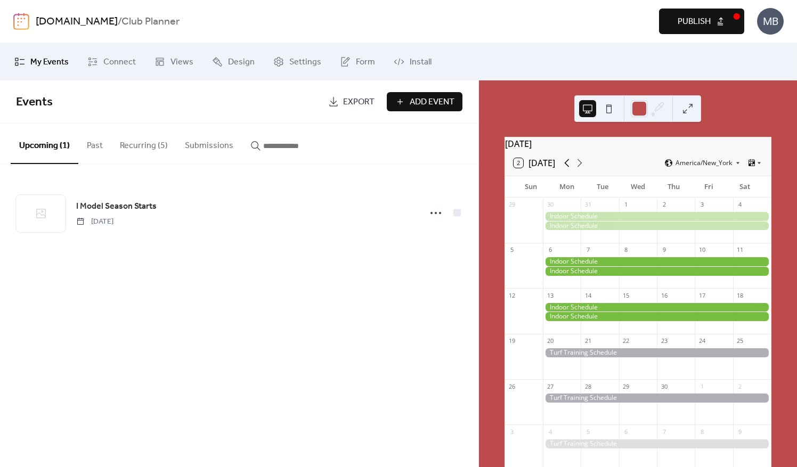
click at [568, 169] on icon at bounding box center [566, 163] width 13 height 13
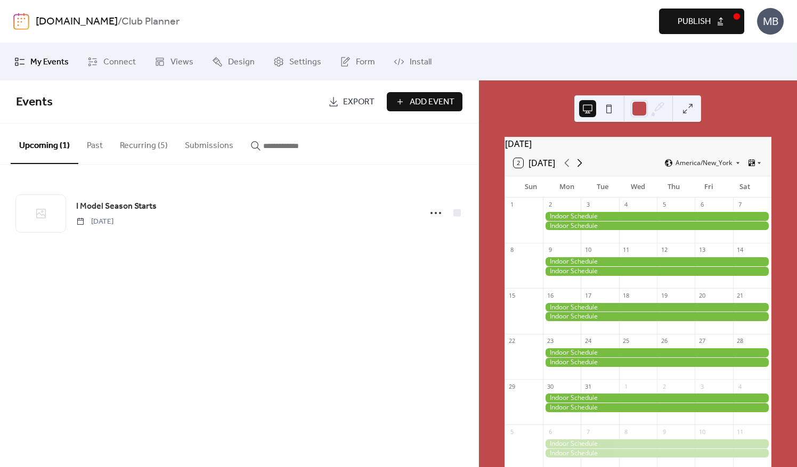
click at [577, 169] on icon at bounding box center [579, 163] width 13 height 13
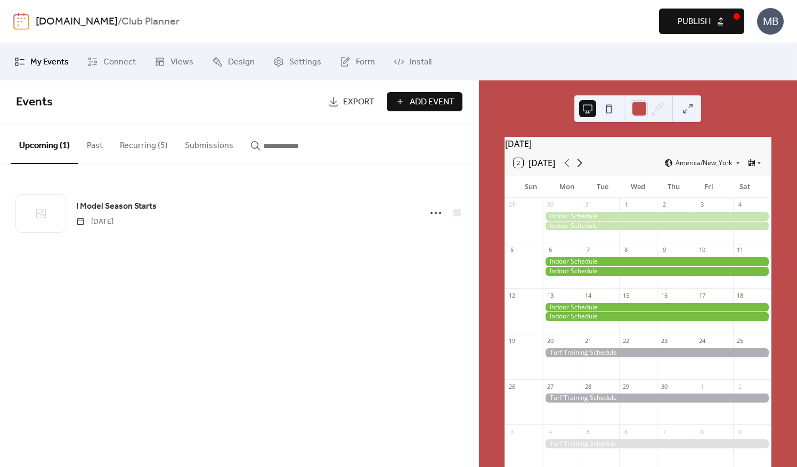
click at [577, 169] on icon at bounding box center [579, 163] width 13 height 13
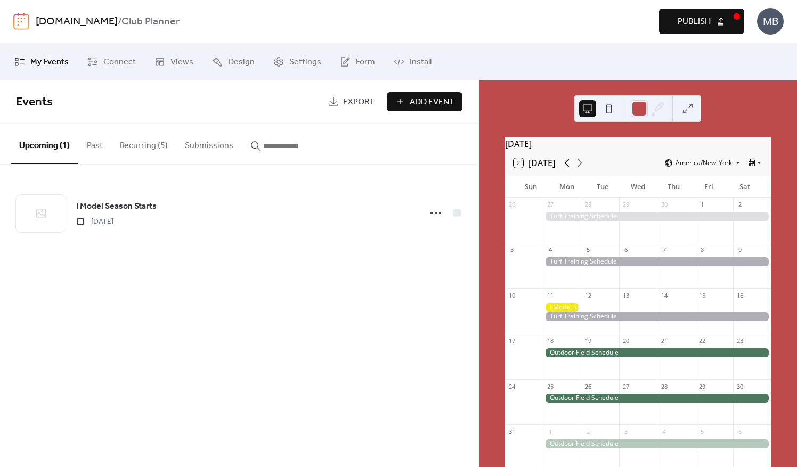
click at [569, 169] on icon at bounding box center [566, 163] width 13 height 13
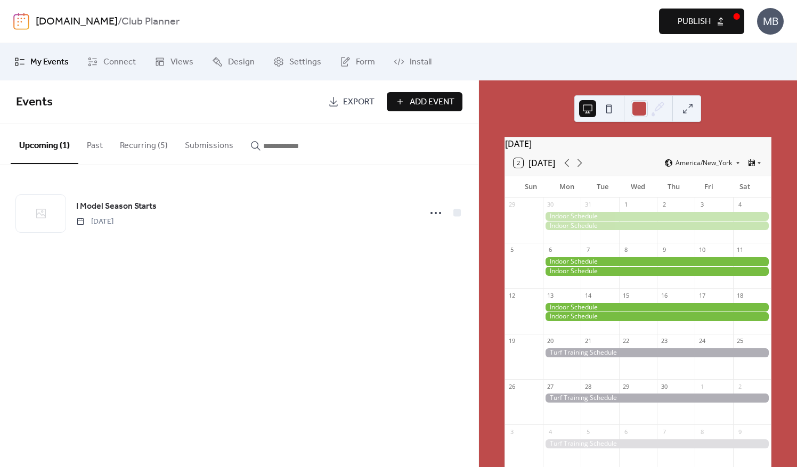
click at [585, 276] on div at bounding box center [657, 271] width 228 height 9
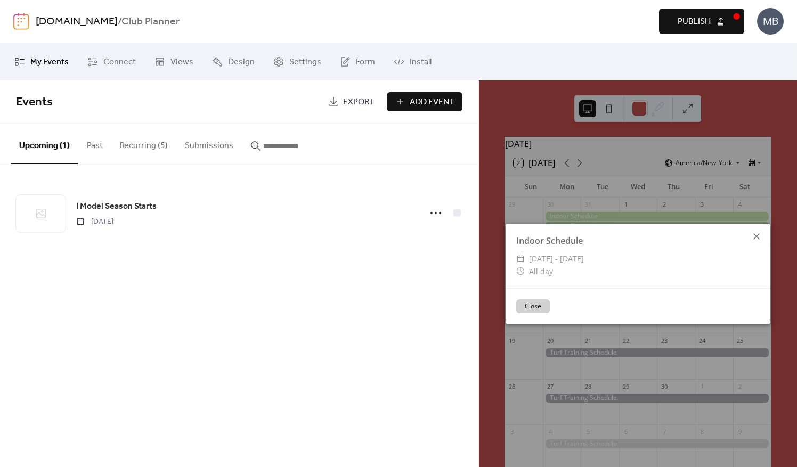
click at [758, 234] on icon at bounding box center [756, 236] width 6 height 6
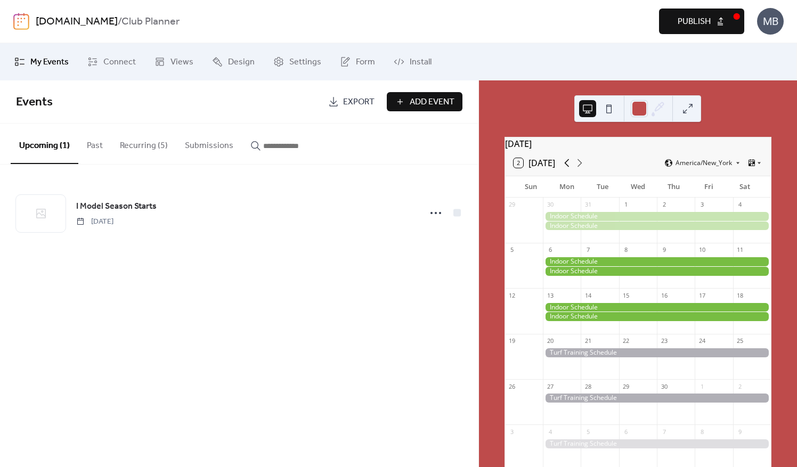
click at [570, 169] on icon at bounding box center [566, 163] width 13 height 13
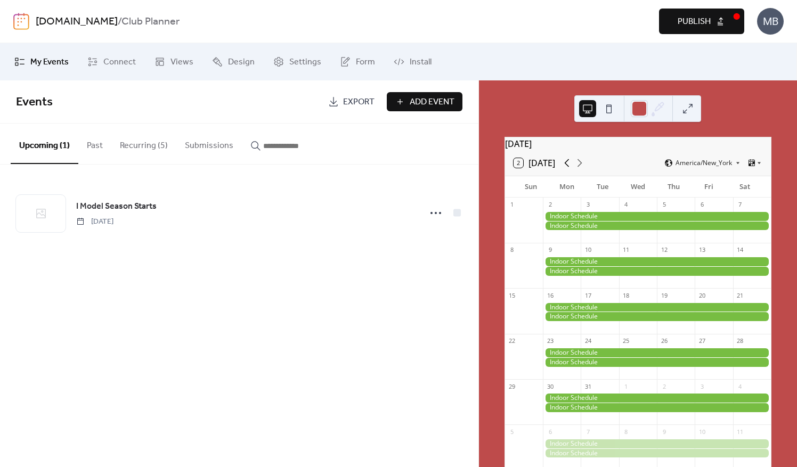
click at [570, 169] on icon at bounding box center [566, 163] width 13 height 13
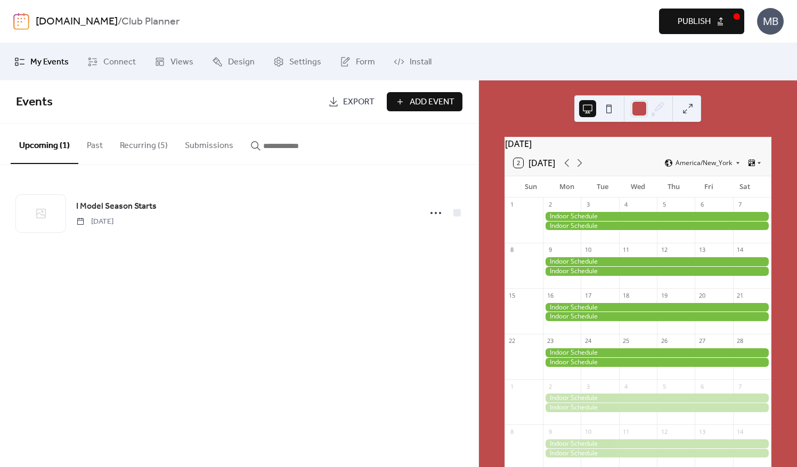
click at [148, 142] on button "Recurring (5)" at bounding box center [143, 143] width 65 height 39
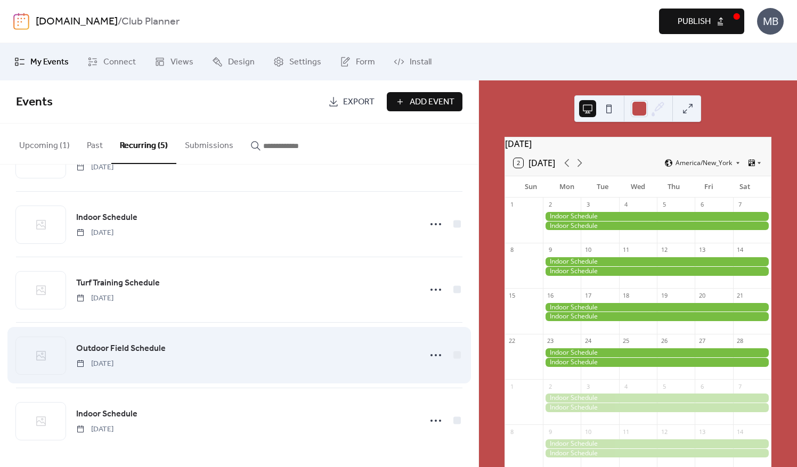
scroll to position [55, 0]
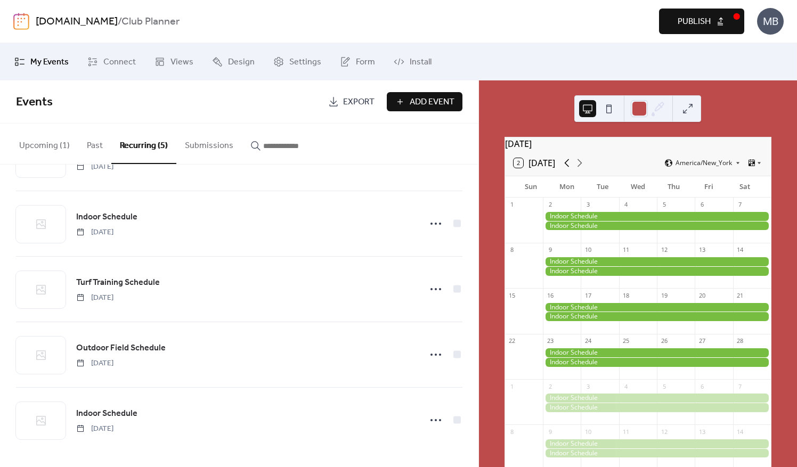
click at [568, 168] on icon at bounding box center [566, 163] width 13 height 13
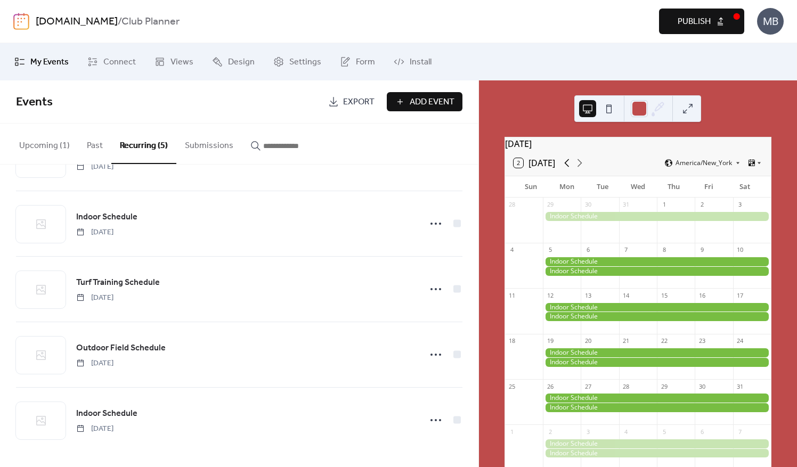
click at [568, 168] on icon at bounding box center [566, 163] width 13 height 13
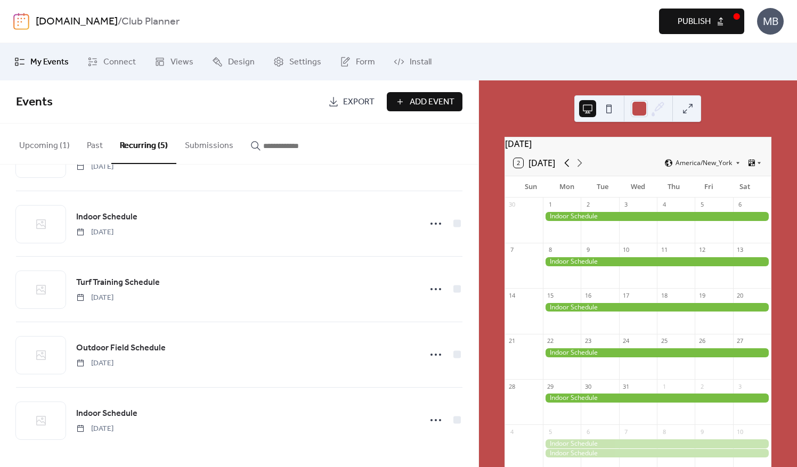
click at [568, 168] on icon at bounding box center [566, 163] width 13 height 13
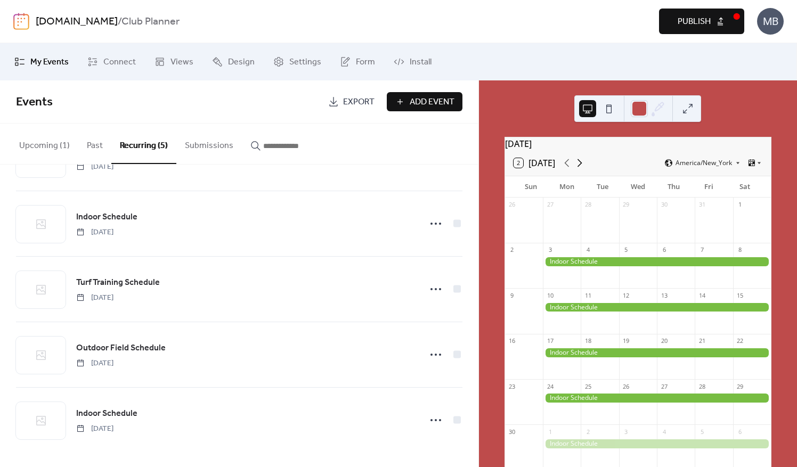
click at [584, 169] on icon at bounding box center [579, 163] width 13 height 13
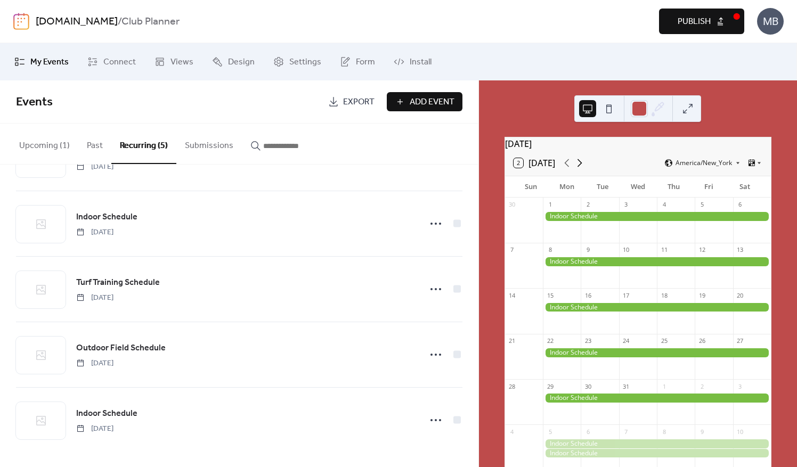
click at [584, 169] on icon at bounding box center [579, 163] width 13 height 13
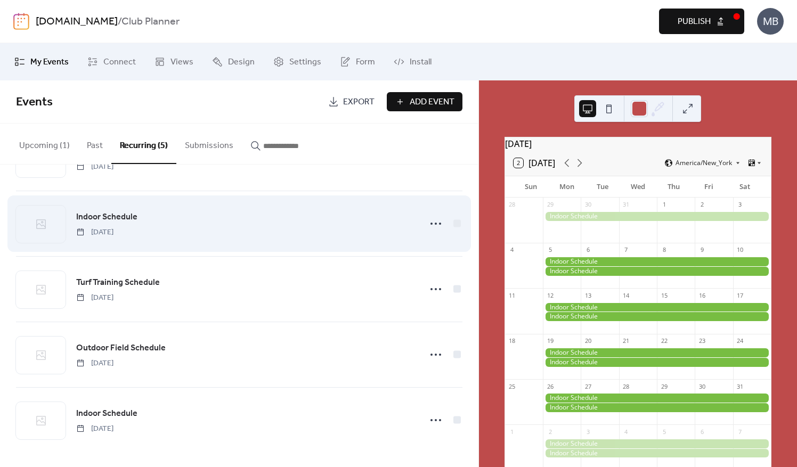
click at [113, 233] on span "[DATE]" at bounding box center [94, 232] width 37 height 11
click at [428, 220] on icon at bounding box center [435, 223] width 17 height 17
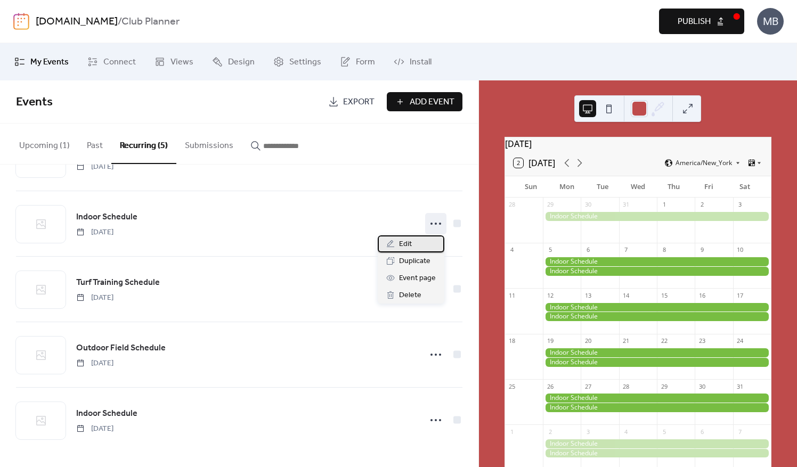
click at [406, 247] on span "Edit" at bounding box center [405, 244] width 13 height 13
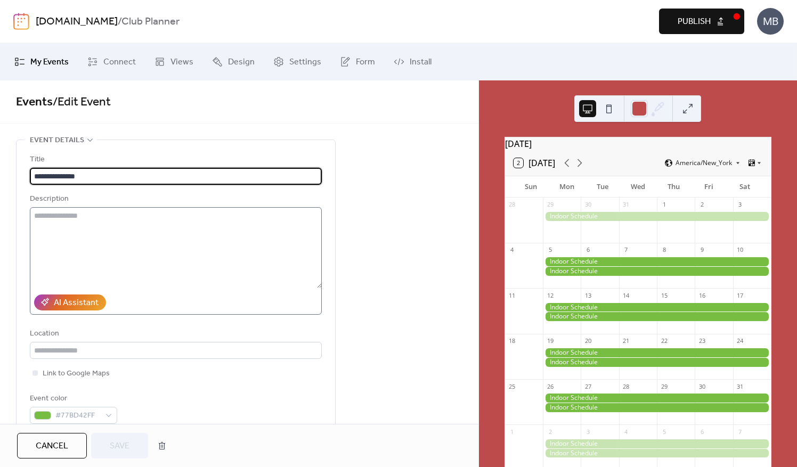
type input "**********"
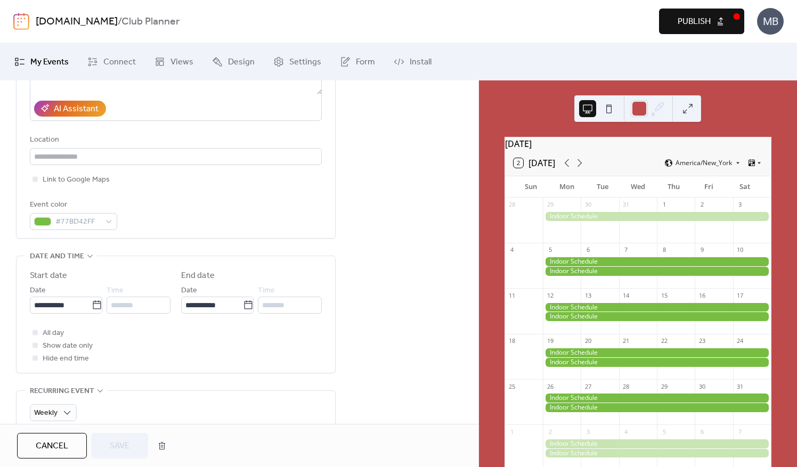
scroll to position [213, 0]
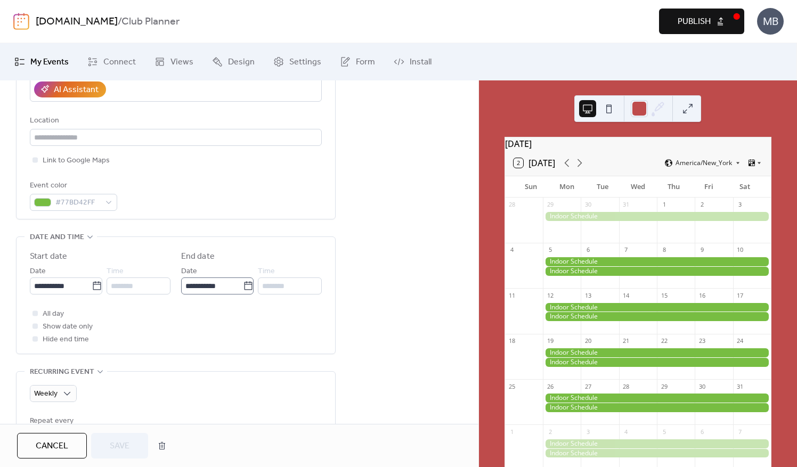
click at [244, 286] on icon at bounding box center [248, 286] width 11 height 11
click at [243, 286] on input "**********" at bounding box center [212, 285] width 62 height 17
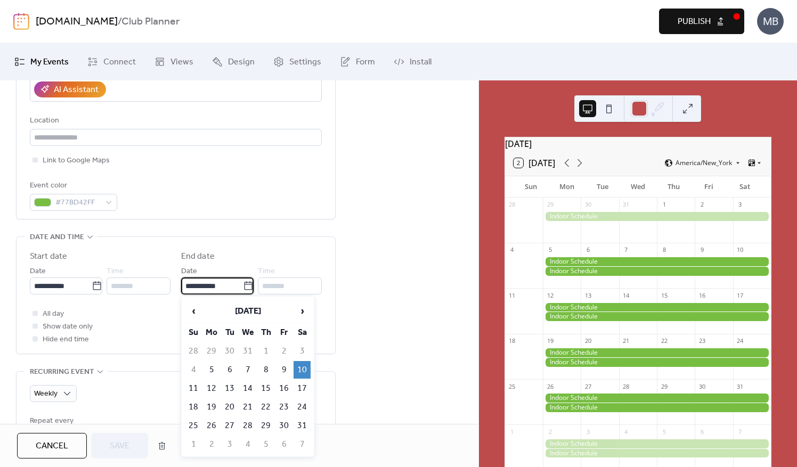
click at [362, 256] on div "**********" at bounding box center [239, 370] width 478 height 887
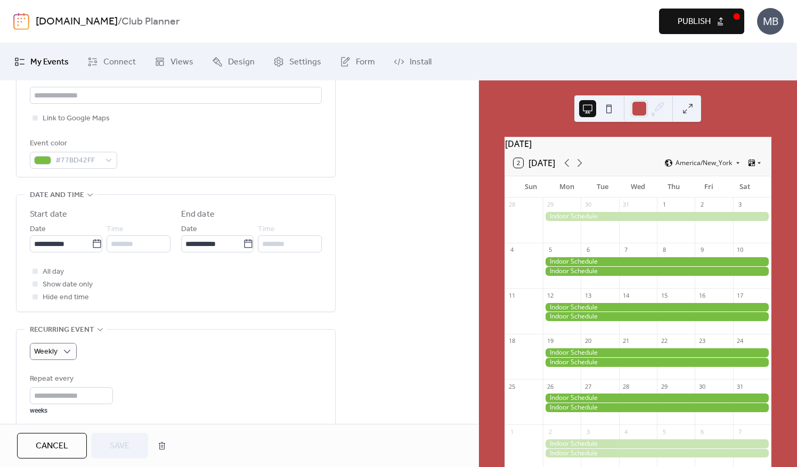
scroll to position [266, 0]
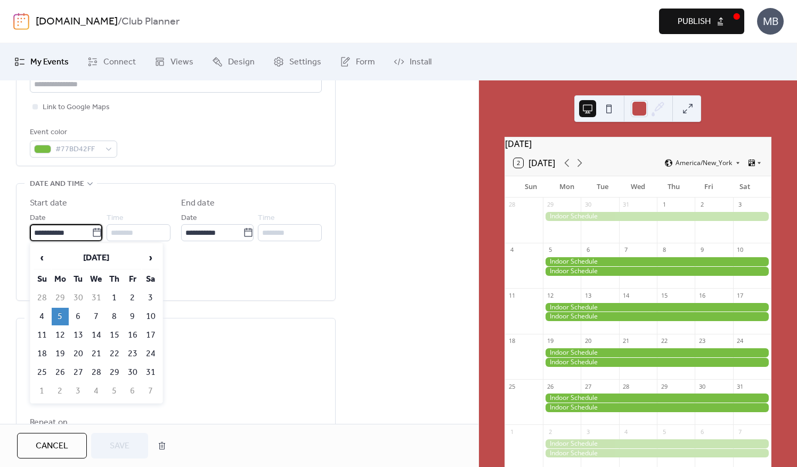
click at [80, 233] on input "**********" at bounding box center [61, 232] width 62 height 17
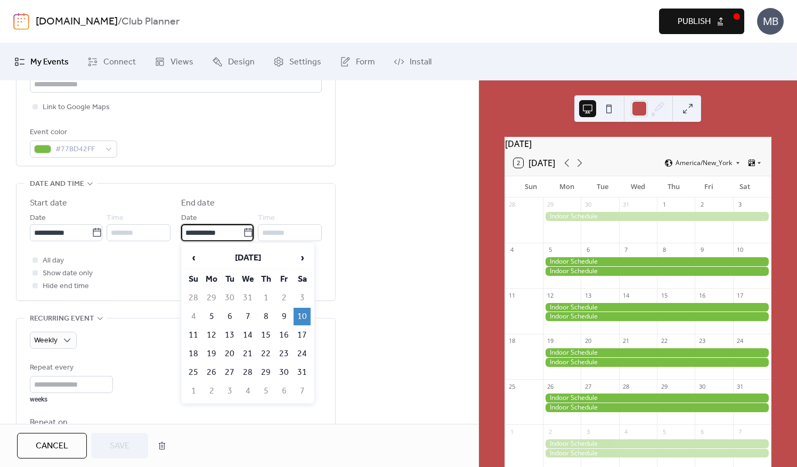
click at [214, 235] on input "**********" at bounding box center [212, 232] width 62 height 17
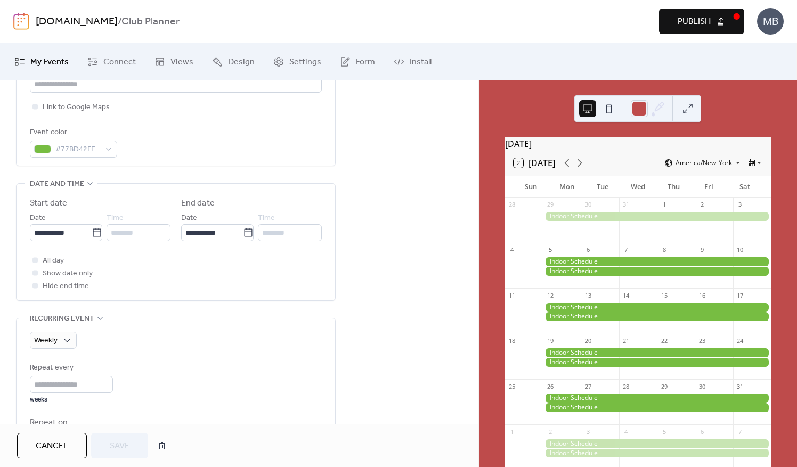
click at [398, 234] on div "**********" at bounding box center [239, 316] width 478 height 887
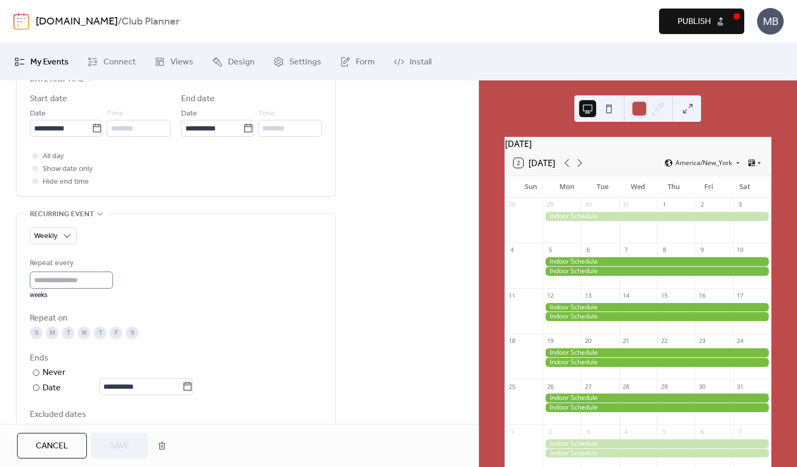
scroll to position [373, 0]
click at [54, 276] on input "*" at bounding box center [71, 277] width 83 height 17
click at [335, 260] on div "**********" at bounding box center [176, 331] width 320 height 240
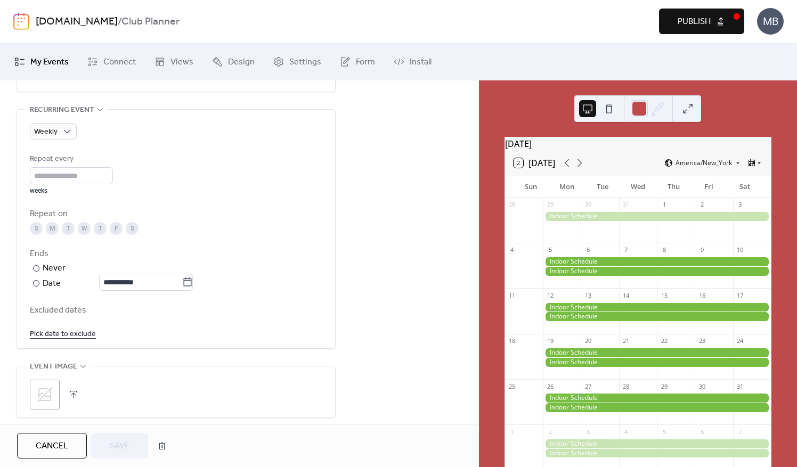
scroll to position [479, 0]
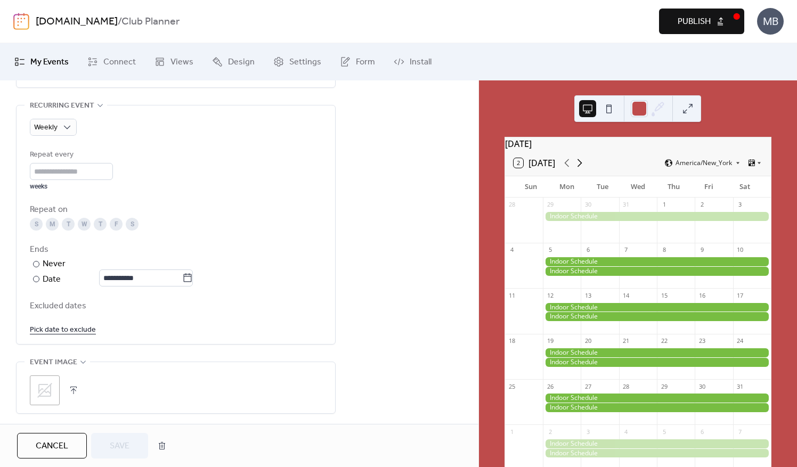
click at [580, 169] on icon at bounding box center [579, 163] width 13 height 13
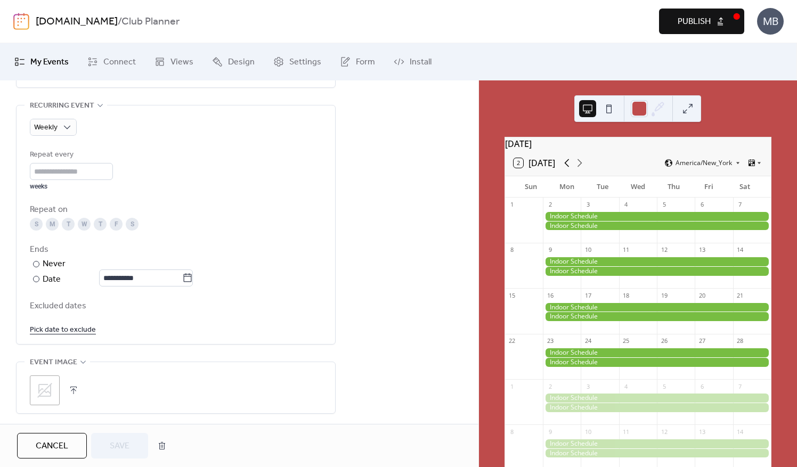
click at [569, 167] on icon at bounding box center [566, 163] width 5 height 8
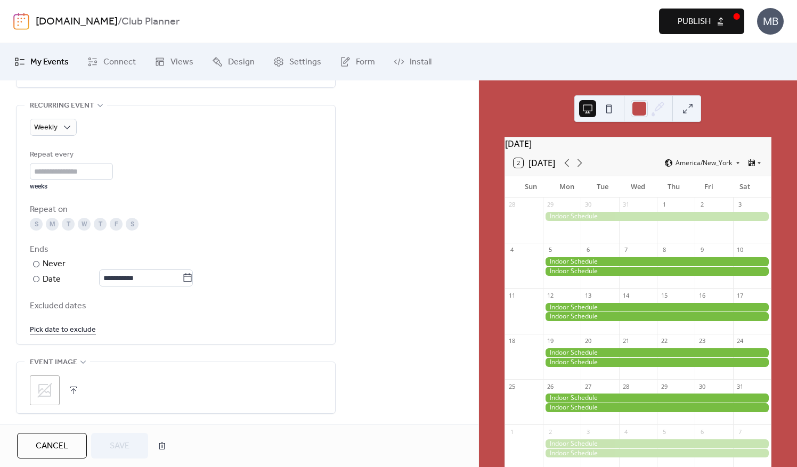
click at [362, 227] on div "**********" at bounding box center [239, 103] width 478 height 887
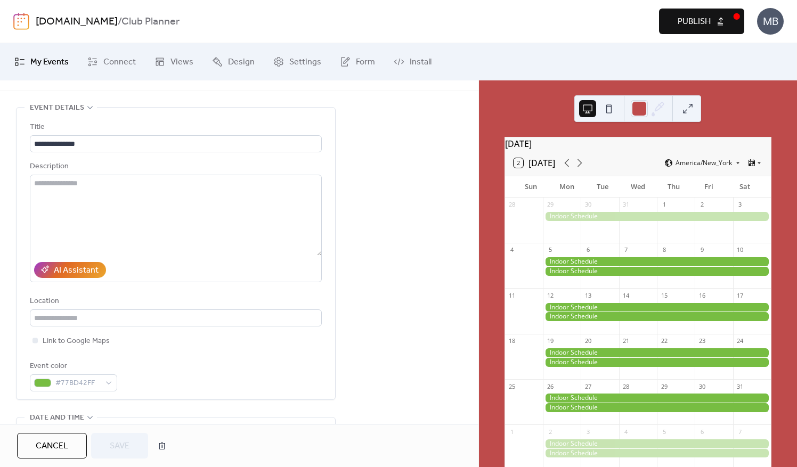
scroll to position [0, 0]
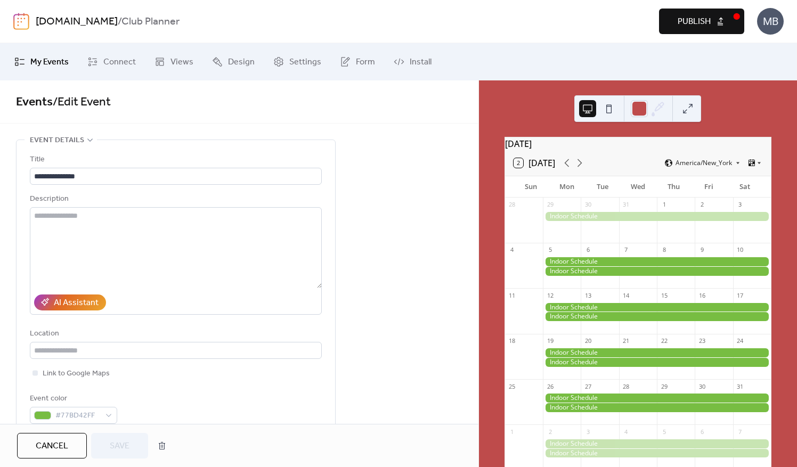
click at [53, 445] on span "Cancel" at bounding box center [52, 446] width 32 height 13
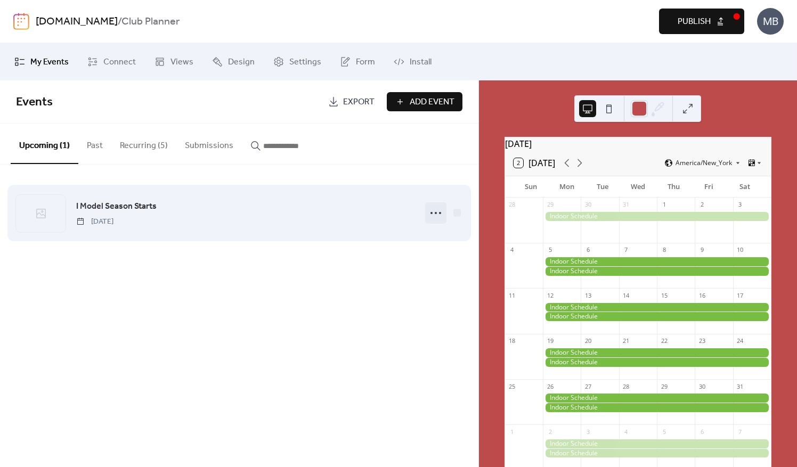
click at [431, 213] on circle at bounding box center [431, 213] width 2 height 2
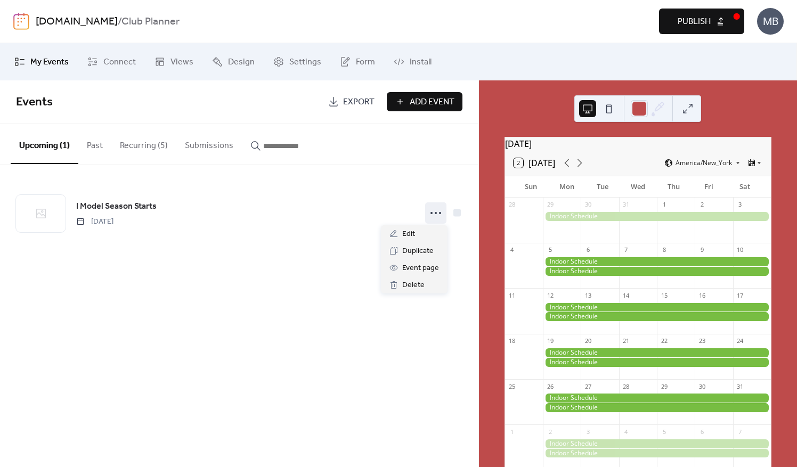
click at [132, 148] on button "Recurring (5)" at bounding box center [143, 143] width 65 height 39
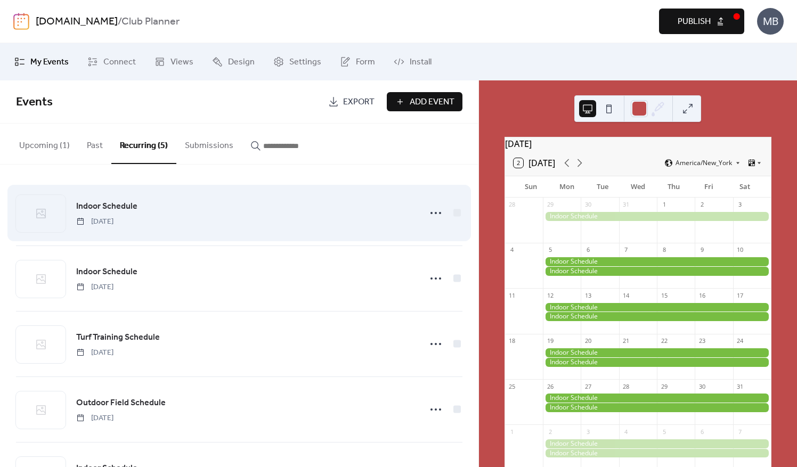
click at [152, 211] on div "Indoor Schedule [DATE]" at bounding box center [245, 213] width 338 height 27
click at [113, 224] on span "[DATE]" at bounding box center [94, 221] width 37 height 11
click at [432, 214] on icon at bounding box center [435, 213] width 17 height 17
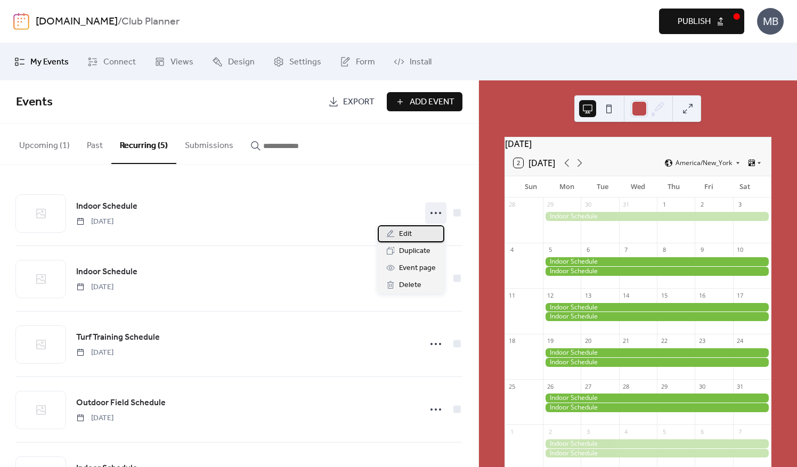
click at [409, 234] on span "Edit" at bounding box center [405, 234] width 13 height 13
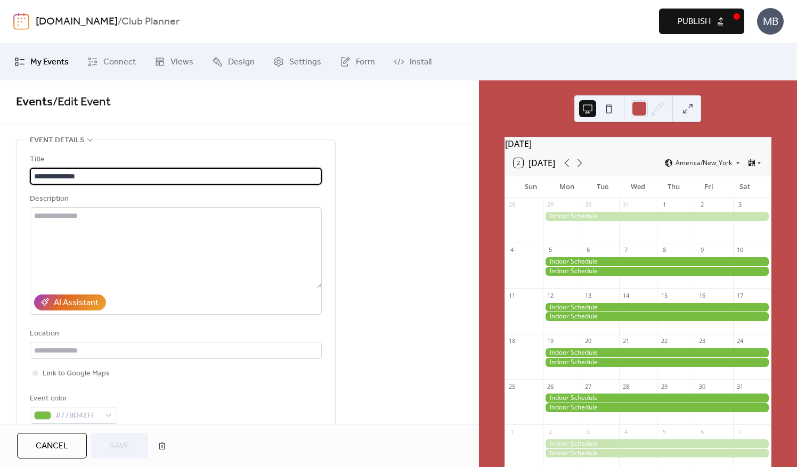
type input "**********"
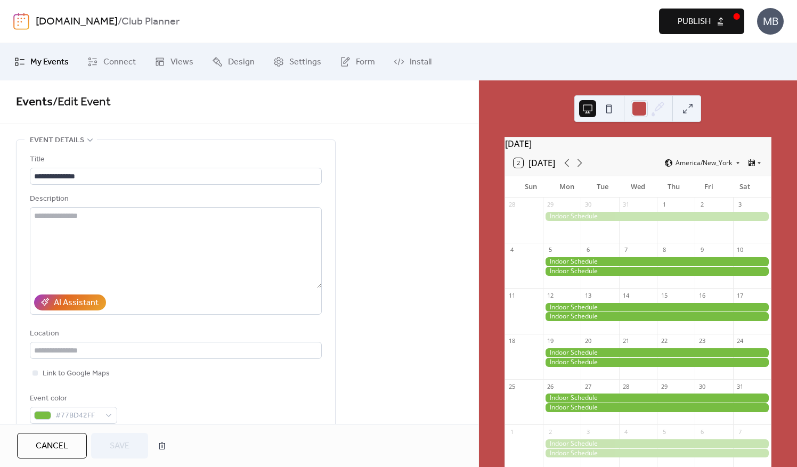
click at [47, 447] on span "Cancel" at bounding box center [52, 446] width 32 height 13
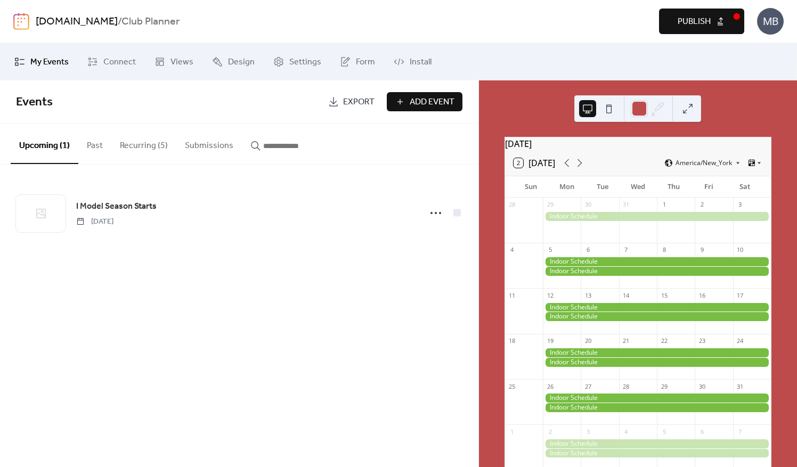
click at [145, 143] on button "Recurring (5)" at bounding box center [143, 143] width 65 height 39
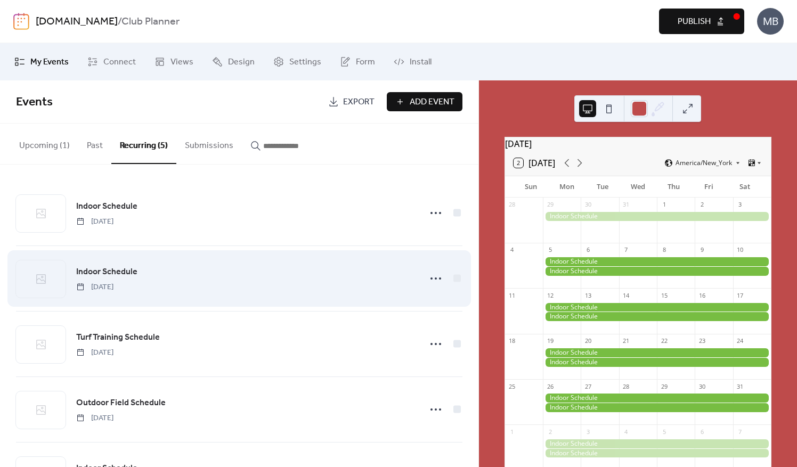
click at [129, 276] on span "Indoor Schedule" at bounding box center [106, 272] width 61 height 13
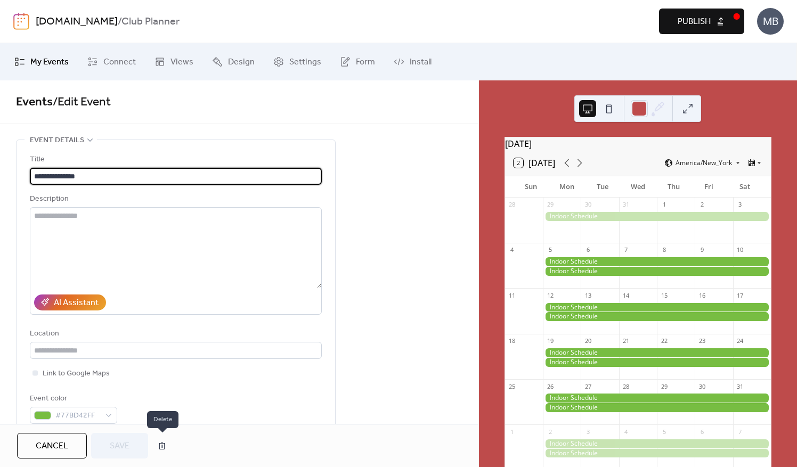
click at [161, 449] on button "button" at bounding box center [161, 445] width 19 height 21
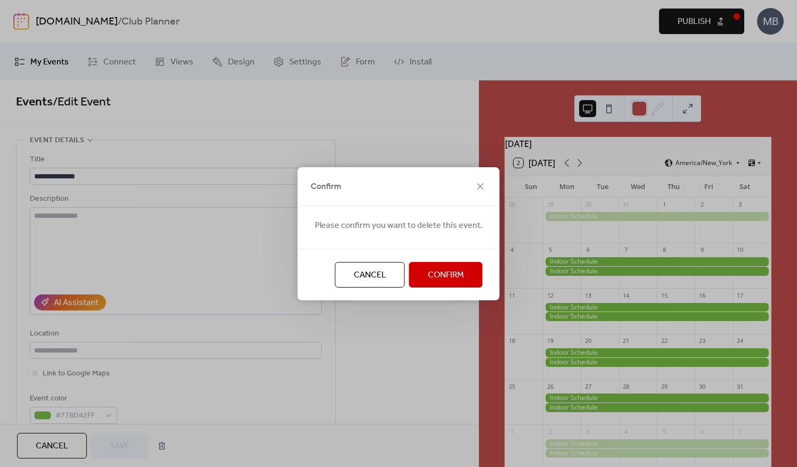
click at [440, 277] on span "Confirm" at bounding box center [446, 275] width 36 height 13
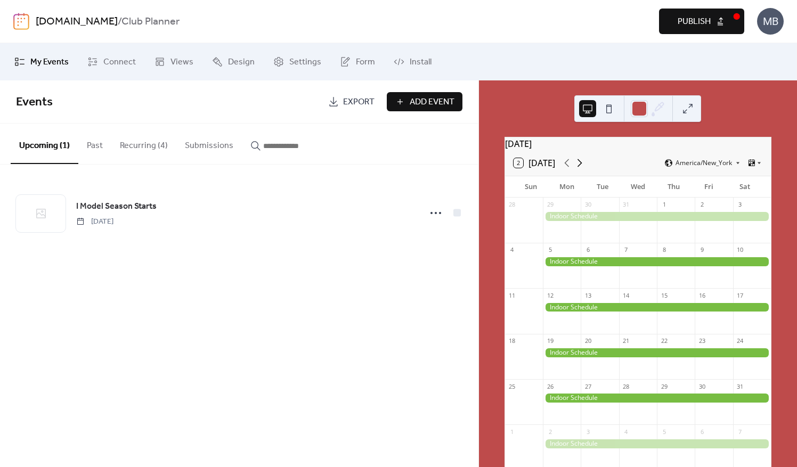
click at [579, 168] on icon at bounding box center [579, 163] width 13 height 13
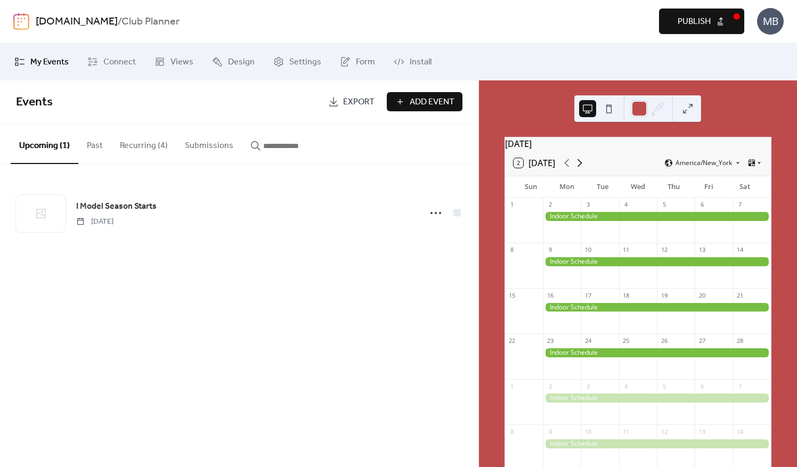
click at [579, 168] on icon at bounding box center [579, 163] width 13 height 13
click at [568, 169] on icon at bounding box center [566, 163] width 13 height 13
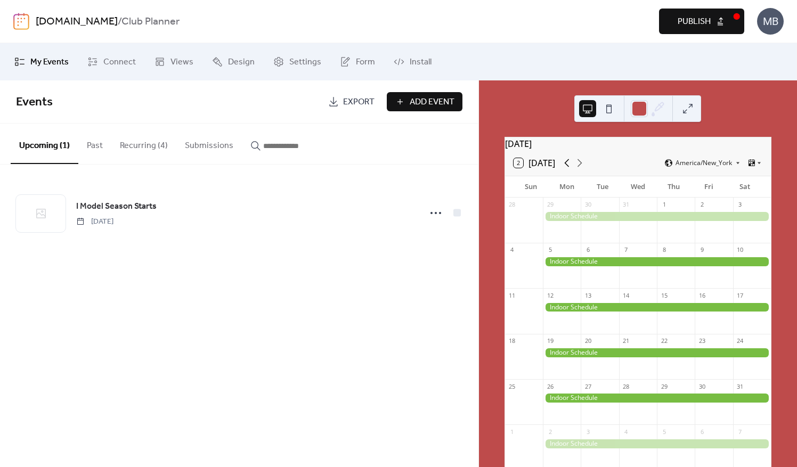
click at [568, 169] on icon at bounding box center [566, 163] width 13 height 13
click at [590, 170] on div "2 [DATE] America/New_York" at bounding box center [638, 163] width 266 height 26
click at [576, 169] on icon at bounding box center [579, 163] width 13 height 13
click at [152, 144] on button "Recurring (4)" at bounding box center [143, 143] width 65 height 39
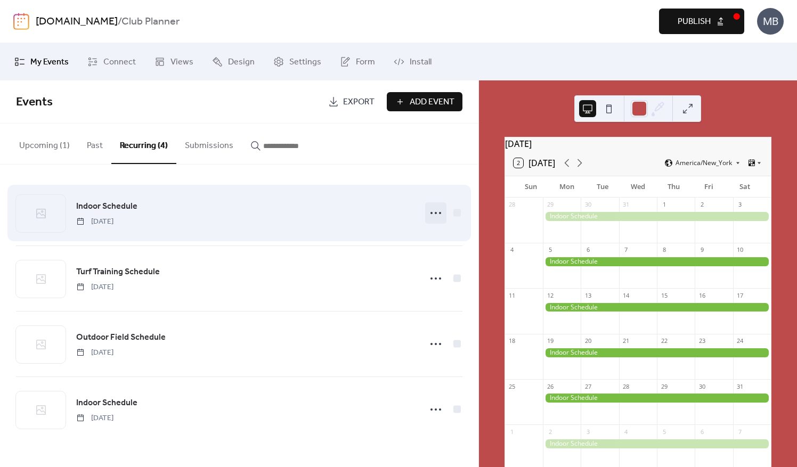
click at [436, 209] on icon at bounding box center [435, 213] width 17 height 17
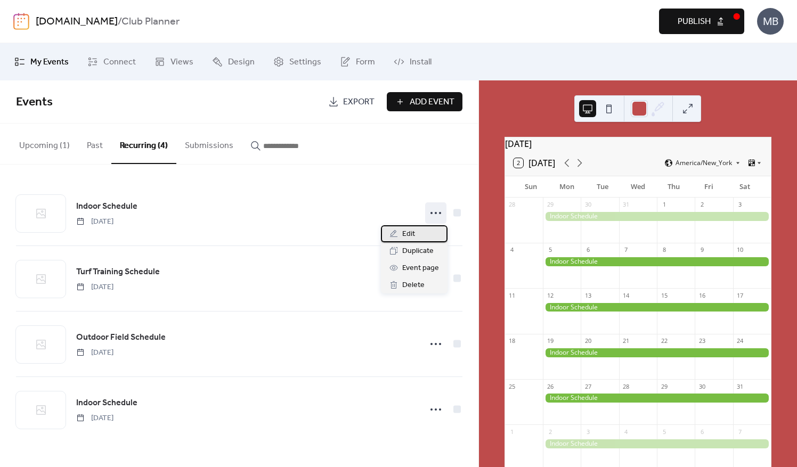
click at [407, 231] on span "Edit" at bounding box center [408, 234] width 13 height 13
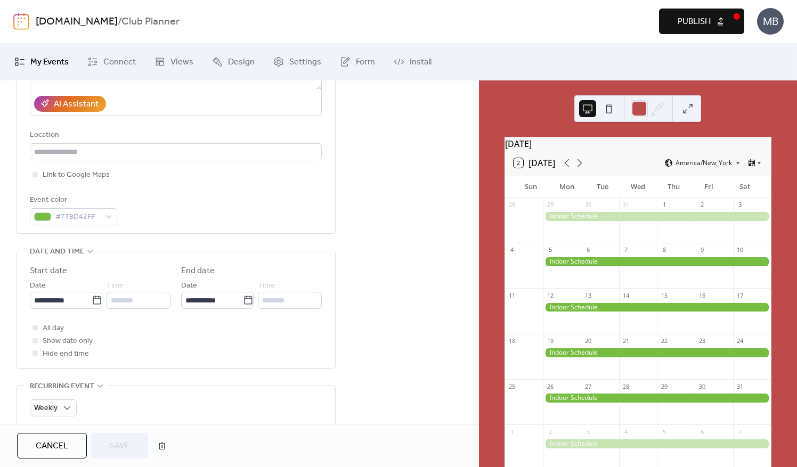
scroll to position [213, 0]
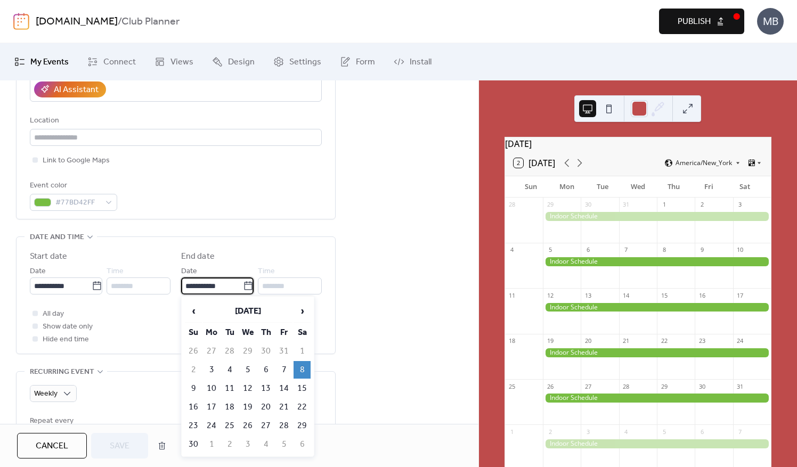
click at [239, 281] on input "**********" at bounding box center [212, 285] width 62 height 17
click at [195, 309] on span "‹" at bounding box center [193, 310] width 16 height 21
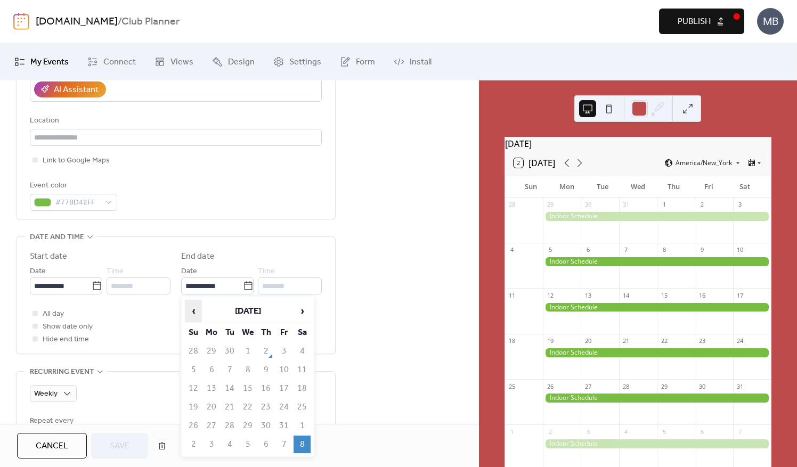
click at [195, 309] on span "‹" at bounding box center [193, 310] width 16 height 21
click at [298, 309] on span "›" at bounding box center [302, 310] width 16 height 21
click at [301, 314] on span "›" at bounding box center [302, 310] width 16 height 21
click at [302, 387] on td "20" at bounding box center [301, 389] width 17 height 18
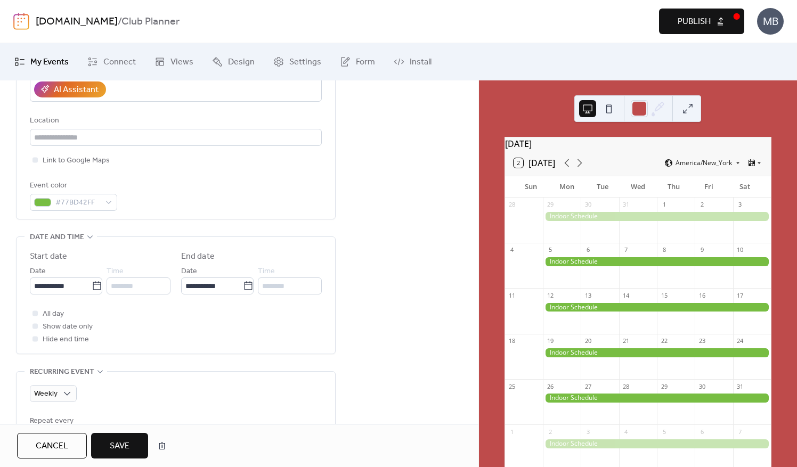
type input "**********"
click at [118, 451] on span "Save" at bounding box center [120, 446] width 20 height 13
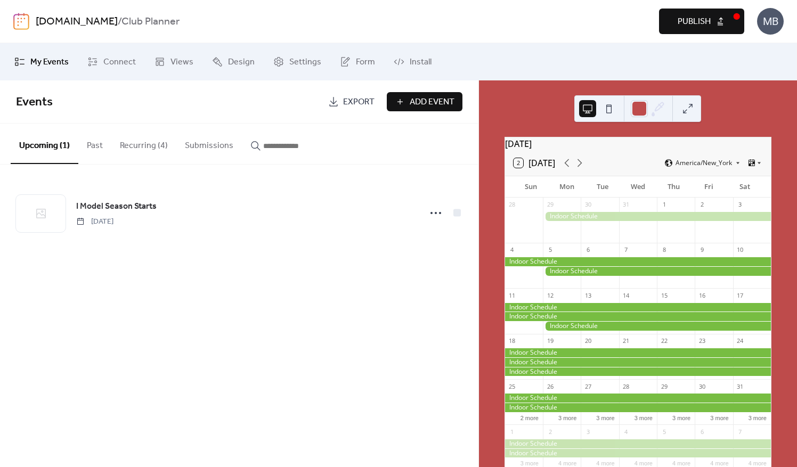
click at [140, 142] on button "Recurring (4)" at bounding box center [143, 143] width 65 height 39
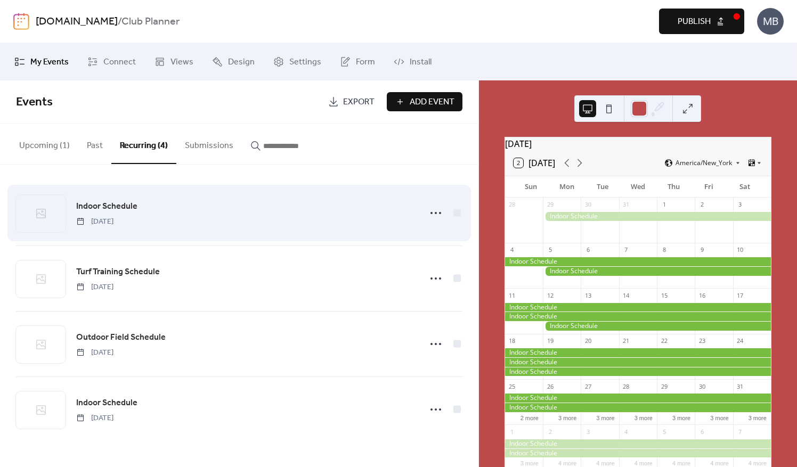
click at [113, 218] on span "[DATE]" at bounding box center [94, 221] width 37 height 11
click at [431, 215] on icon at bounding box center [435, 213] width 17 height 17
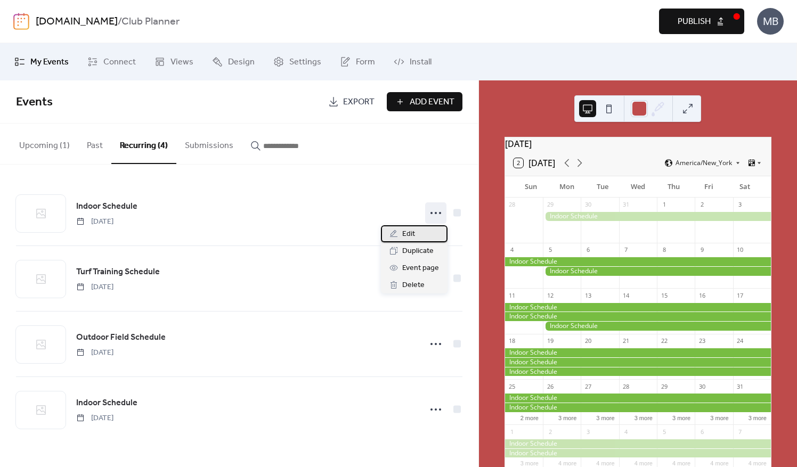
click at [415, 235] on div "Edit" at bounding box center [414, 233] width 67 height 17
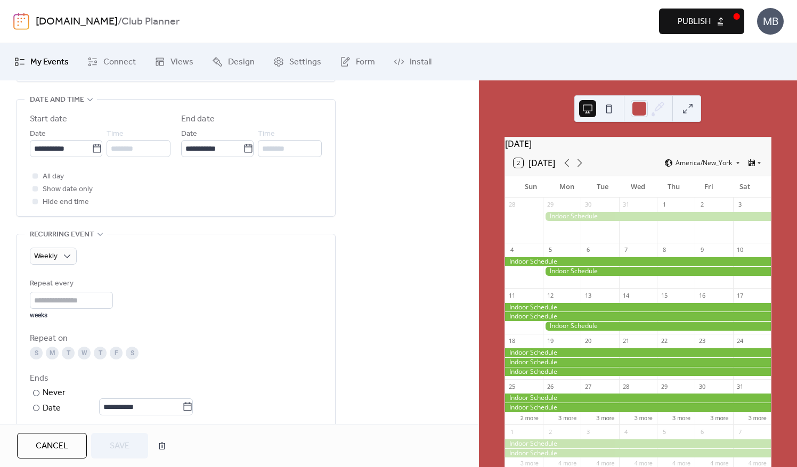
scroll to position [373, 0]
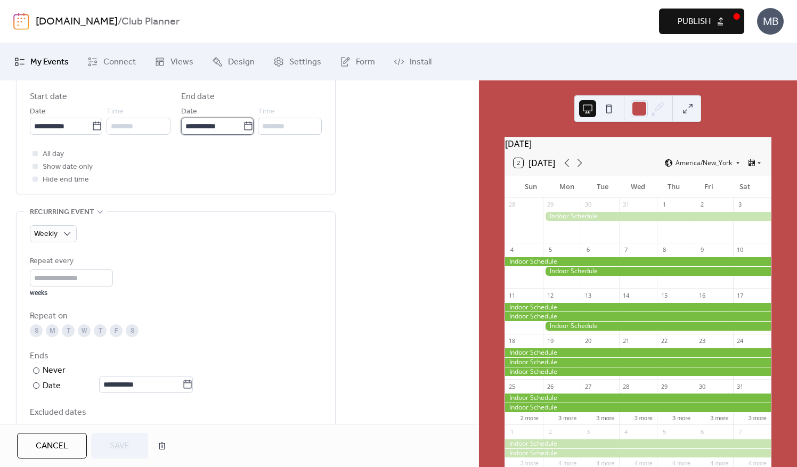
click at [228, 125] on input "**********" at bounding box center [212, 126] width 62 height 17
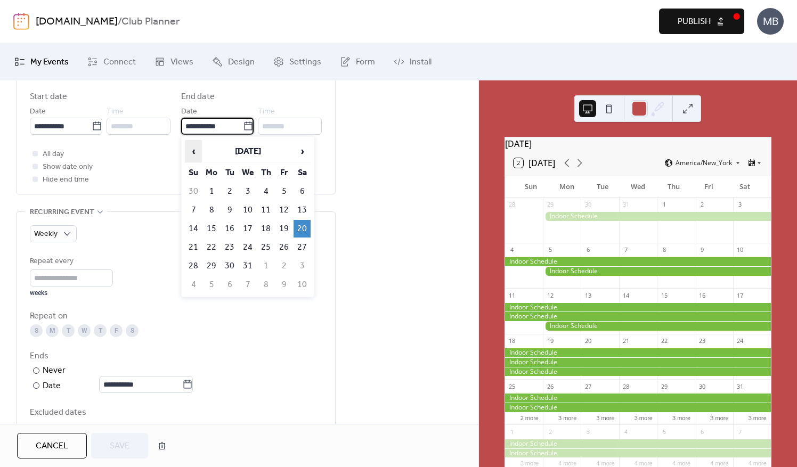
click at [196, 151] on span "‹" at bounding box center [193, 151] width 16 height 21
click at [311, 150] on table "‹ [DATE] › Su Mo Tu We Th Fr Sa 28 29 30 1 2 3 4 5 6 7 8 9 10 11 12 13 14 15 16…" at bounding box center [248, 217] width 128 height 156
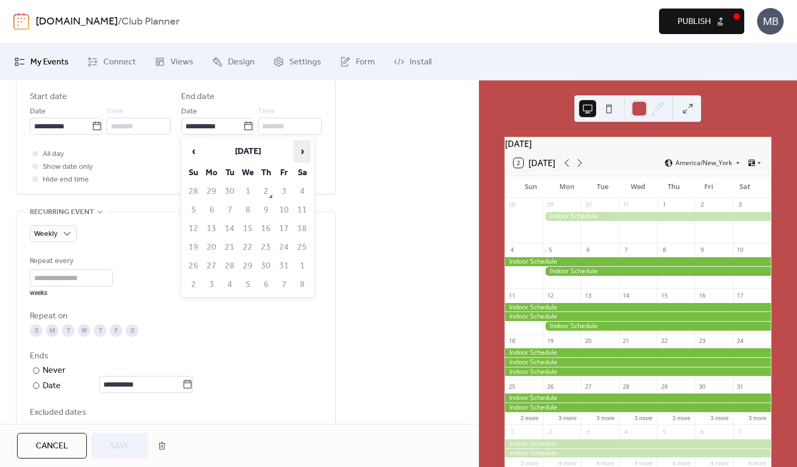
click at [305, 152] on span "›" at bounding box center [302, 151] width 16 height 21
click at [300, 208] on td "8" at bounding box center [301, 210] width 17 height 18
type input "**********"
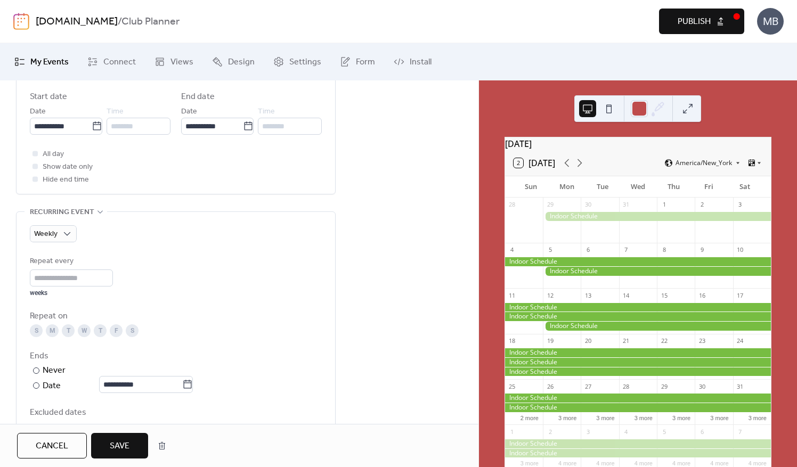
click at [404, 212] on div "**********" at bounding box center [239, 210] width 478 height 887
click at [157, 380] on input "**********" at bounding box center [140, 384] width 83 height 17
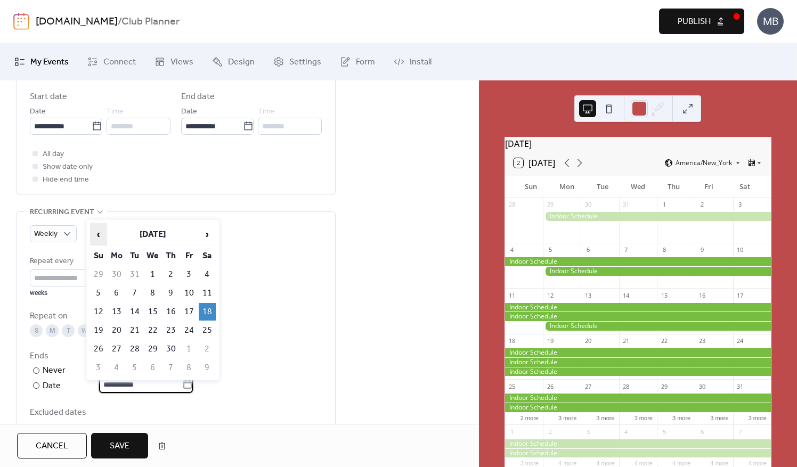
click at [95, 236] on span "‹" at bounding box center [99, 234] width 16 height 21
click at [208, 309] on td "20" at bounding box center [207, 312] width 17 height 18
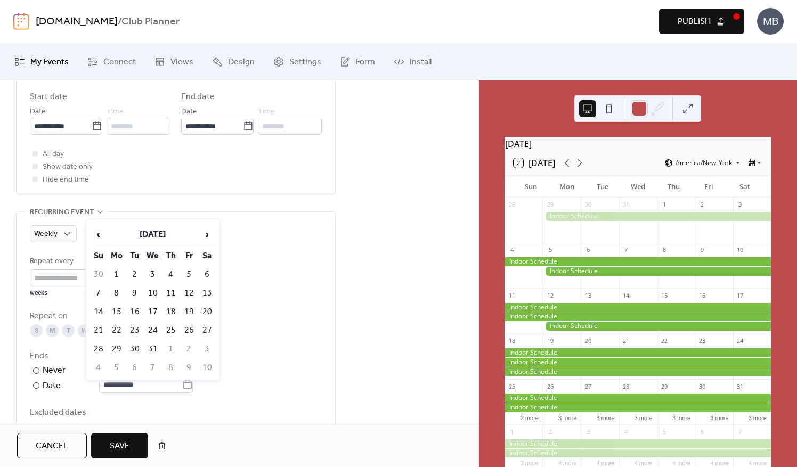
type input "**********"
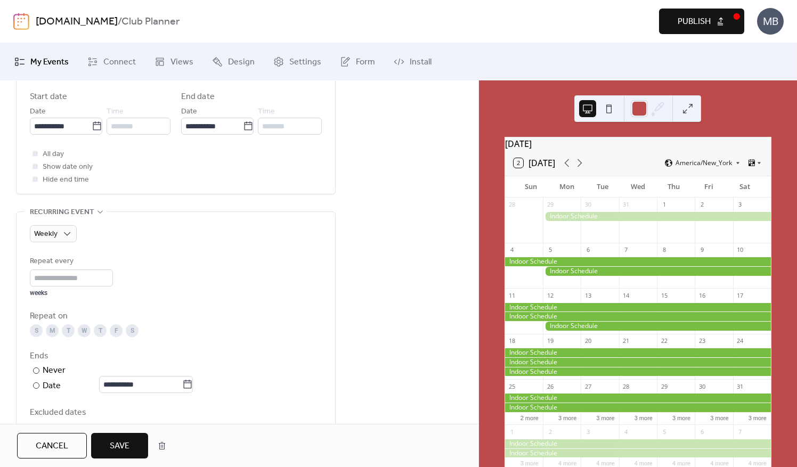
drag, startPoint x: 124, startPoint y: 444, endPoint x: 132, endPoint y: 441, distance: 8.4
click at [125, 444] on span "Save" at bounding box center [120, 446] width 20 height 13
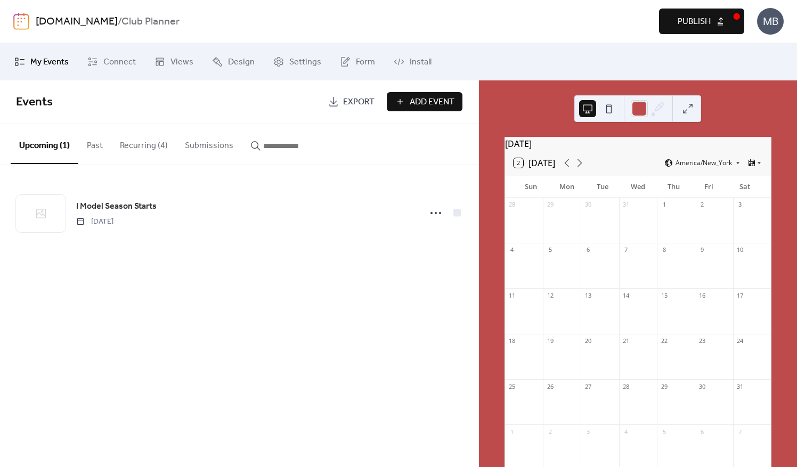
click at [151, 145] on button "Recurring (4)" at bounding box center [143, 143] width 65 height 39
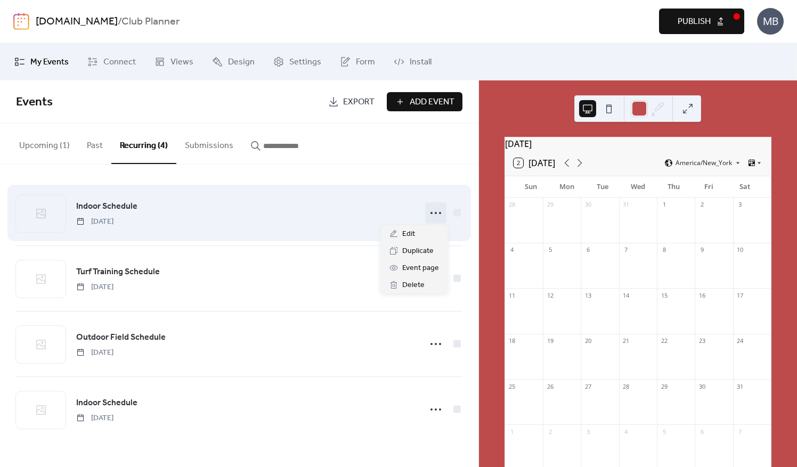
click at [433, 211] on icon at bounding box center [435, 213] width 17 height 17
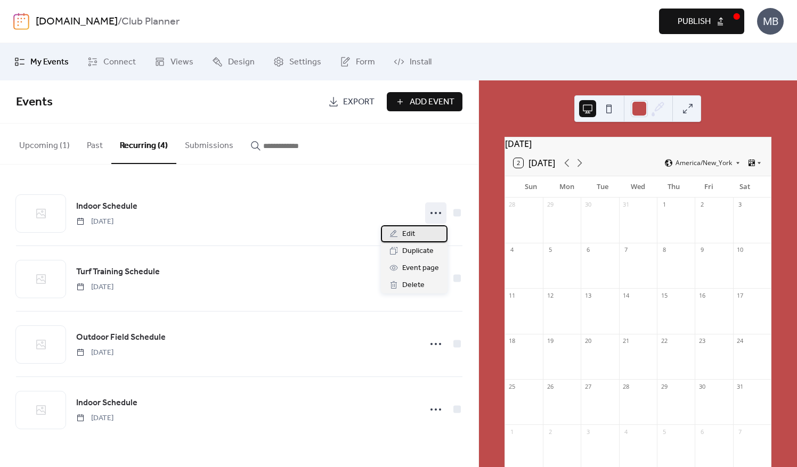
click at [415, 236] on div "Edit" at bounding box center [414, 233] width 67 height 17
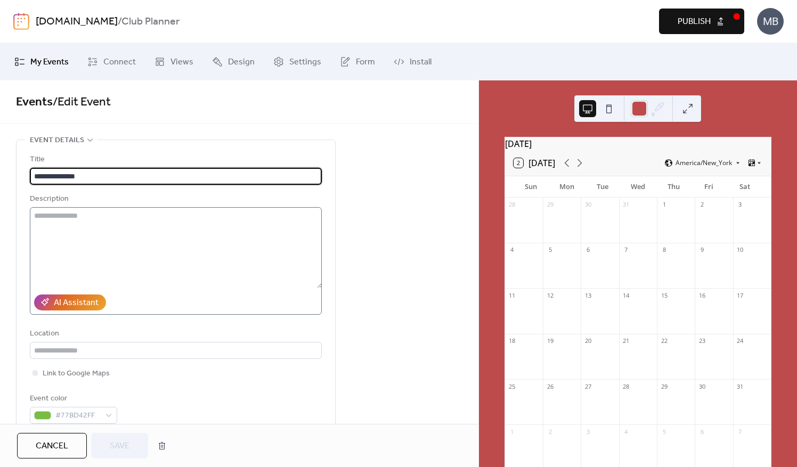
type input "**********"
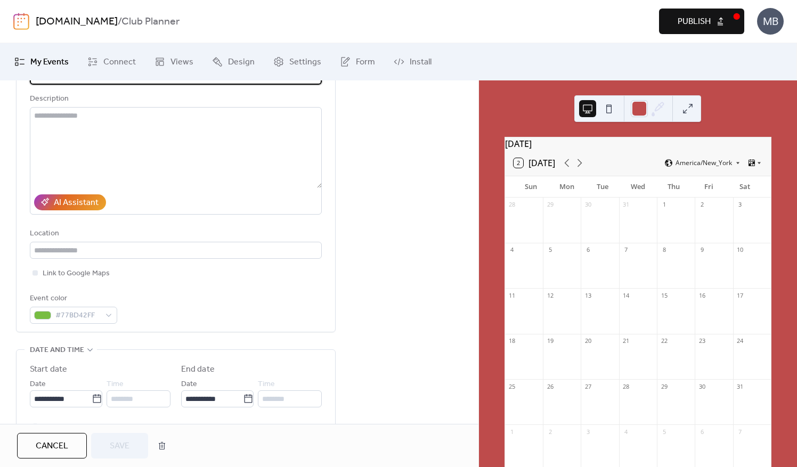
scroll to position [213, 0]
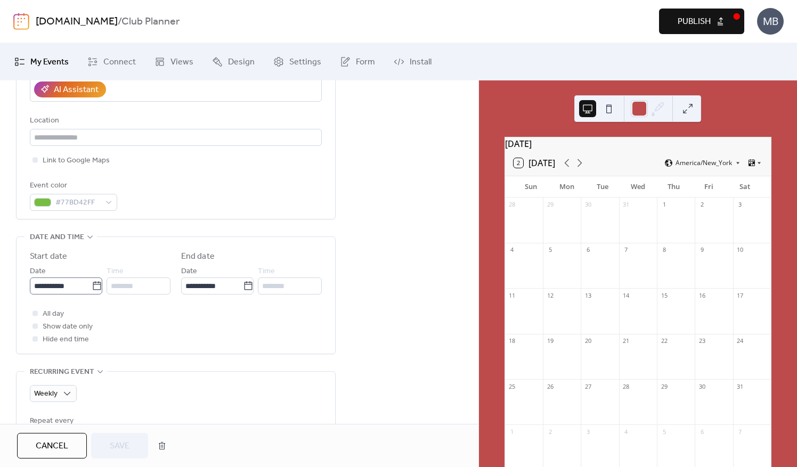
click at [92, 283] on icon at bounding box center [97, 286] width 11 height 11
click at [92, 283] on input "**********" at bounding box center [61, 285] width 62 height 17
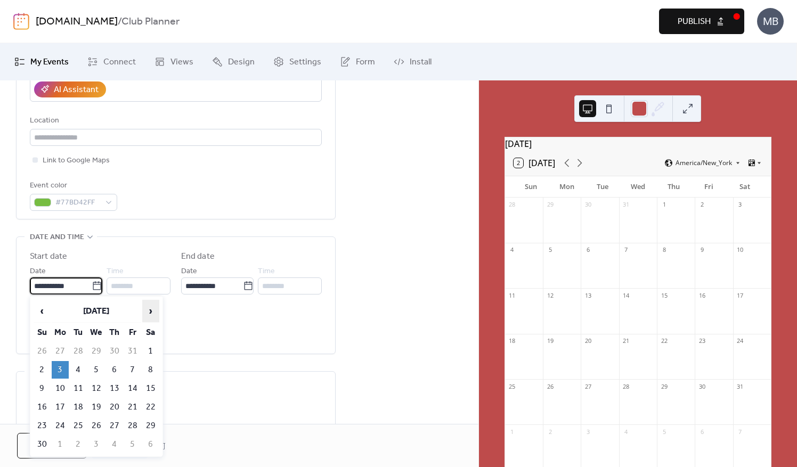
click at [148, 309] on span "›" at bounding box center [151, 310] width 16 height 21
click at [53, 366] on td "5" at bounding box center [60, 370] width 17 height 18
type input "**********"
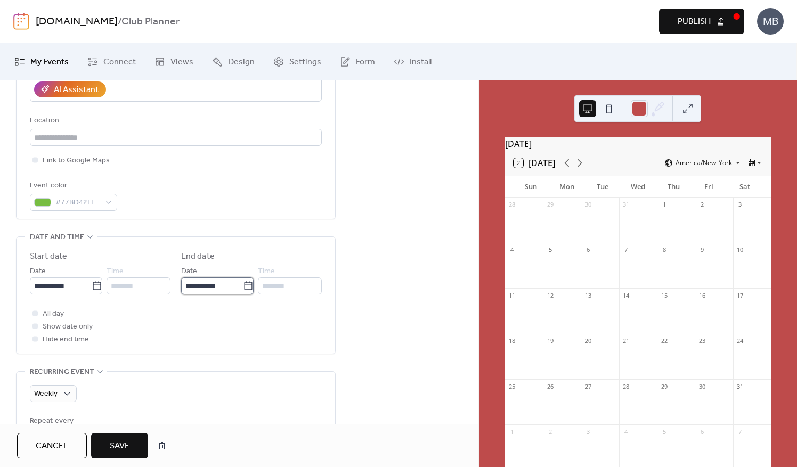
click at [232, 280] on input "**********" at bounding box center [212, 285] width 62 height 17
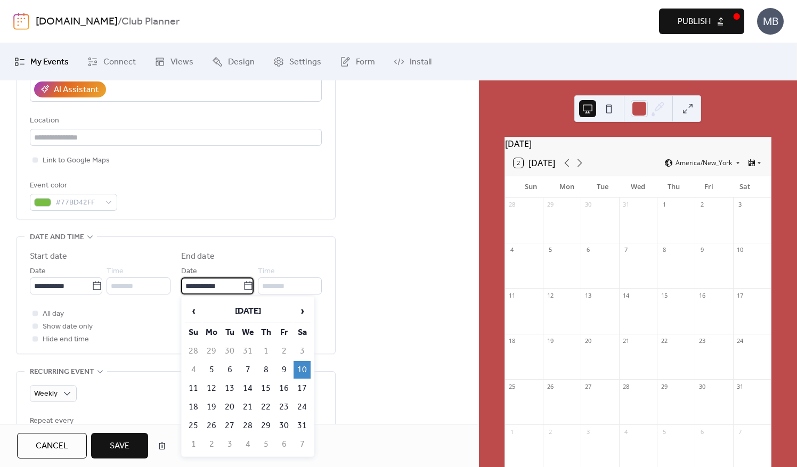
click at [302, 367] on td "10" at bounding box center [301, 370] width 17 height 18
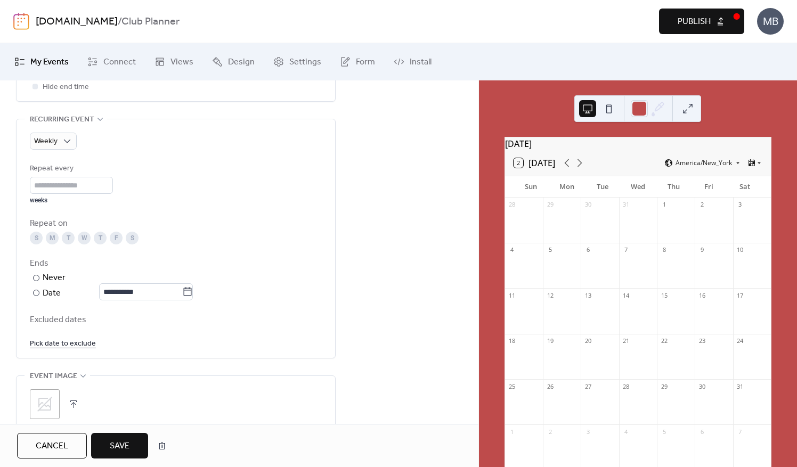
scroll to position [479, 0]
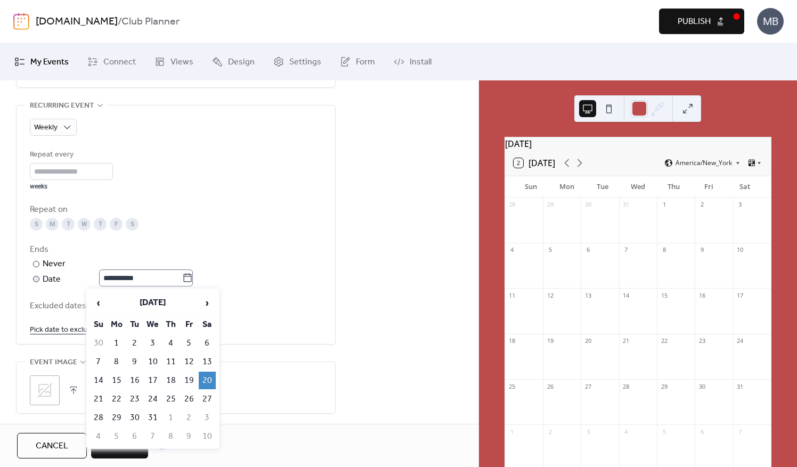
click at [193, 273] on icon at bounding box center [187, 278] width 11 height 11
click at [182, 273] on input "**********" at bounding box center [140, 277] width 83 height 17
click at [360, 264] on div "**********" at bounding box center [239, 103] width 478 height 887
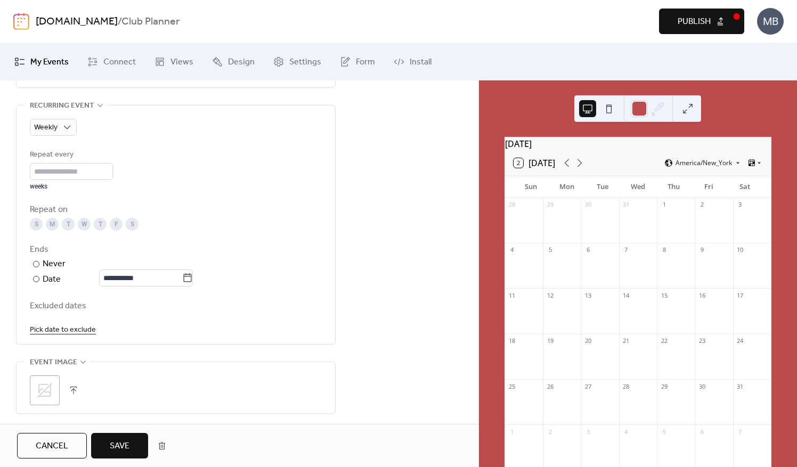
click at [113, 443] on span "Save" at bounding box center [120, 446] width 20 height 13
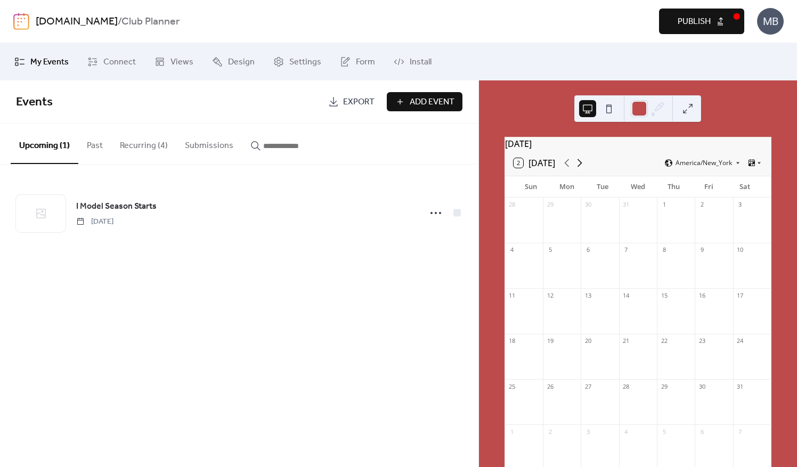
click at [579, 169] on icon at bounding box center [579, 163] width 13 height 13
click at [567, 169] on icon at bounding box center [566, 163] width 13 height 13
click at [128, 137] on button "Recurring (4)" at bounding box center [143, 143] width 65 height 39
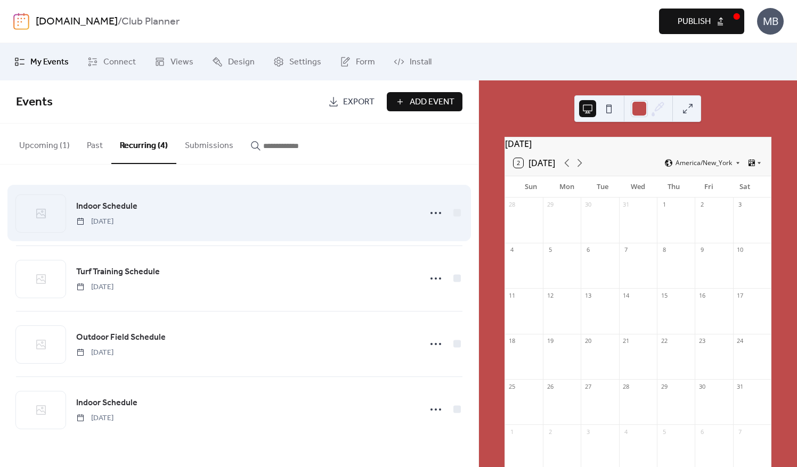
click at [113, 217] on span "[DATE]" at bounding box center [94, 221] width 37 height 11
click at [437, 213] on icon at bounding box center [435, 213] width 17 height 17
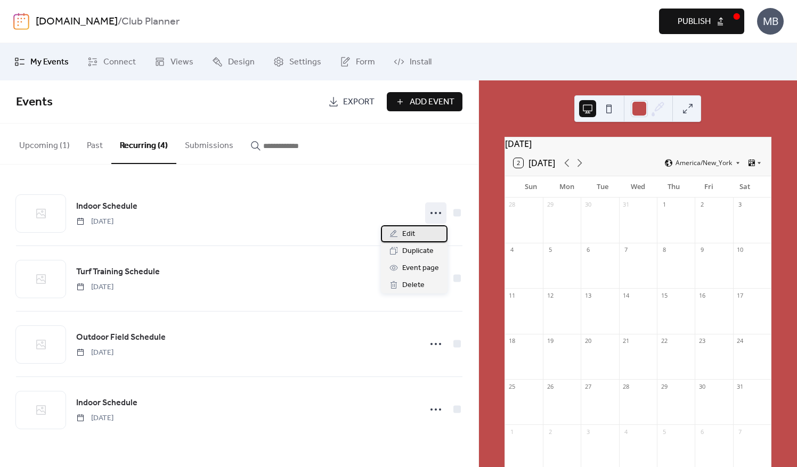
click at [409, 231] on span "Edit" at bounding box center [408, 234] width 13 height 13
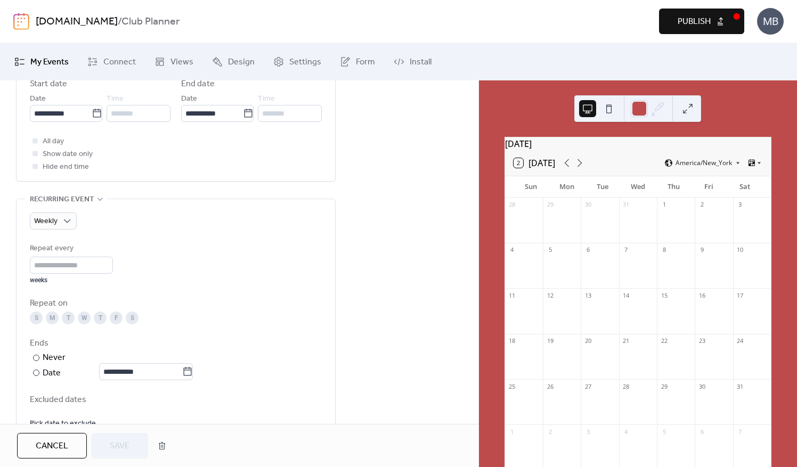
scroll to position [479, 0]
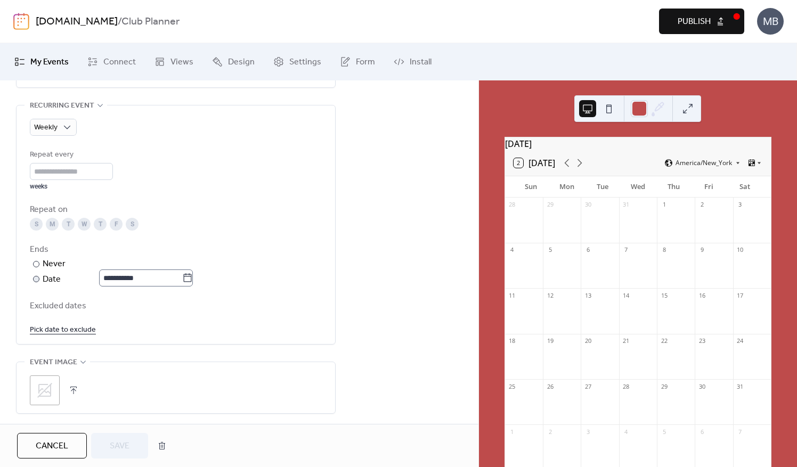
click at [189, 276] on icon at bounding box center [188, 277] width 8 height 9
click at [182, 276] on input "**********" at bounding box center [140, 277] width 83 height 17
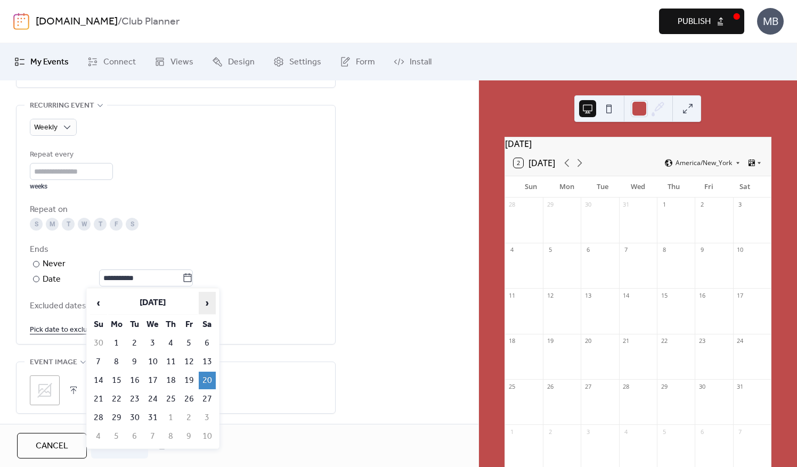
click at [211, 299] on span "›" at bounding box center [207, 302] width 16 height 21
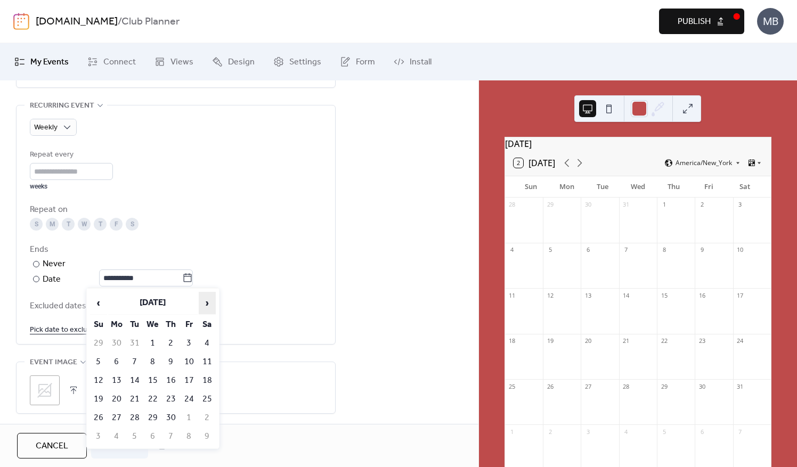
click at [211, 299] on span "›" at bounding box center [207, 302] width 16 height 21
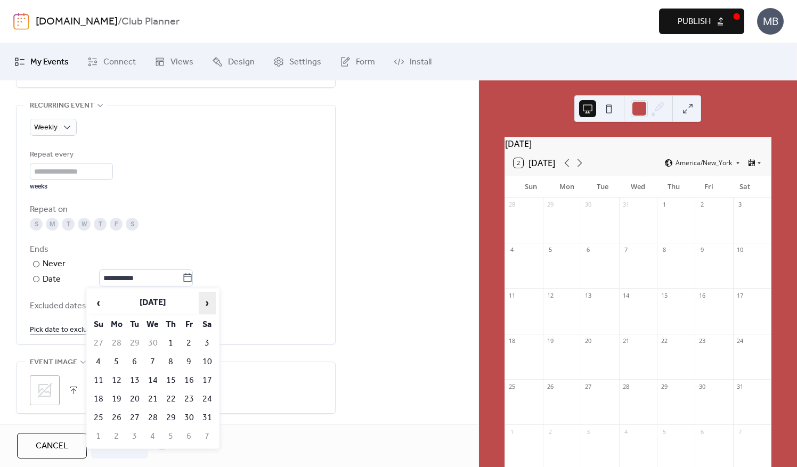
click at [211, 299] on span "›" at bounding box center [207, 302] width 16 height 21
click at [99, 298] on span "‹" at bounding box center [99, 302] width 16 height 21
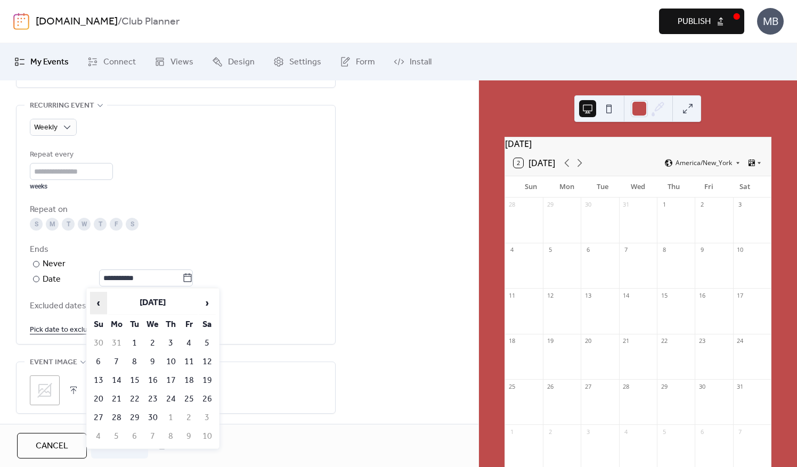
click at [99, 298] on span "‹" at bounding box center [99, 302] width 16 height 21
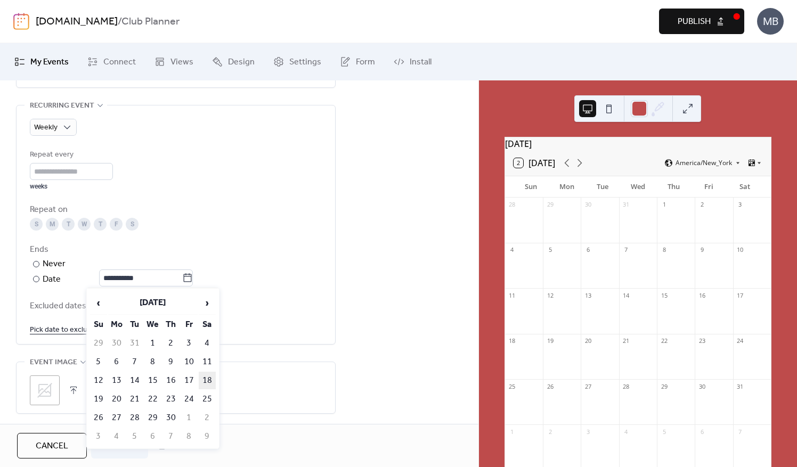
click at [208, 378] on td "18" at bounding box center [207, 381] width 17 height 18
type input "**********"
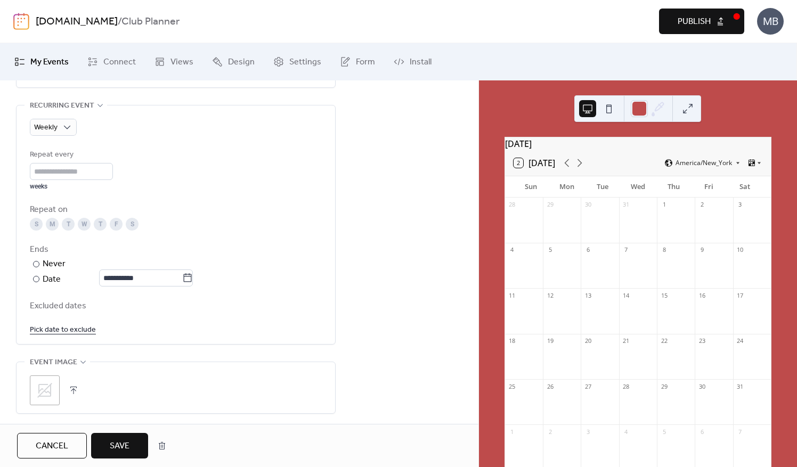
click at [120, 445] on span "Save" at bounding box center [120, 446] width 20 height 13
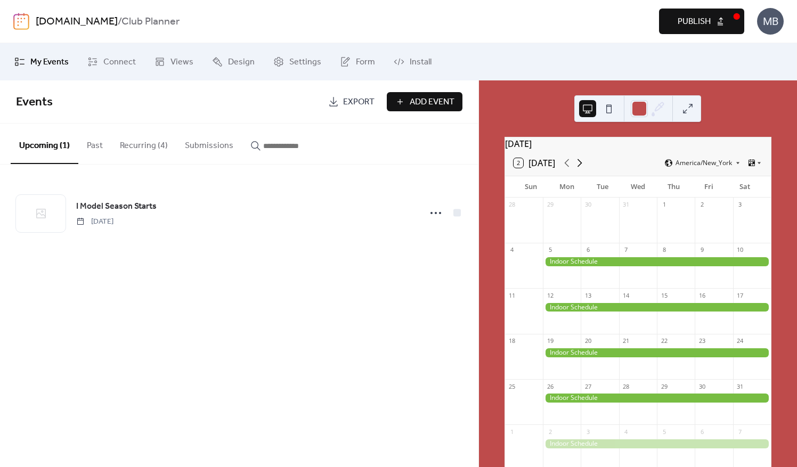
click at [582, 166] on icon at bounding box center [579, 163] width 13 height 13
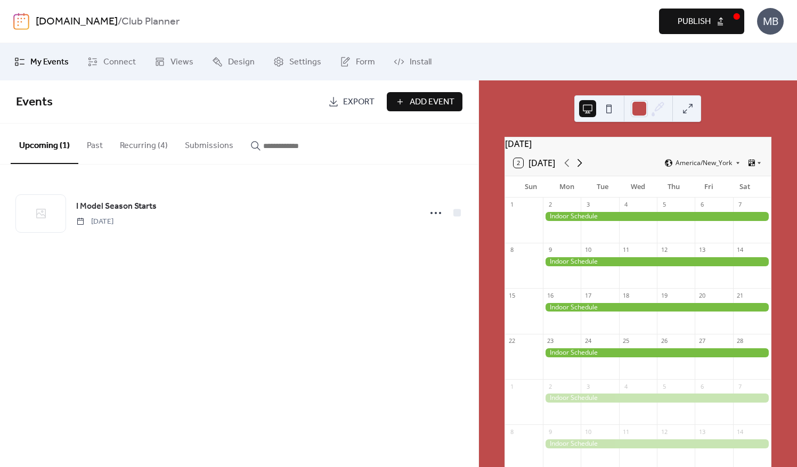
click at [582, 166] on icon at bounding box center [579, 163] width 13 height 13
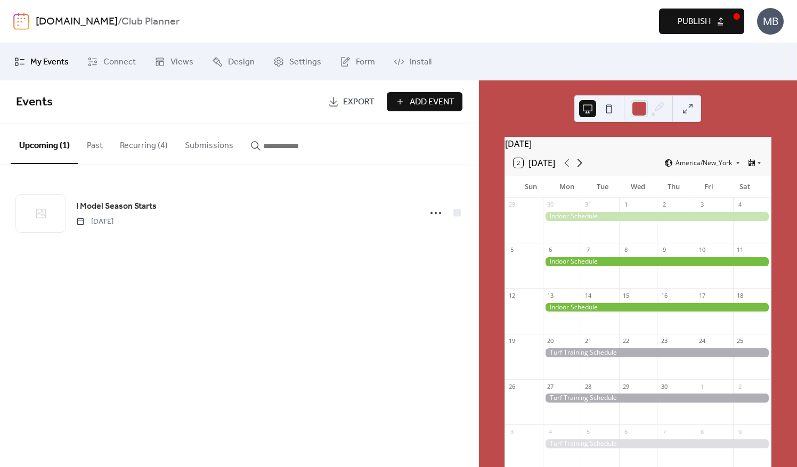
click at [582, 166] on icon at bounding box center [579, 163] width 13 height 13
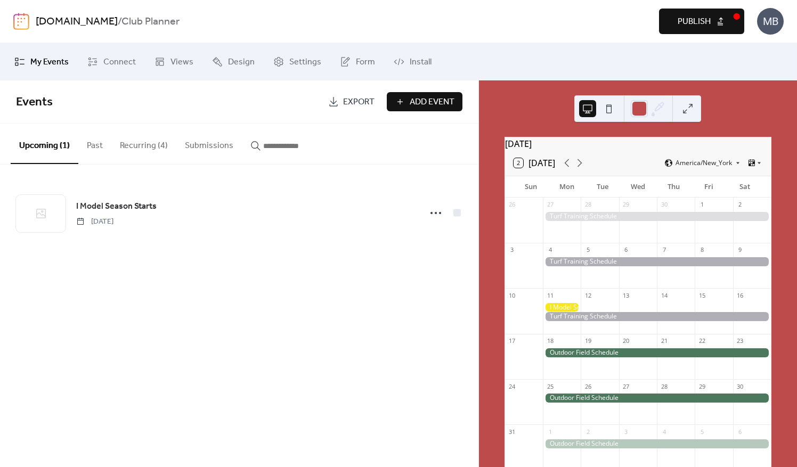
click at [576, 312] on div at bounding box center [562, 307] width 38 height 9
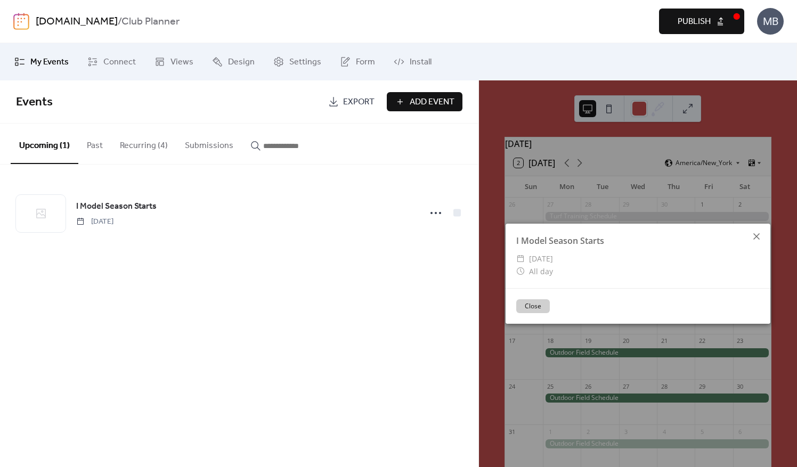
click at [753, 237] on icon at bounding box center [756, 236] width 13 height 13
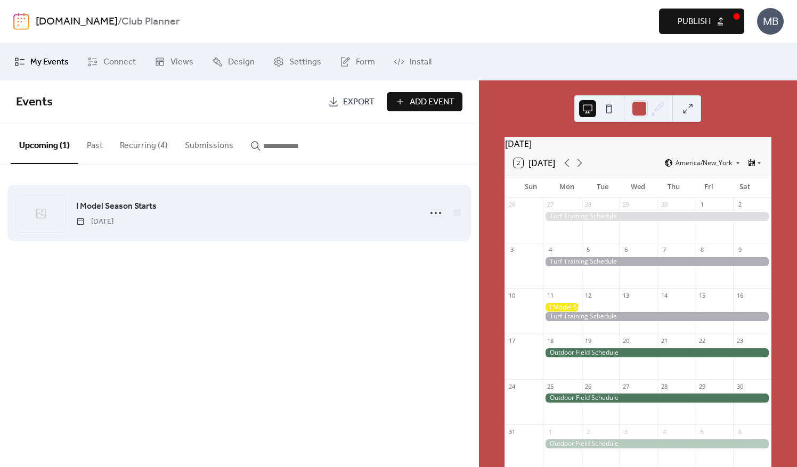
click at [110, 209] on span "I Model Season Starts" at bounding box center [116, 206] width 80 height 13
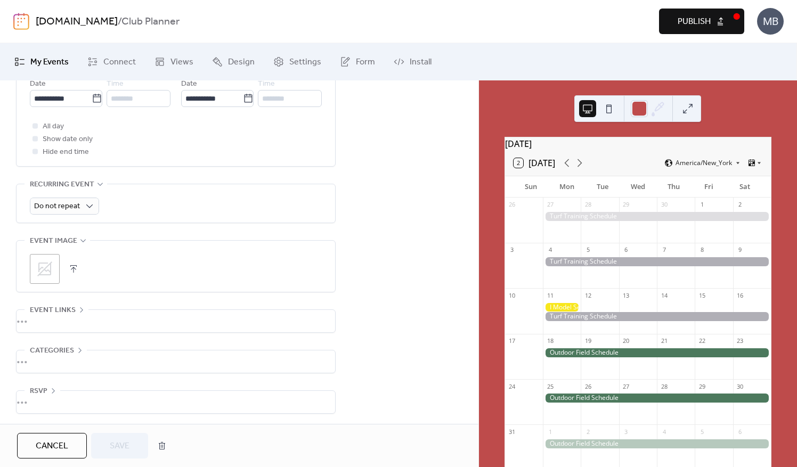
scroll to position [401, 0]
click at [73, 267] on button "button" at bounding box center [73, 268] width 15 height 15
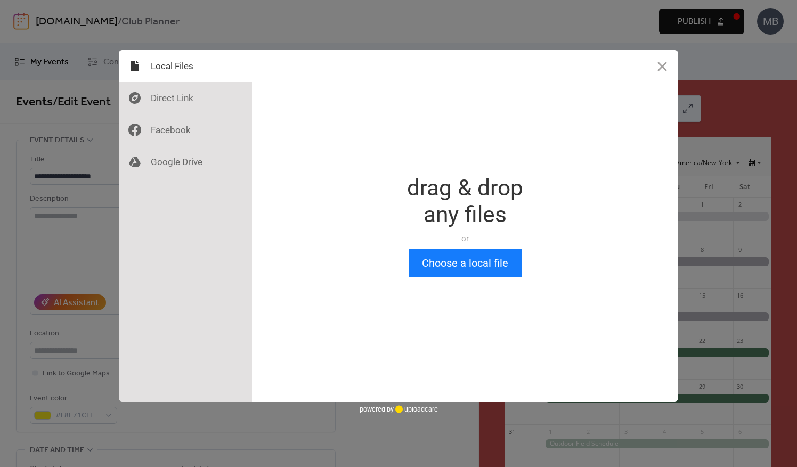
scroll to position [0, 0]
click at [668, 63] on button "Close" at bounding box center [662, 66] width 32 height 32
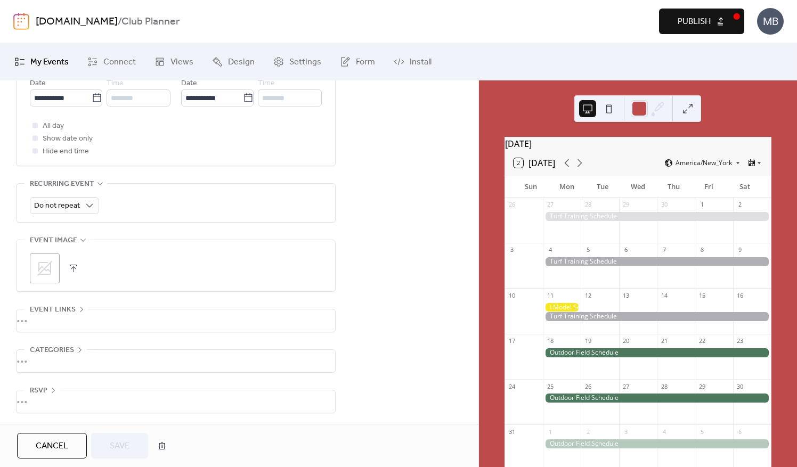
click at [559, 312] on div at bounding box center [562, 307] width 38 height 9
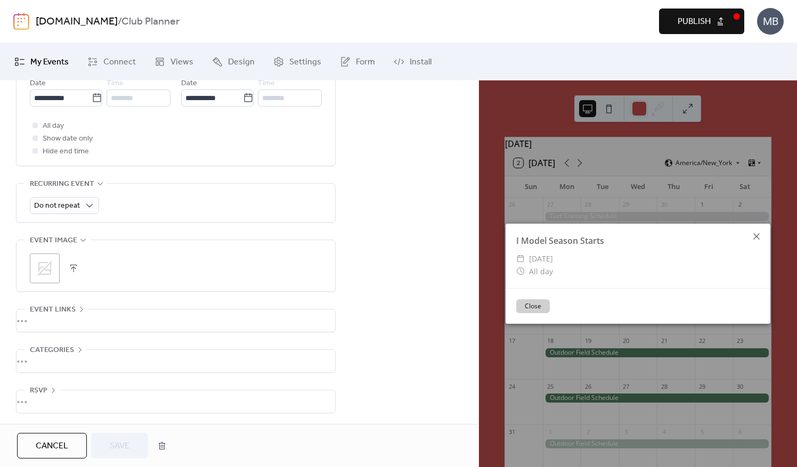
click at [757, 235] on icon at bounding box center [756, 236] width 13 height 13
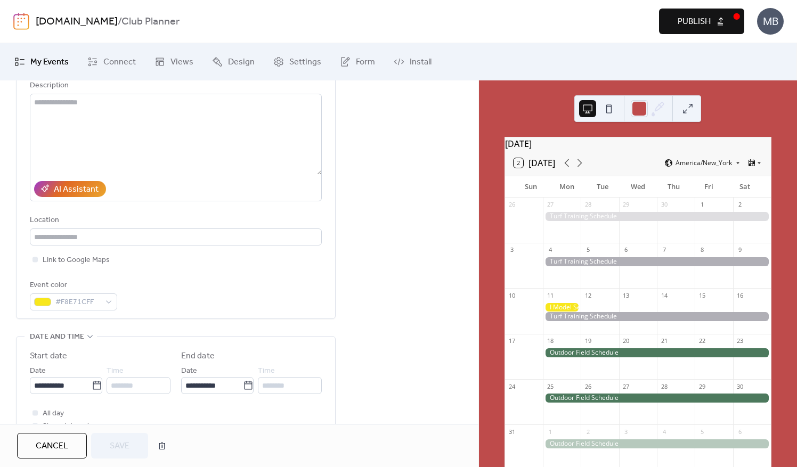
scroll to position [320, 0]
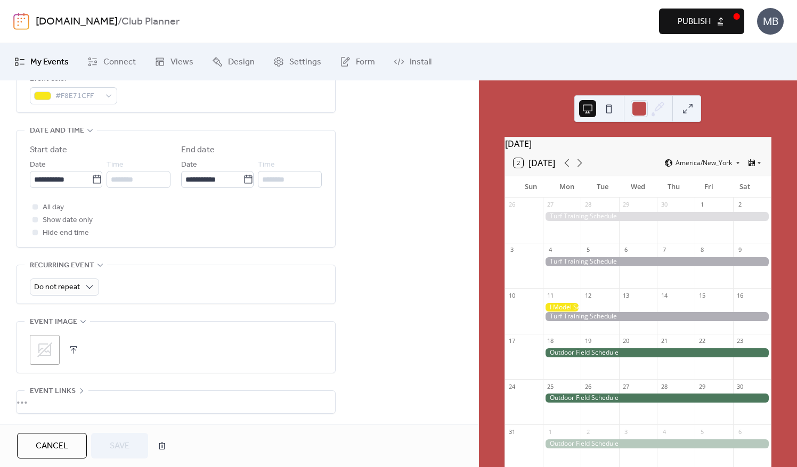
click at [68, 443] on span "Cancel" at bounding box center [52, 446] width 32 height 13
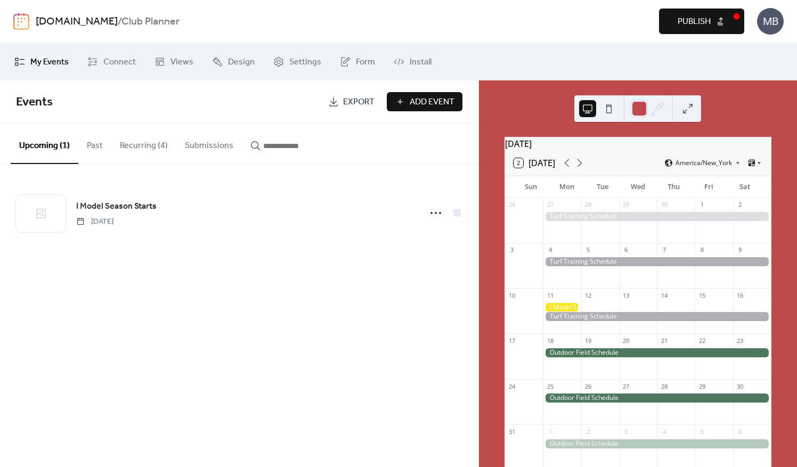
click at [418, 99] on span "Add Event" at bounding box center [432, 102] width 45 height 13
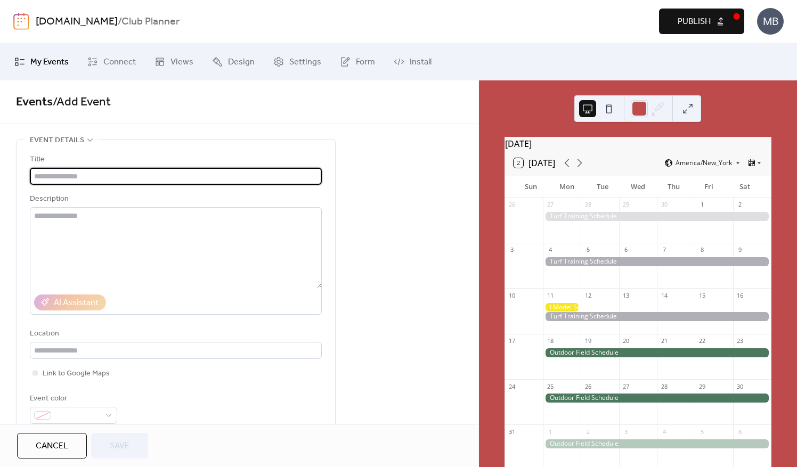
click at [100, 175] on input "text" at bounding box center [176, 176] width 292 height 17
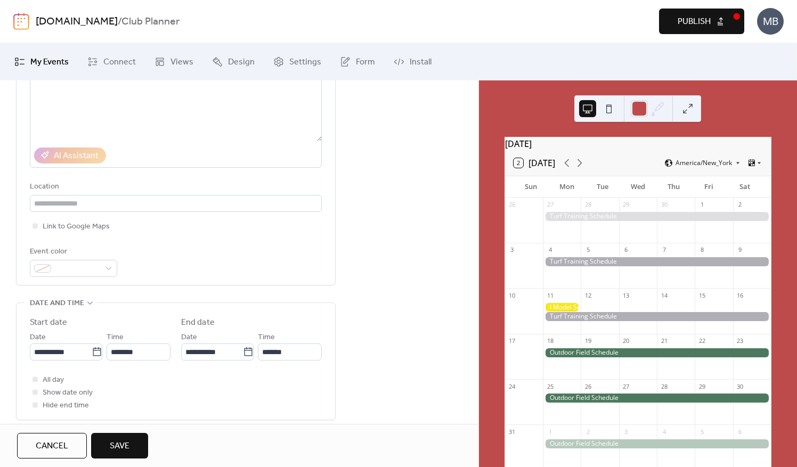
scroll to position [266, 0]
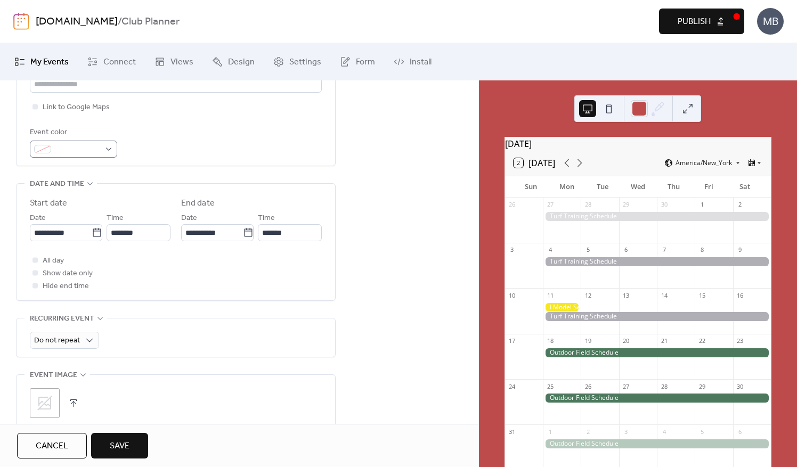
type input "**********"
click at [104, 145] on div at bounding box center [73, 149] width 87 height 17
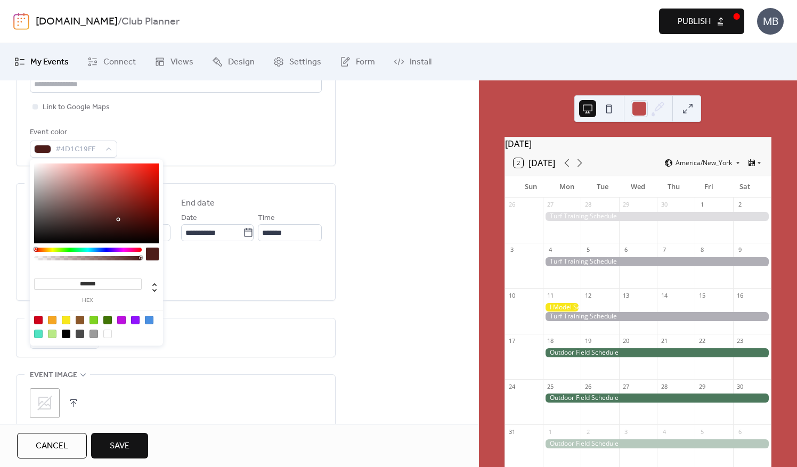
click at [35, 250] on div at bounding box center [88, 250] width 108 height 4
type input "*******"
drag, startPoint x: 118, startPoint y: 217, endPoint x: 114, endPoint y: 171, distance: 46.0
click at [114, 171] on div at bounding box center [96, 203] width 125 height 80
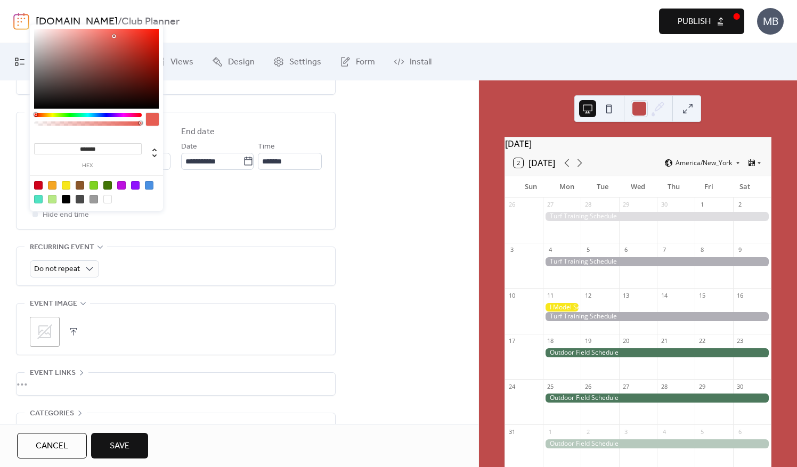
scroll to position [401, 0]
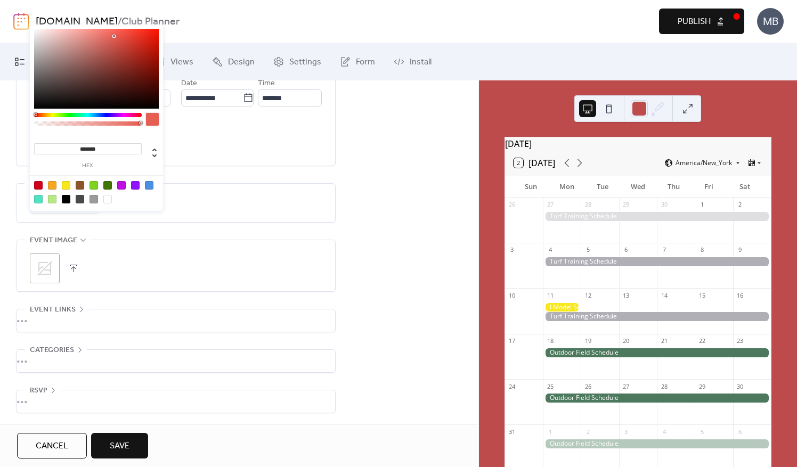
click at [382, 156] on div "**********" at bounding box center [239, 82] width 478 height 686
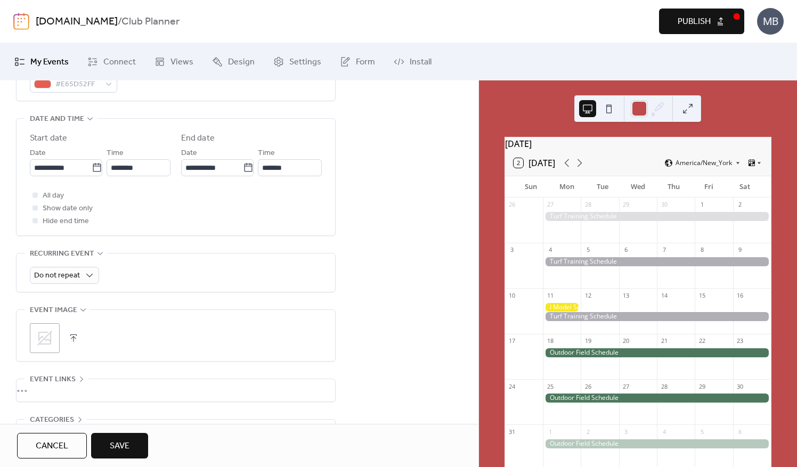
scroll to position [295, 0]
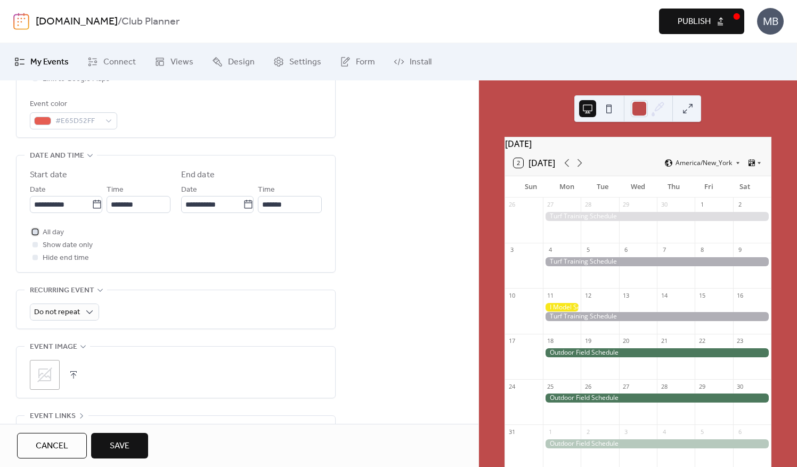
click at [32, 229] on div at bounding box center [34, 231] width 5 height 5
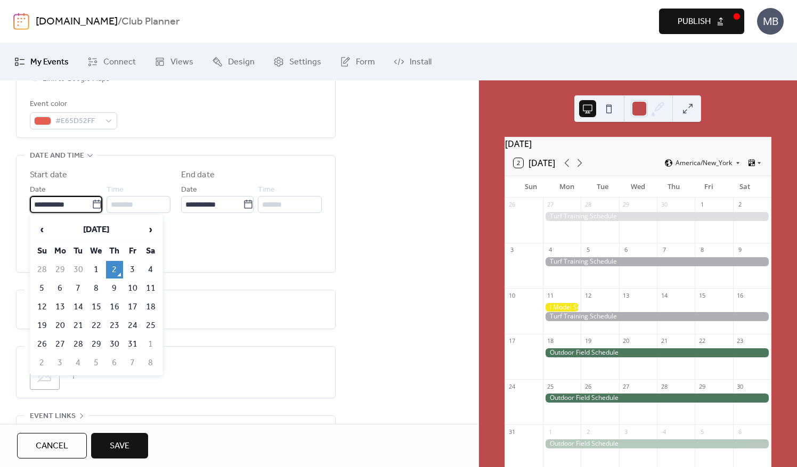
click at [64, 206] on input "**********" at bounding box center [61, 204] width 62 height 17
click at [153, 228] on span "›" at bounding box center [151, 229] width 16 height 21
click at [150, 226] on span "›" at bounding box center [151, 229] width 16 height 21
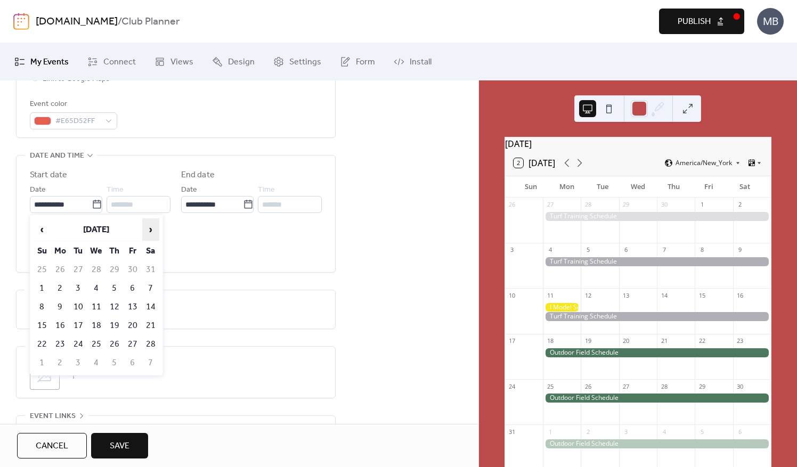
click at [150, 226] on span "›" at bounding box center [151, 229] width 16 height 21
click at [62, 301] on td "13" at bounding box center [60, 307] width 17 height 18
type input "**********"
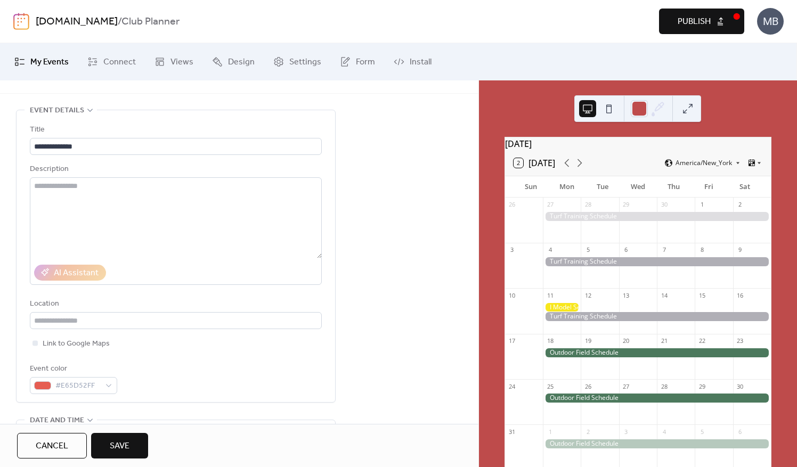
scroll to position [0, 0]
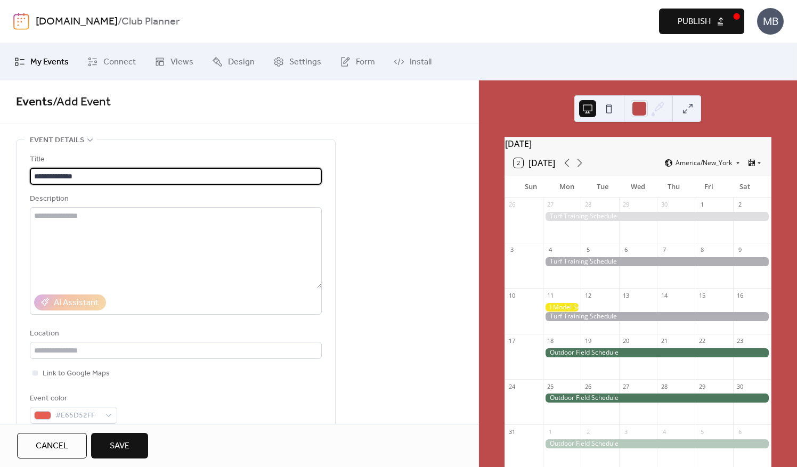
click at [64, 174] on input "**********" at bounding box center [176, 176] width 292 height 17
type input "**********"
click at [122, 445] on span "Save" at bounding box center [120, 446] width 20 height 13
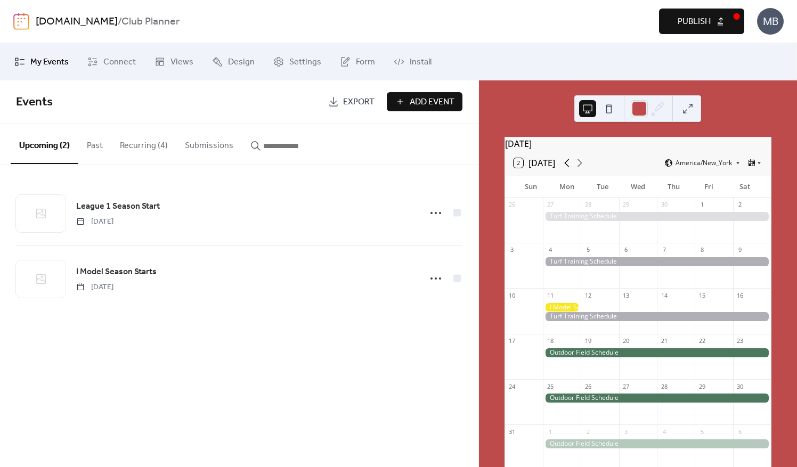
click at [571, 169] on icon at bounding box center [566, 163] width 13 height 13
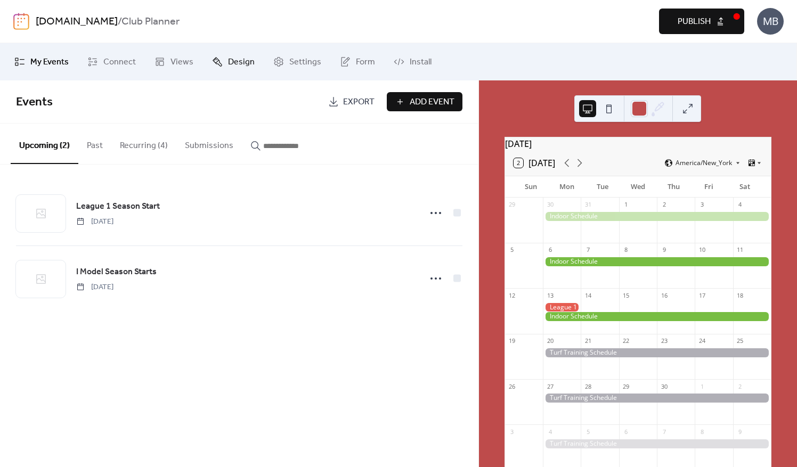
click at [246, 62] on span "Design" at bounding box center [241, 62] width 27 height 13
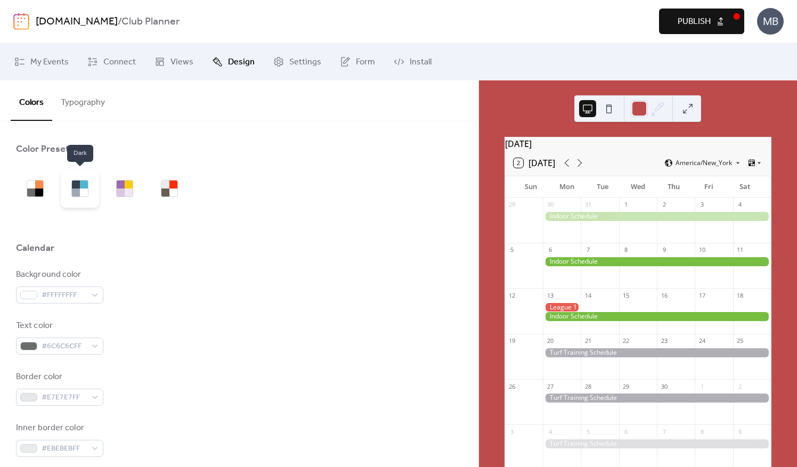
click at [71, 191] on div at bounding box center [80, 188] width 38 height 38
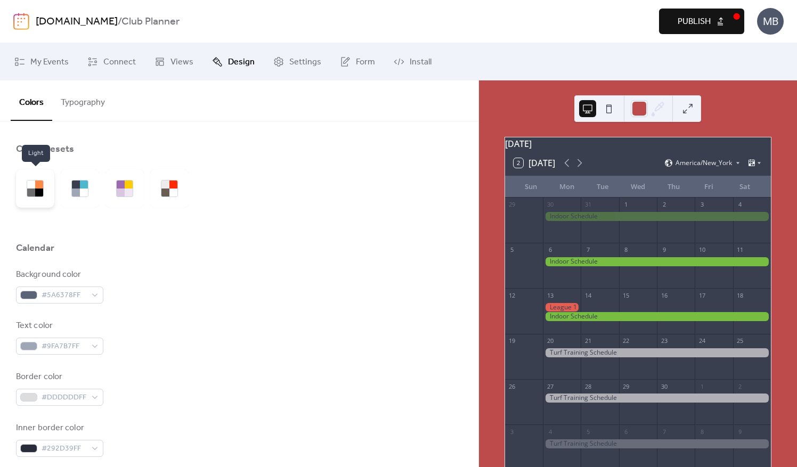
click at [30, 187] on div at bounding box center [31, 185] width 8 height 8
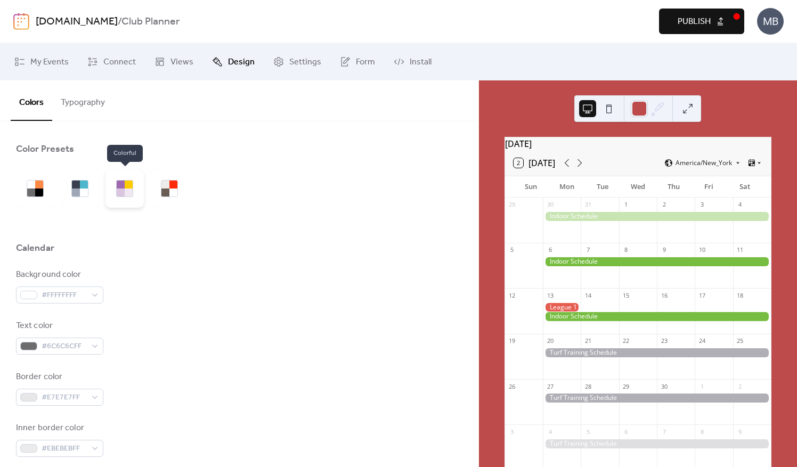
click at [114, 189] on div at bounding box center [124, 188] width 38 height 38
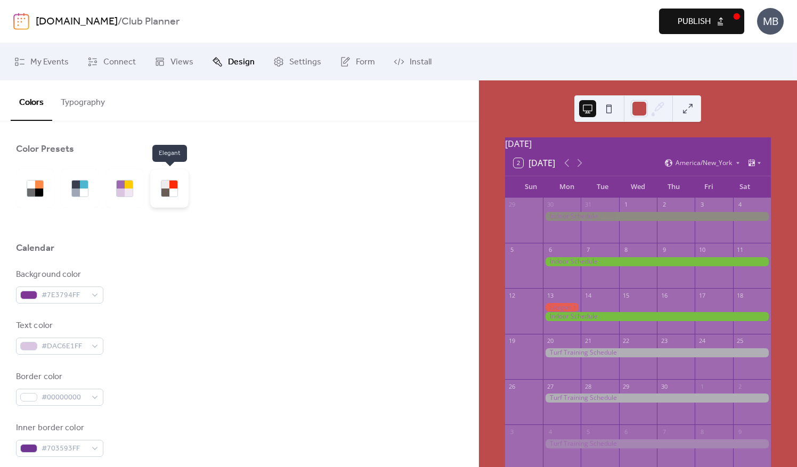
click at [175, 187] on div at bounding box center [173, 185] width 8 height 8
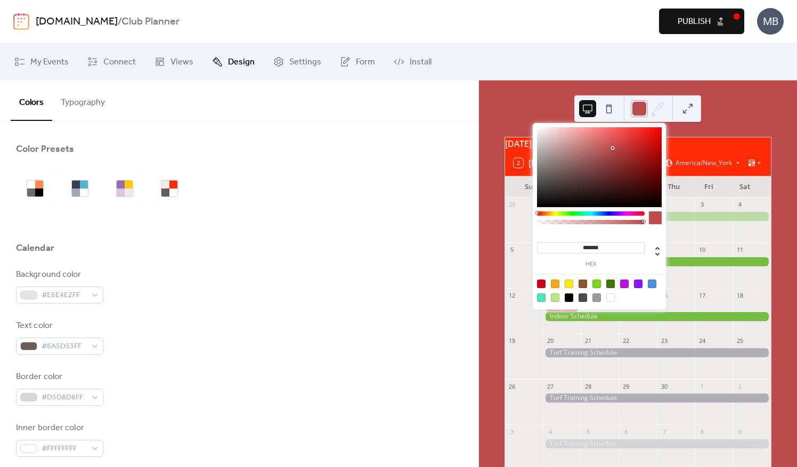
click at [648, 108] on div at bounding box center [639, 108] width 17 height 17
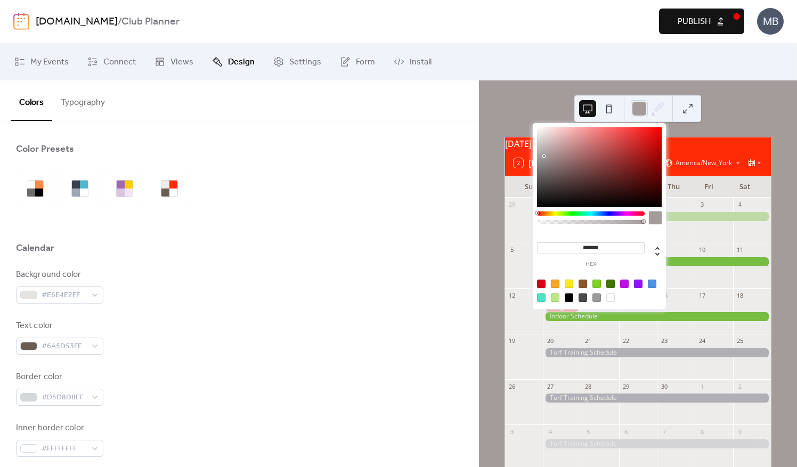
type input "*******"
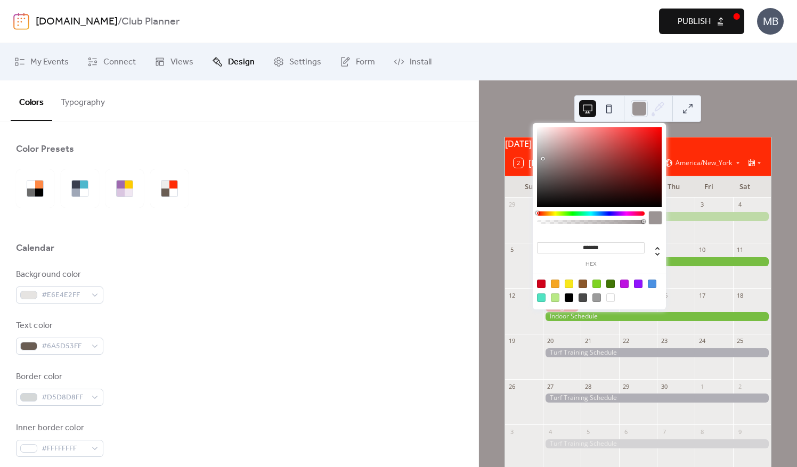
drag, startPoint x: 612, startPoint y: 147, endPoint x: 543, endPoint y: 159, distance: 70.7
click at [543, 159] on div at bounding box center [543, 159] width 2 height 2
click at [733, 103] on div "[DATE] 2 [DATE] America/New_York Sun Mon Tue Wed Thu Fri Sat 29 30 31 1 2 3 4 5…" at bounding box center [638, 273] width 318 height 387
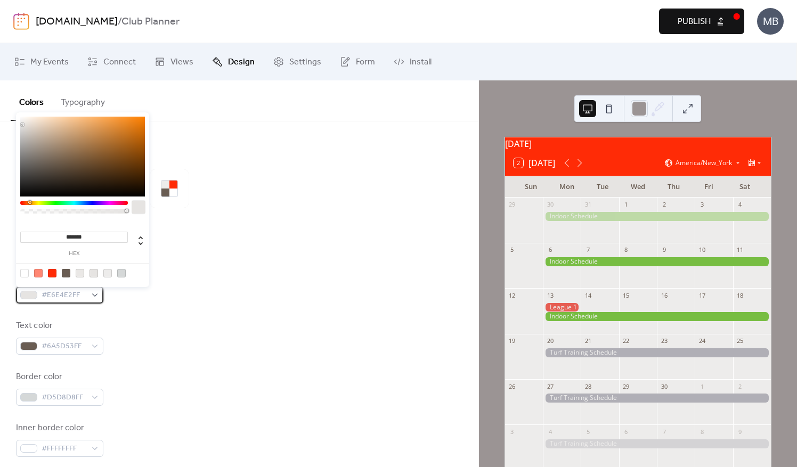
click at [95, 295] on div "#E6E4E2FF" at bounding box center [59, 295] width 87 height 17
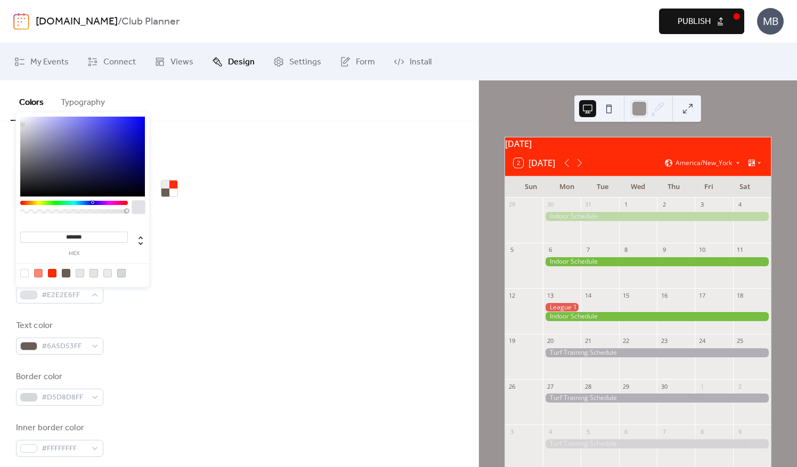
type input "*******"
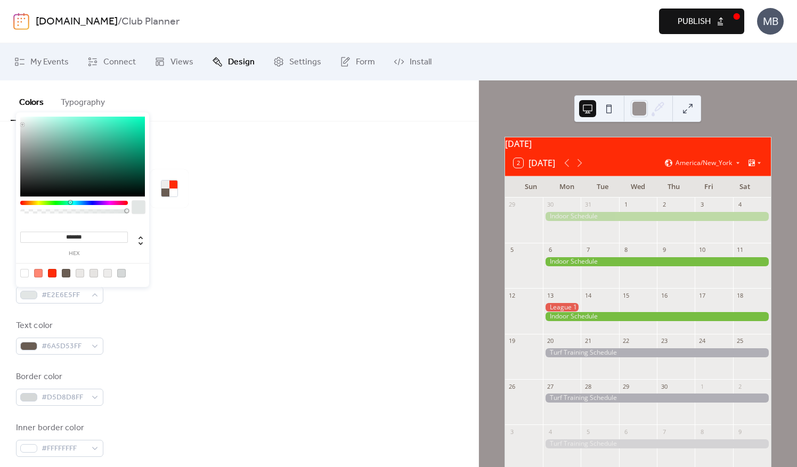
drag, startPoint x: 30, startPoint y: 203, endPoint x: 69, endPoint y: 206, distance: 38.9
click at [69, 206] on div at bounding box center [74, 210] width 108 height 19
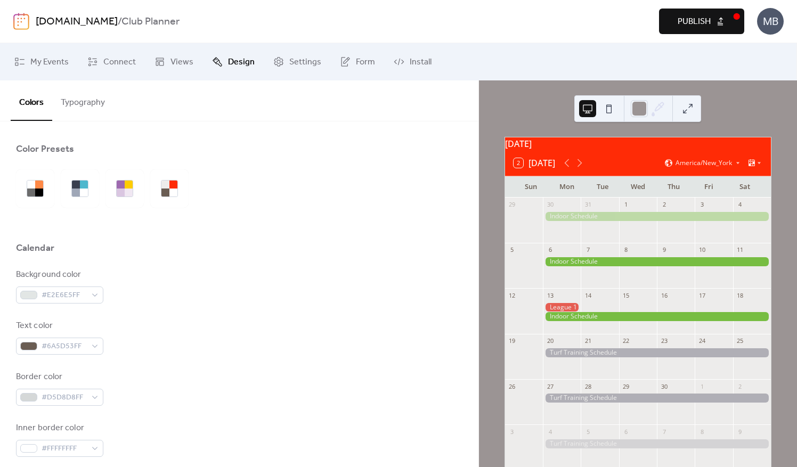
click at [204, 265] on div at bounding box center [239, 264] width 446 height 9
click at [166, 184] on div at bounding box center [165, 185] width 8 height 8
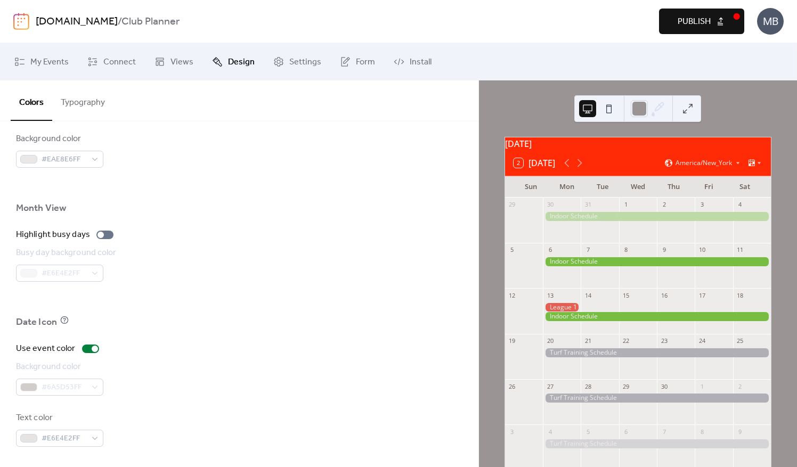
scroll to position [686, 0]
click at [98, 234] on div at bounding box center [100, 234] width 6 height 6
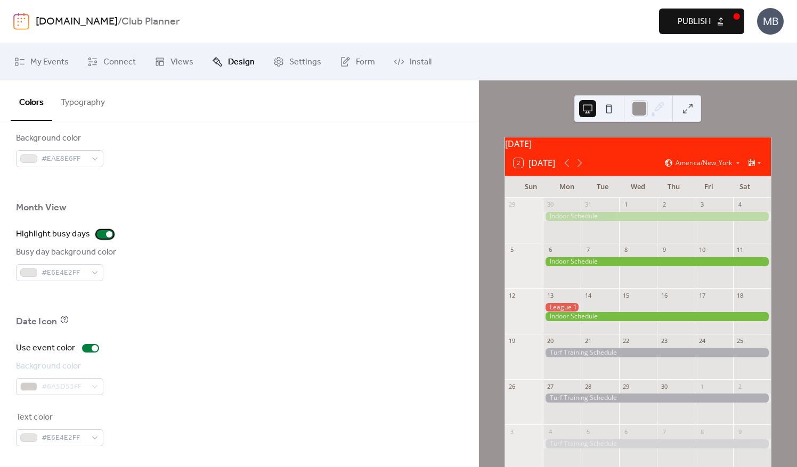
click at [98, 234] on div at bounding box center [104, 234] width 17 height 9
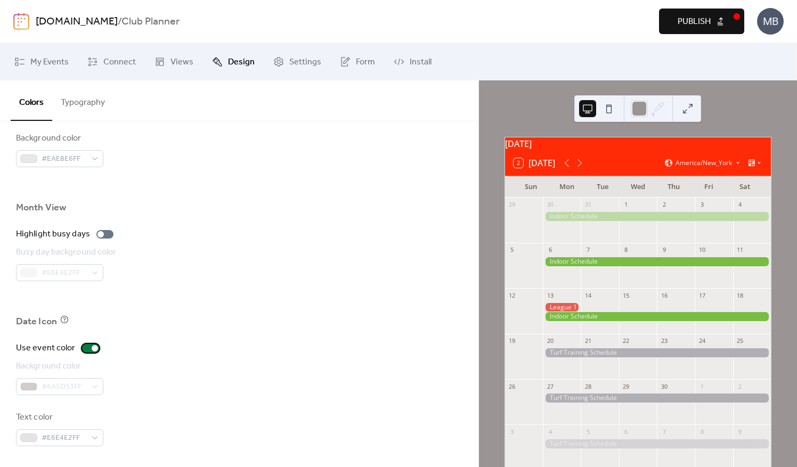
click at [93, 347] on div at bounding box center [95, 348] width 6 height 6
click at [87, 347] on div at bounding box center [86, 348] width 6 height 6
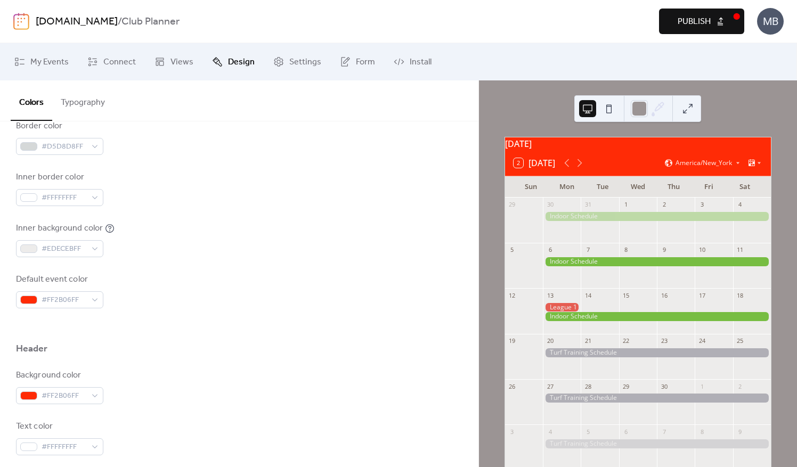
scroll to position [0, 0]
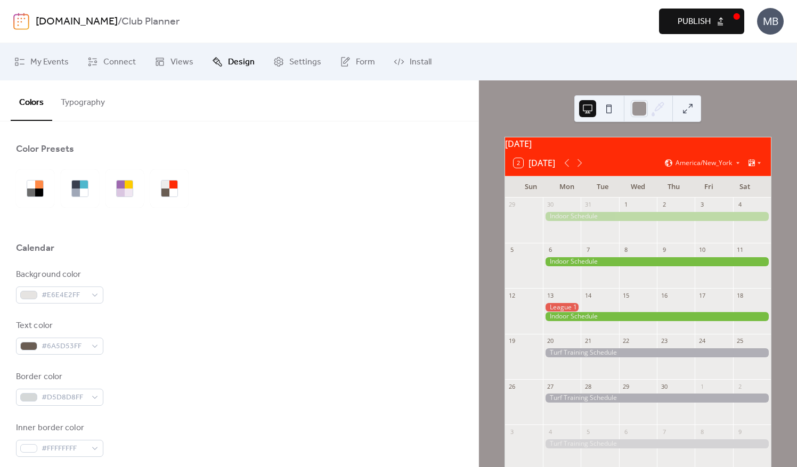
click at [83, 105] on button "Typography" at bounding box center [82, 99] width 61 height 39
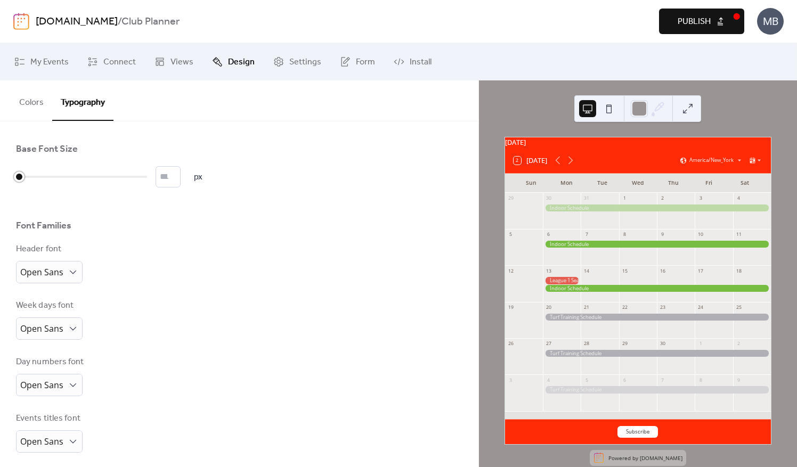
type input "*"
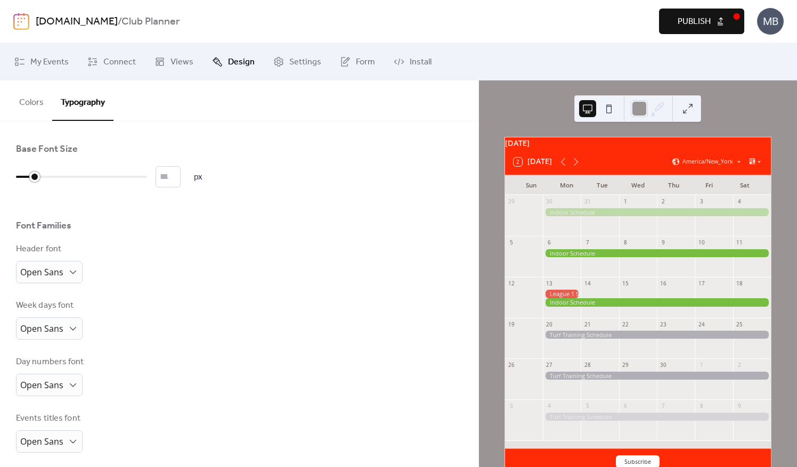
drag, startPoint x: 20, startPoint y: 177, endPoint x: 31, endPoint y: 184, distance: 13.0
click at [31, 184] on div at bounding box center [25, 176] width 19 height 17
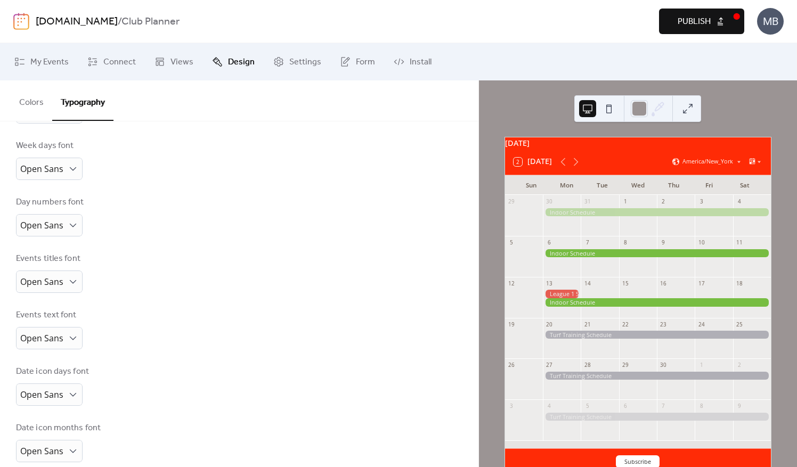
scroll to position [176, 0]
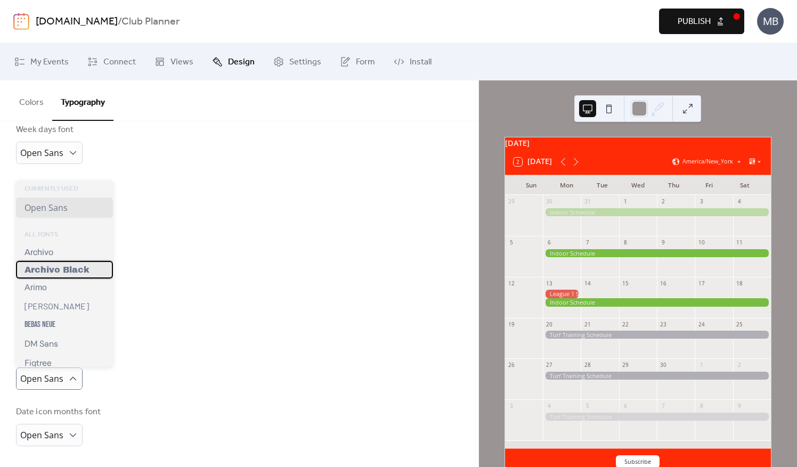
click at [48, 271] on span "Archivo Black" at bounding box center [56, 269] width 65 height 9
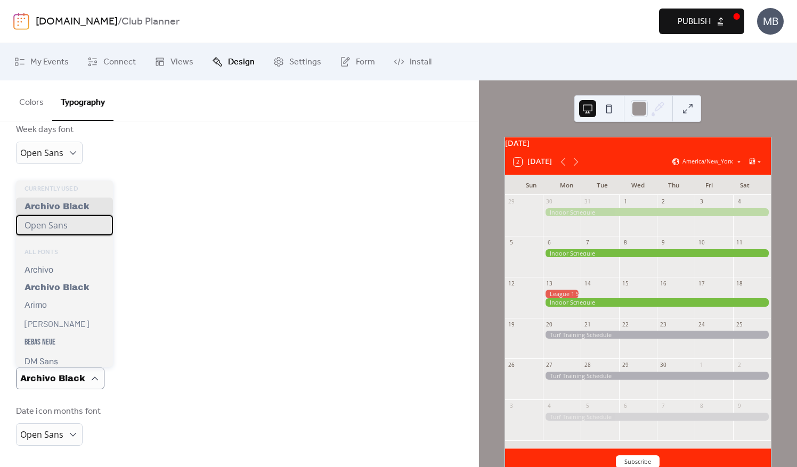
click at [66, 230] on span "Open Sans" at bounding box center [45, 225] width 43 height 12
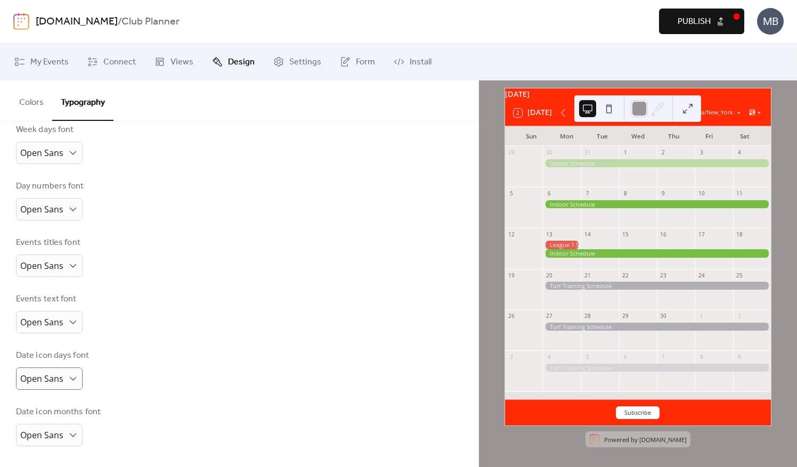
scroll to position [0, 0]
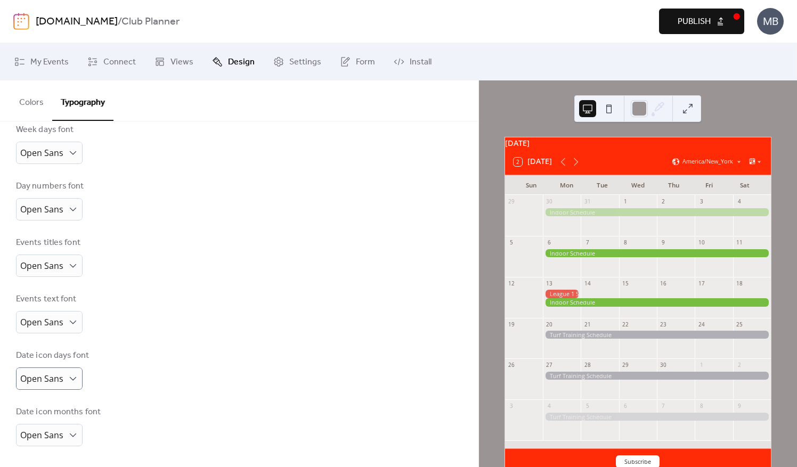
click at [35, 105] on button "Colors" at bounding box center [32, 99] width 42 height 39
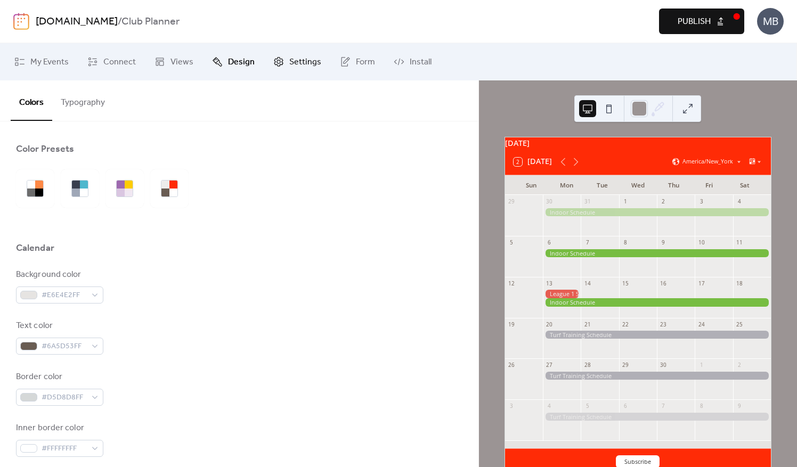
click at [309, 62] on span "Settings" at bounding box center [305, 62] width 32 height 13
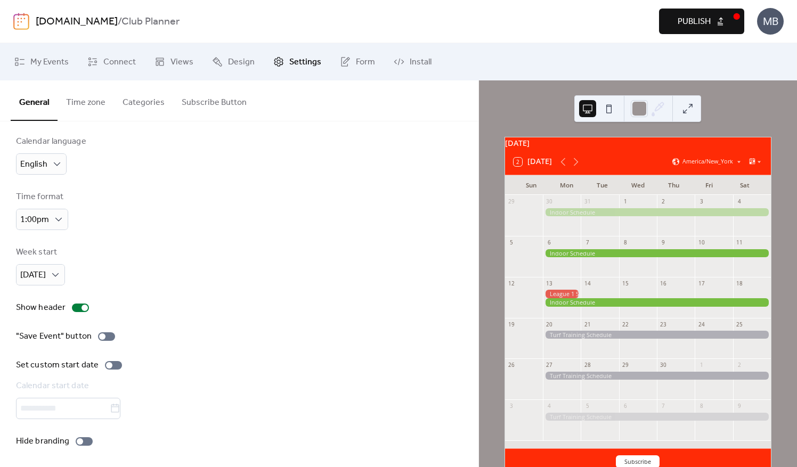
scroll to position [9, 0]
click at [81, 304] on div at bounding box center [84, 306] width 6 height 6
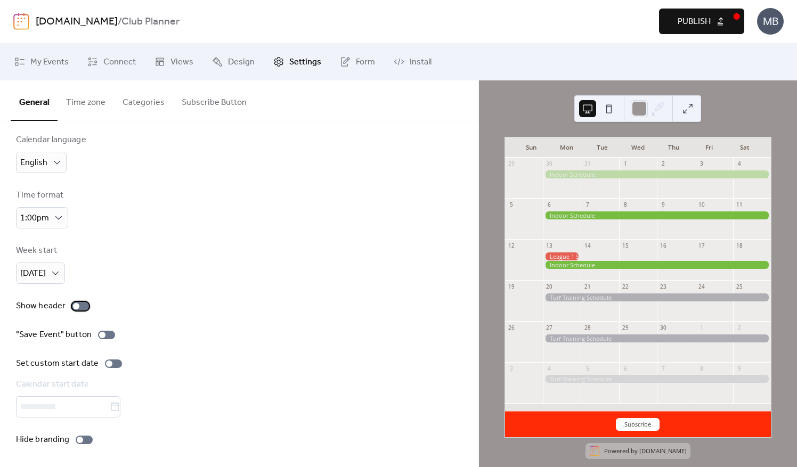
click at [69, 302] on label "Show header" at bounding box center [54, 306] width 77 height 13
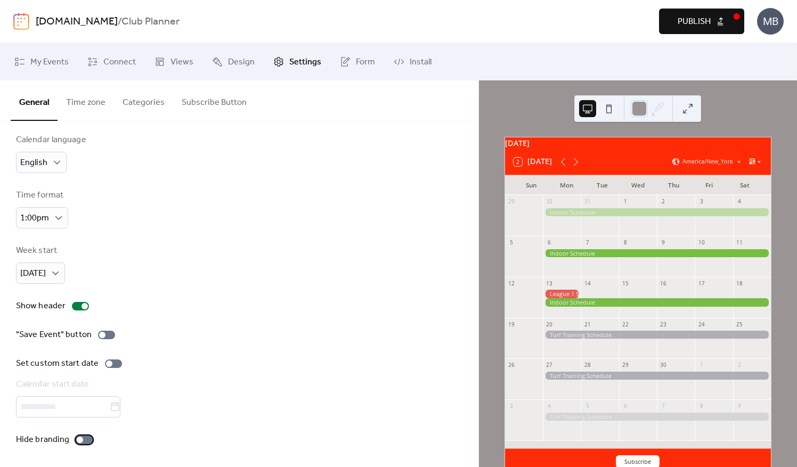
click at [79, 440] on div at bounding box center [80, 440] width 6 height 6
click at [79, 440] on div at bounding box center [84, 440] width 17 height 9
click at [356, 64] on span "Form" at bounding box center [365, 62] width 19 height 13
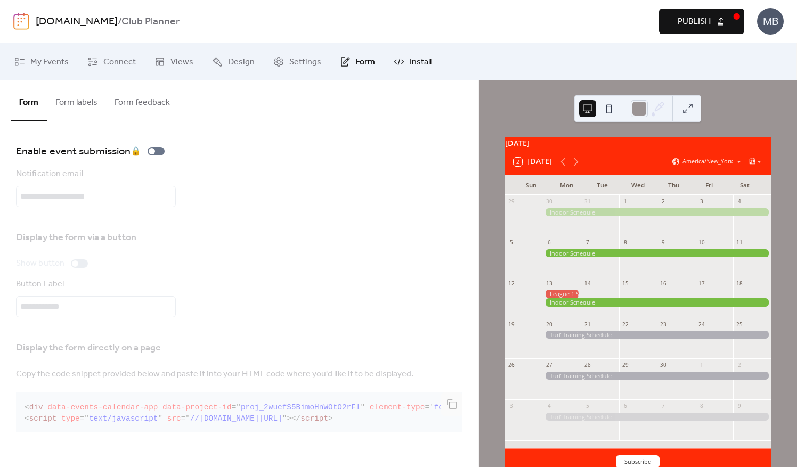
click at [410, 62] on span "Install" at bounding box center [421, 62] width 22 height 13
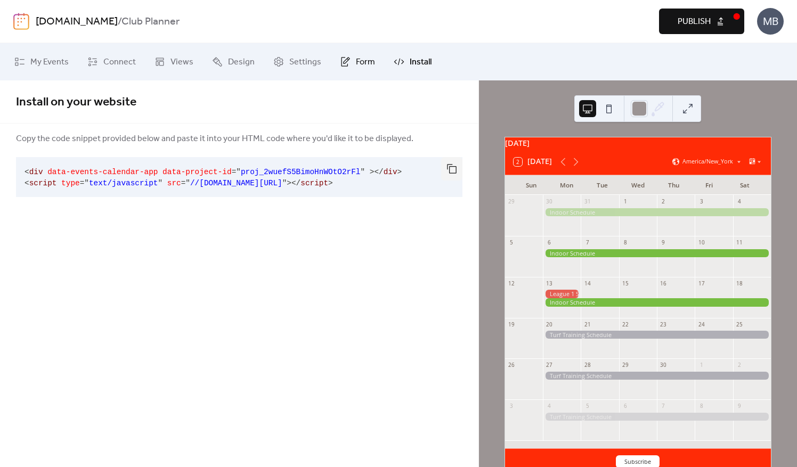
click at [361, 58] on span "Form" at bounding box center [365, 62] width 19 height 13
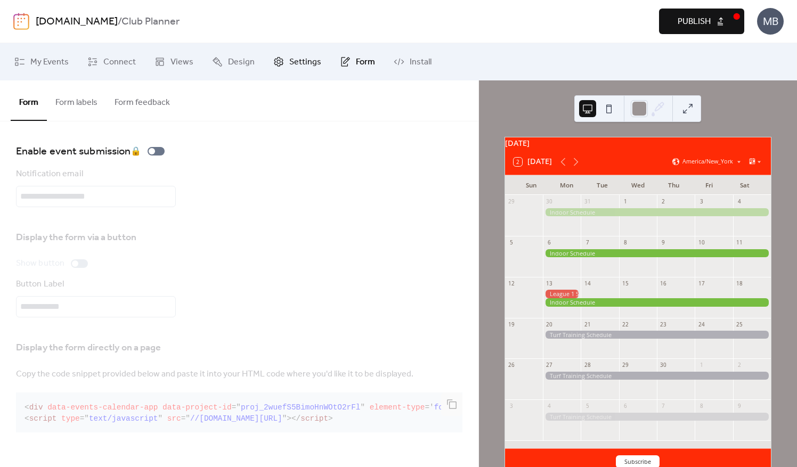
click at [299, 60] on span "Settings" at bounding box center [305, 62] width 32 height 13
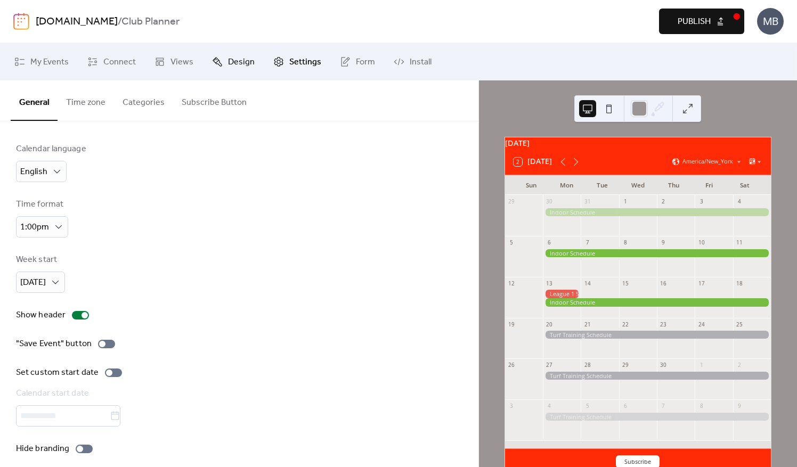
click at [244, 58] on span "Design" at bounding box center [241, 62] width 27 height 13
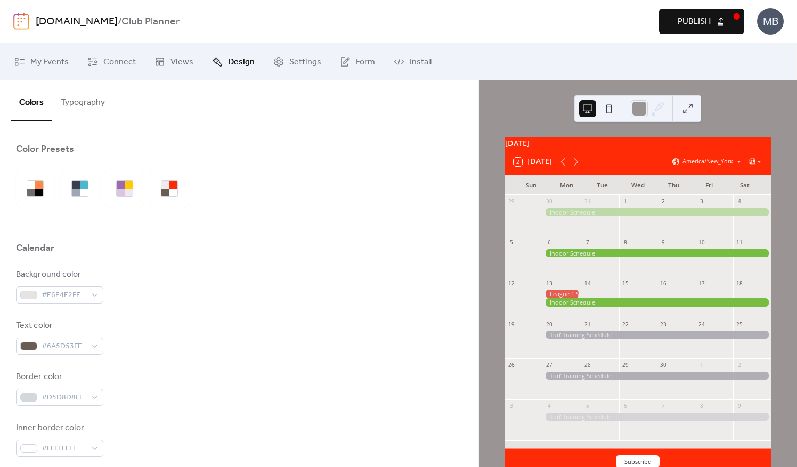
click at [84, 105] on button "Typography" at bounding box center [82, 99] width 61 height 39
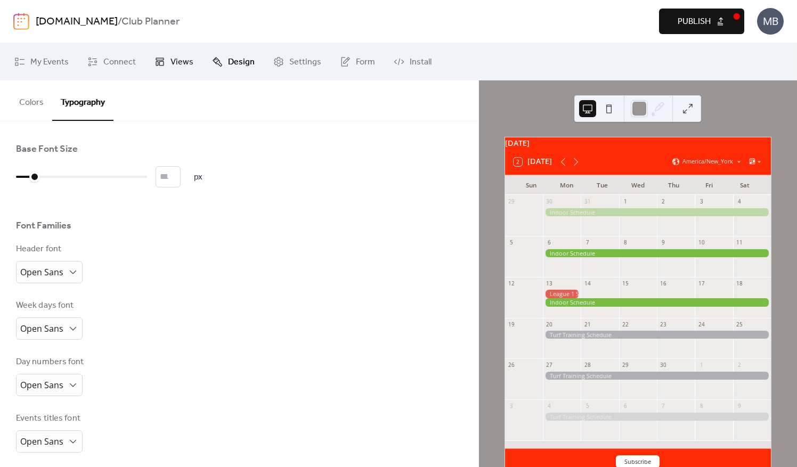
click at [179, 65] on span "Views" at bounding box center [181, 62] width 23 height 13
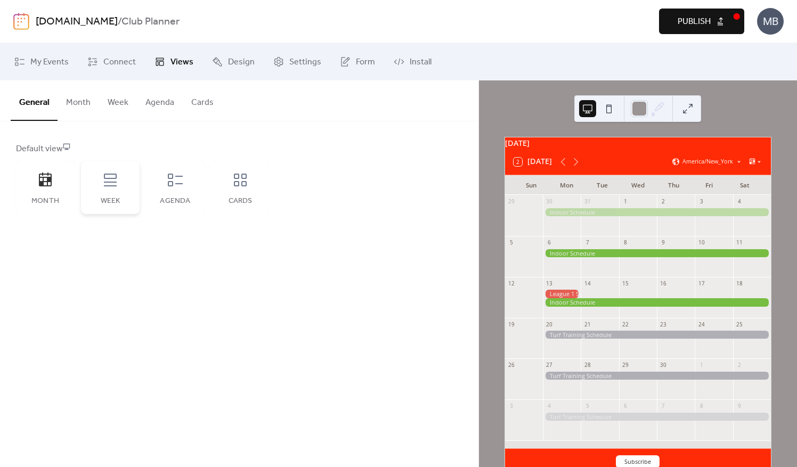
click at [111, 180] on icon at bounding box center [110, 179] width 17 height 17
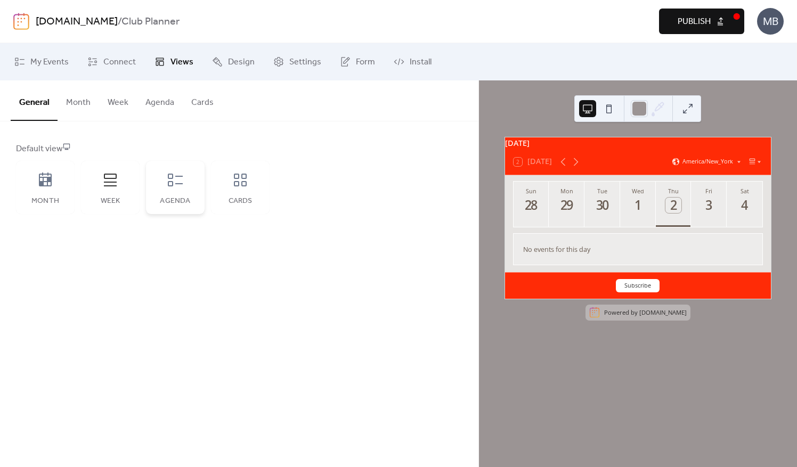
click at [168, 178] on icon at bounding box center [175, 180] width 15 height 13
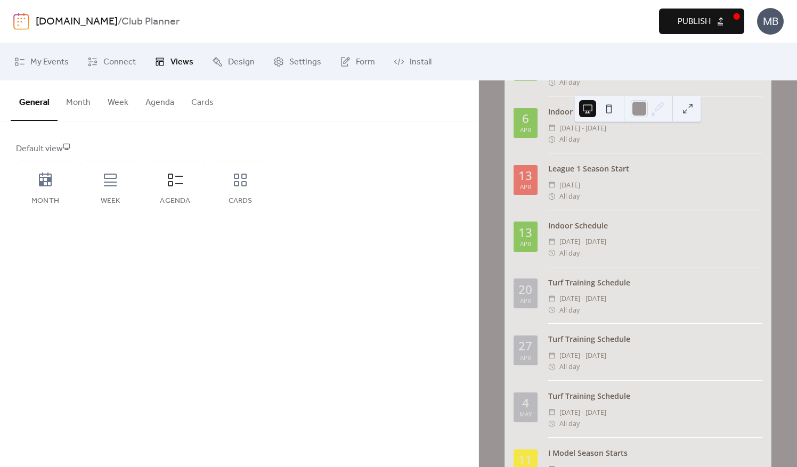
scroll to position [920, 0]
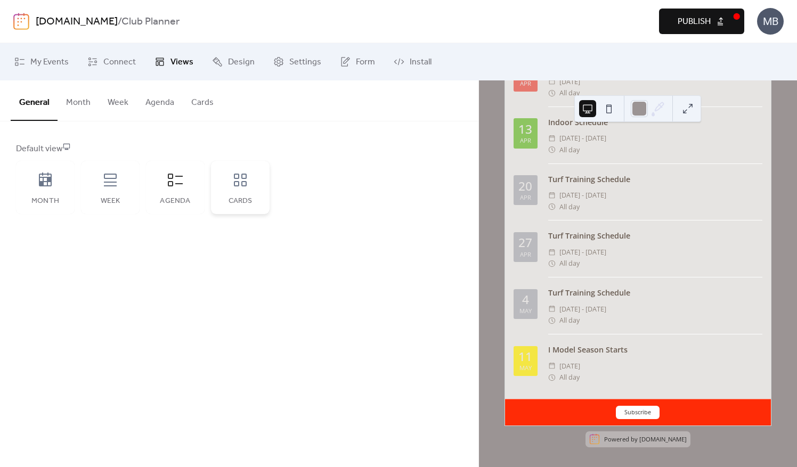
click at [238, 188] on div "Cards" at bounding box center [240, 187] width 59 height 53
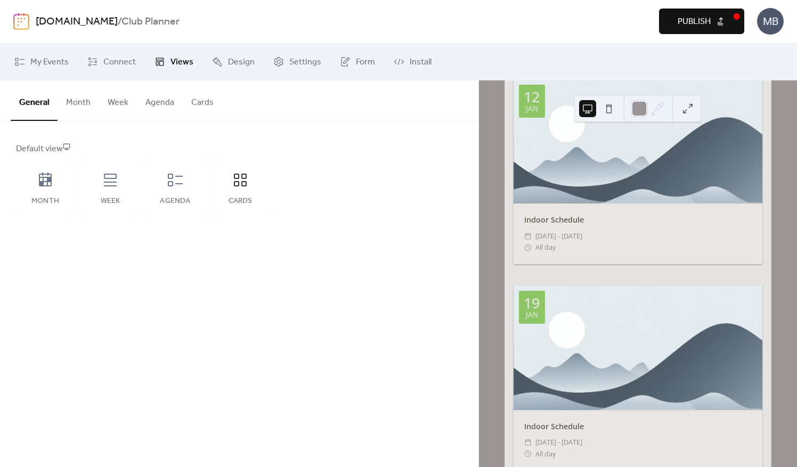
scroll to position [373, 0]
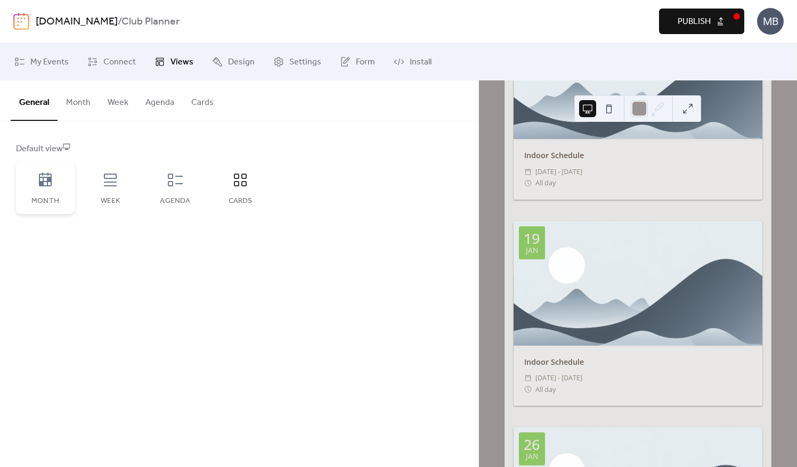
click at [44, 183] on icon at bounding box center [45, 179] width 17 height 17
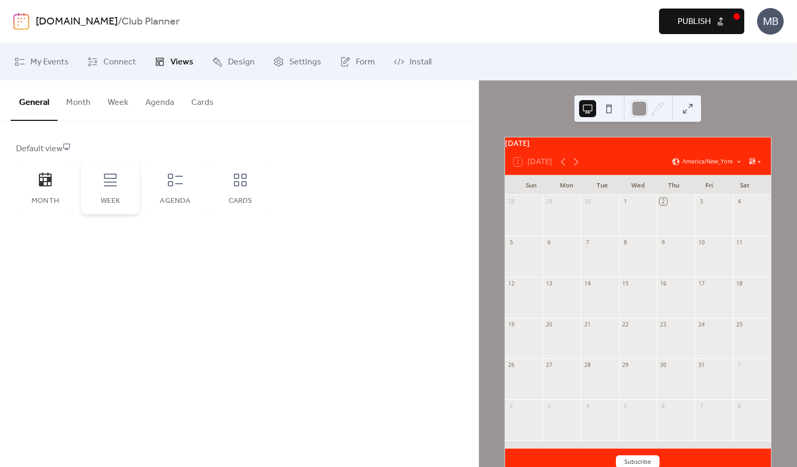
click at [109, 178] on icon at bounding box center [110, 180] width 13 height 13
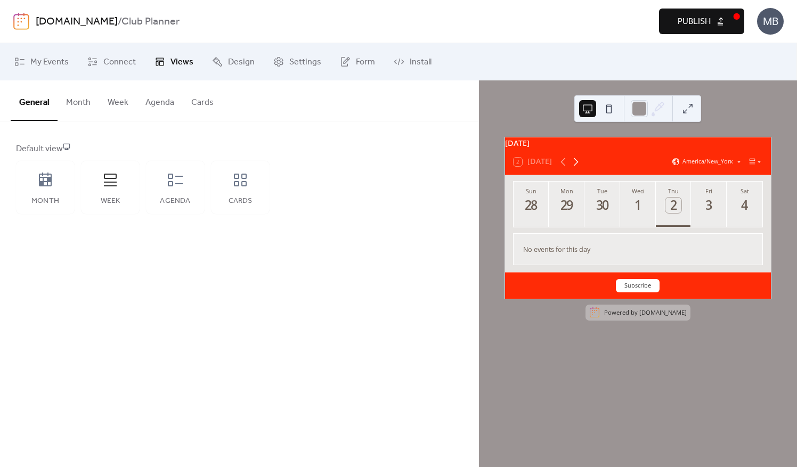
click at [576, 166] on icon at bounding box center [576, 162] width 5 height 8
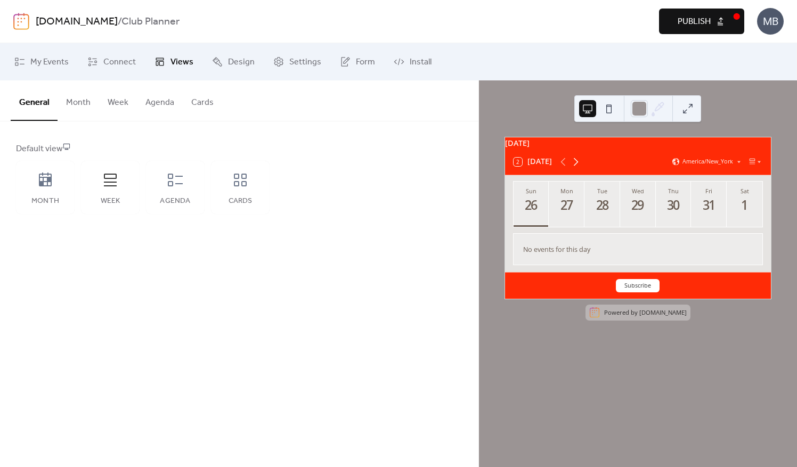
click at [576, 166] on icon at bounding box center [576, 162] width 5 height 8
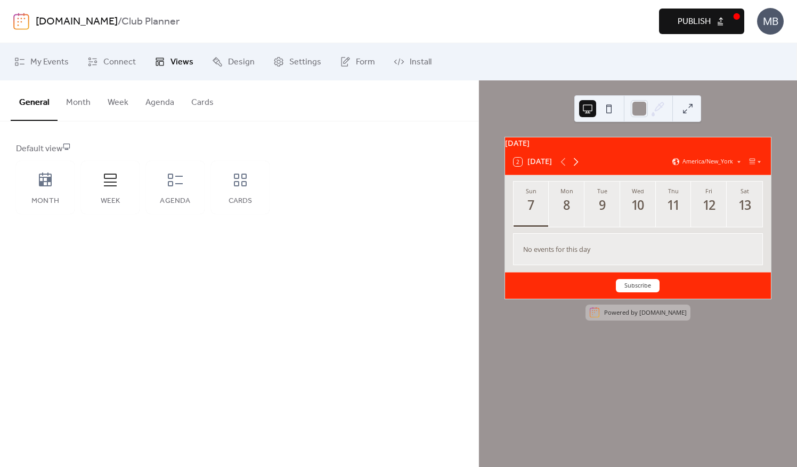
click at [576, 166] on icon at bounding box center [576, 162] width 5 height 8
click at [572, 211] on div "29" at bounding box center [566, 205] width 15 height 15
click at [600, 219] on button "Tue 30" at bounding box center [602, 204] width 36 height 45
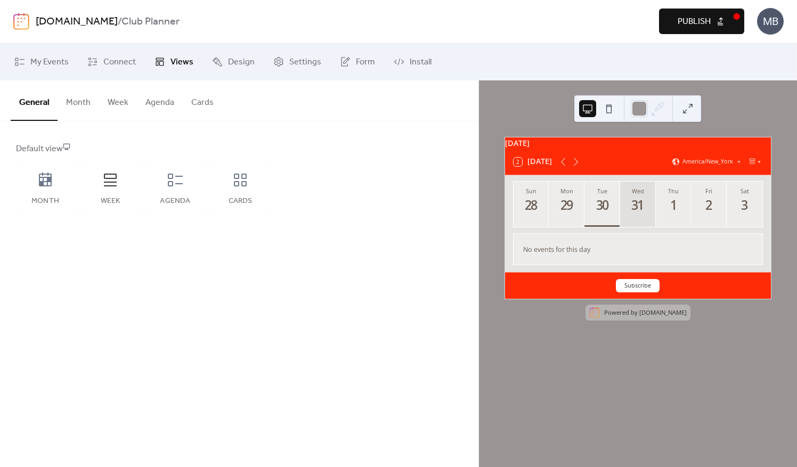
click at [630, 213] on div "31" at bounding box center [637, 205] width 15 height 15
click at [575, 165] on icon at bounding box center [576, 162] width 5 height 8
click at [565, 168] on icon at bounding box center [563, 162] width 13 height 13
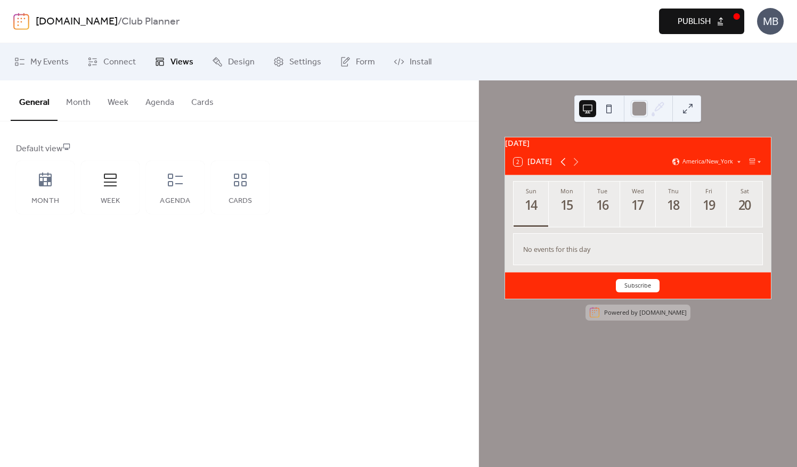
click at [565, 168] on icon at bounding box center [563, 162] width 13 height 13
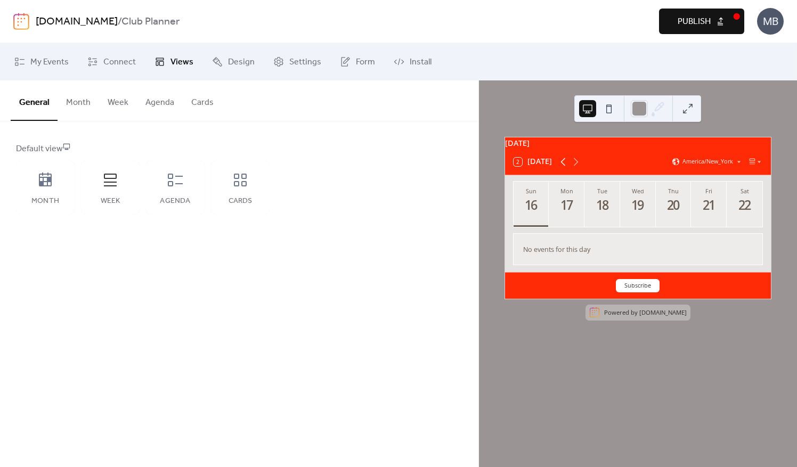
click at [565, 168] on icon at bounding box center [563, 162] width 13 height 13
click at [52, 65] on span "My Events" at bounding box center [49, 62] width 38 height 13
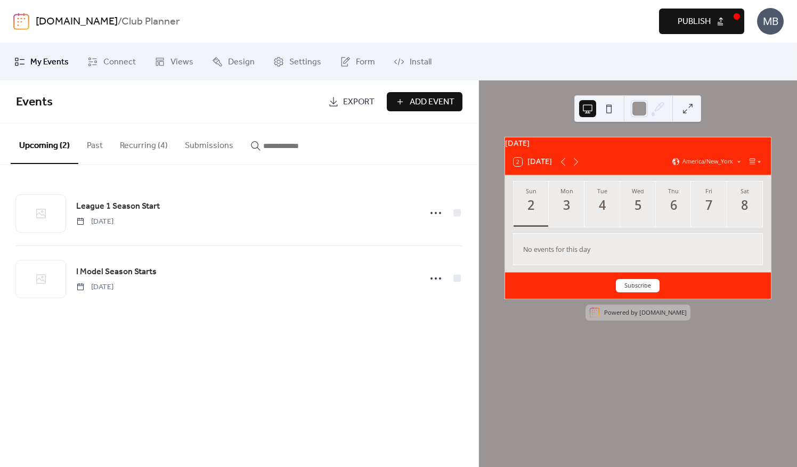
click at [137, 142] on button "Recurring (4)" at bounding box center [143, 143] width 65 height 39
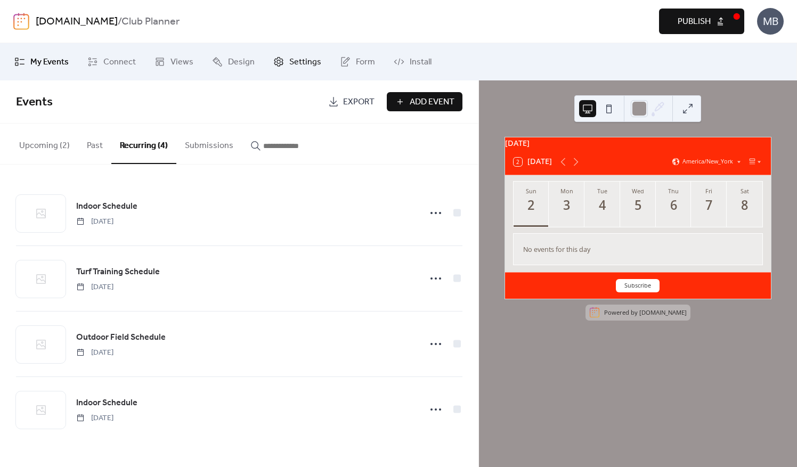
click at [301, 61] on span "Settings" at bounding box center [305, 62] width 32 height 13
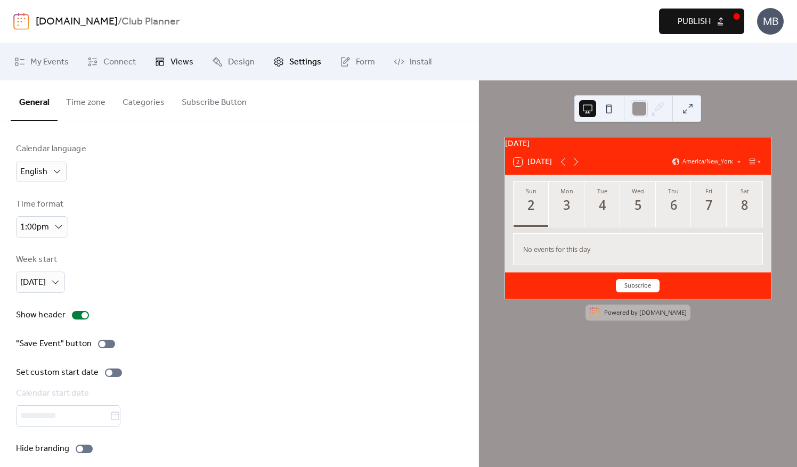
click at [174, 63] on span "Views" at bounding box center [181, 62] width 23 height 13
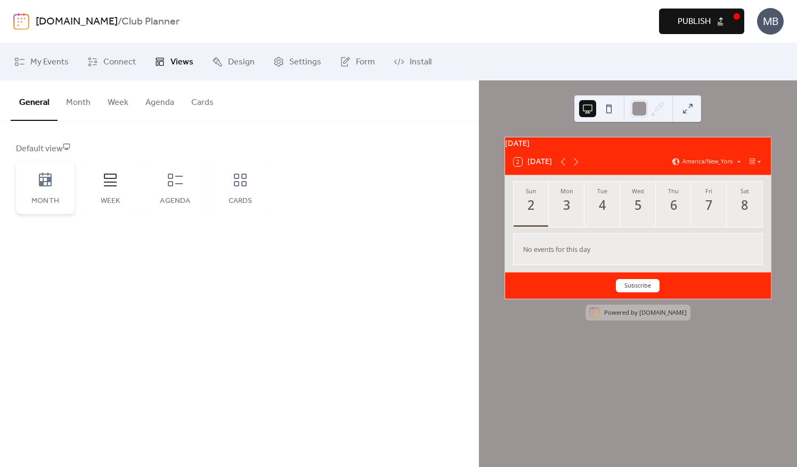
click at [48, 185] on icon at bounding box center [45, 180] width 13 height 14
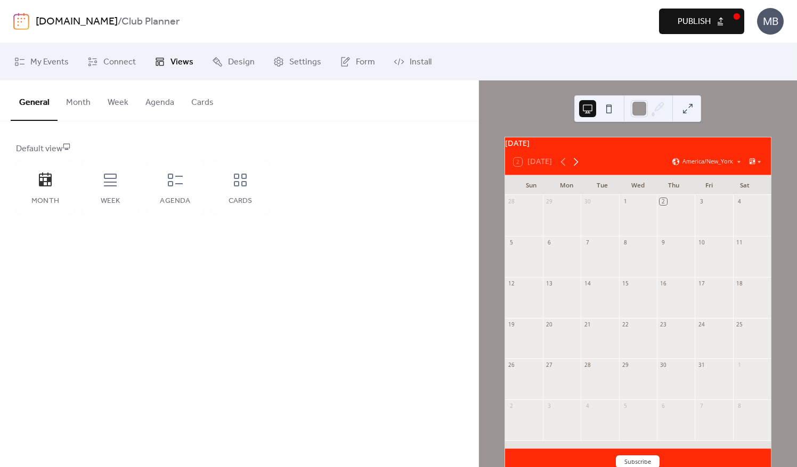
click at [578, 168] on icon at bounding box center [575, 162] width 13 height 13
click at [80, 101] on button "Month" at bounding box center [79, 99] width 42 height 39
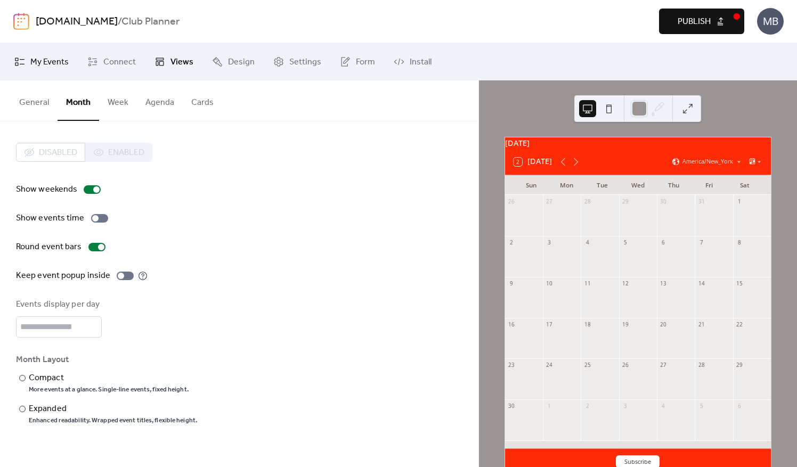
click at [41, 62] on span "My Events" at bounding box center [49, 62] width 38 height 13
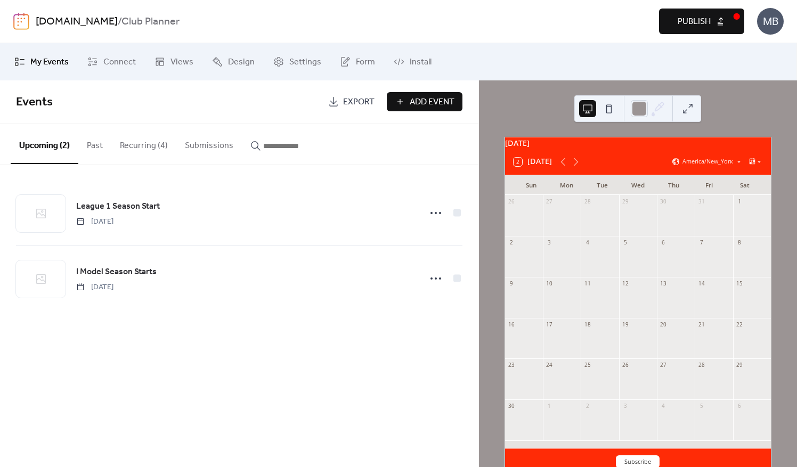
drag, startPoint x: 129, startPoint y: 133, endPoint x: 134, endPoint y: 140, distance: 8.9
click at [129, 137] on button "Recurring (4)" at bounding box center [143, 143] width 65 height 39
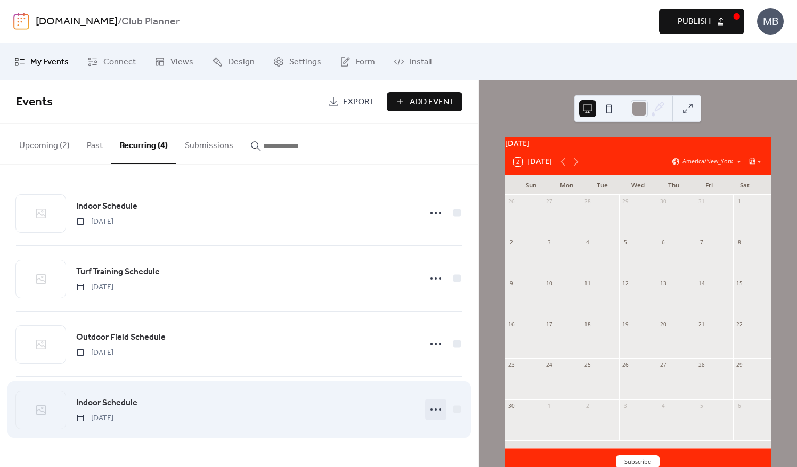
click at [439, 407] on icon at bounding box center [435, 409] width 17 height 17
drag, startPoint x: 70, startPoint y: 408, endPoint x: 77, endPoint y: 407, distance: 7.5
click at [70, 407] on div "Indoor Schedule [DATE]" at bounding box center [239, 409] width 446 height 65
click at [95, 405] on span "Indoor Schedule" at bounding box center [106, 403] width 61 height 13
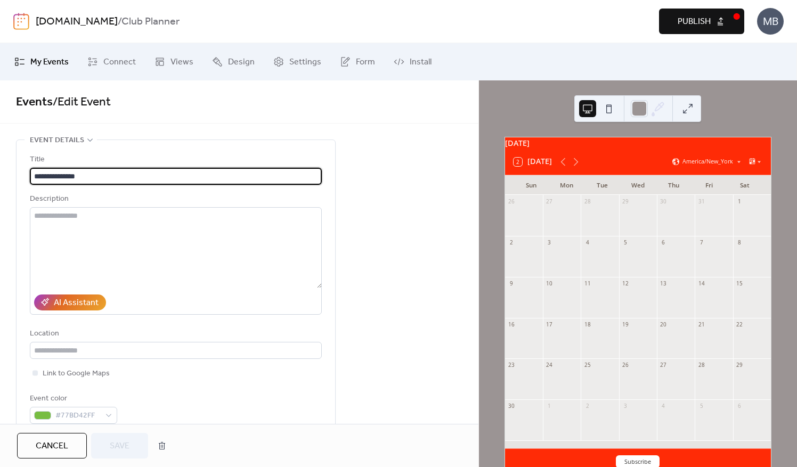
type input "**********"
click at [47, 63] on span "My Events" at bounding box center [49, 62] width 38 height 13
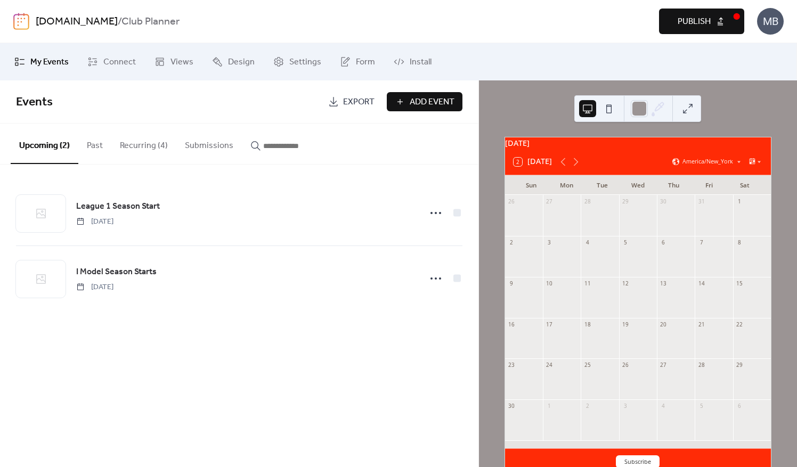
click at [144, 144] on button "Recurring (4)" at bounding box center [143, 143] width 65 height 39
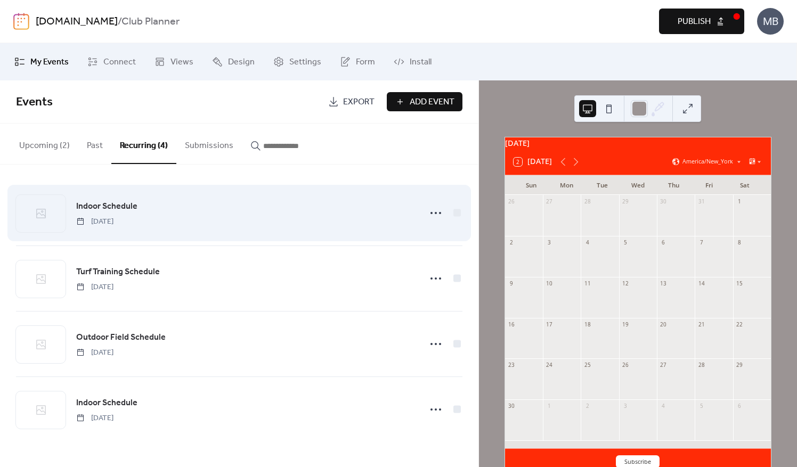
click at [113, 216] on span "[DATE]" at bounding box center [94, 221] width 37 height 11
click at [434, 210] on icon at bounding box center [435, 213] width 17 height 17
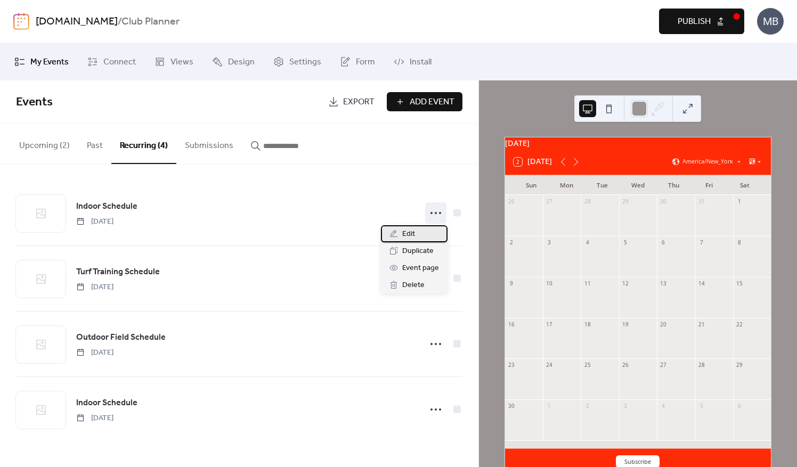
click at [418, 237] on div "Edit" at bounding box center [414, 233] width 67 height 17
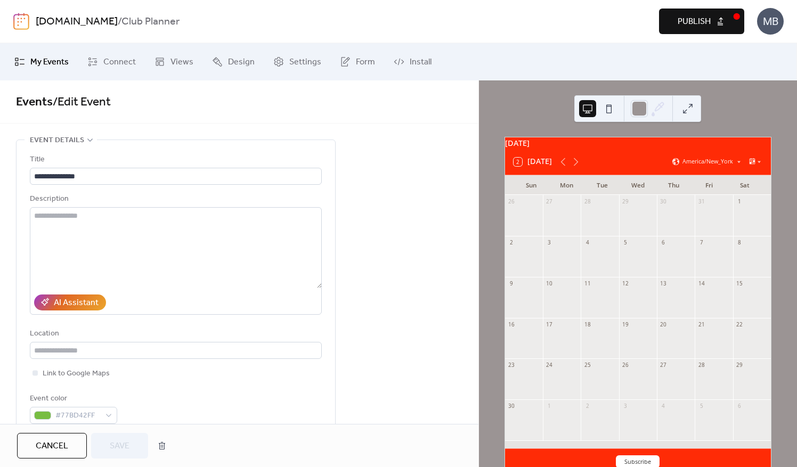
click at [53, 447] on span "Cancel" at bounding box center [52, 446] width 32 height 13
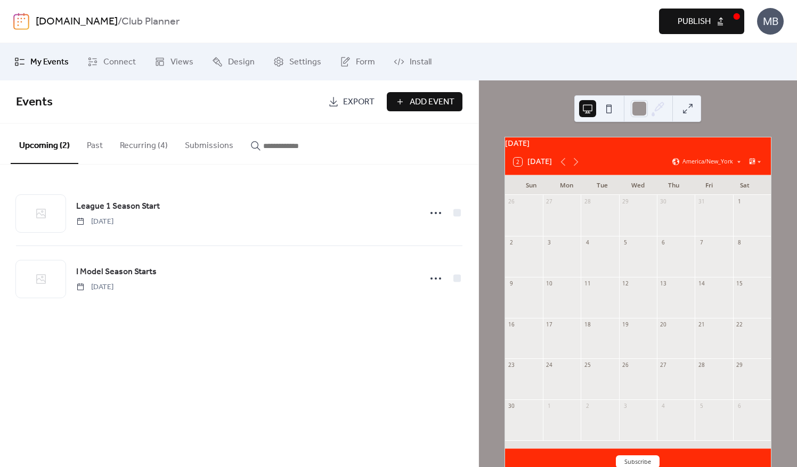
click at [142, 145] on button "Recurring (4)" at bounding box center [143, 143] width 65 height 39
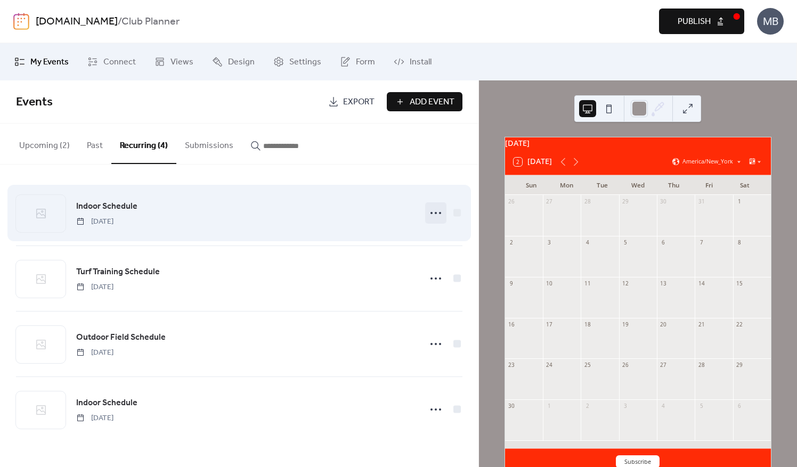
click at [434, 212] on icon at bounding box center [435, 213] width 17 height 17
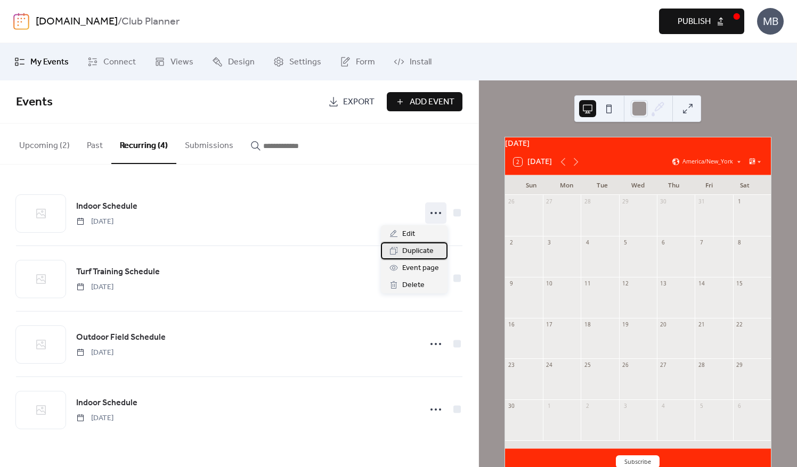
click at [413, 255] on span "Duplicate" at bounding box center [417, 251] width 31 height 13
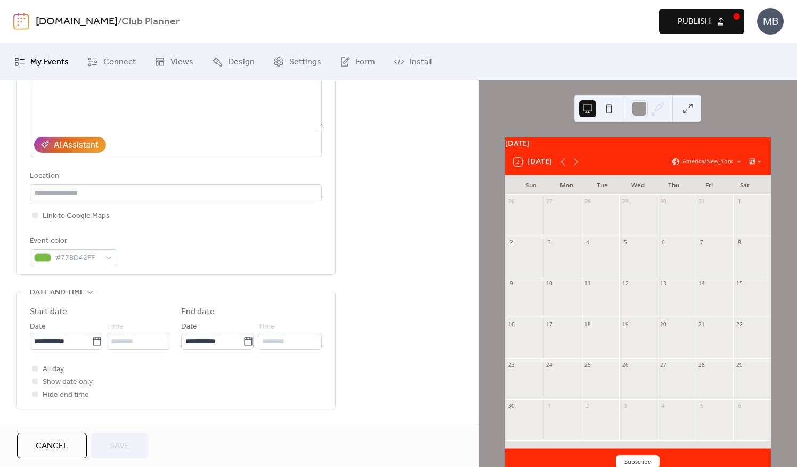
scroll to position [160, 0]
click at [71, 339] on input "**********" at bounding box center [61, 339] width 62 height 17
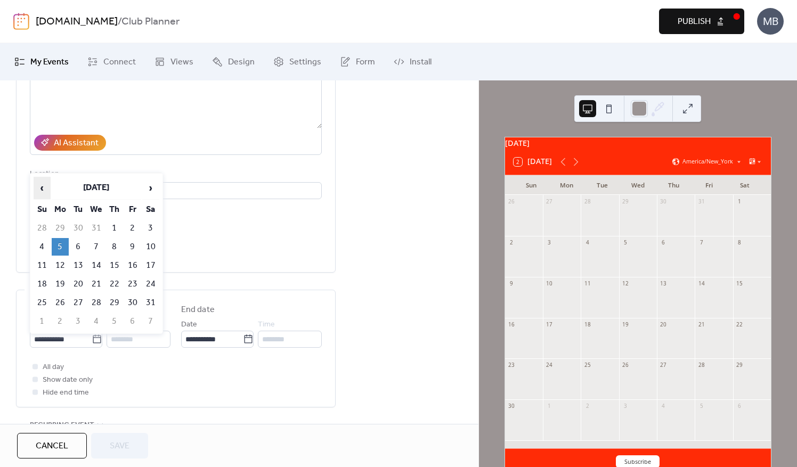
click at [40, 191] on span "‹" at bounding box center [42, 187] width 16 height 21
click at [60, 246] on td "3" at bounding box center [60, 247] width 17 height 18
type input "**********"
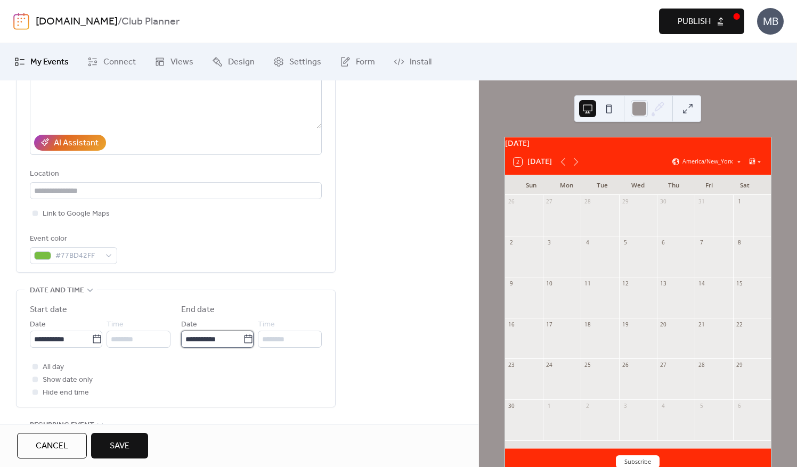
click at [218, 340] on input "**********" at bounding box center [212, 339] width 62 height 17
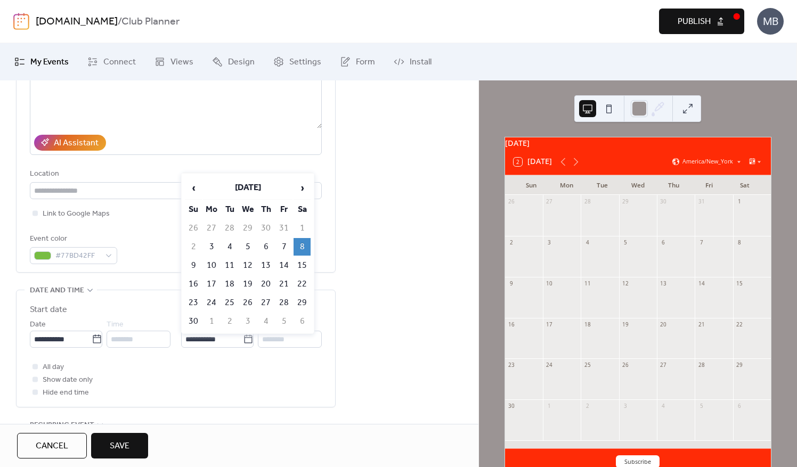
click at [299, 242] on td "8" at bounding box center [301, 247] width 17 height 18
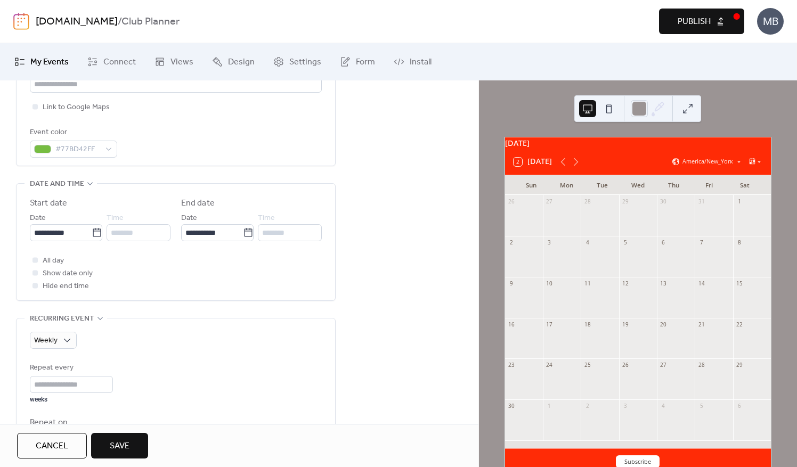
scroll to position [426, 0]
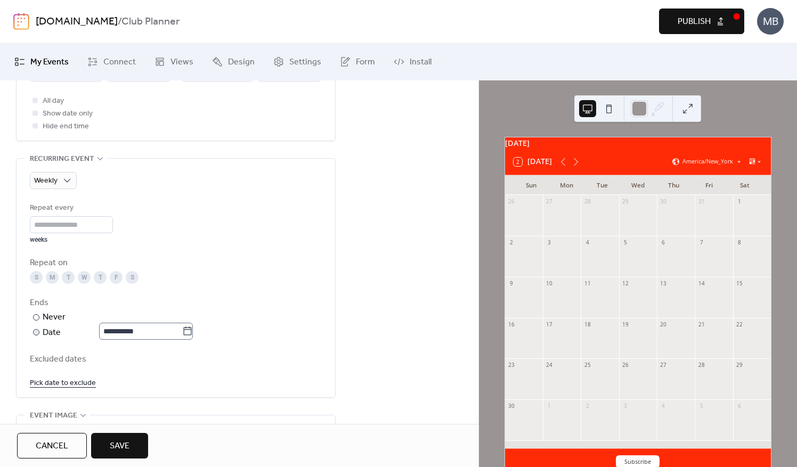
click at [190, 331] on icon at bounding box center [187, 331] width 11 height 11
click at [182, 331] on input "**********" at bounding box center [140, 331] width 83 height 17
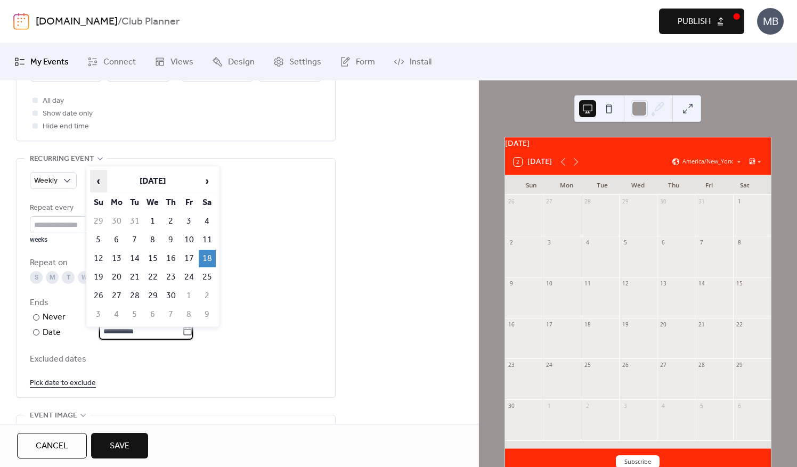
click at [100, 181] on span "‹" at bounding box center [99, 180] width 16 height 21
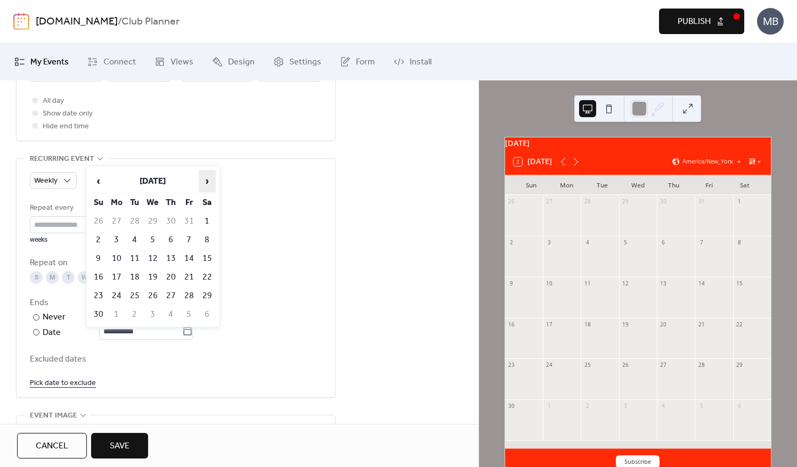
click at [206, 183] on span "›" at bounding box center [207, 180] width 16 height 21
click at [208, 255] on td "20" at bounding box center [207, 259] width 17 height 18
type input "**********"
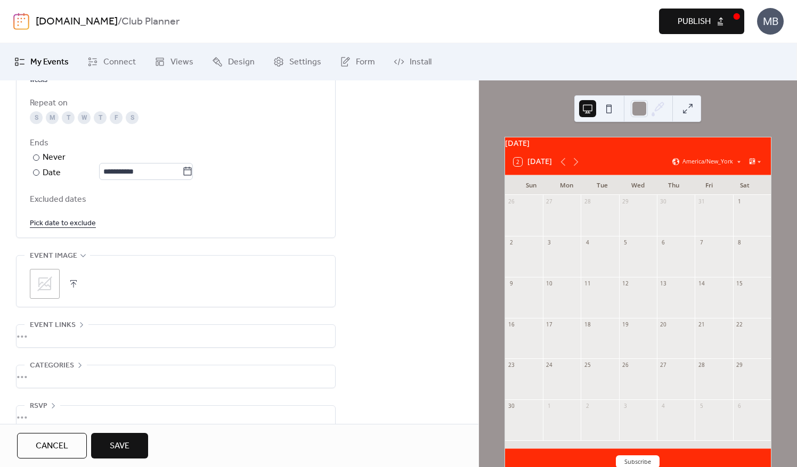
scroll to position [320, 0]
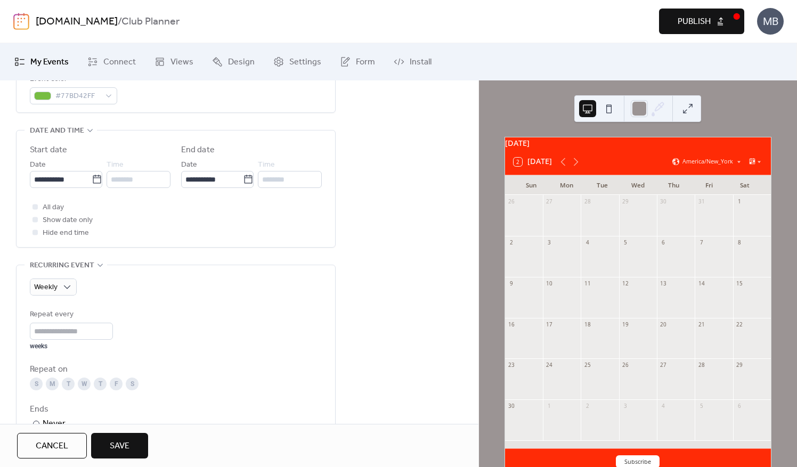
click at [124, 447] on span "Save" at bounding box center [120, 446] width 20 height 13
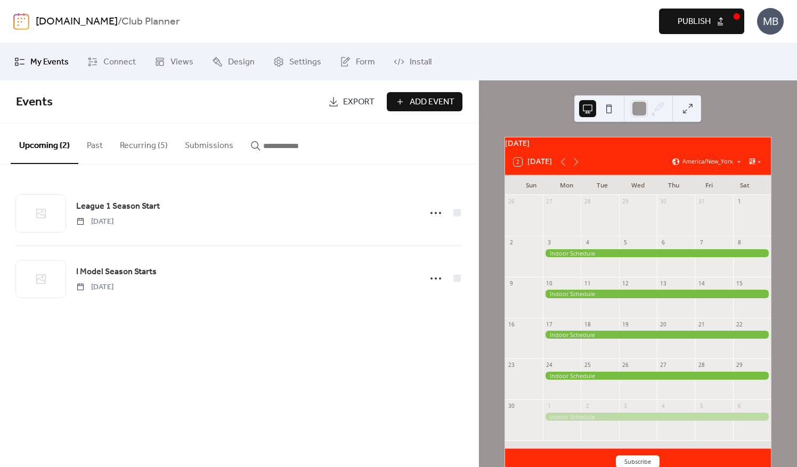
click at [738, 165] on icon at bounding box center [738, 162] width 6 height 6
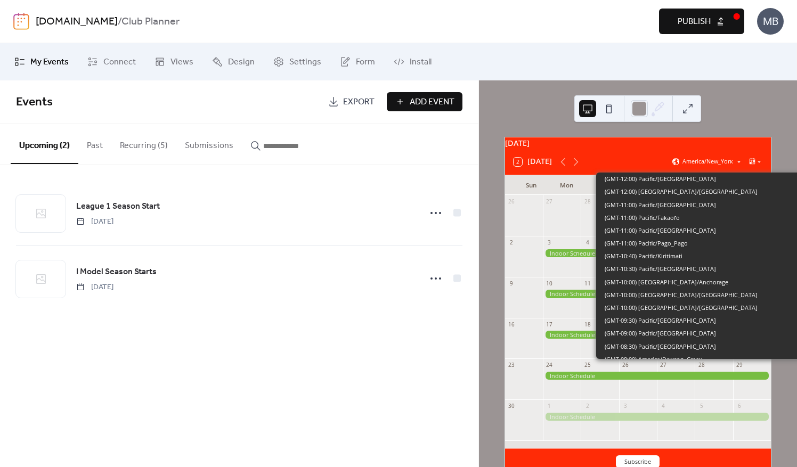
scroll to position [579, 0]
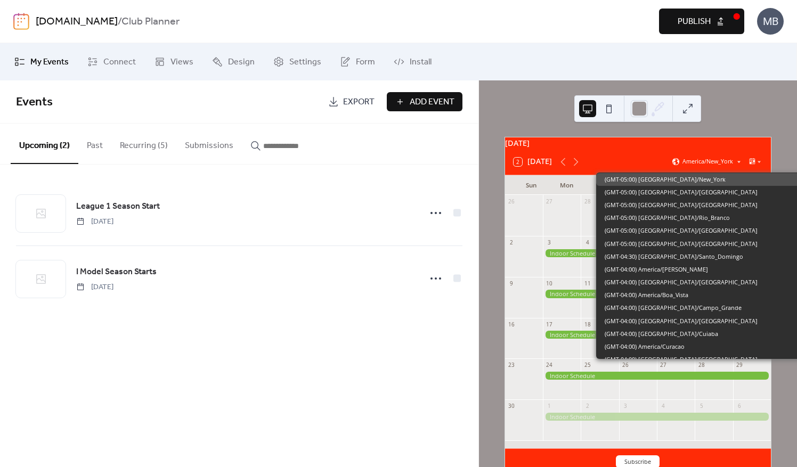
click at [737, 165] on icon at bounding box center [738, 162] width 6 height 6
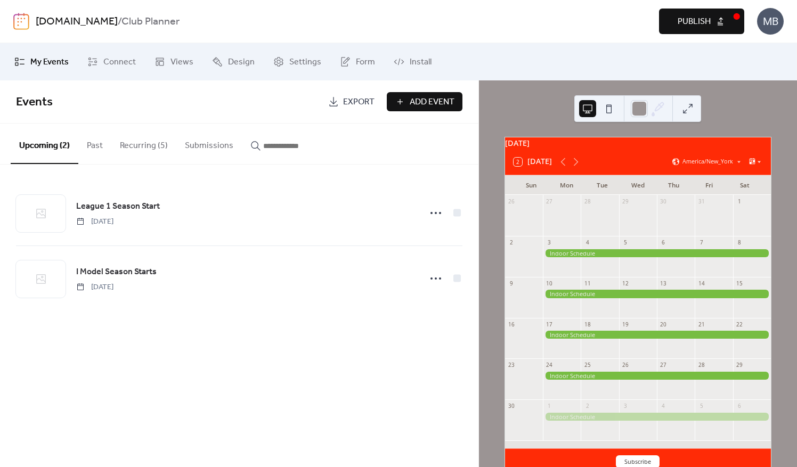
click at [756, 165] on icon at bounding box center [759, 162] width 6 height 6
